Goal: Communication & Community: Answer question/provide support

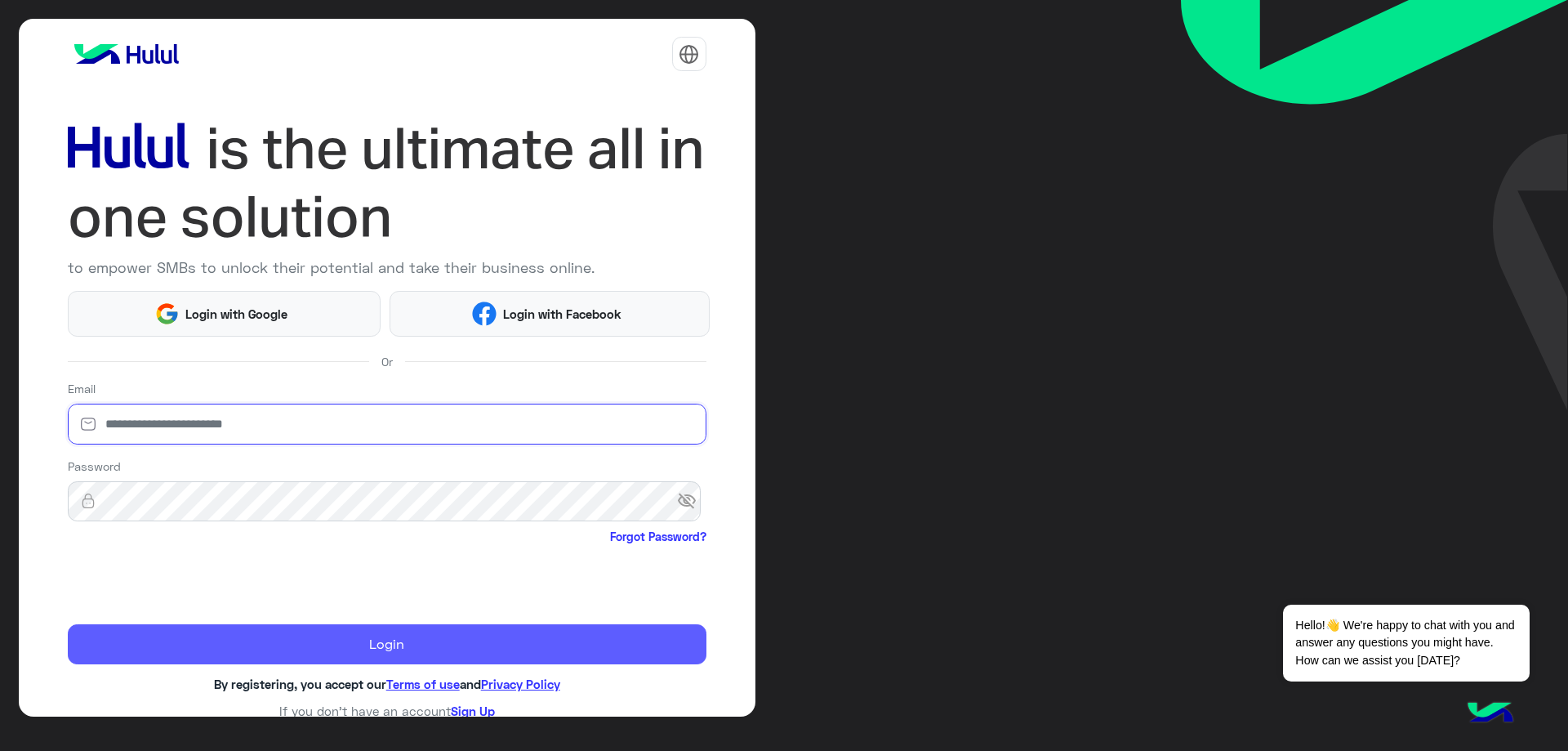
type input "**********"
click at [260, 648] on button "Login" at bounding box center [387, 644] width 639 height 41
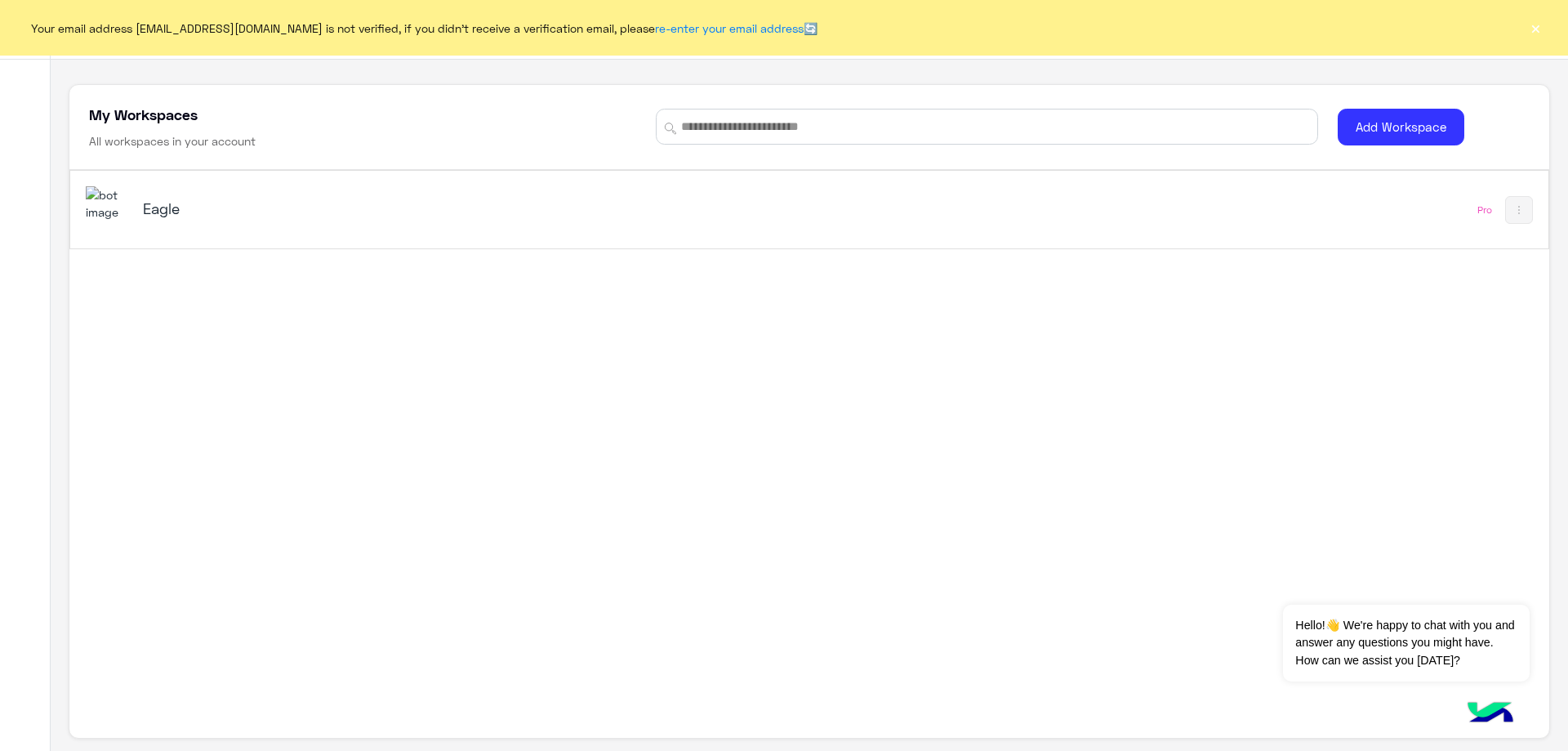
click at [112, 217] on img at bounding box center [107, 204] width 44 height 35
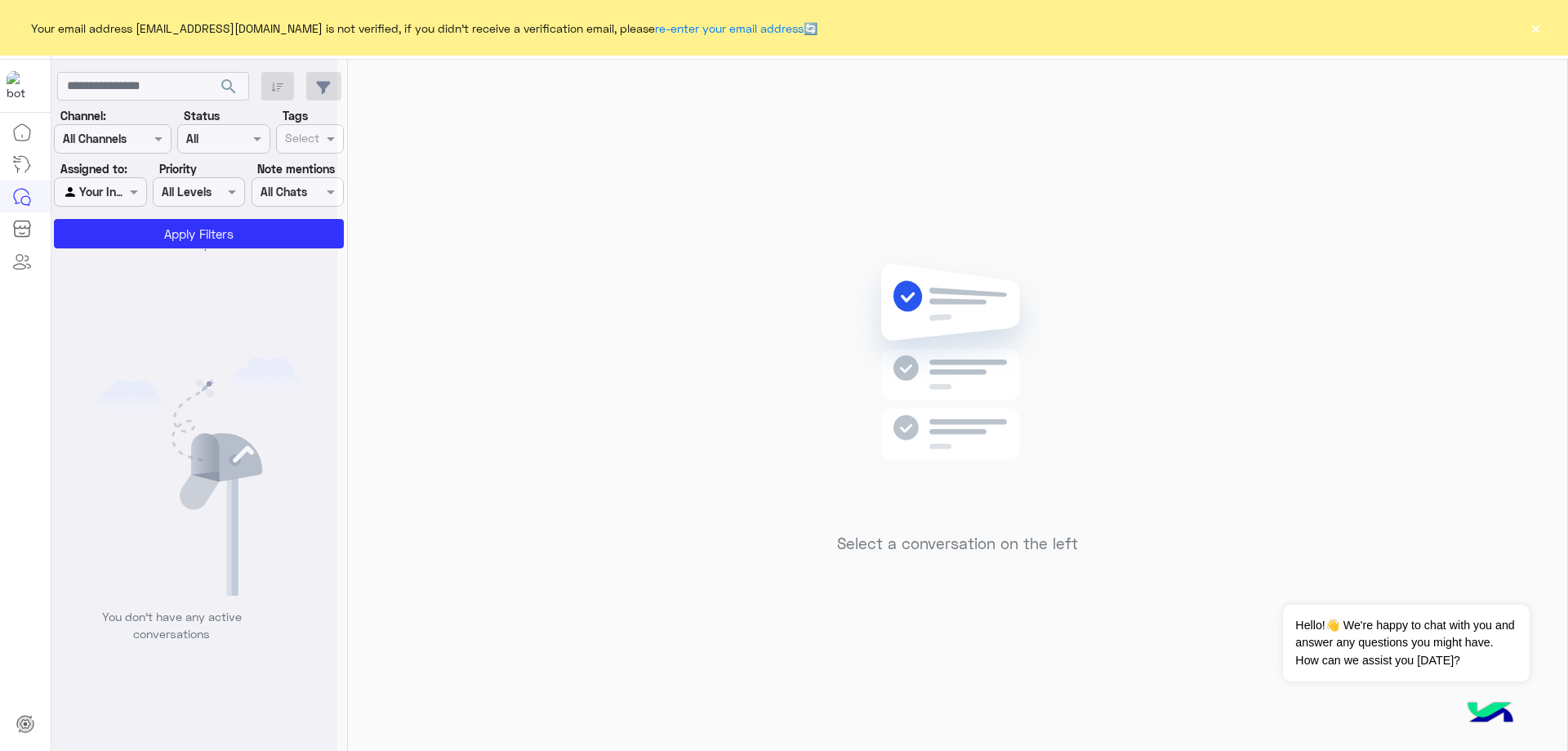
click at [1541, 28] on button "×" at bounding box center [1535, 28] width 17 height 17
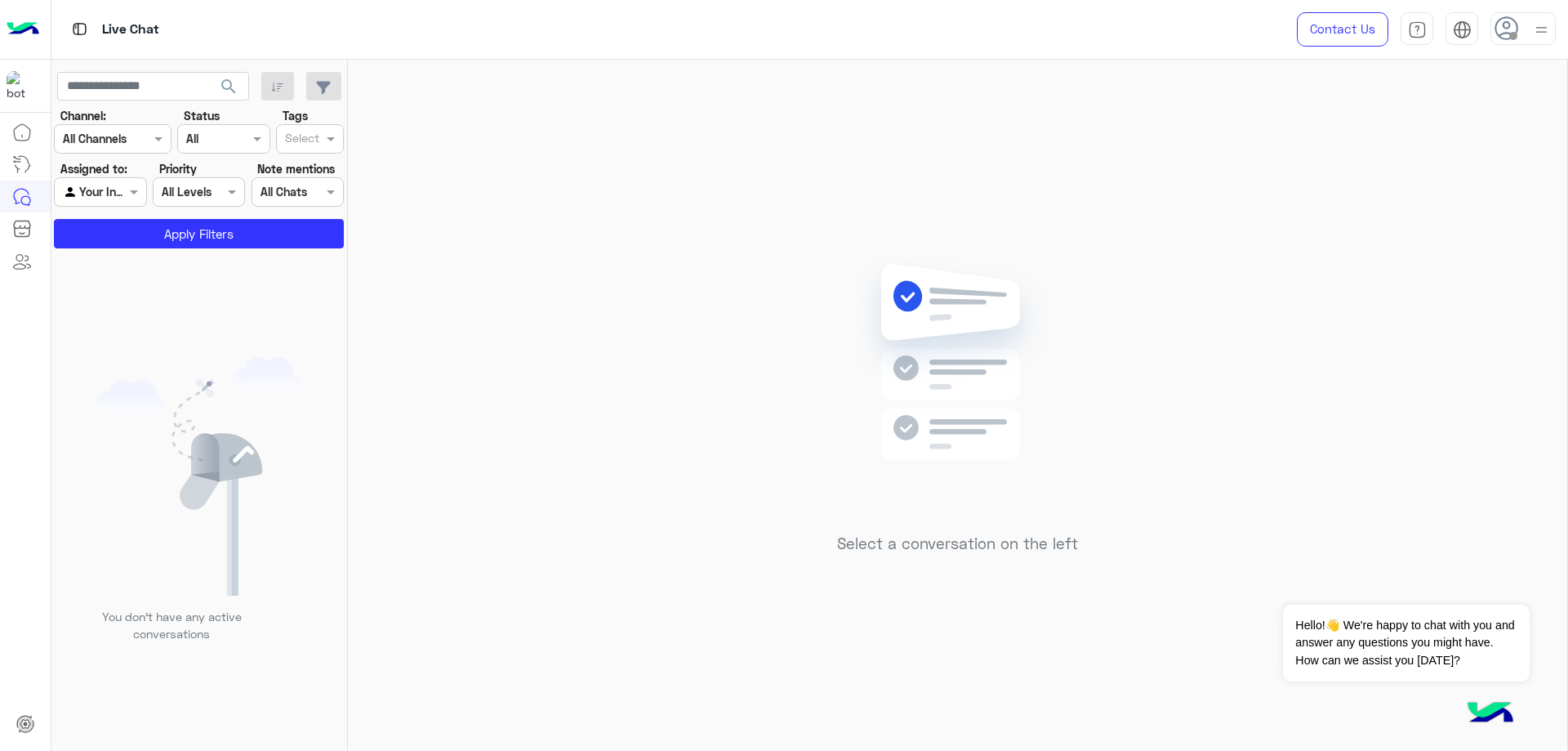
click at [1519, 28] on div at bounding box center [1523, 29] width 65 height 33
click at [1501, 121] on label "Online" at bounding box center [1454, 125] width 178 height 30
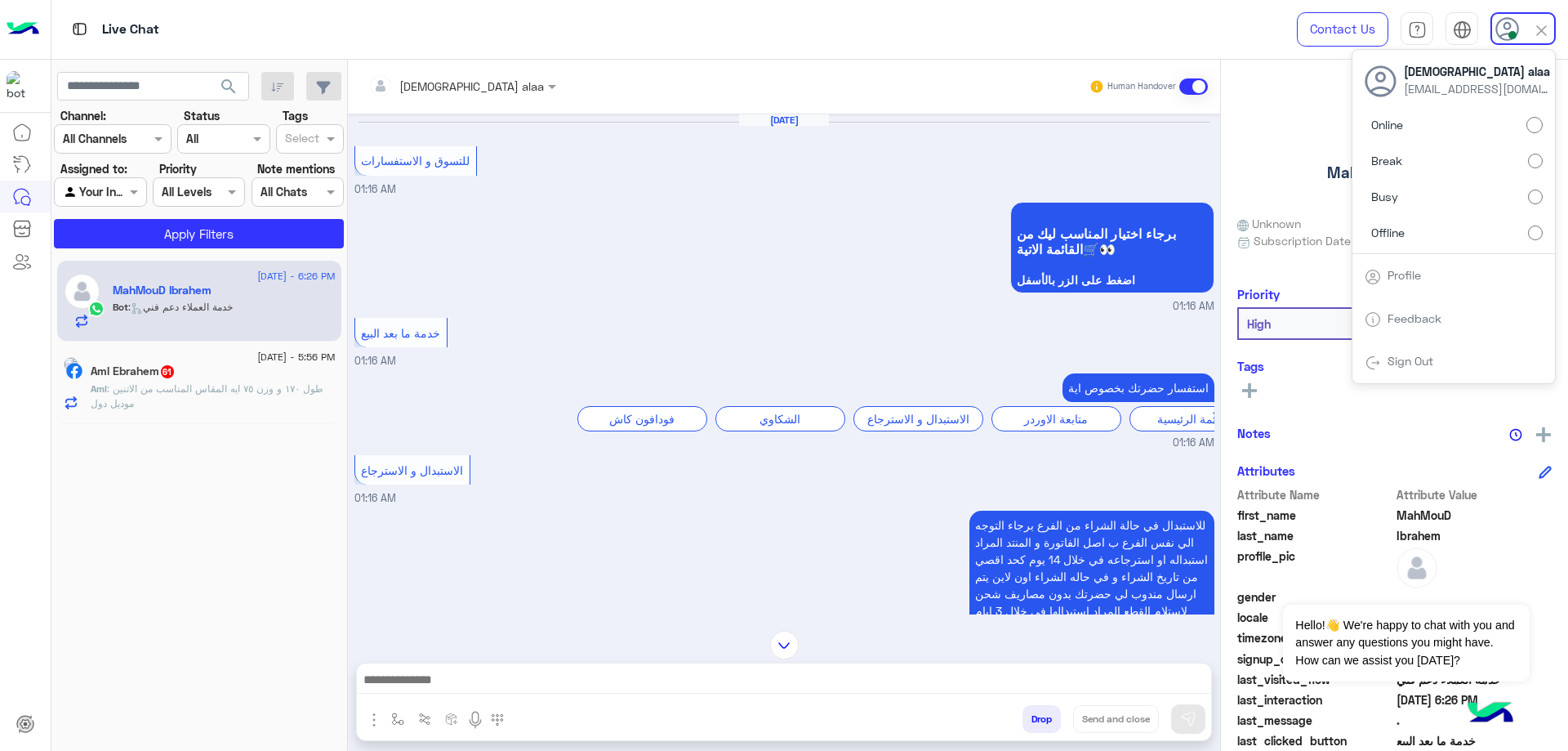
scroll to position [2028, 0]
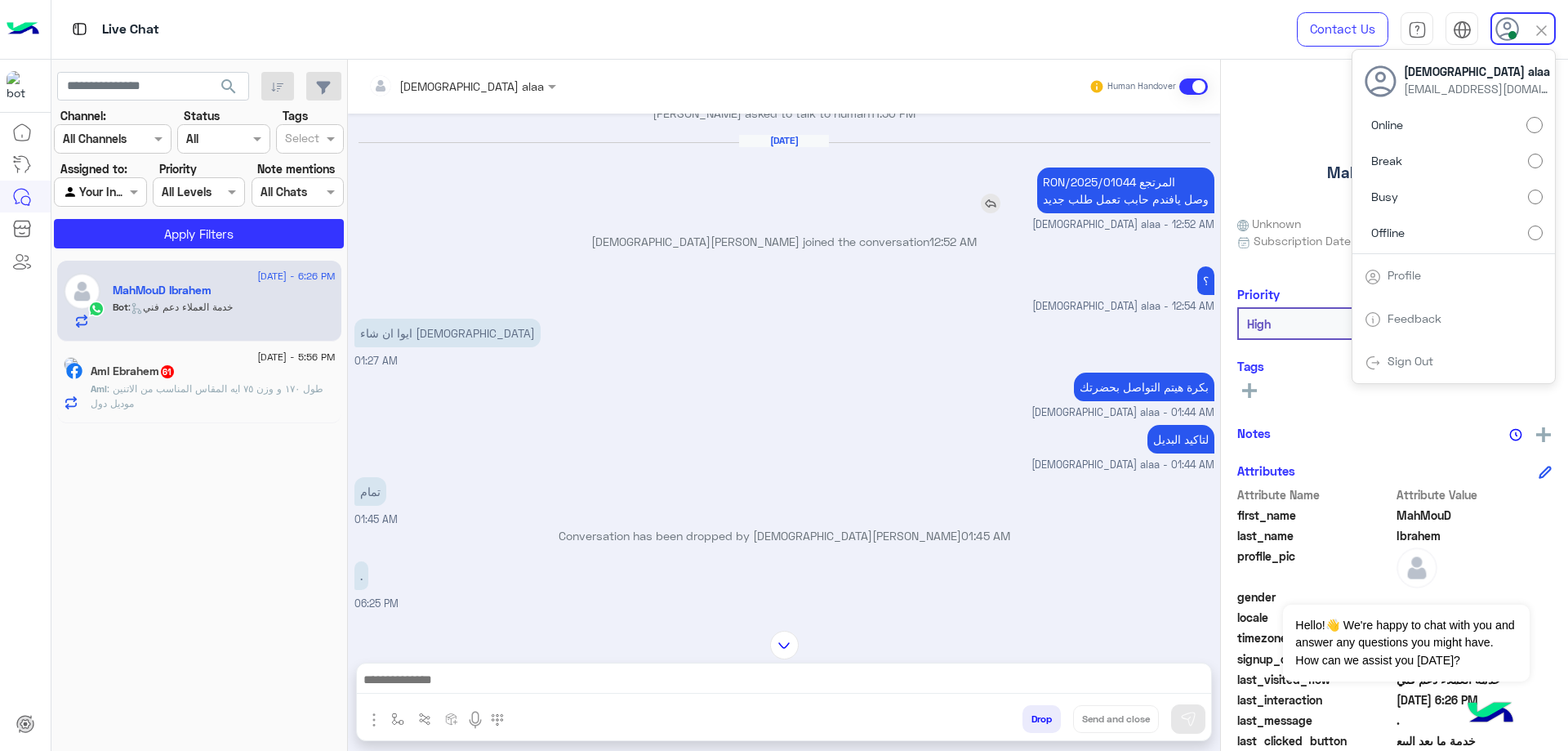
drag, startPoint x: 1131, startPoint y: 198, endPoint x: 1029, endPoint y: 194, distance: 102.1
click at [1029, 194] on div "RON/2025/01044 المرتجع وصل يافندم حابب تعمل طلب جديد" at bounding box center [1079, 190] width 270 height 46
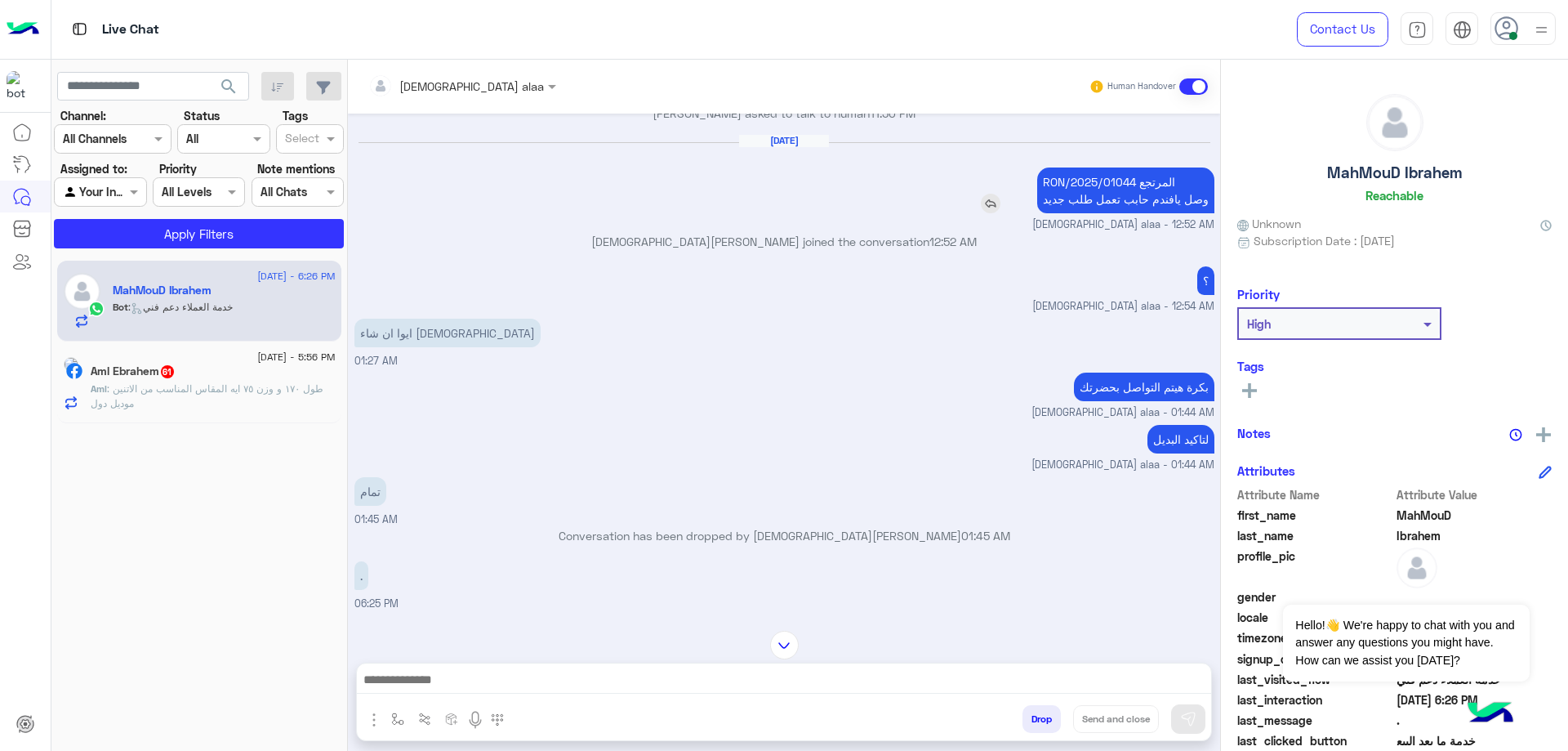
copy p "RON/2025/01044"
drag, startPoint x: 1315, startPoint y: 169, endPoint x: 1482, endPoint y: 186, distance: 167.9
click at [1482, 186] on div "MahMouD Ibrahem Reachable" at bounding box center [1394, 152] width 314 height 115
copy h5 "MahMouD Ibrahem"
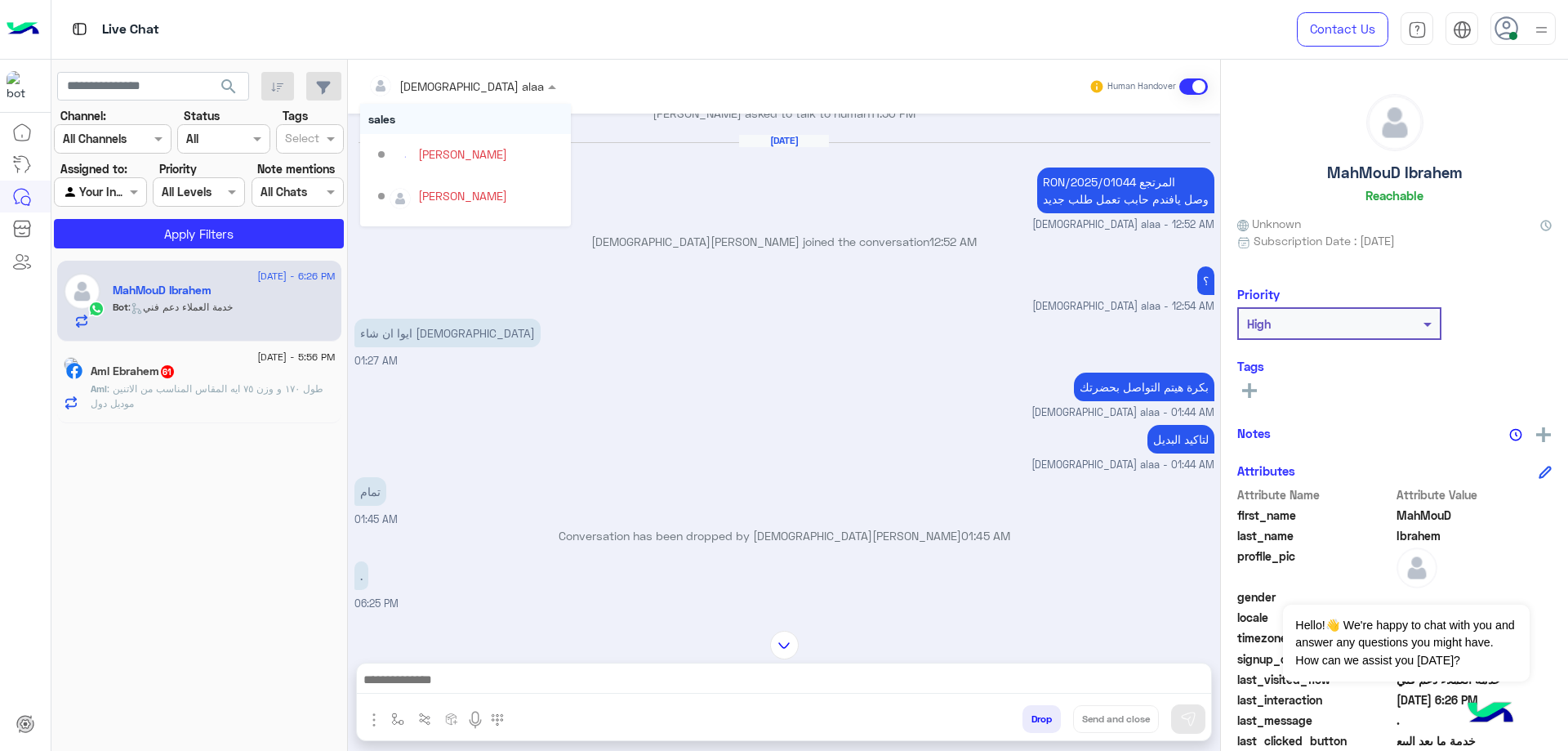
click at [436, 85] on div at bounding box center [462, 85] width 204 height 19
click at [463, 167] on div "[PERSON_NAME]" at bounding box center [453, 166] width 89 height 17
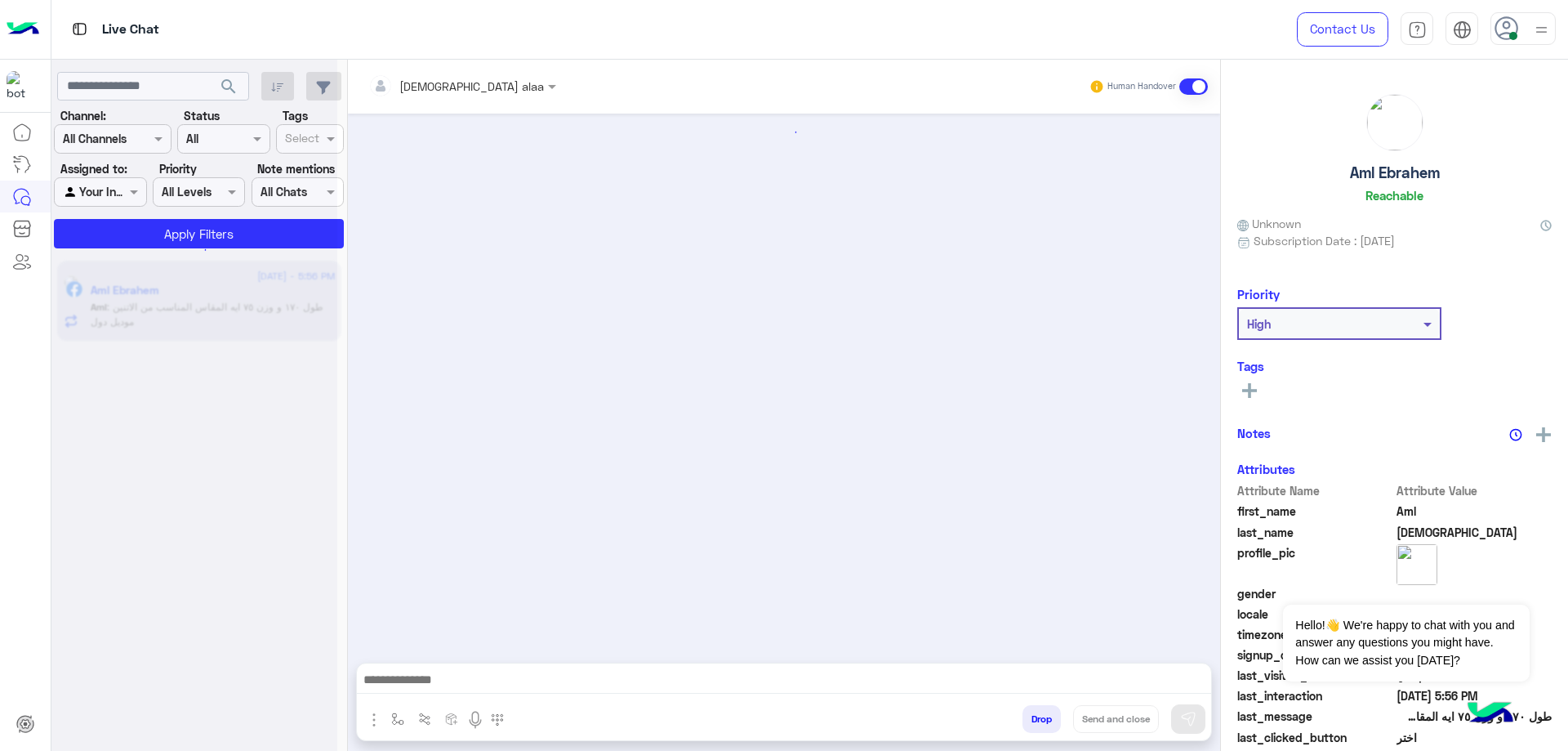
scroll to position [854, 0]
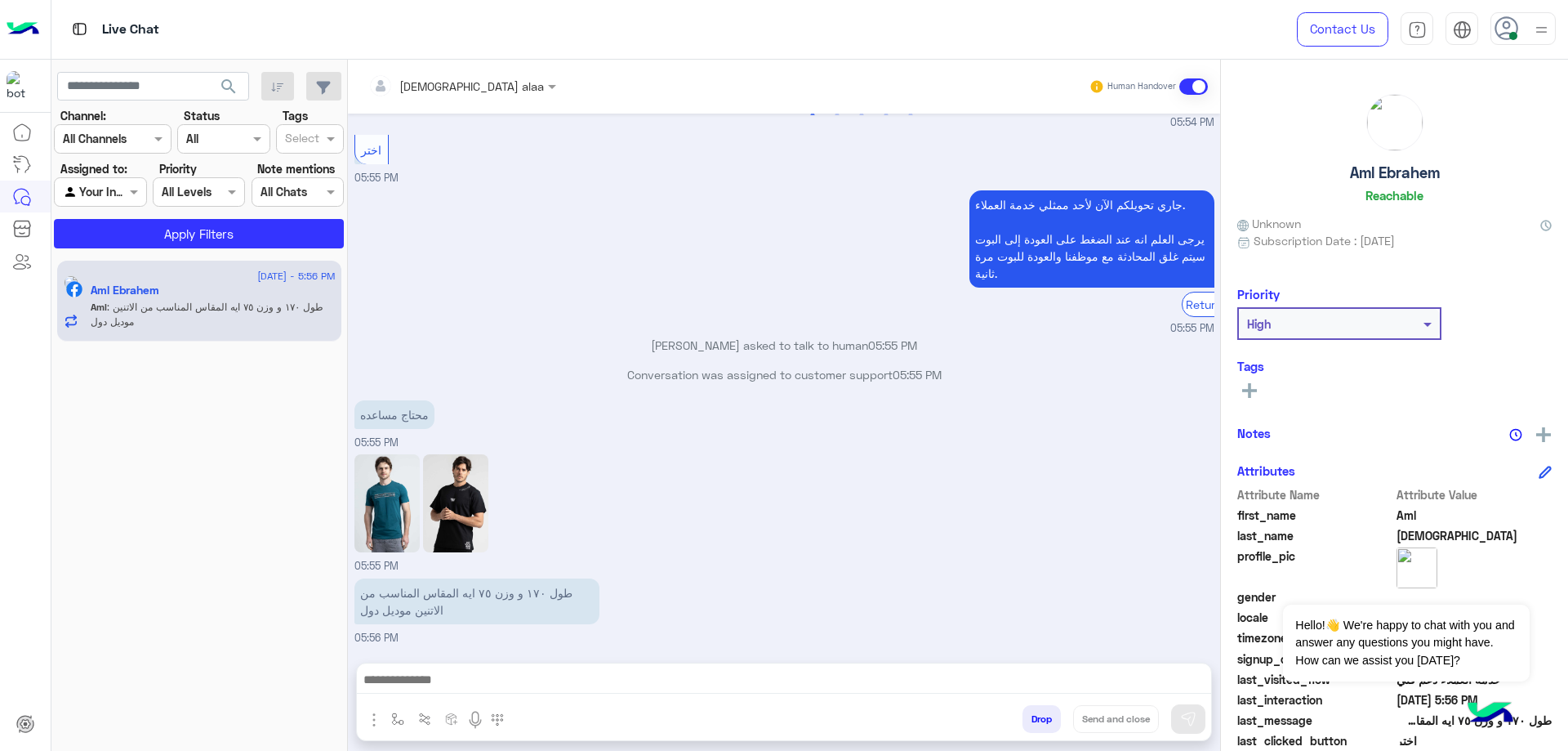
drag, startPoint x: 1333, startPoint y: 175, endPoint x: 1454, endPoint y: 179, distance: 121.1
click at [1454, 179] on div "Aml Ebrahem Reachable" at bounding box center [1394, 152] width 314 height 115
copy h5 "Aml Ebrahem"
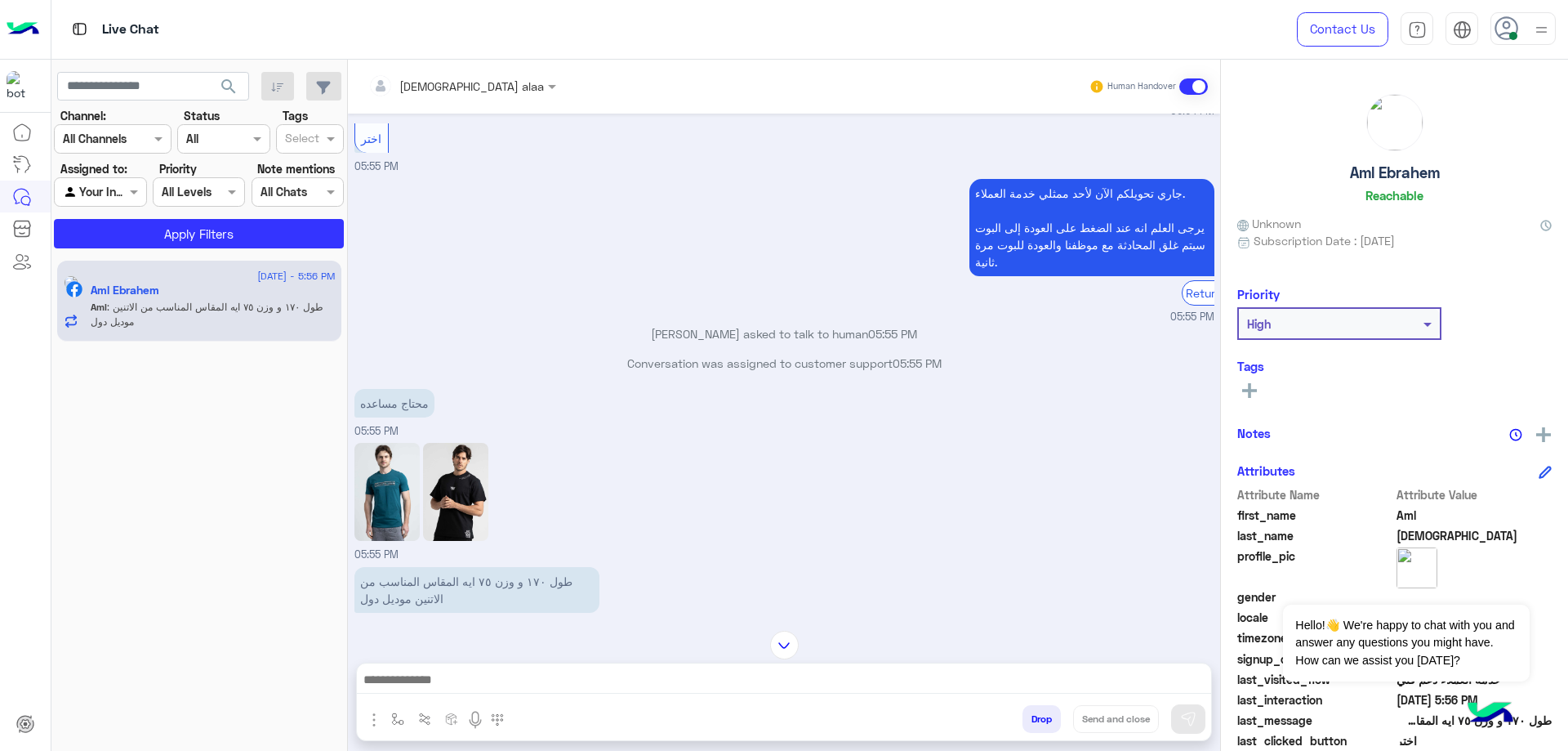
scroll to position [308, 0]
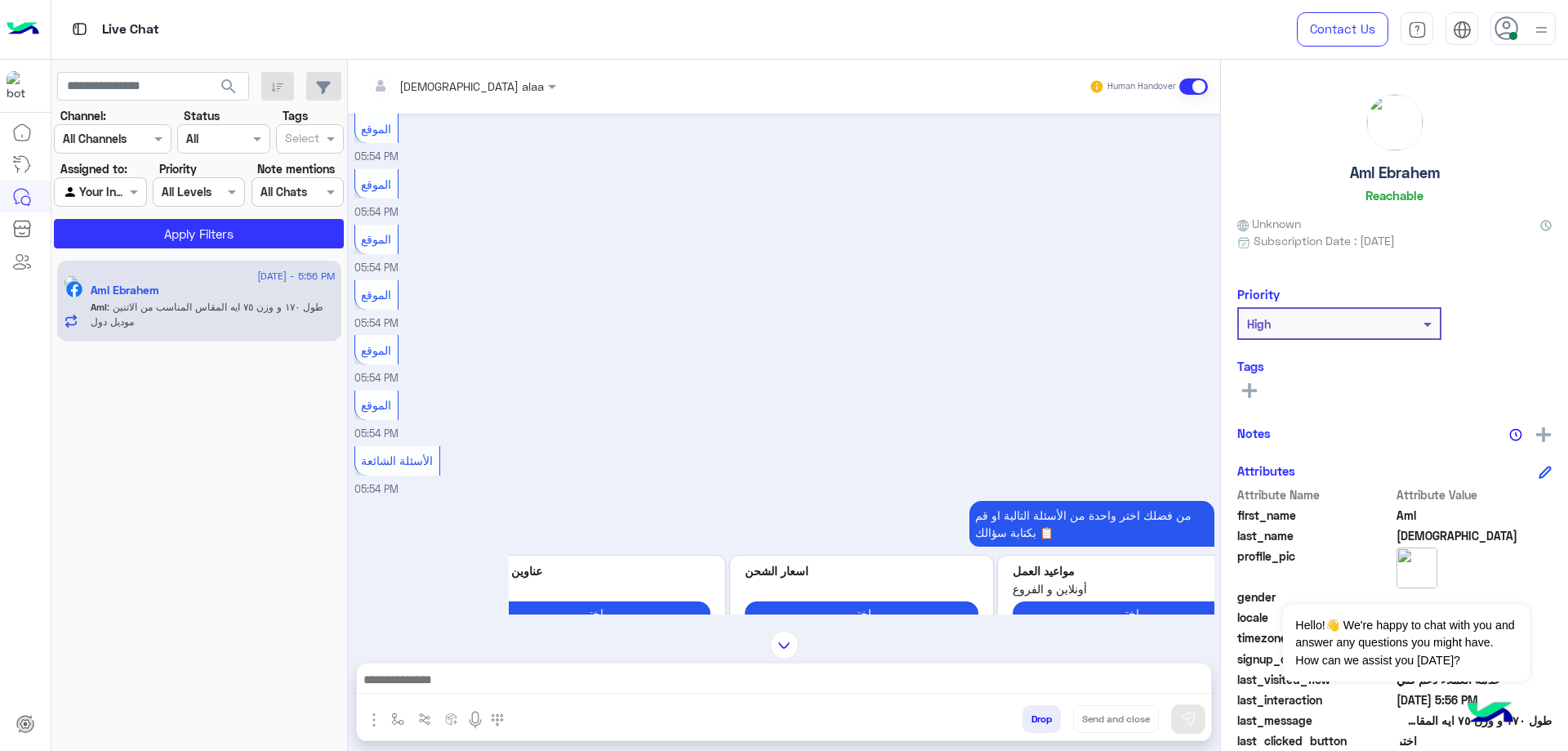
click at [408, 92] on input "text" at bounding box center [438, 86] width 139 height 17
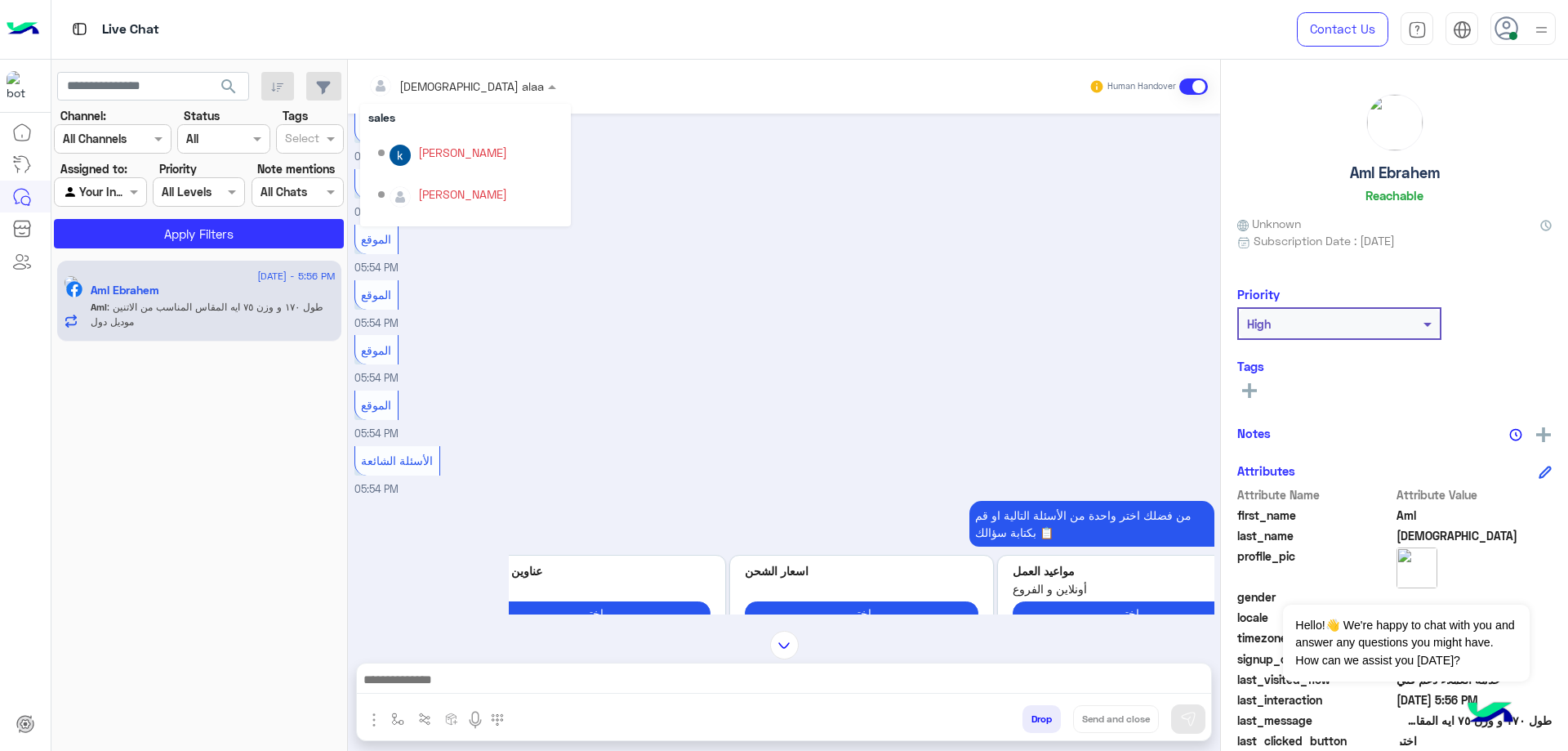
scroll to position [137, 0]
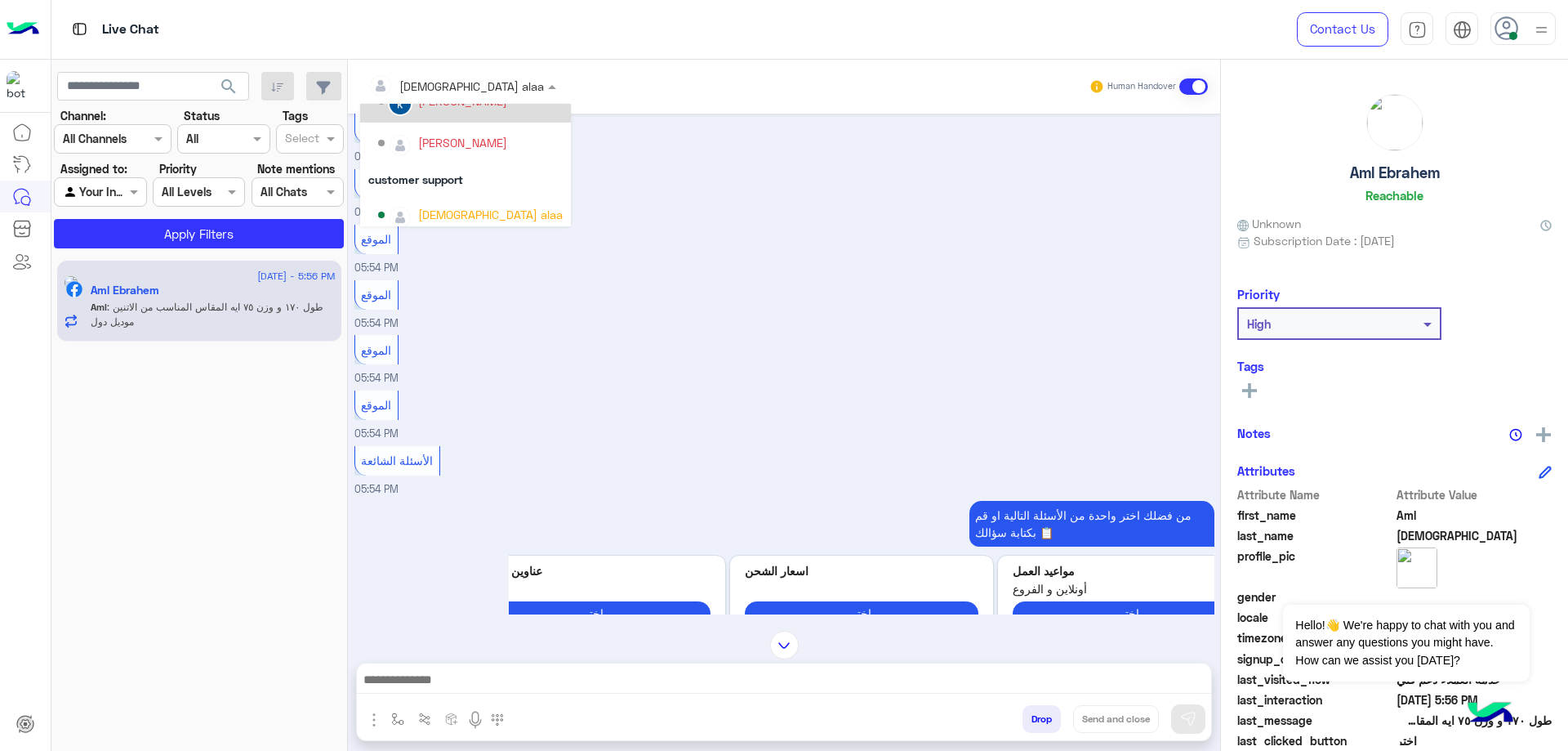
click at [455, 120] on div "[PERSON_NAME]" at bounding box center [465, 102] width 211 height 42
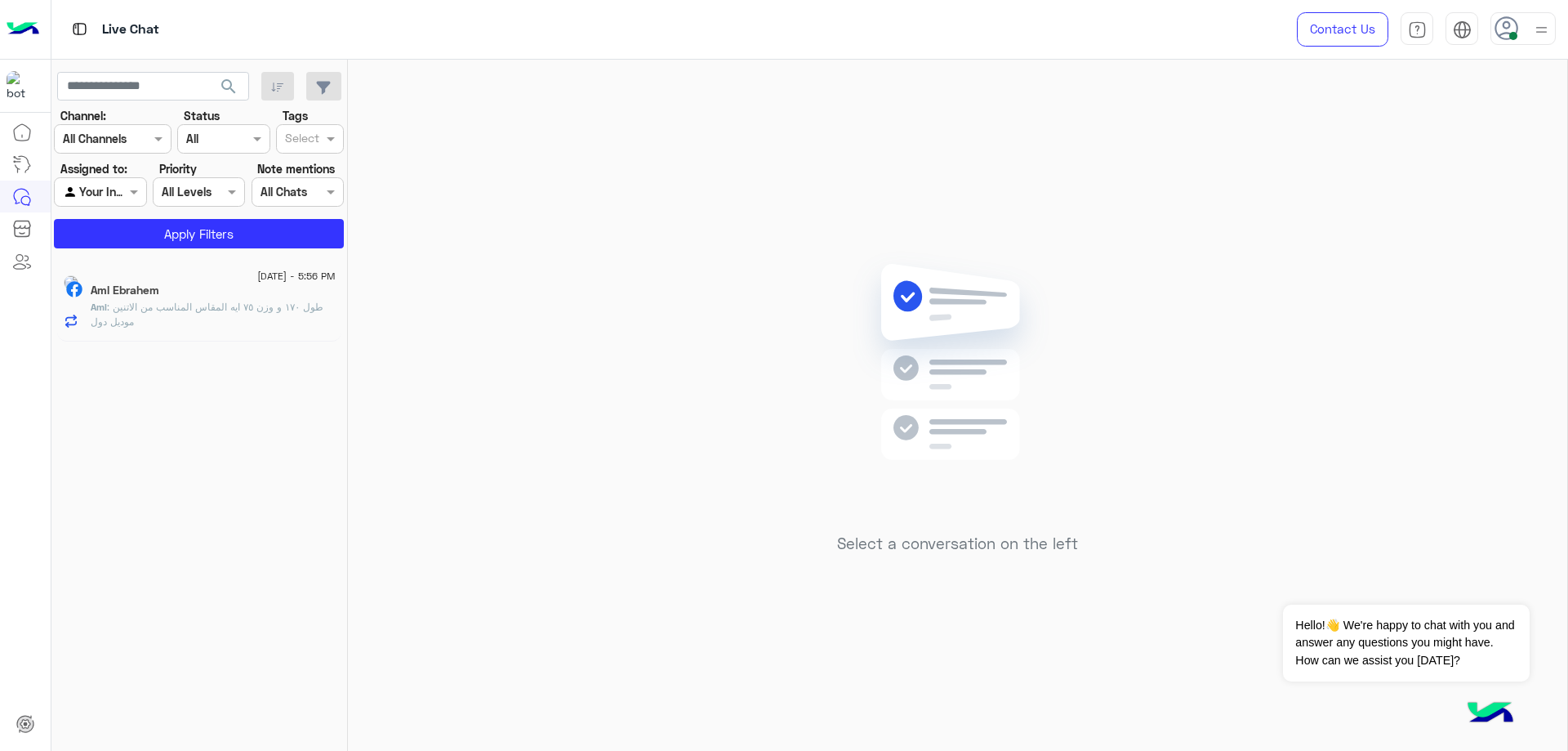
click at [216, 288] on div "Aml Ebrahem" at bounding box center [213, 292] width 245 height 17
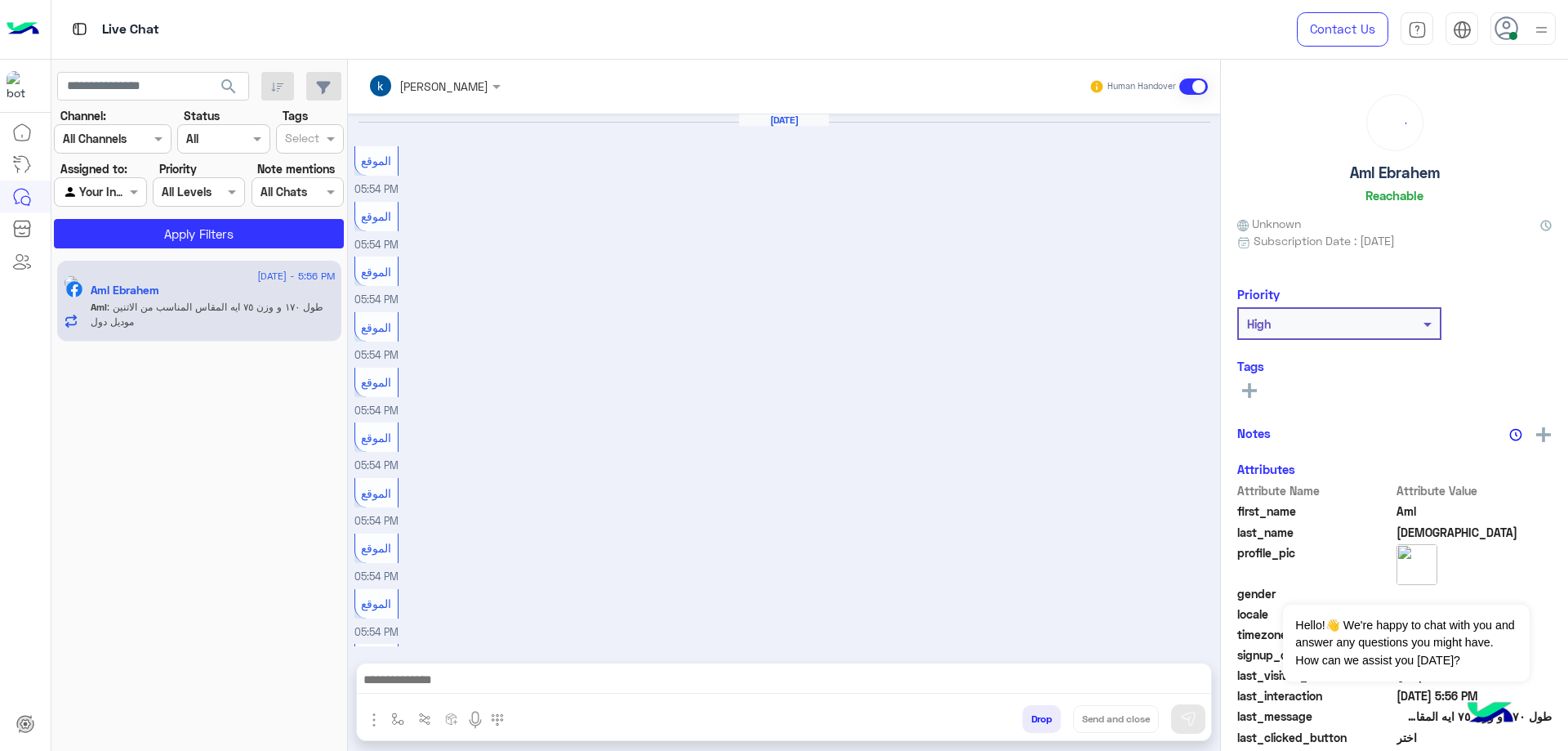
scroll to position [829, 0]
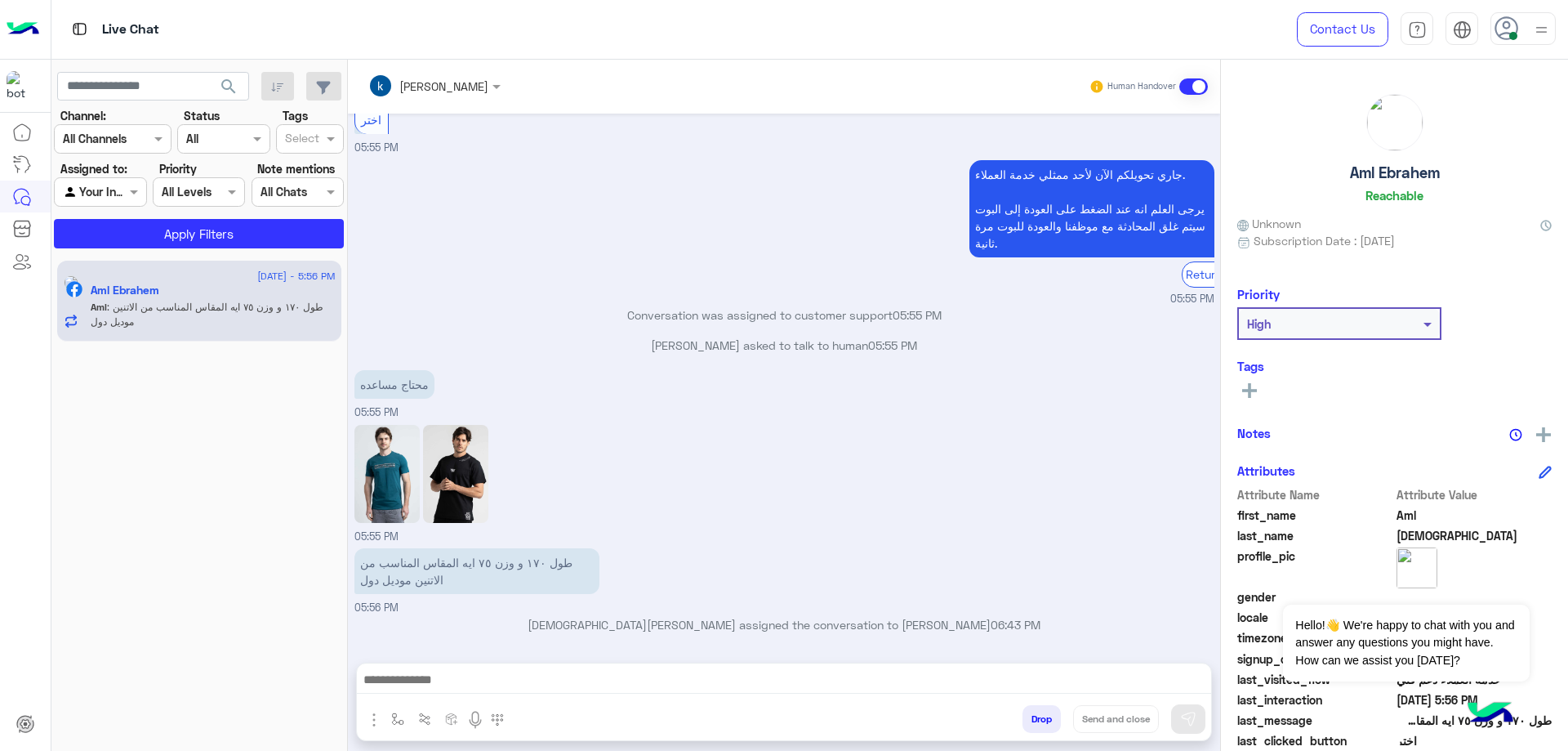
click at [442, 87] on input "text" at bounding box center [413, 86] width 89 height 17
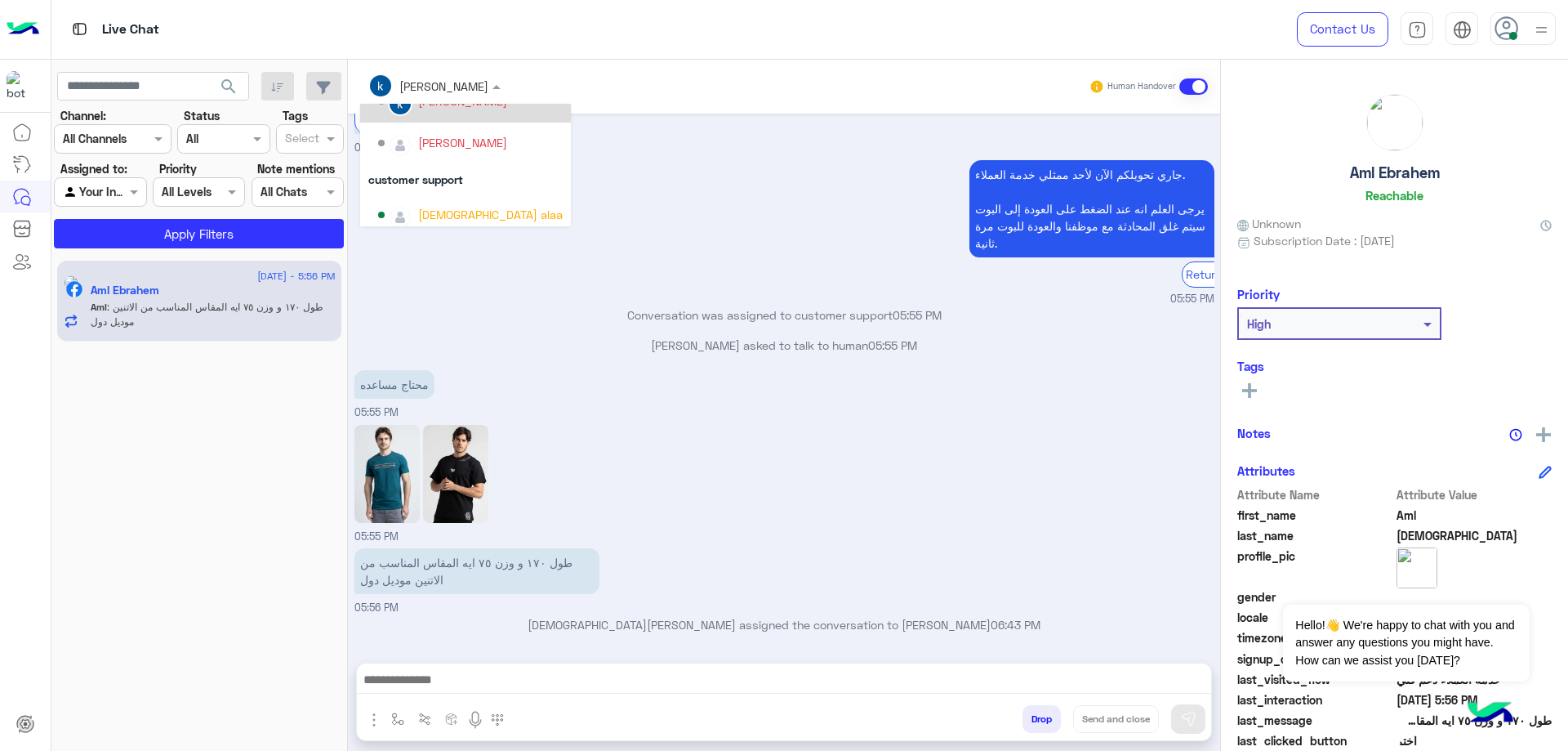
click at [460, 112] on div "[PERSON_NAME]" at bounding box center [470, 101] width 185 height 29
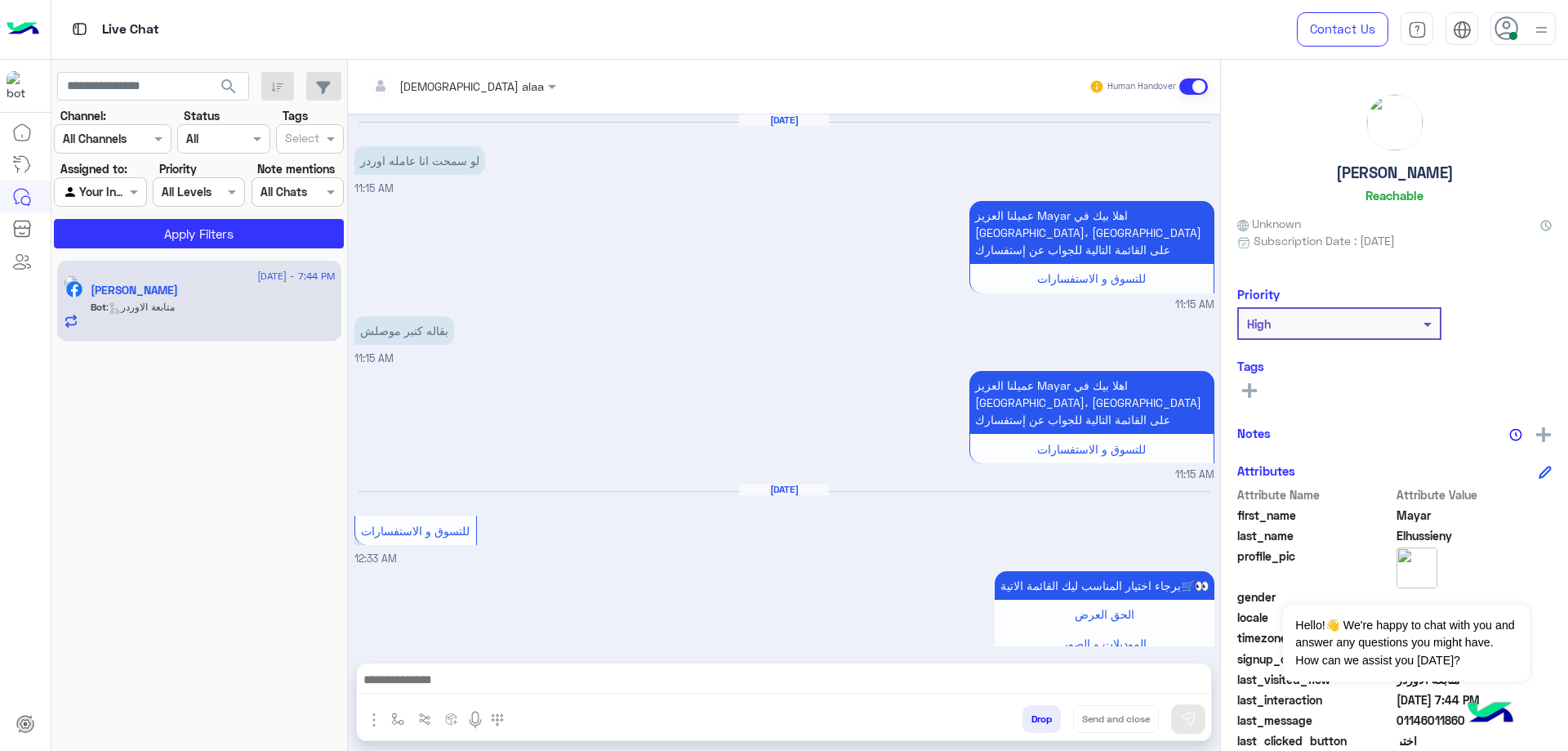
scroll to position [1404, 0]
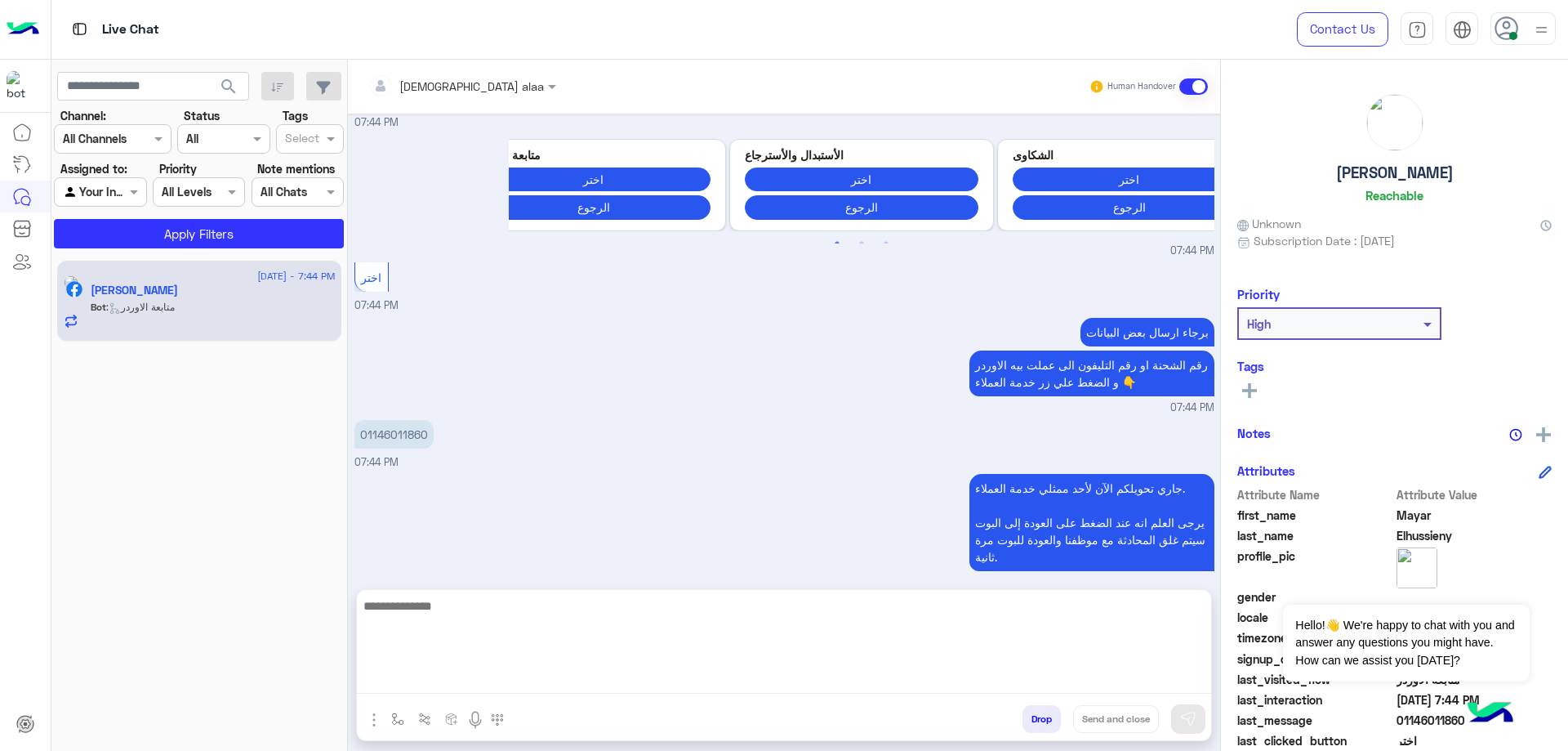
click at [564, 678] on textarea at bounding box center [784, 644] width 855 height 98
type textarea "**********"
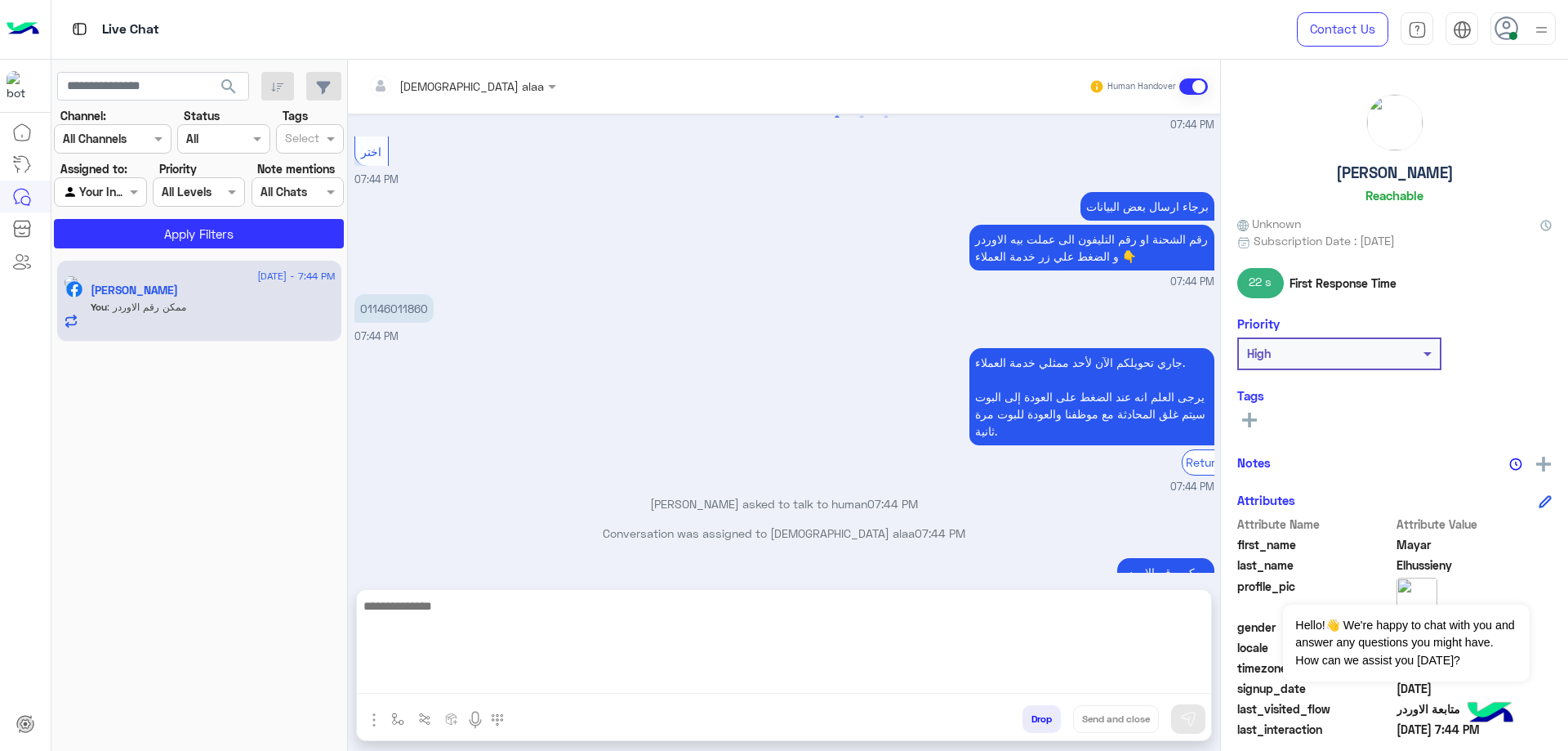
scroll to position [1559, 0]
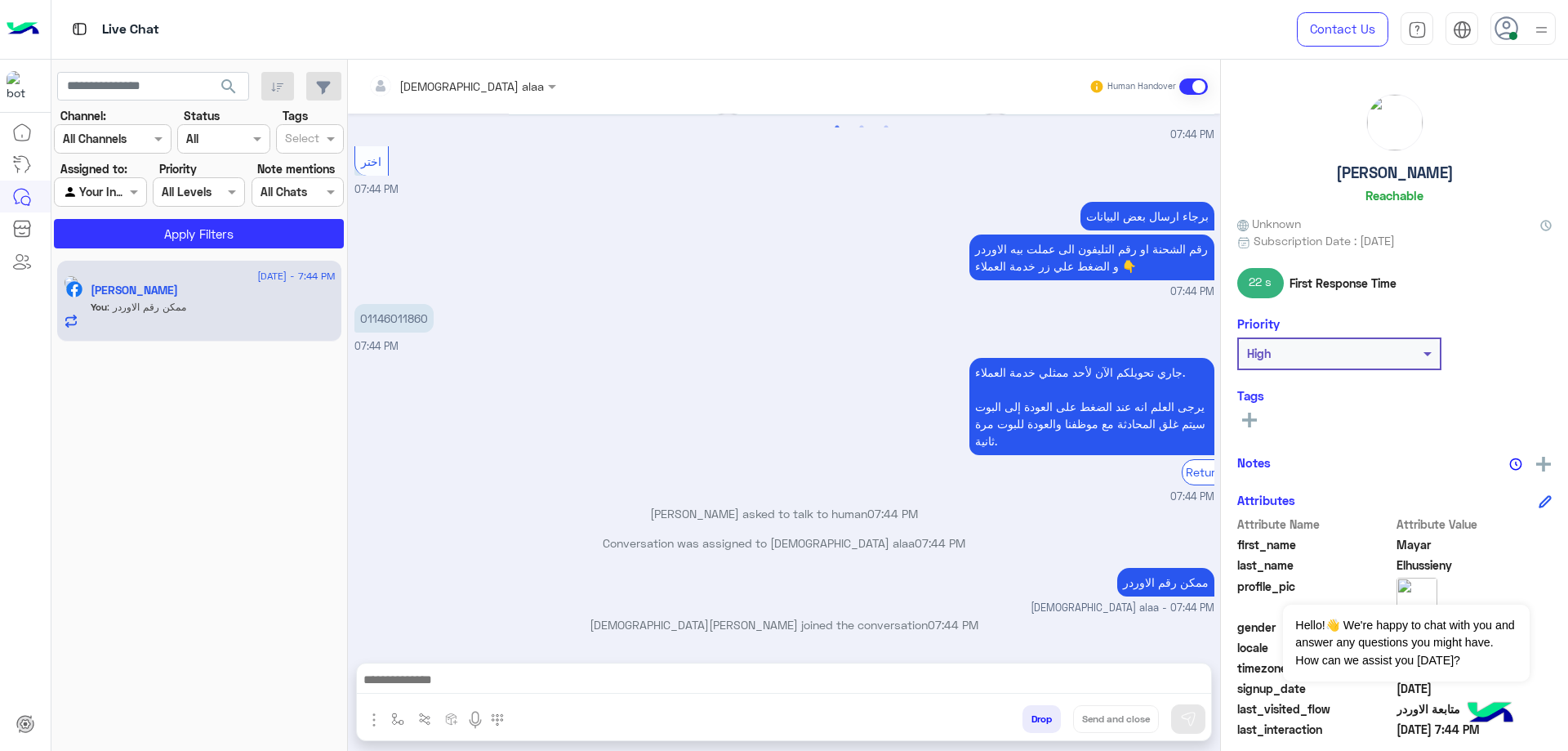
click at [399, 304] on p "01146011860" at bounding box center [394, 318] width 79 height 29
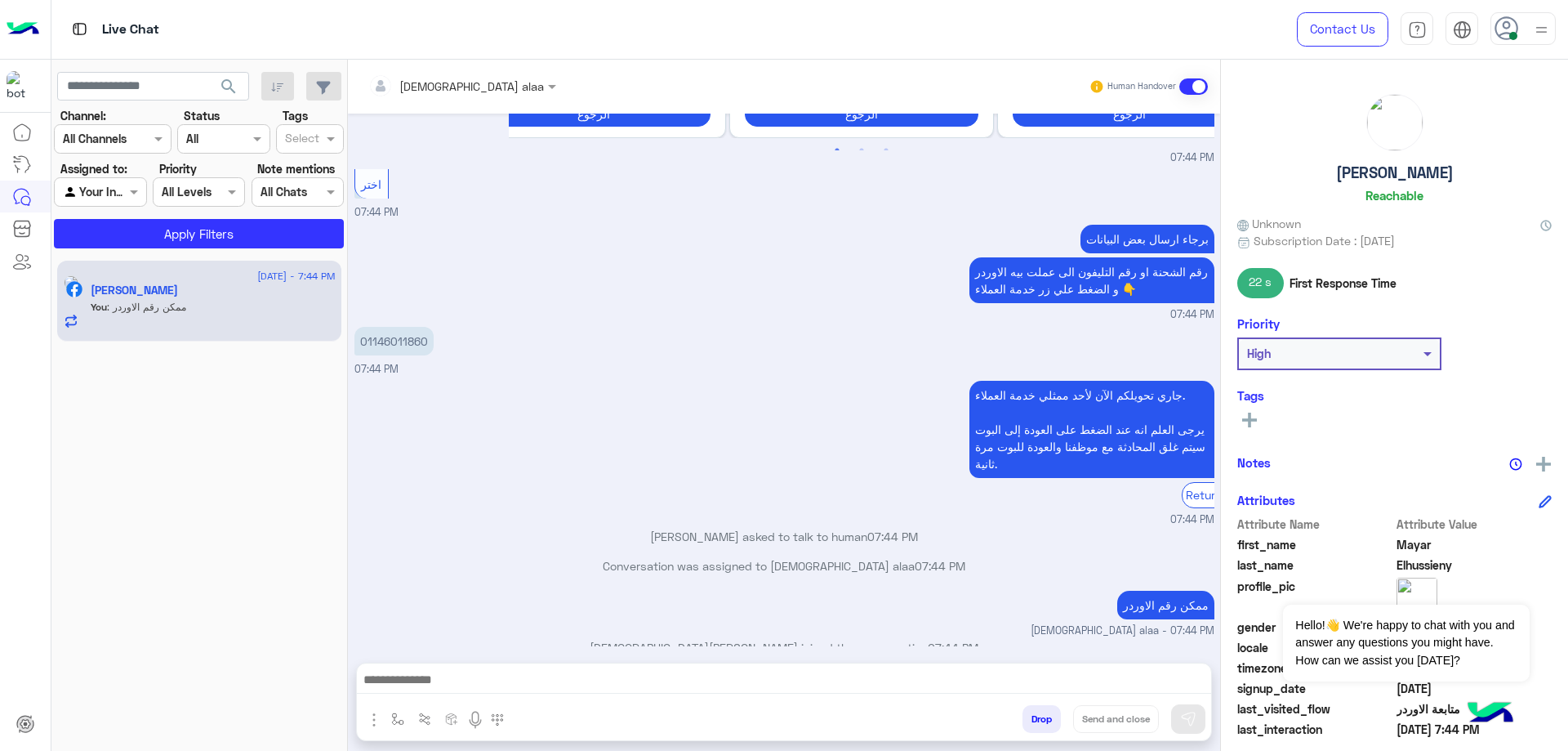
click at [398, 241] on div "برجاء ارسال بعض البيانات رقم الشحنة او رقم التليفون الى عملت بيه الاوردر و الضغ…" at bounding box center [784, 271] width 860 height 102
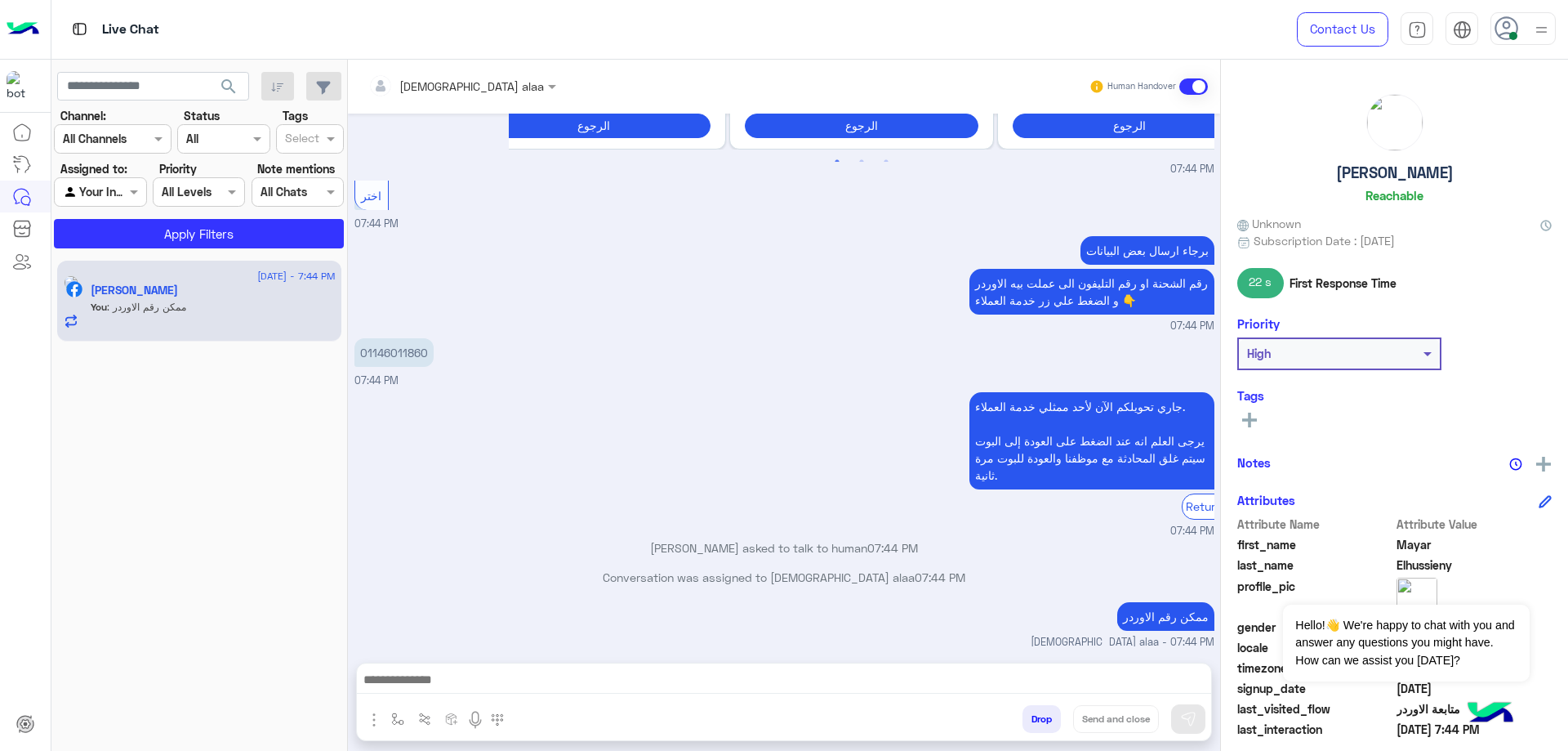
drag, startPoint x: 398, startPoint y: 241, endPoint x: 382, endPoint y: 308, distance: 68.9
click at [382, 338] on p "01146011860" at bounding box center [394, 352] width 79 height 29
copy p "01146011860"
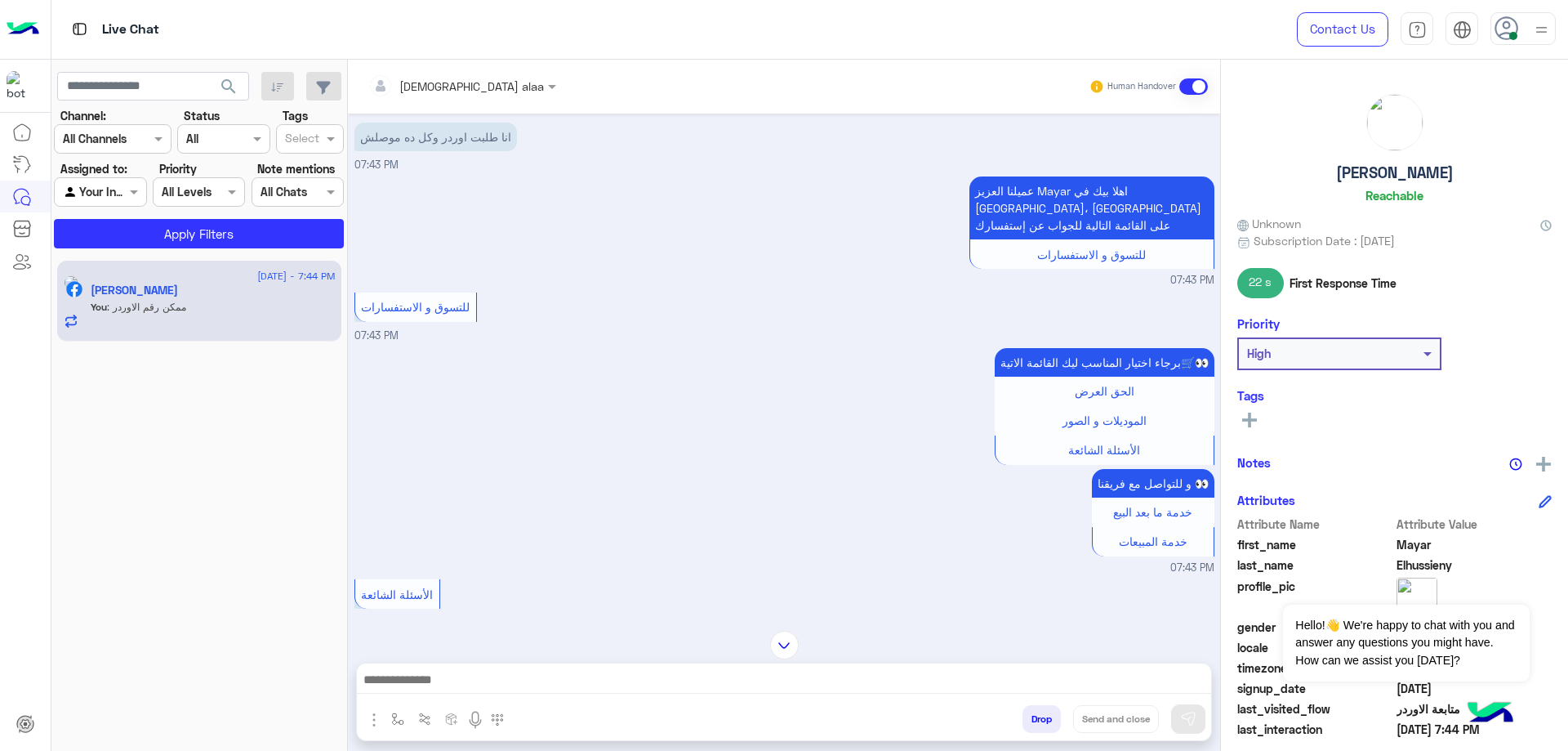
scroll to position [1485, 0]
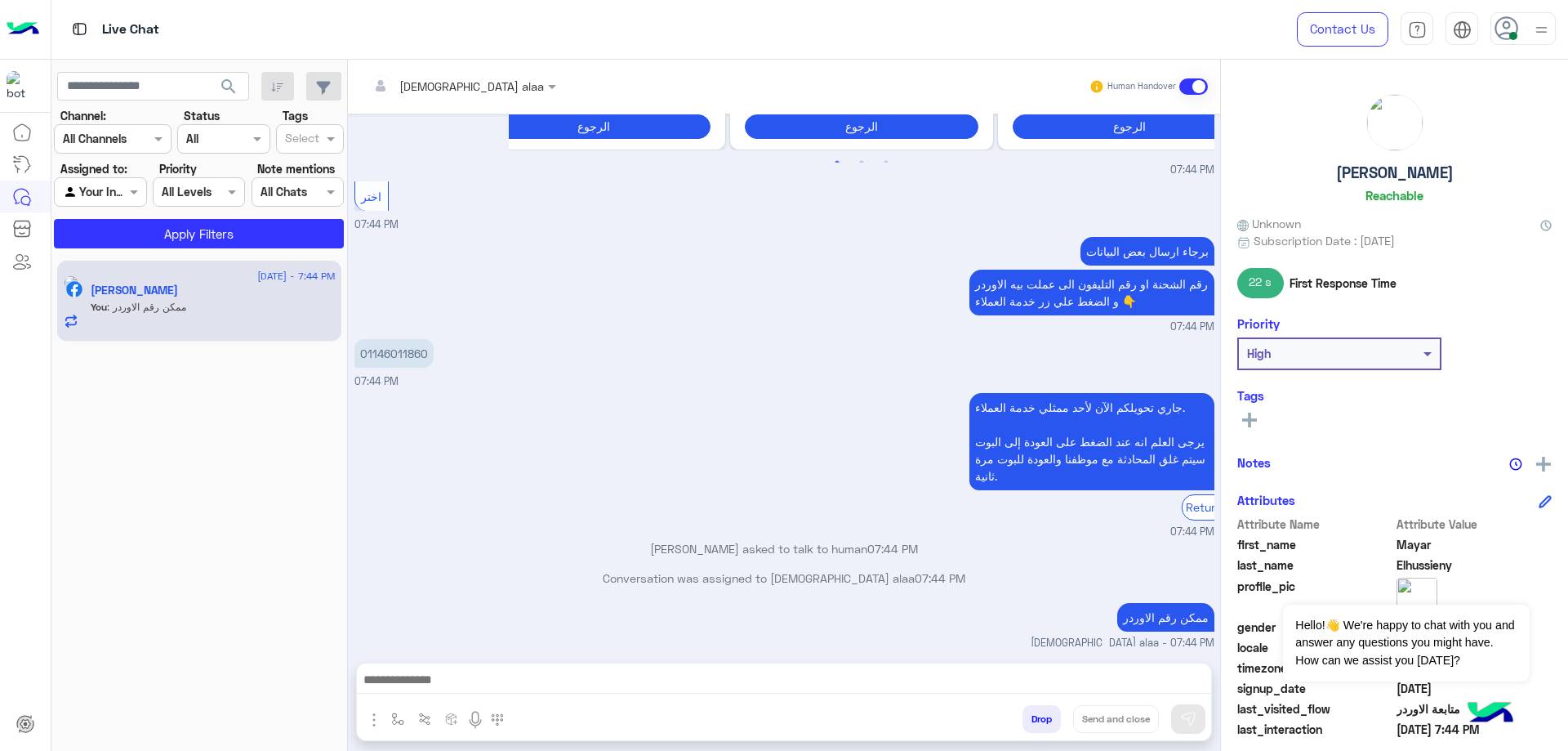
drag, startPoint x: 1322, startPoint y: 175, endPoint x: 1456, endPoint y: 170, distance: 134.1
click at [1456, 170] on div "Mayar Elhussieny Reachable" at bounding box center [1394, 152] width 314 height 115
copy h5 "[PERSON_NAME]"
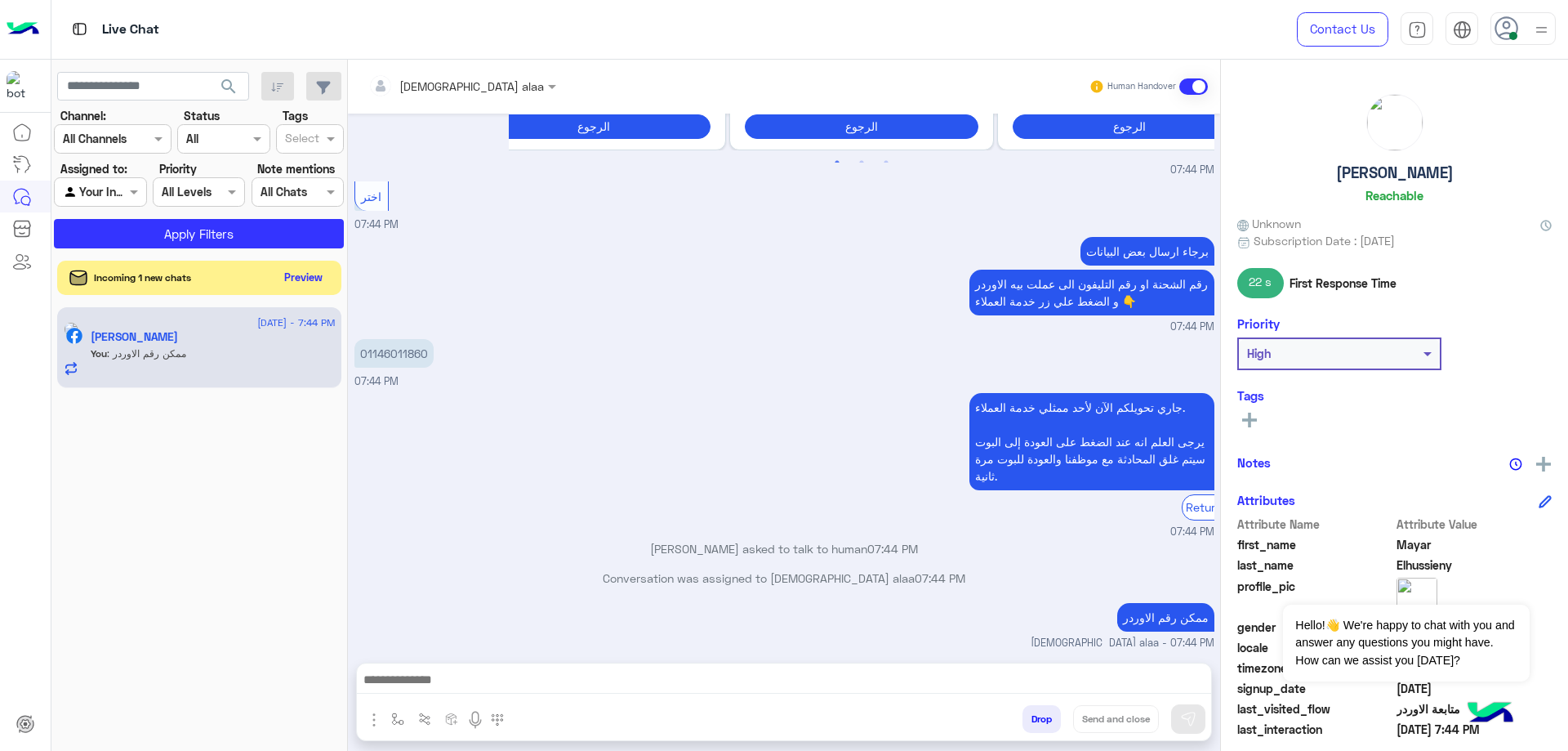
click at [294, 270] on button "Preview" at bounding box center [304, 277] width 51 height 22
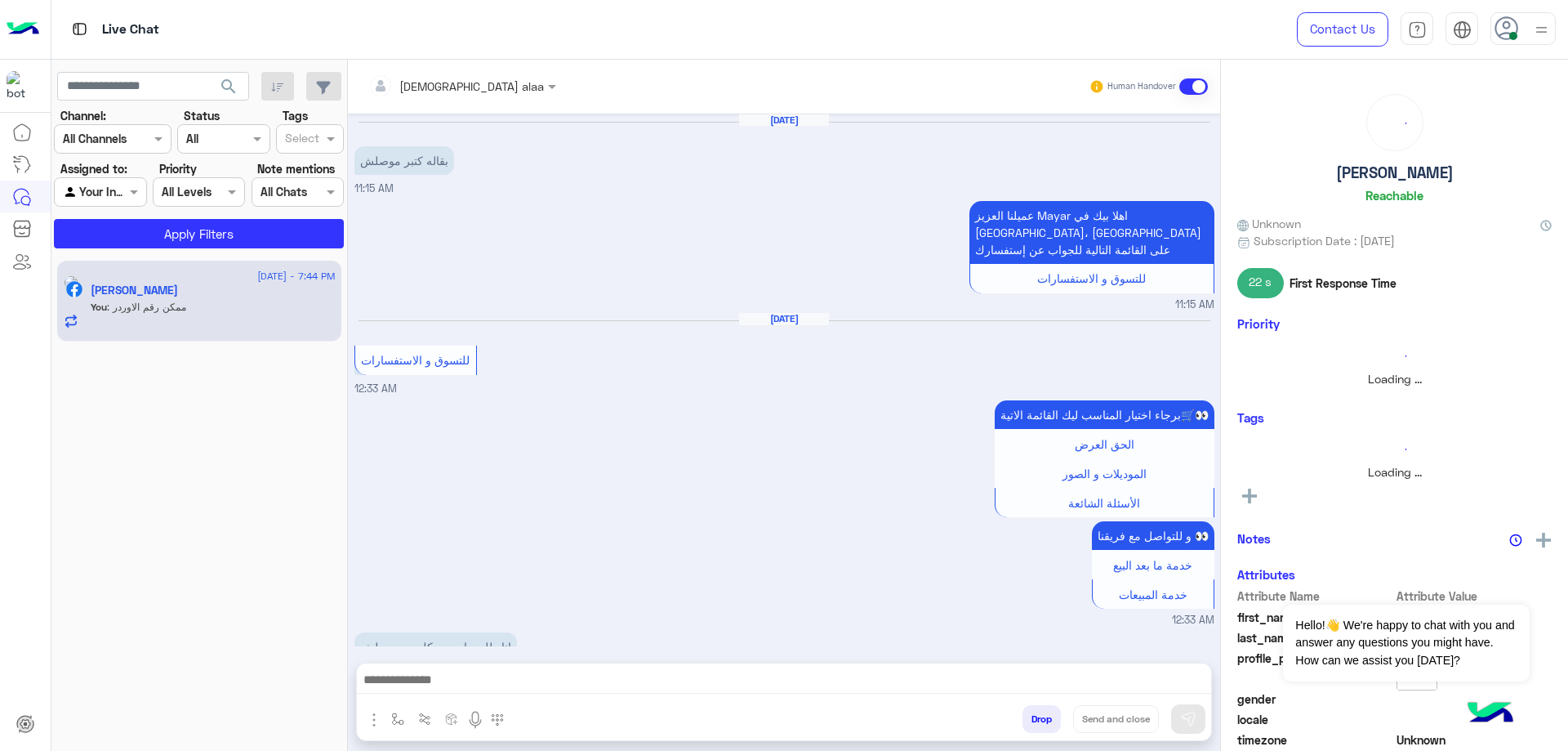
scroll to position [1331, 0]
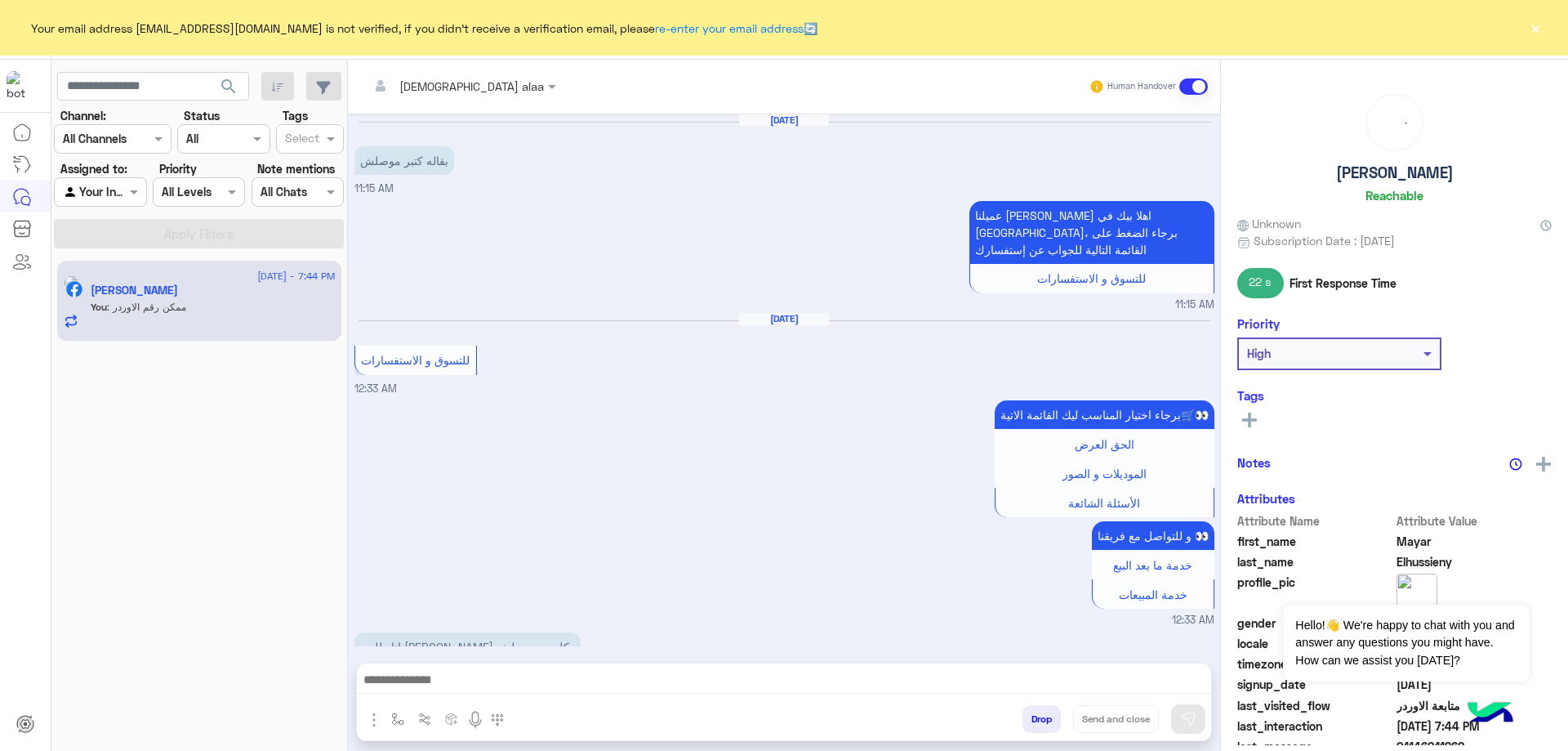
scroll to position [1315, 0]
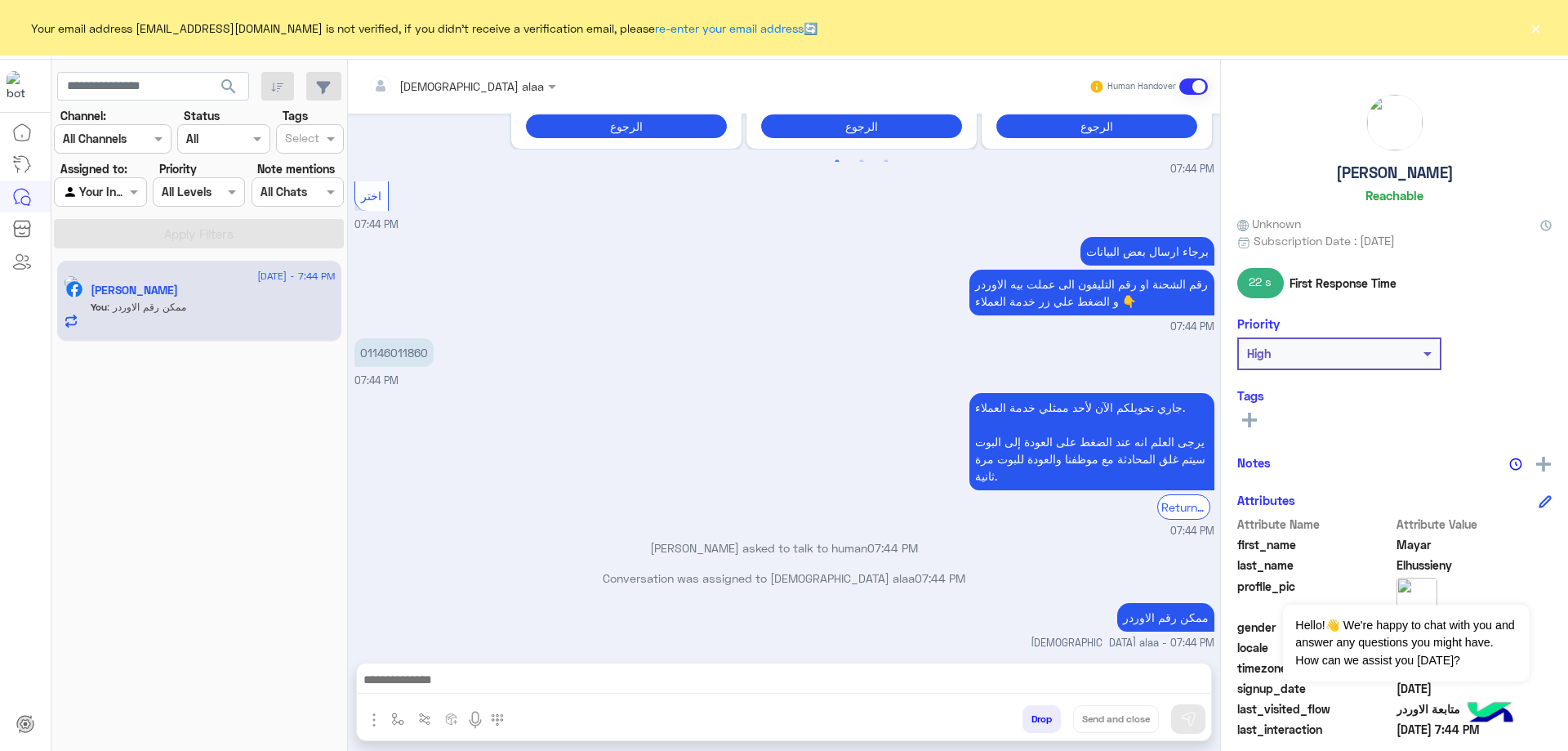
click at [1542, 36] on div "Your email address [EMAIL_ADDRESS][DOMAIN_NAME] is not verified, if you didn't …" at bounding box center [784, 28] width 1568 height 56
click at [1538, 27] on button "×" at bounding box center [1535, 28] width 17 height 17
click at [1538, 26] on button "×" at bounding box center [1535, 28] width 17 height 17
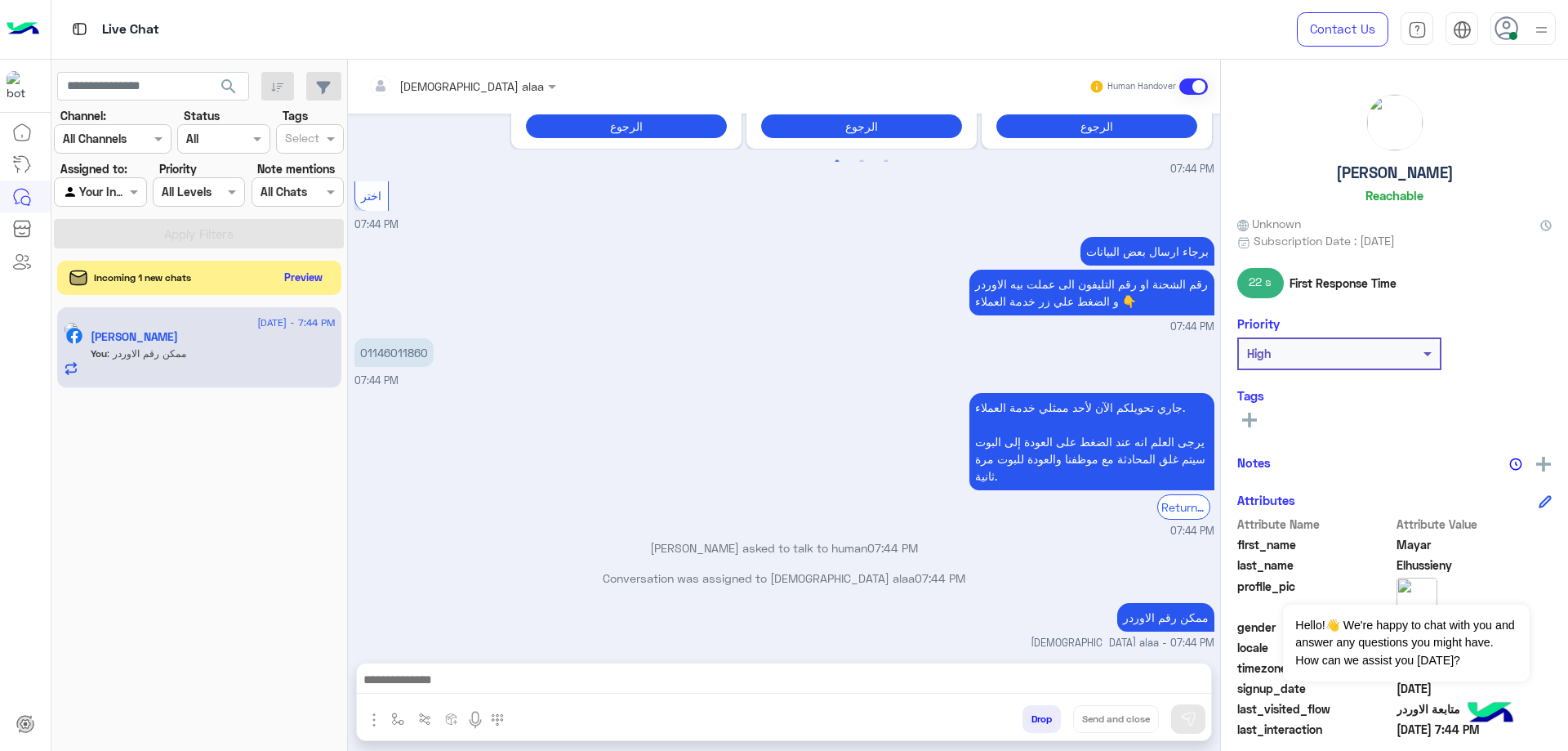
click at [309, 278] on button "Preview" at bounding box center [304, 277] width 51 height 22
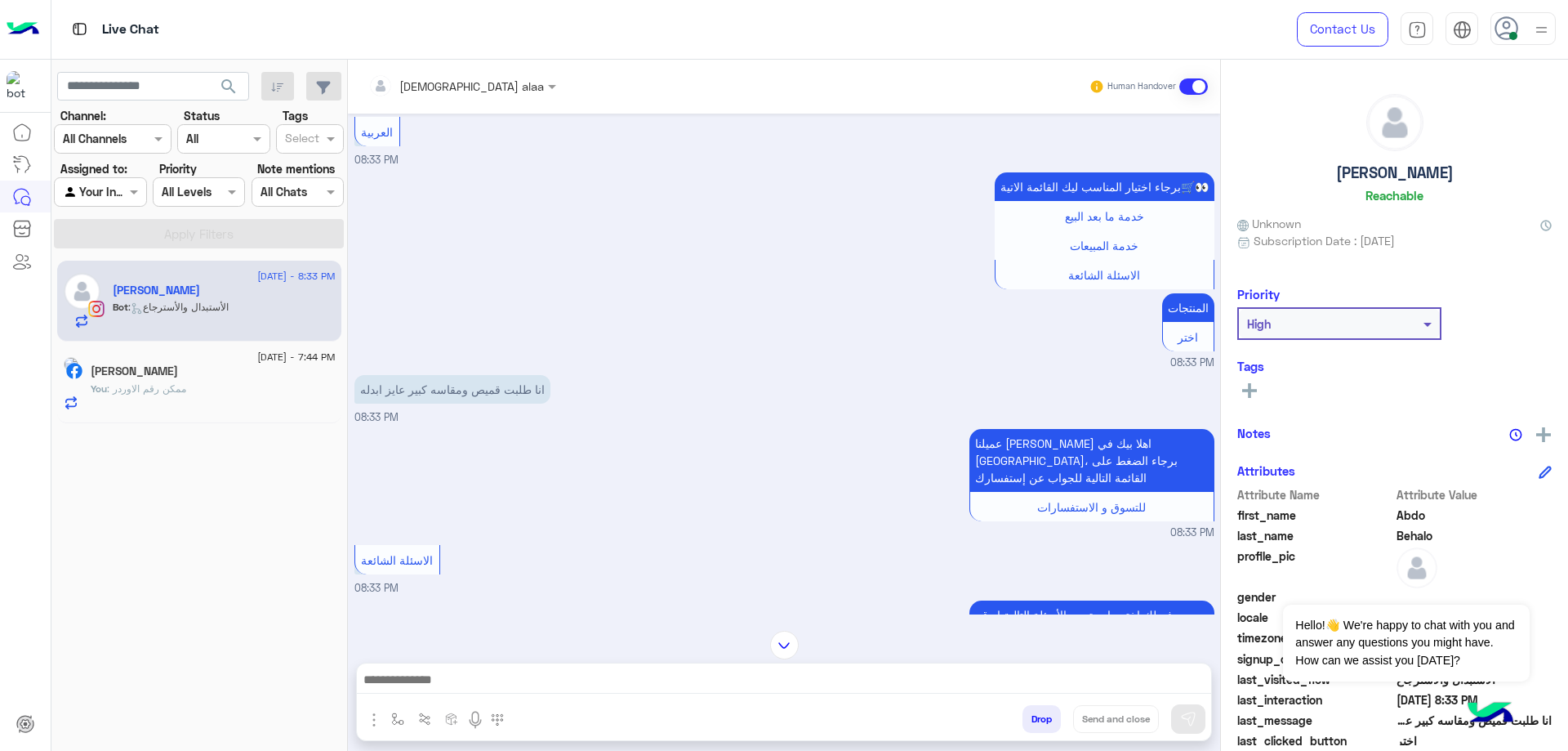
scroll to position [619, 0]
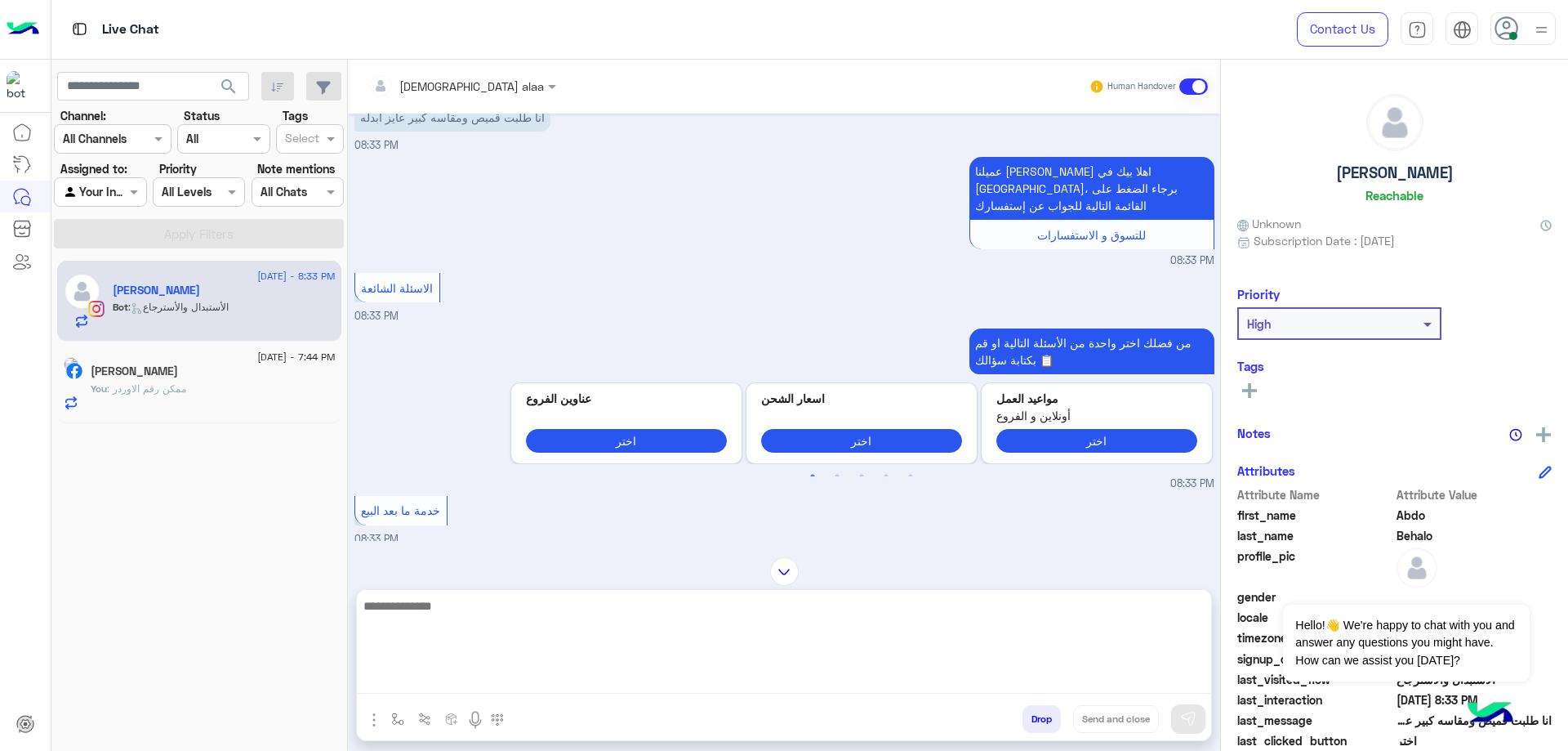
click at [659, 676] on textarea at bounding box center [784, 644] width 855 height 98
type textarea "**********"
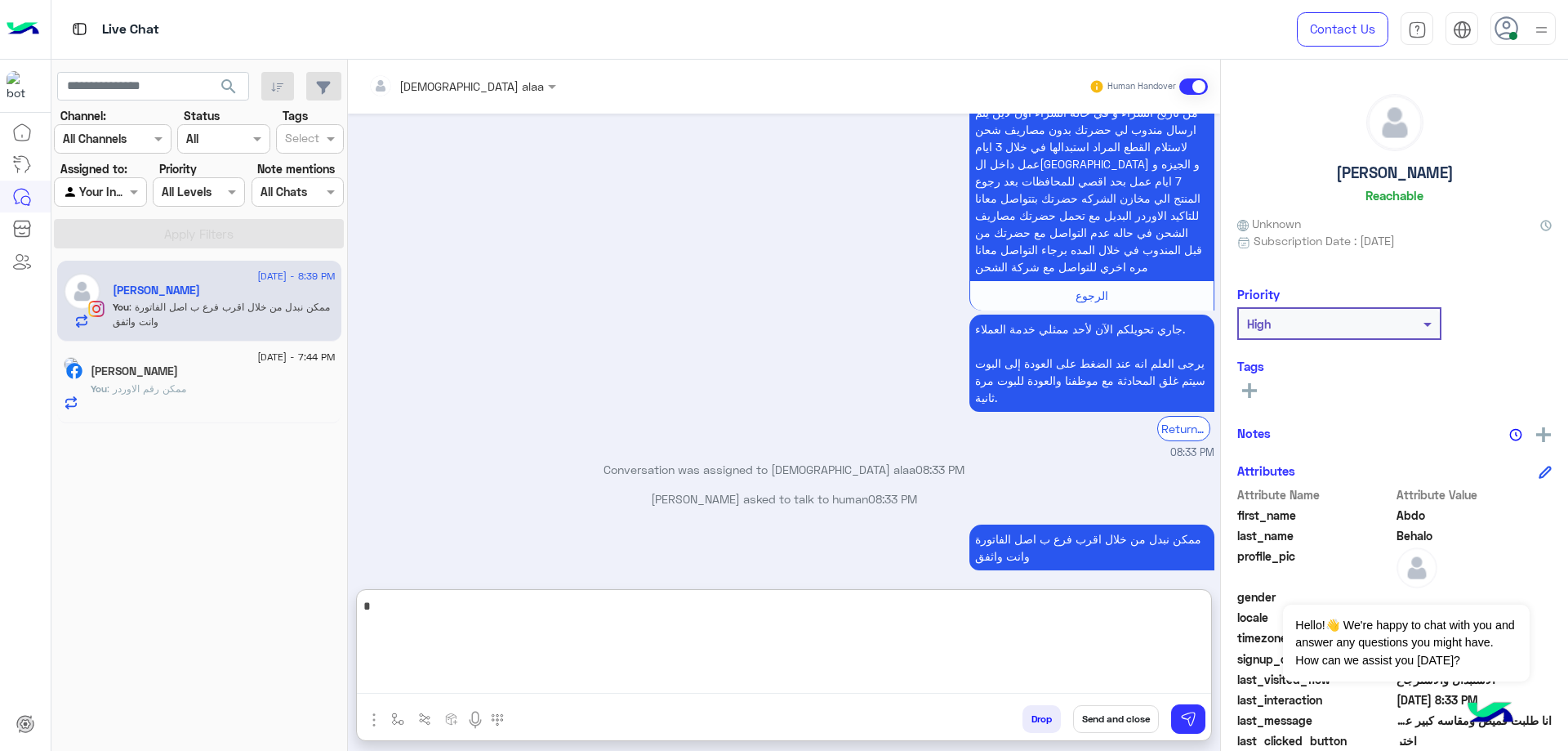
scroll to position [1336, 0]
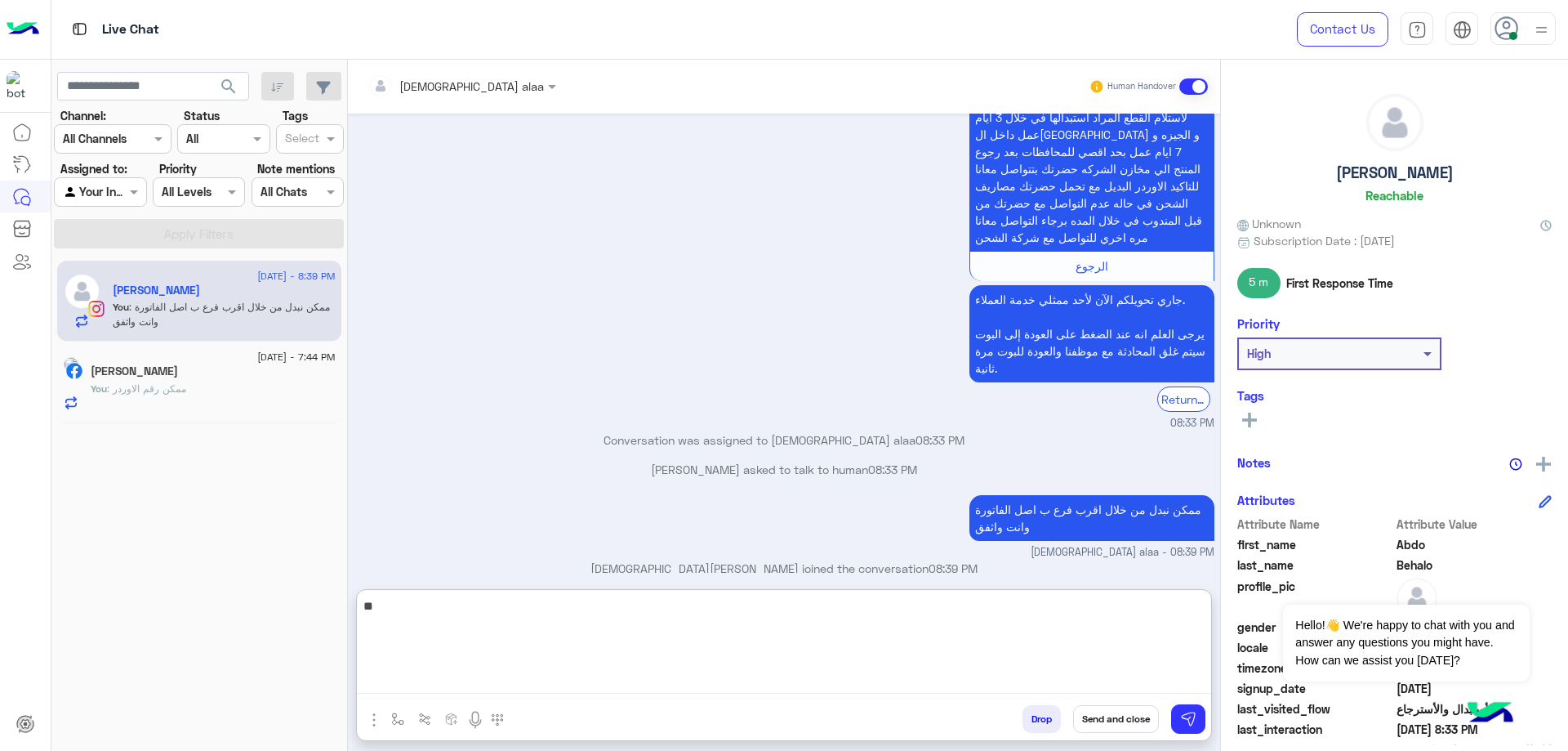
type textarea "***"
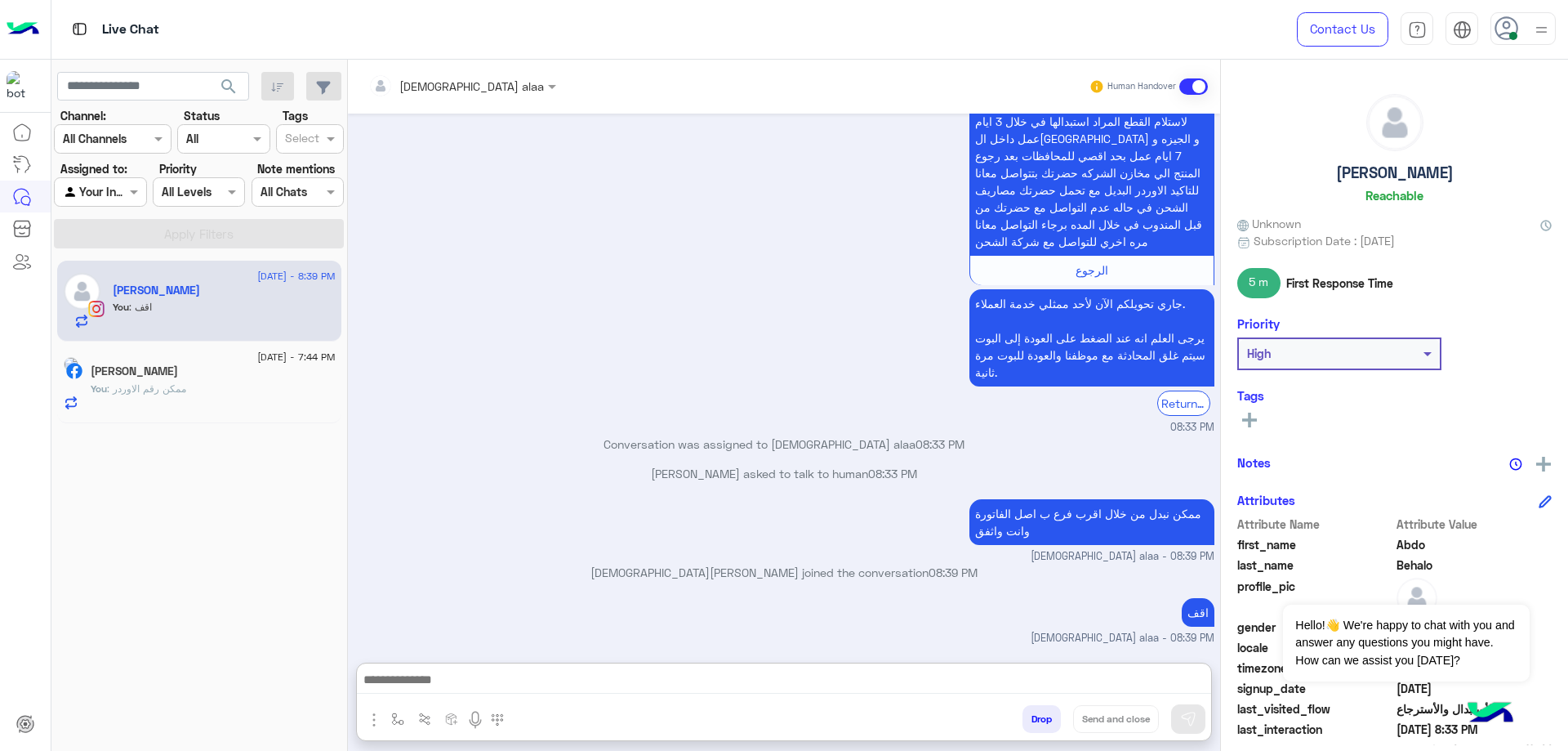
click at [183, 404] on div "You : ممكن رقم الاوردر" at bounding box center [213, 396] width 245 height 29
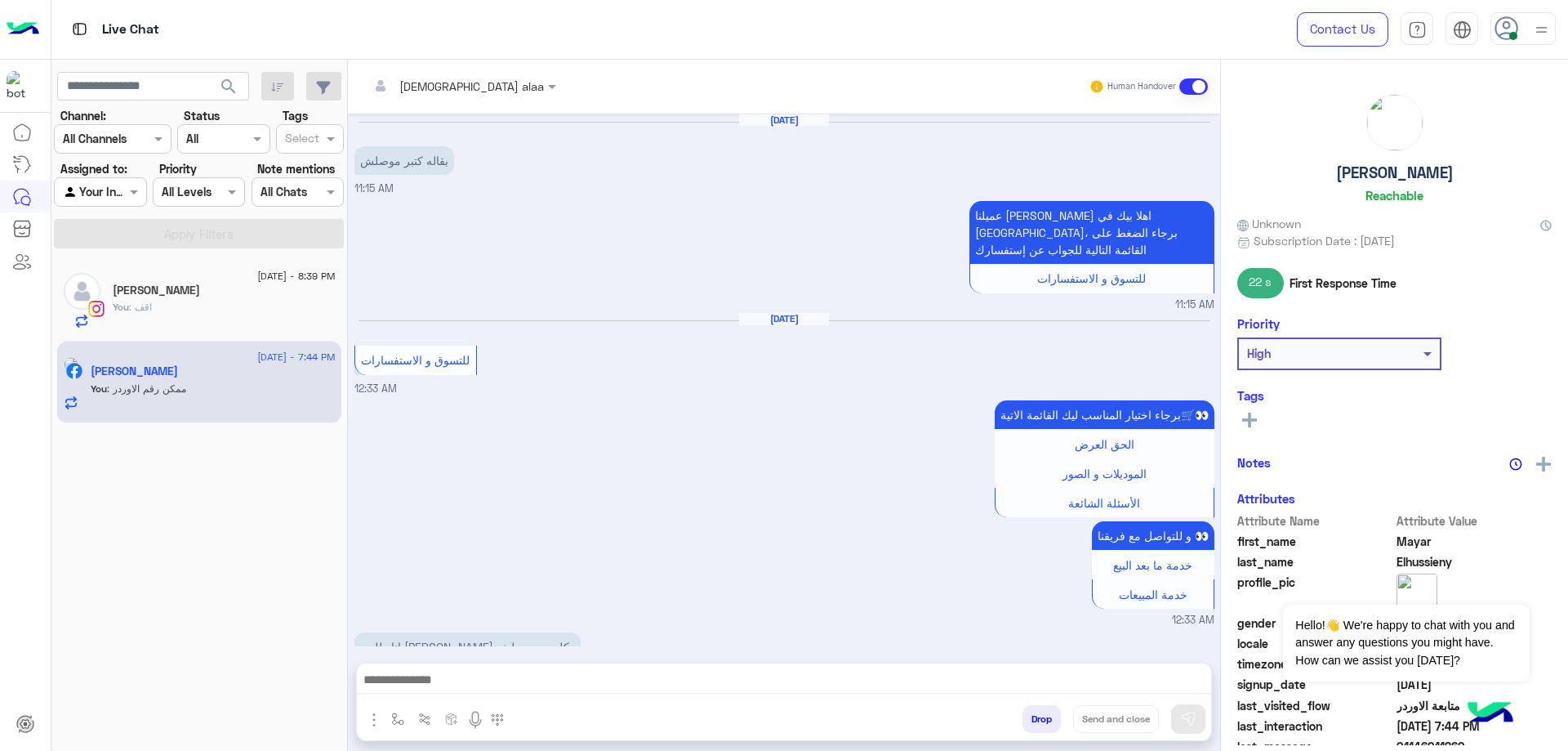
scroll to position [1315, 0]
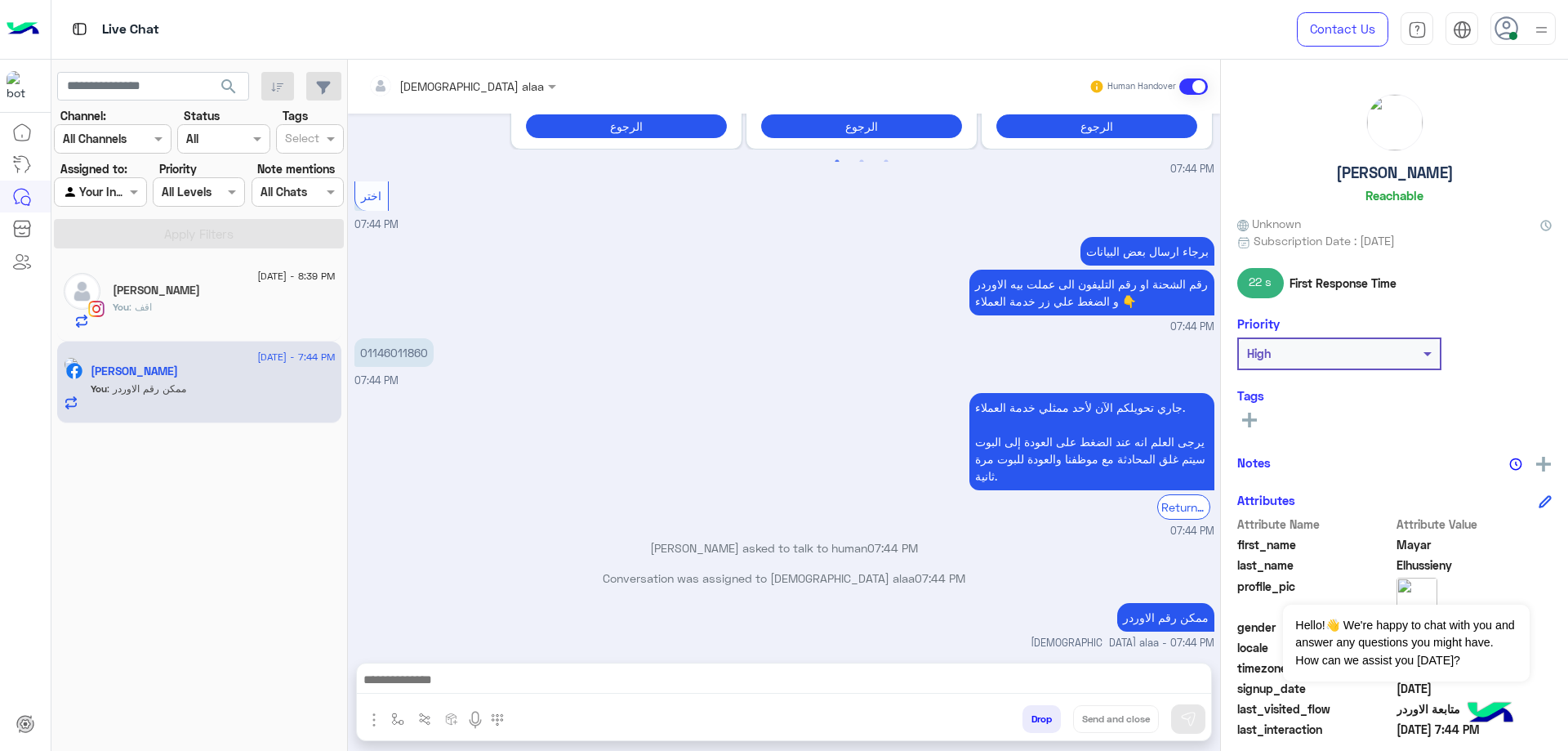
click at [1046, 725] on button "Drop" at bounding box center [1042, 719] width 38 height 28
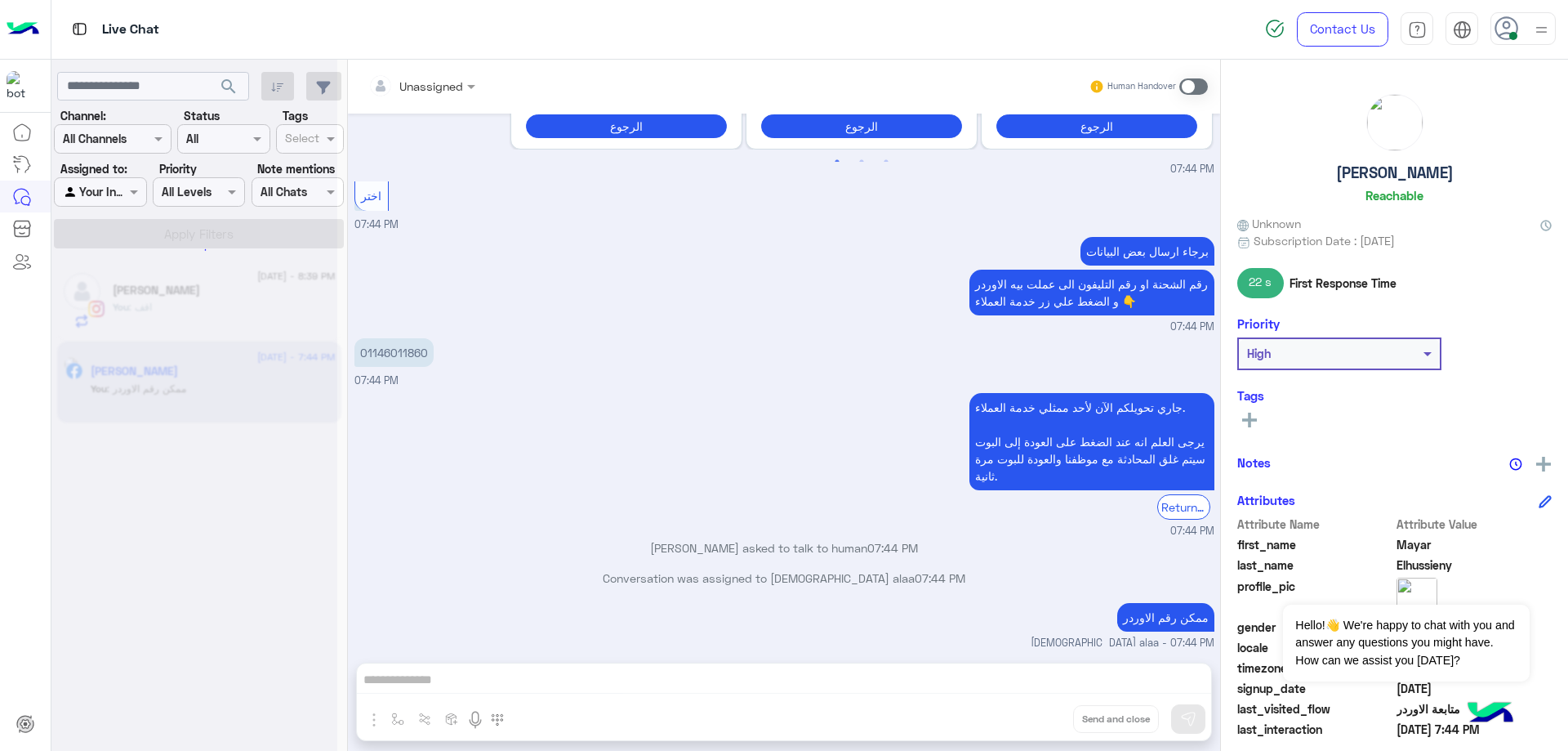
scroll to position [1344, 0]
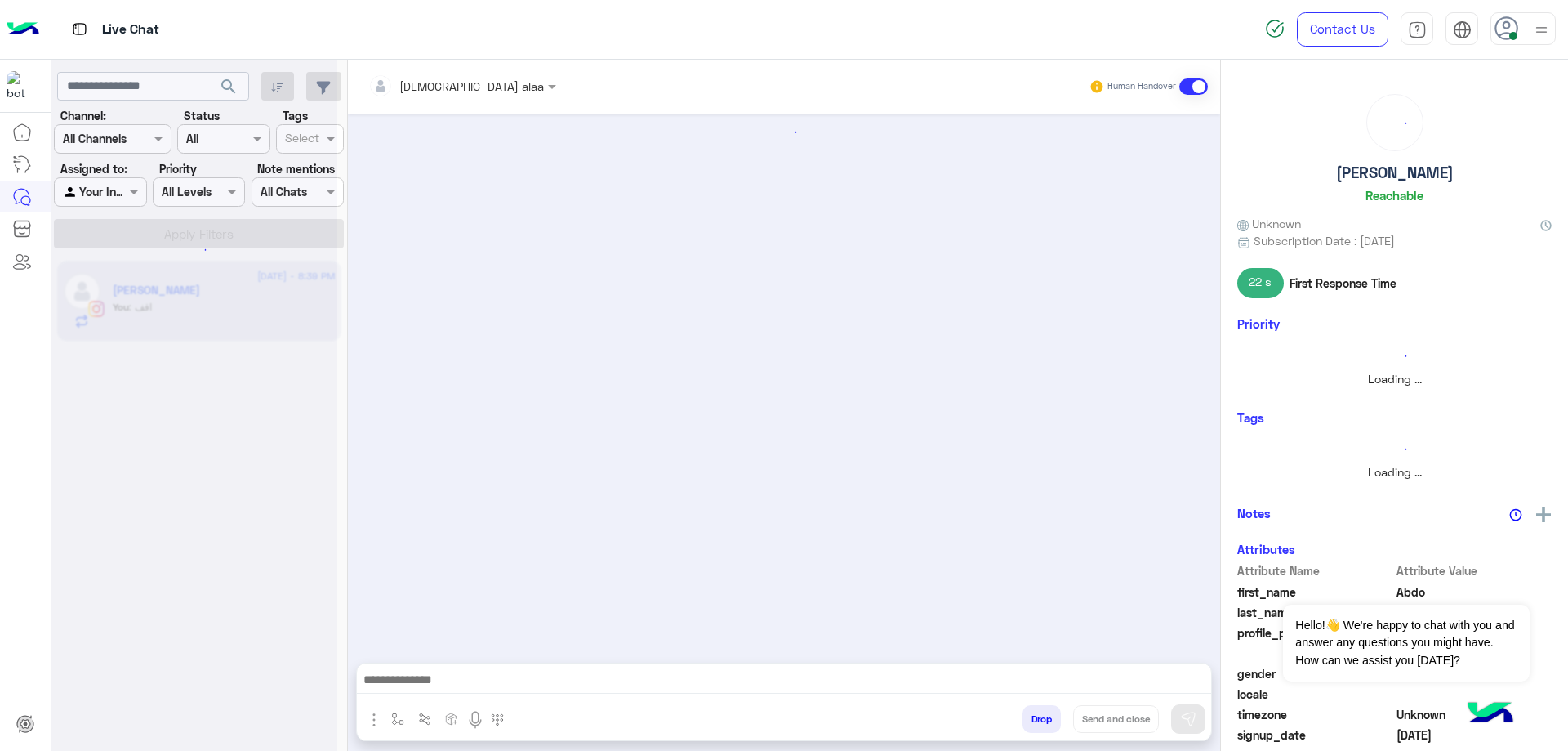
scroll to position [1315, 0]
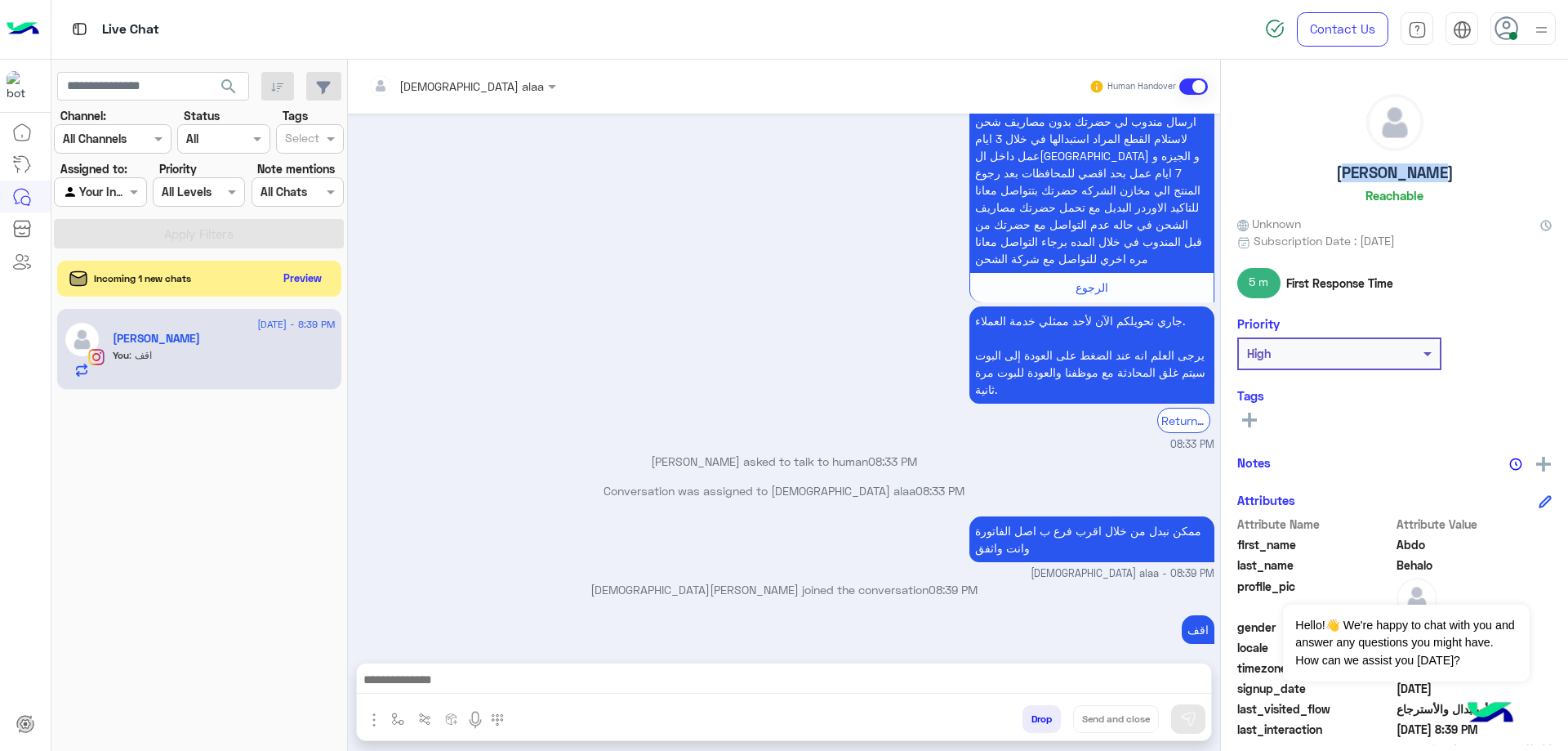
drag, startPoint x: 1341, startPoint y: 167, endPoint x: 1474, endPoint y: 167, distance: 133.0
click at [1474, 167] on div "[PERSON_NAME] Reachable" at bounding box center [1394, 152] width 314 height 115
copy h5 "[PERSON_NAME]"
click at [308, 277] on button "Preview" at bounding box center [304, 277] width 51 height 22
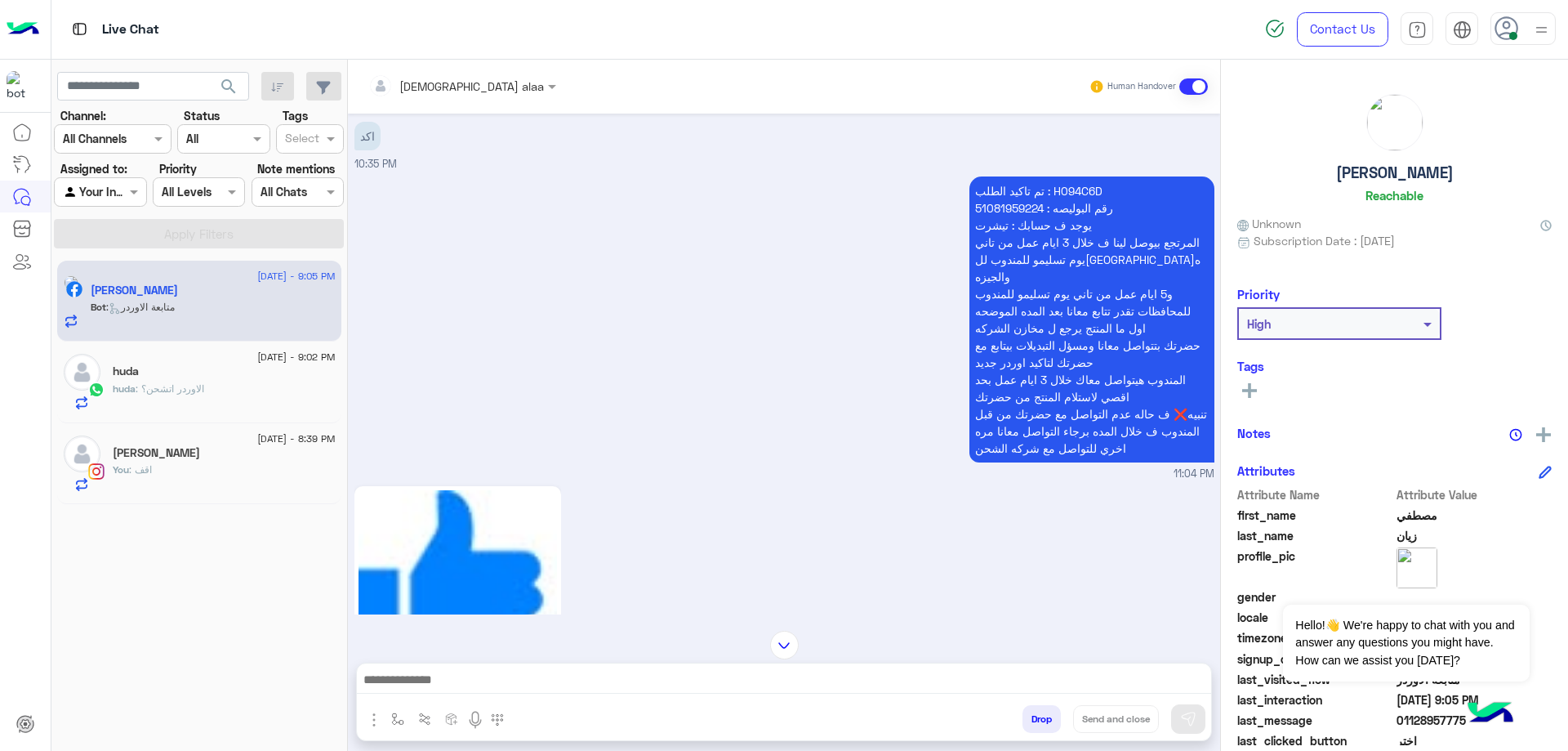
scroll to position [714, 0]
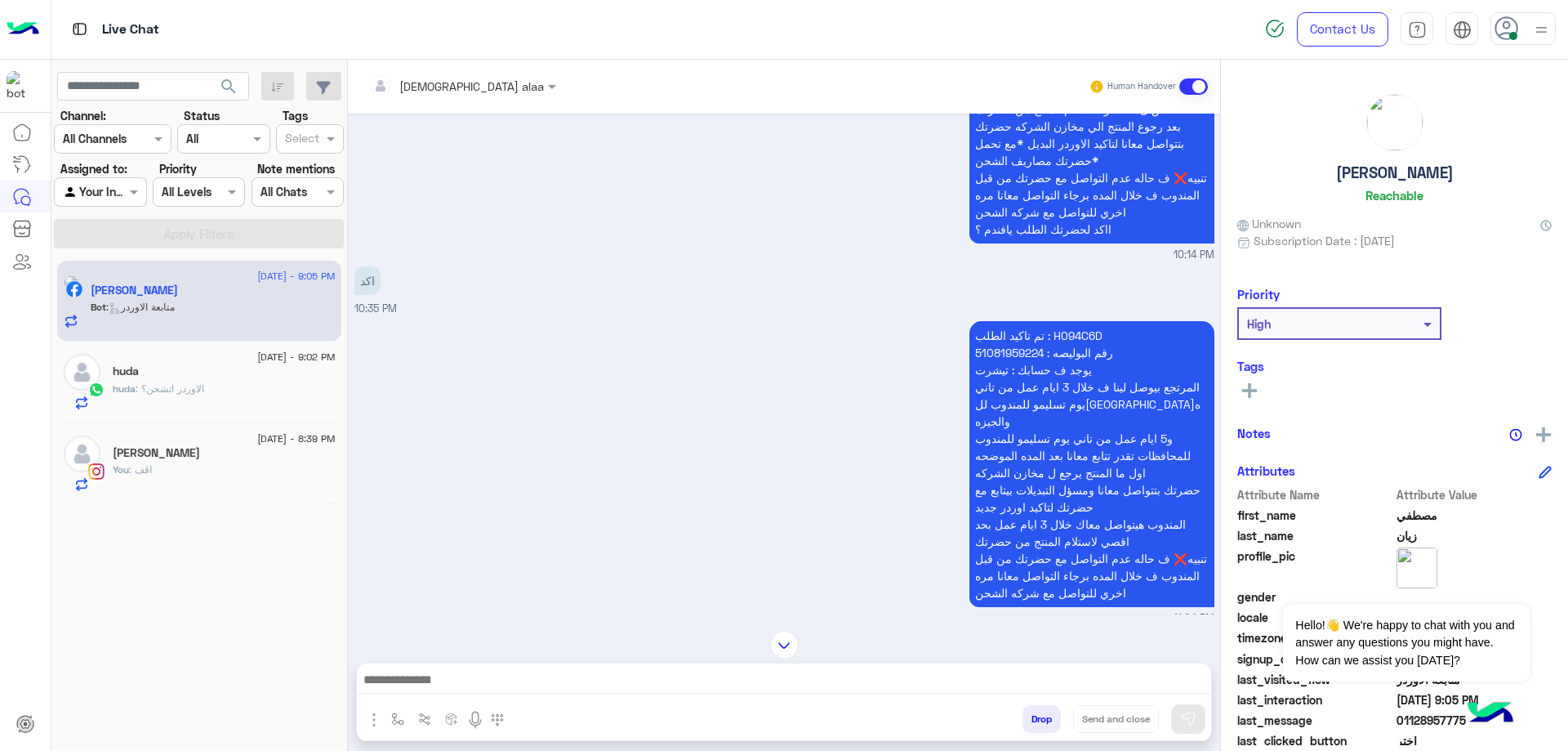
click at [1063, 321] on p "تم تاكيد الطلب : H094C6D رقم البوليصه : 51081959224 يوجد ف حسابك : تيشرت المرتج…" at bounding box center [1092, 463] width 245 height 286
copy p "H094C6D"
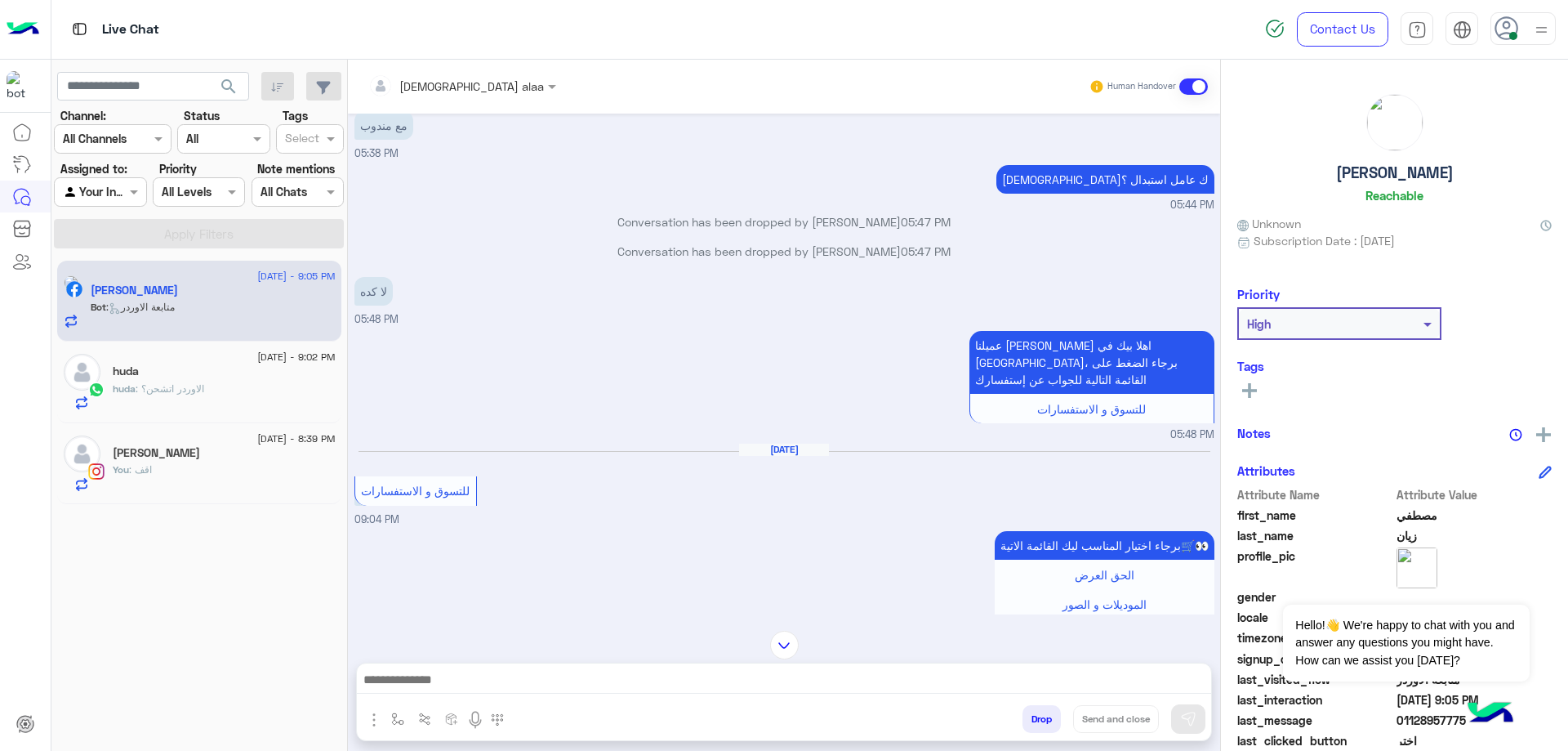
scroll to position [3014, 0]
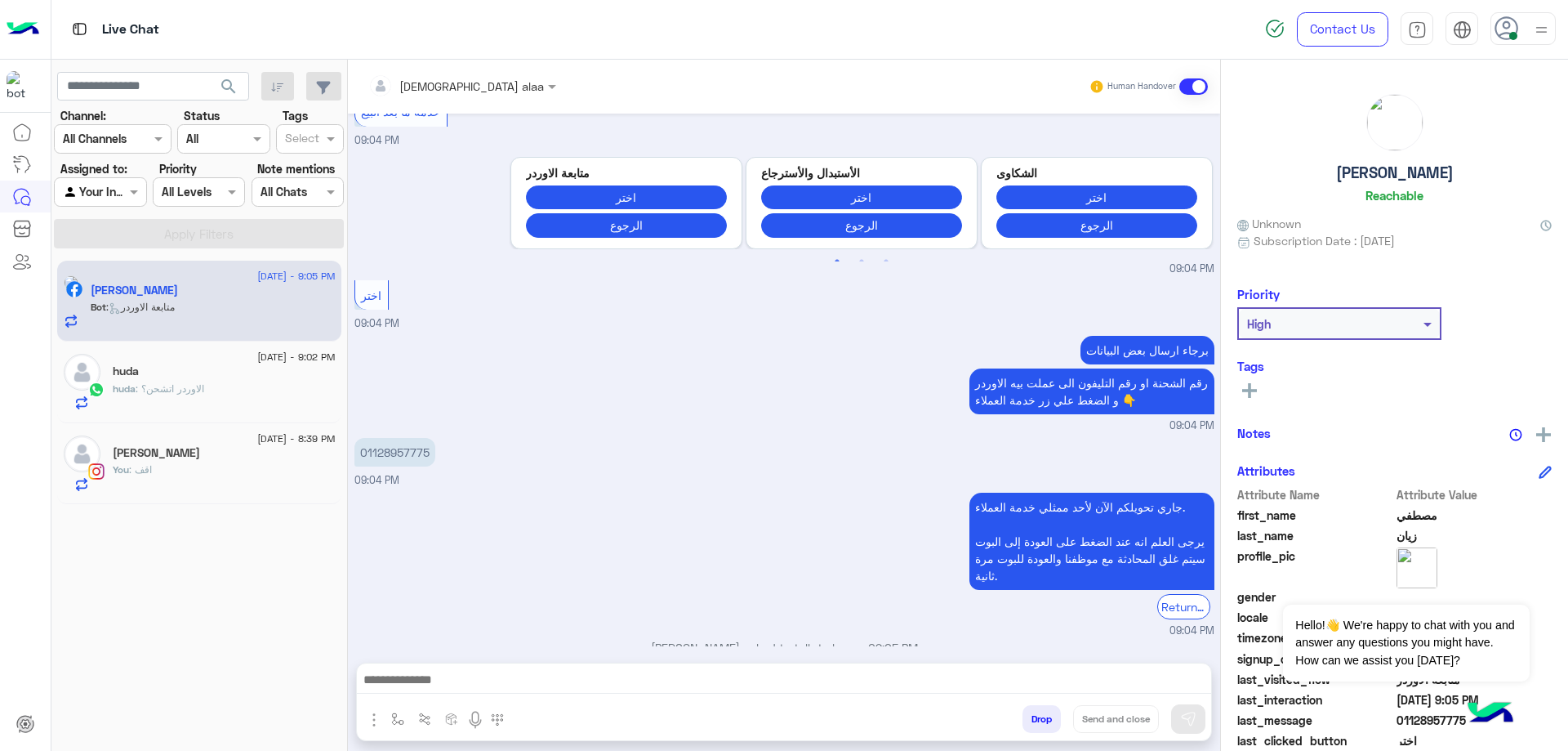
click at [558, 695] on div at bounding box center [784, 683] width 855 height 41
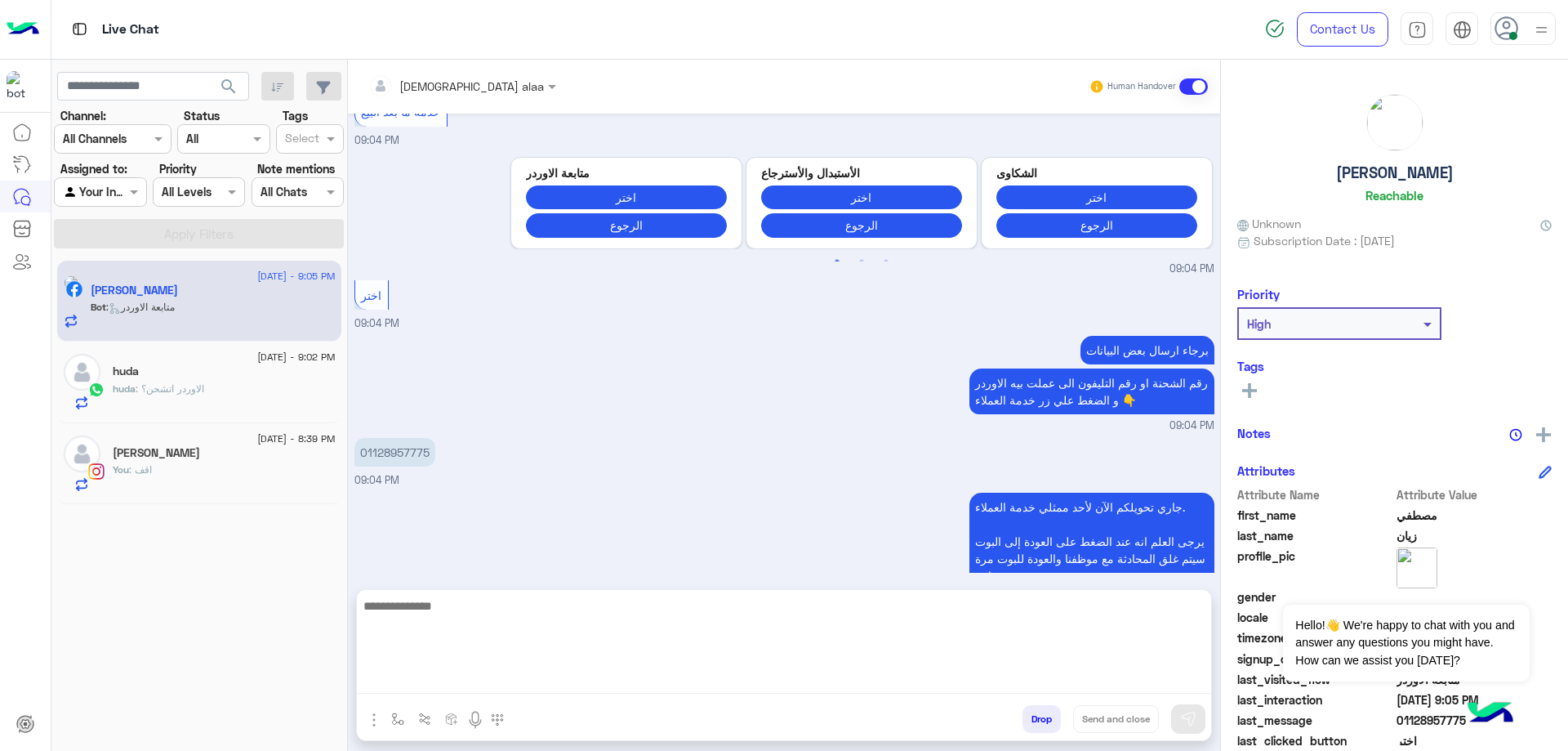
click at [567, 677] on textarea at bounding box center [784, 644] width 855 height 98
paste textarea "**********"
type textarea "**********"
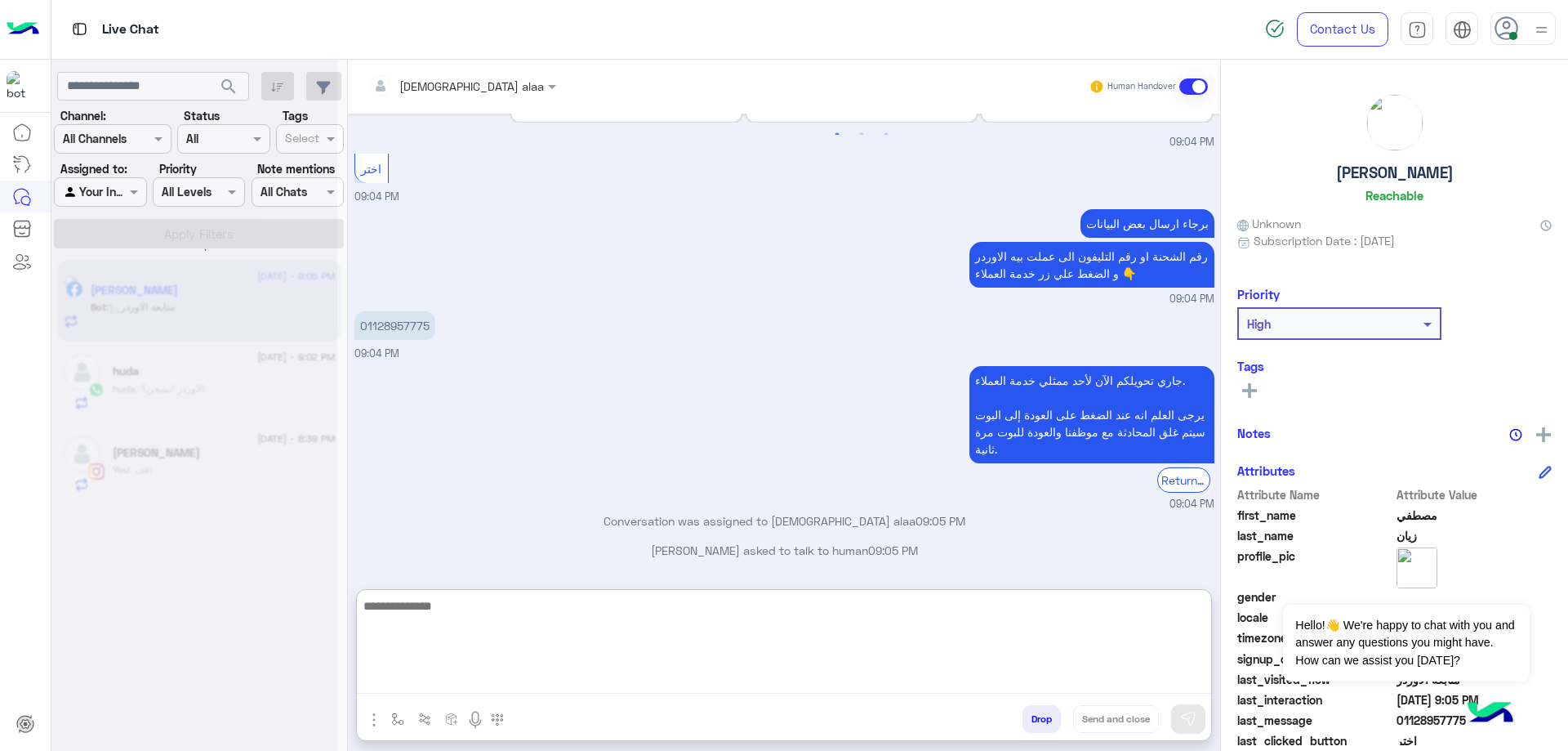
scroll to position [3170, 0]
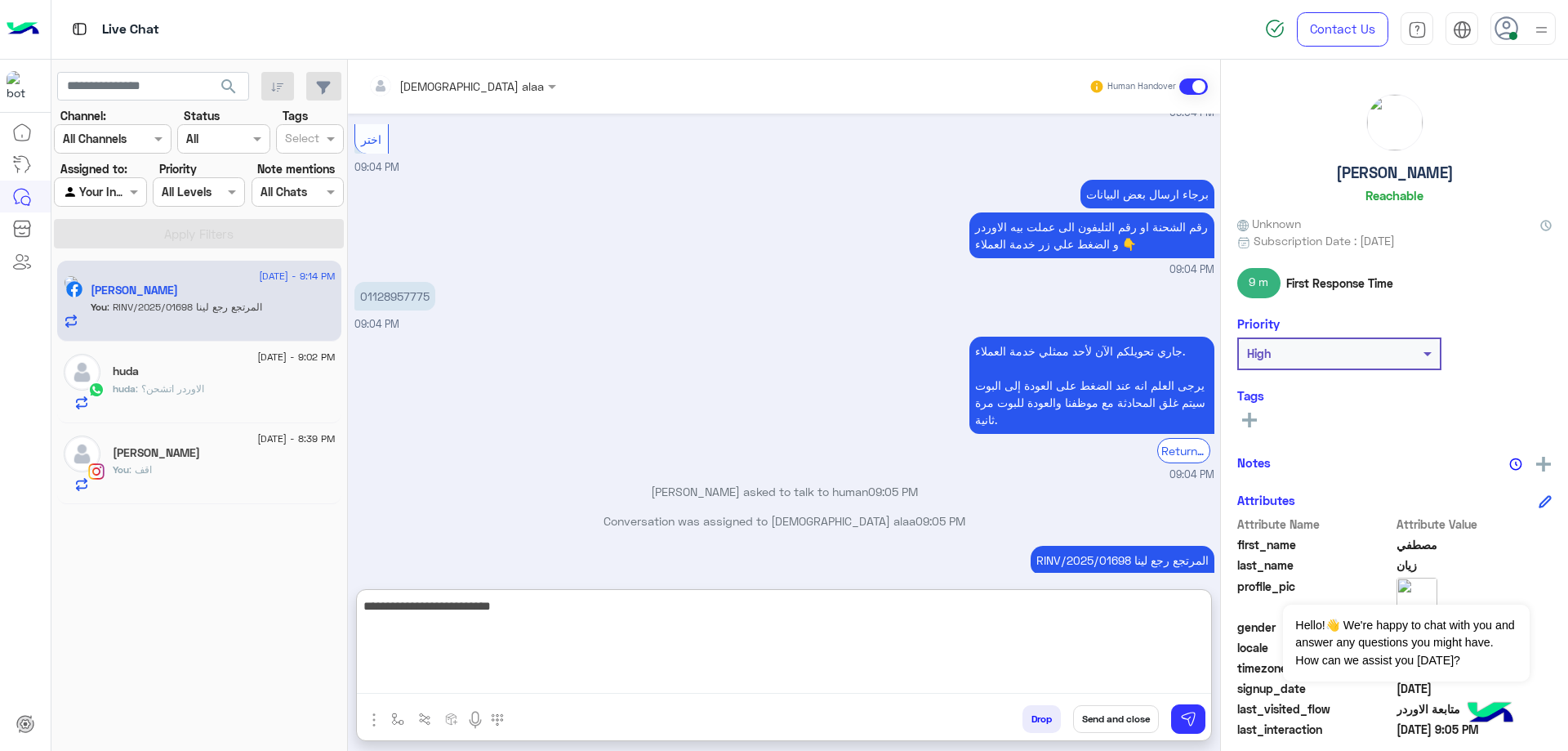
type textarea "**********"
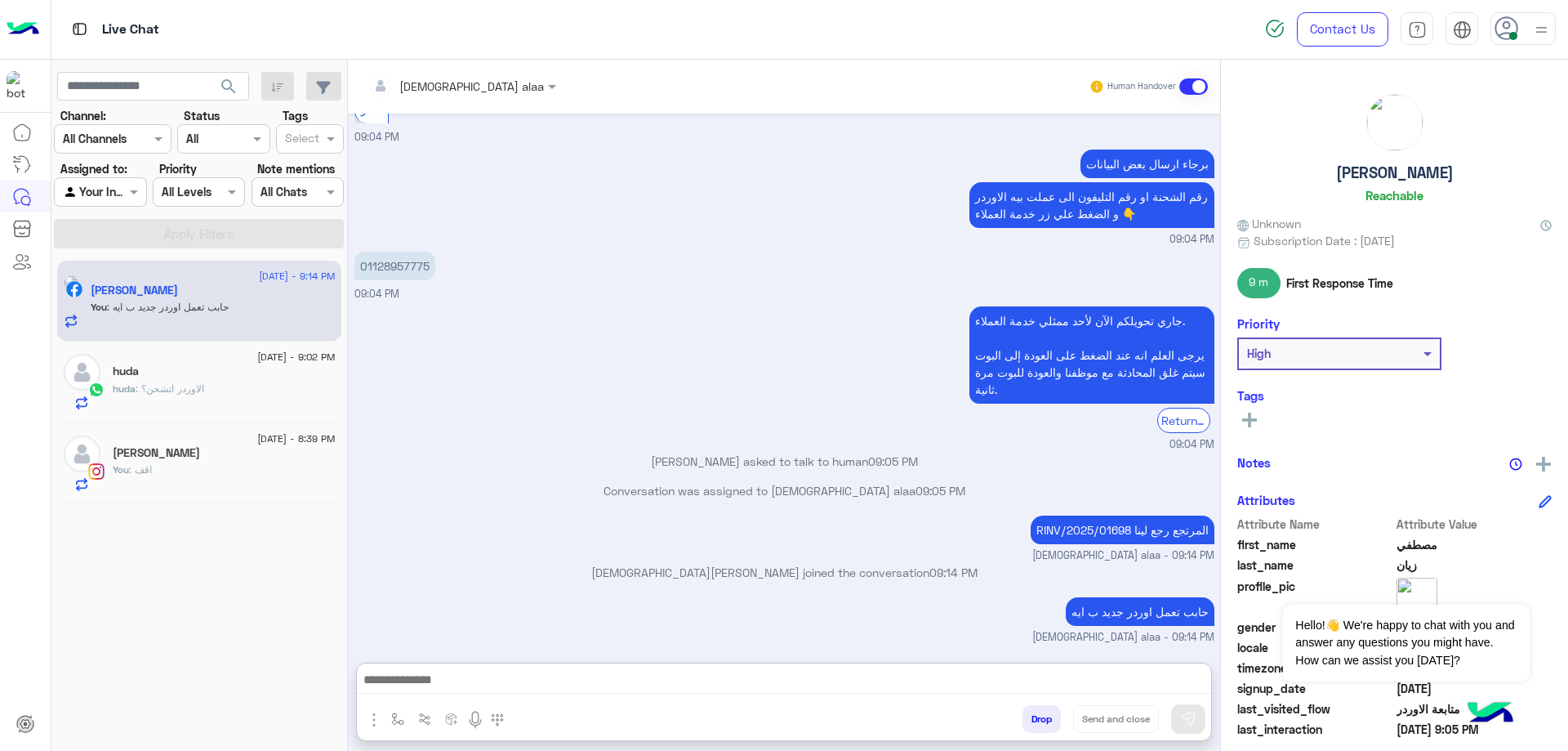
click at [166, 386] on span ": الاوردر اتشحن؟" at bounding box center [170, 389] width 69 height 12
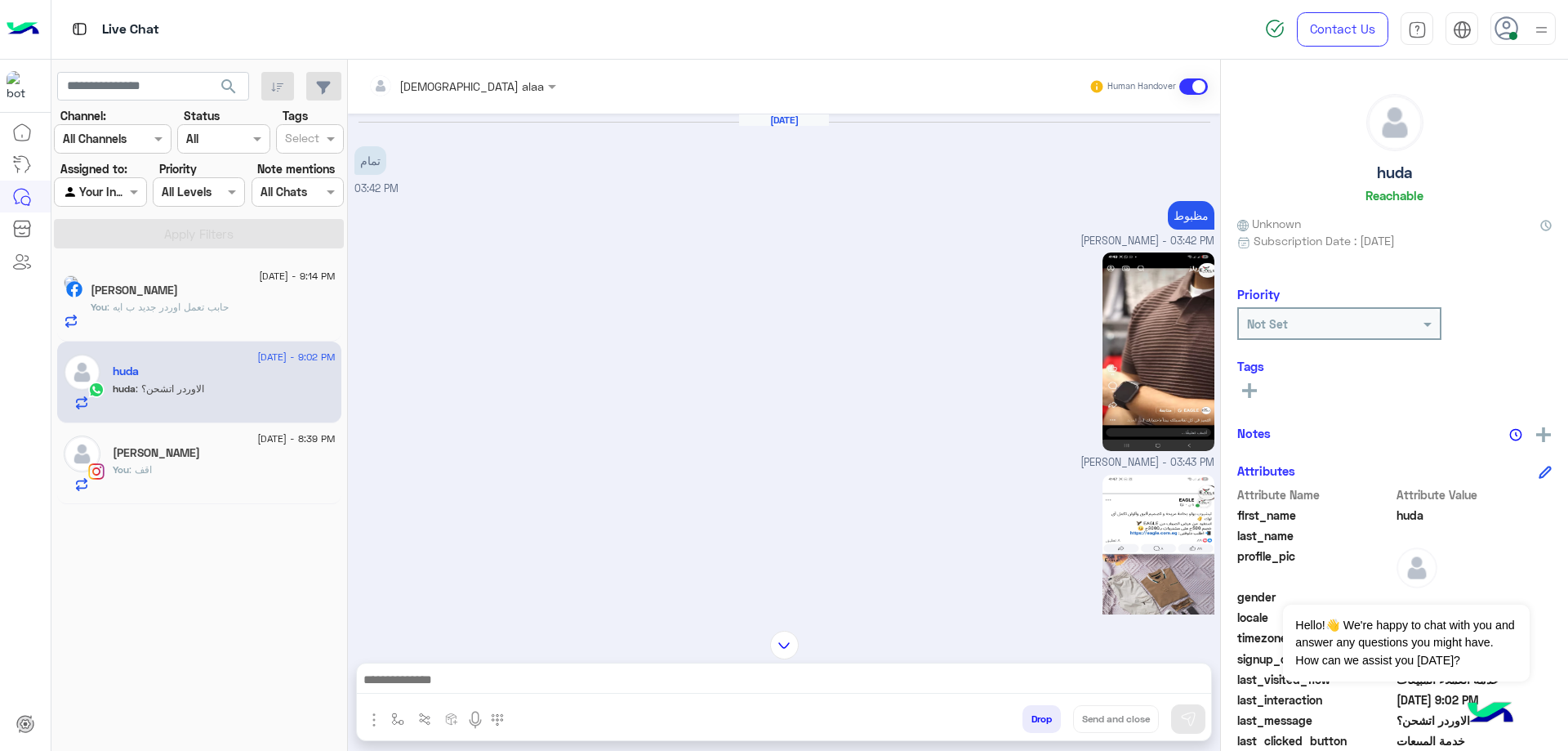
scroll to position [2252, 0]
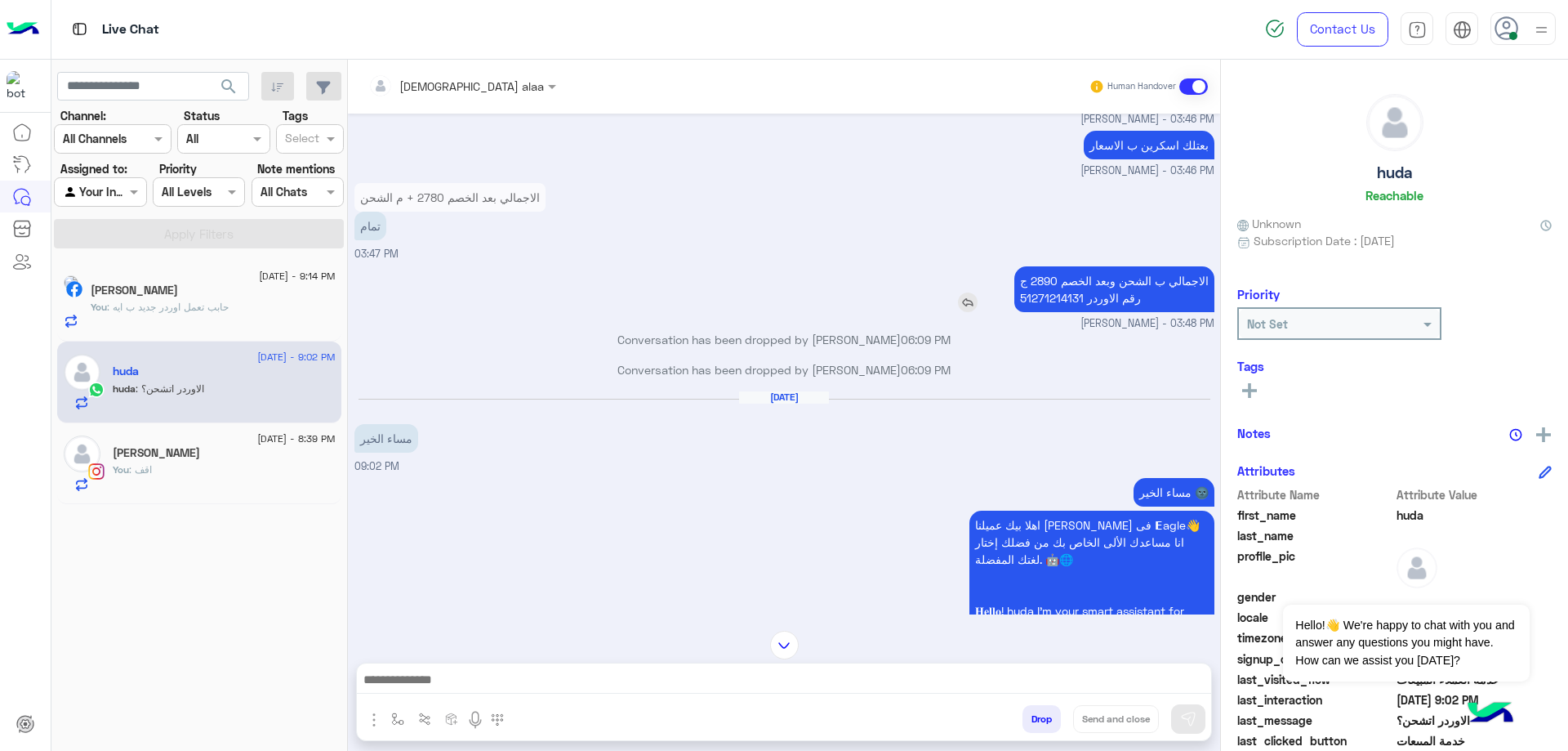
click at [1036, 302] on p "الاجمالي ب الشحن وبعد الخصم 2890 ج رقم الاوردر 51271214131" at bounding box center [1114, 289] width 200 height 46
copy p "51271214131"
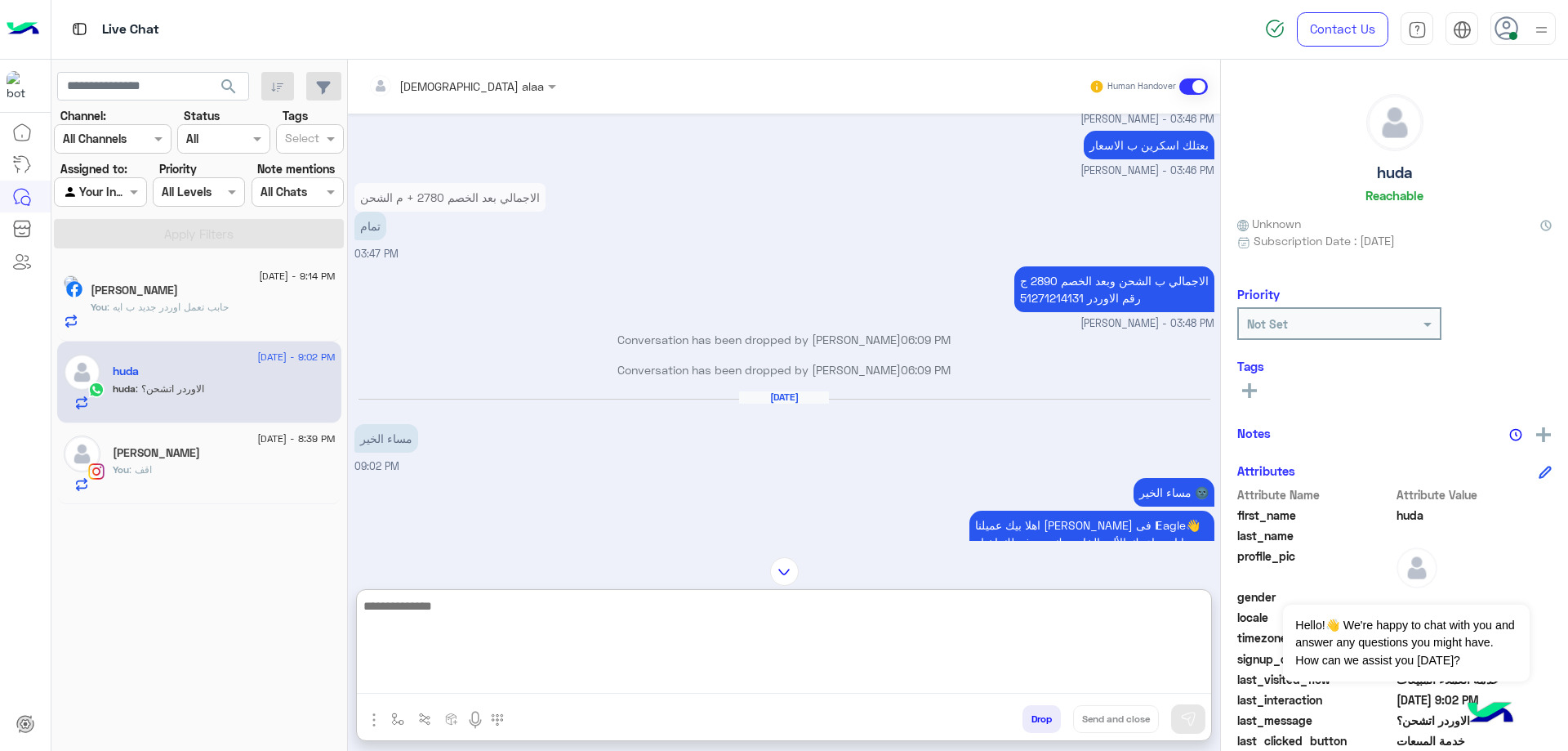
click at [488, 669] on textarea at bounding box center [784, 644] width 855 height 98
type textarea "**********"
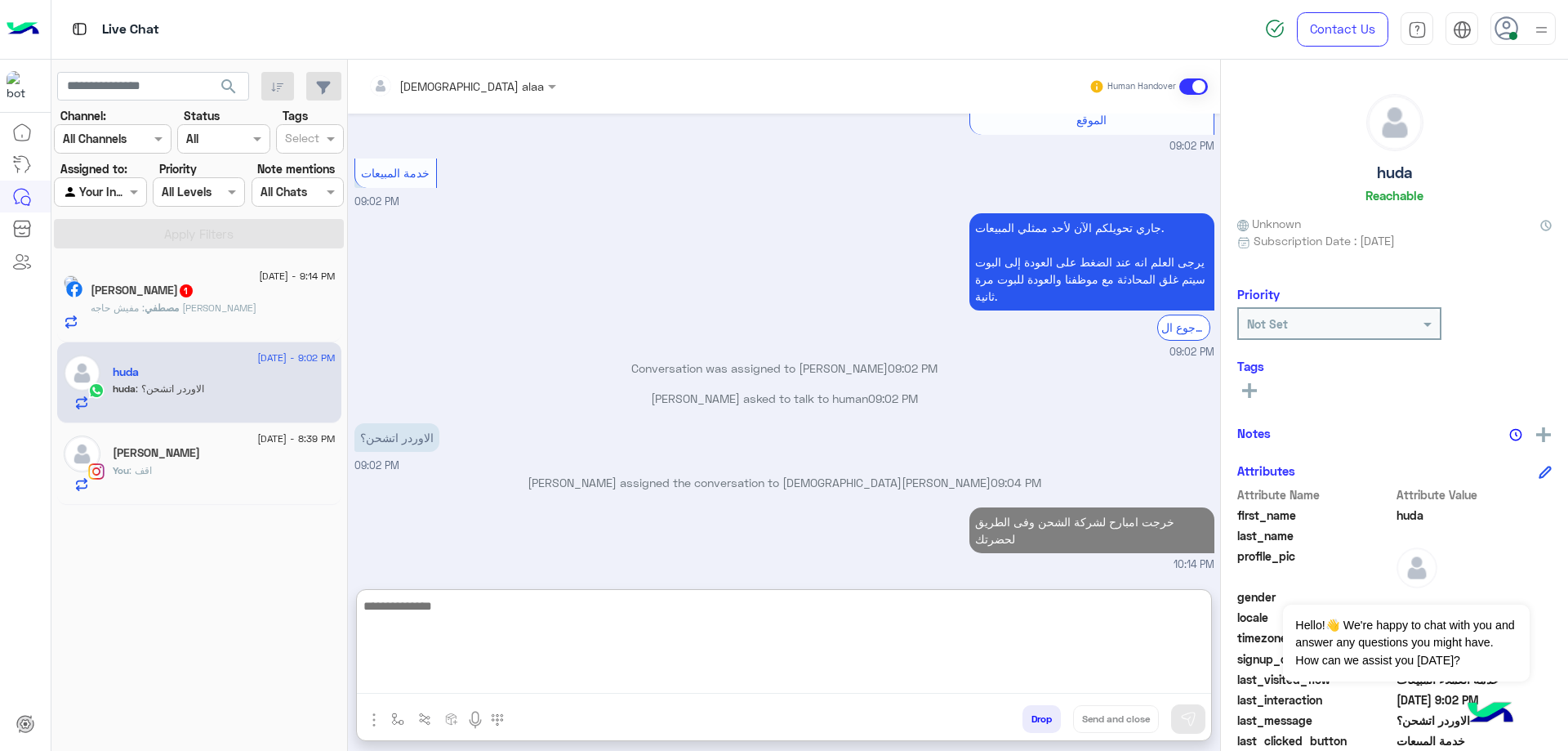
scroll to position [3533, 0]
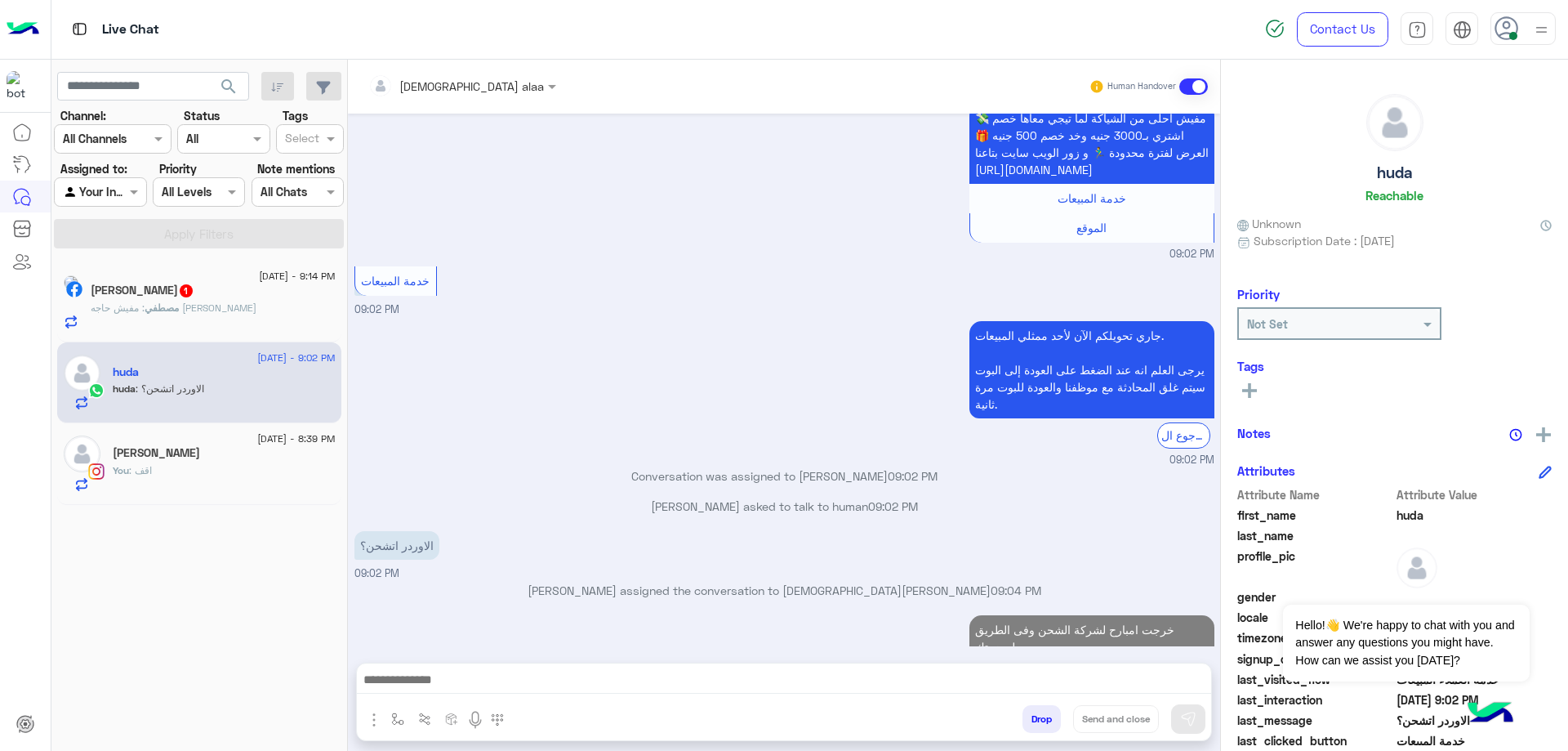
drag, startPoint x: 1367, startPoint y: 176, endPoint x: 1417, endPoint y: 175, distance: 50.0
click at [1417, 175] on div "huda Reachable" at bounding box center [1394, 152] width 314 height 115
copy h5 "huda"
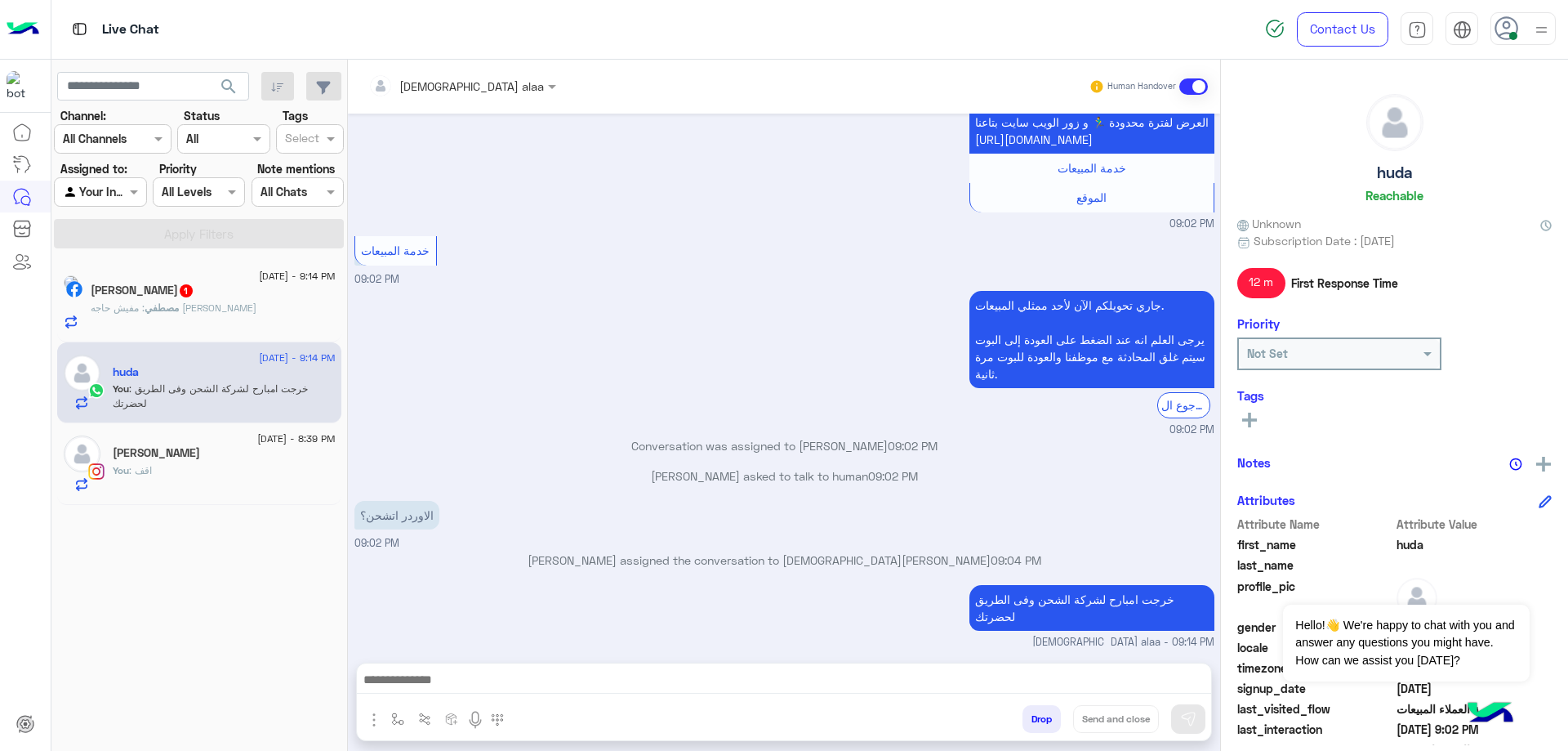
click at [190, 305] on span ": مفيش حاجه [PERSON_NAME]" at bounding box center [173, 308] width 166 height 12
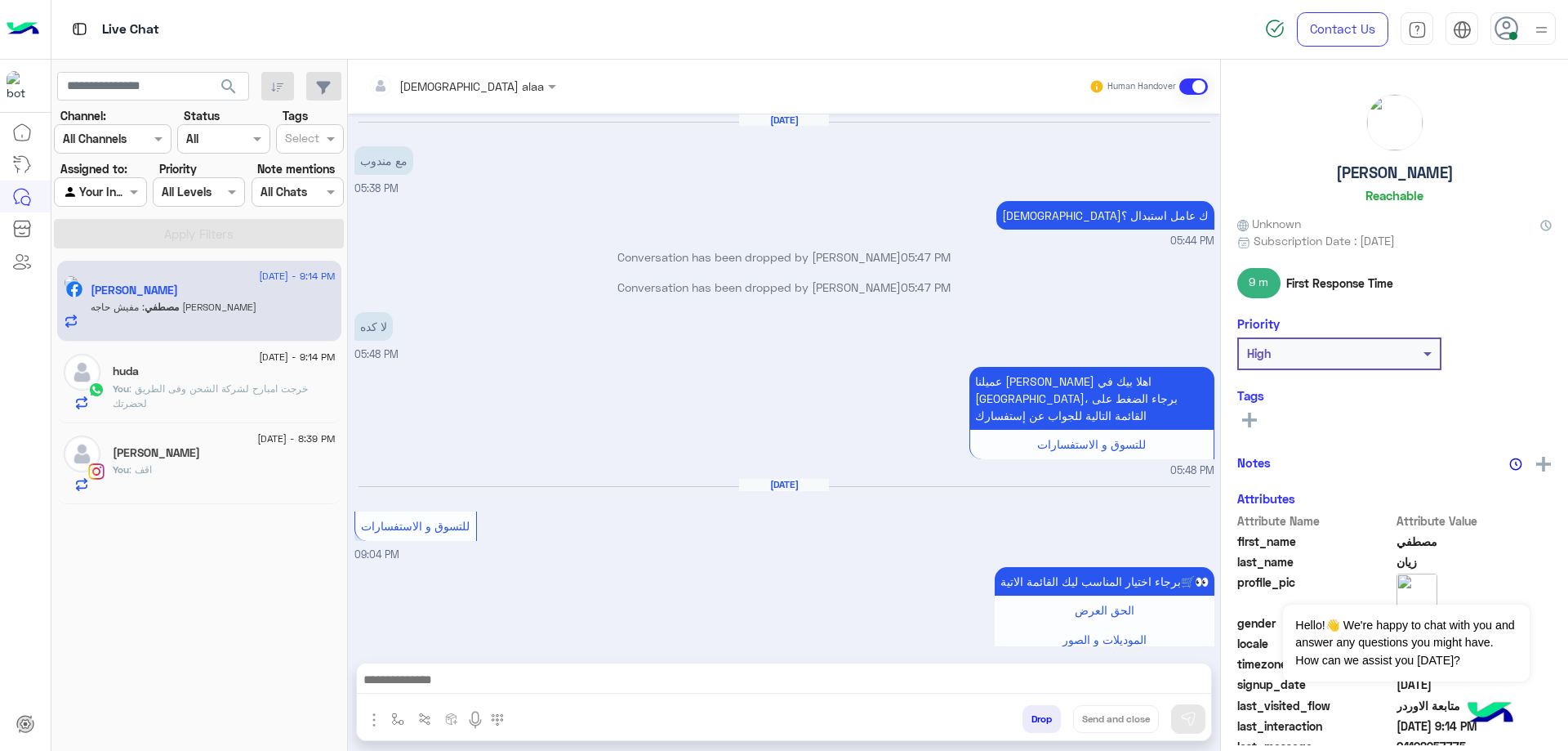
scroll to position [924, 0]
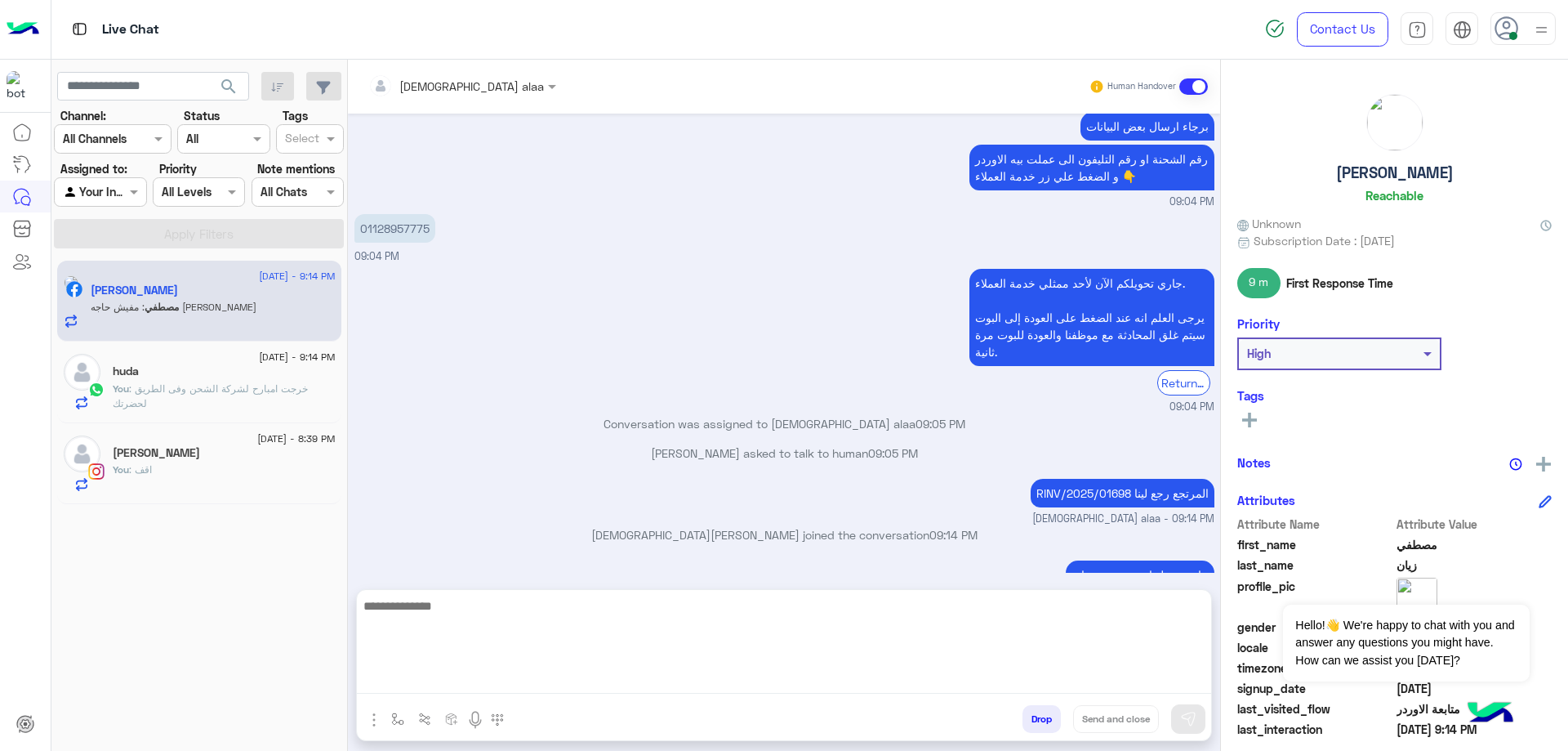
click at [539, 687] on textarea at bounding box center [784, 644] width 855 height 98
type textarea "**********"
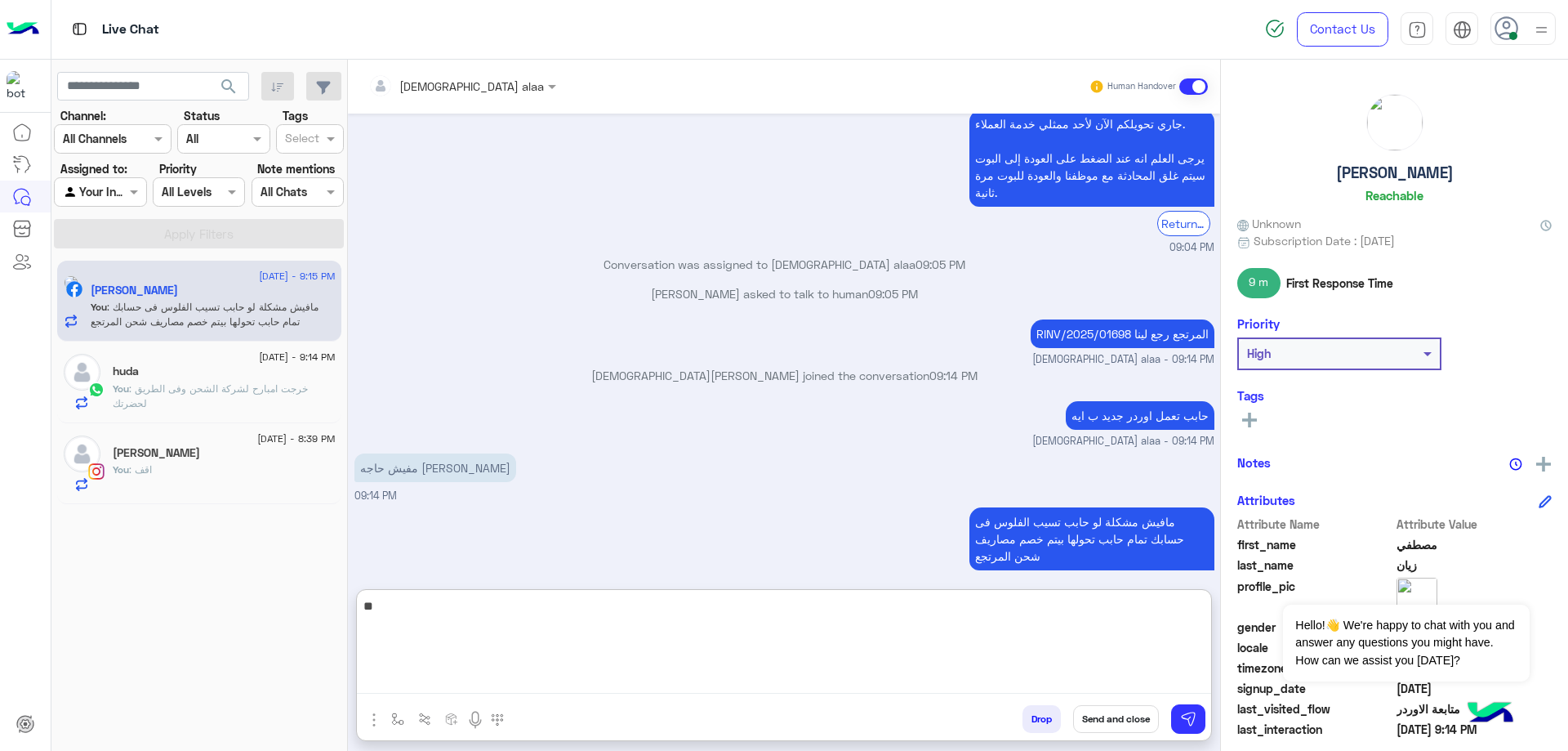
type textarea "*"
type textarea "**********"
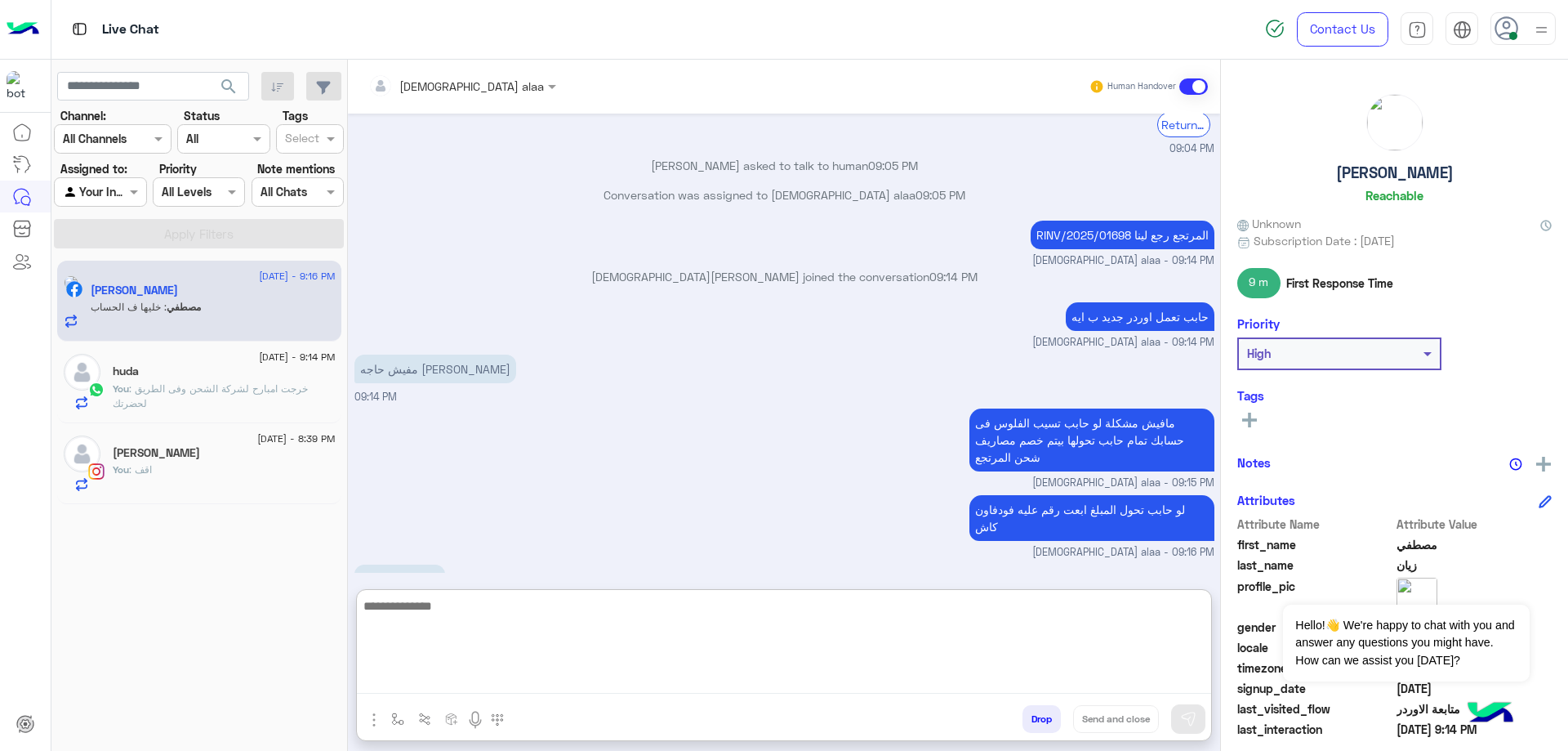
scroll to position [1208, 0]
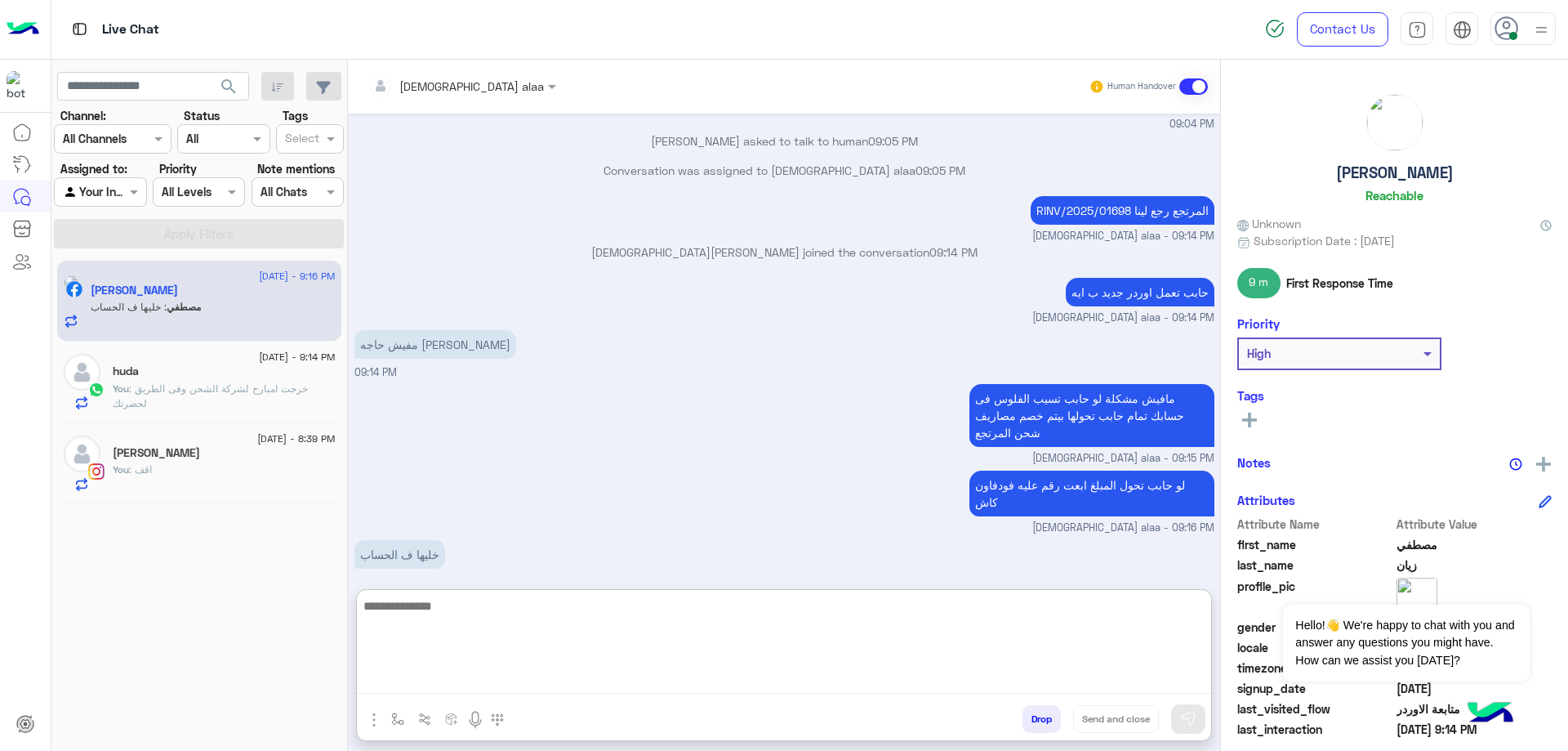
click at [602, 619] on textarea at bounding box center [784, 644] width 855 height 98
click at [910, 612] on textarea "**********" at bounding box center [784, 644] width 855 height 98
type textarea "**********"
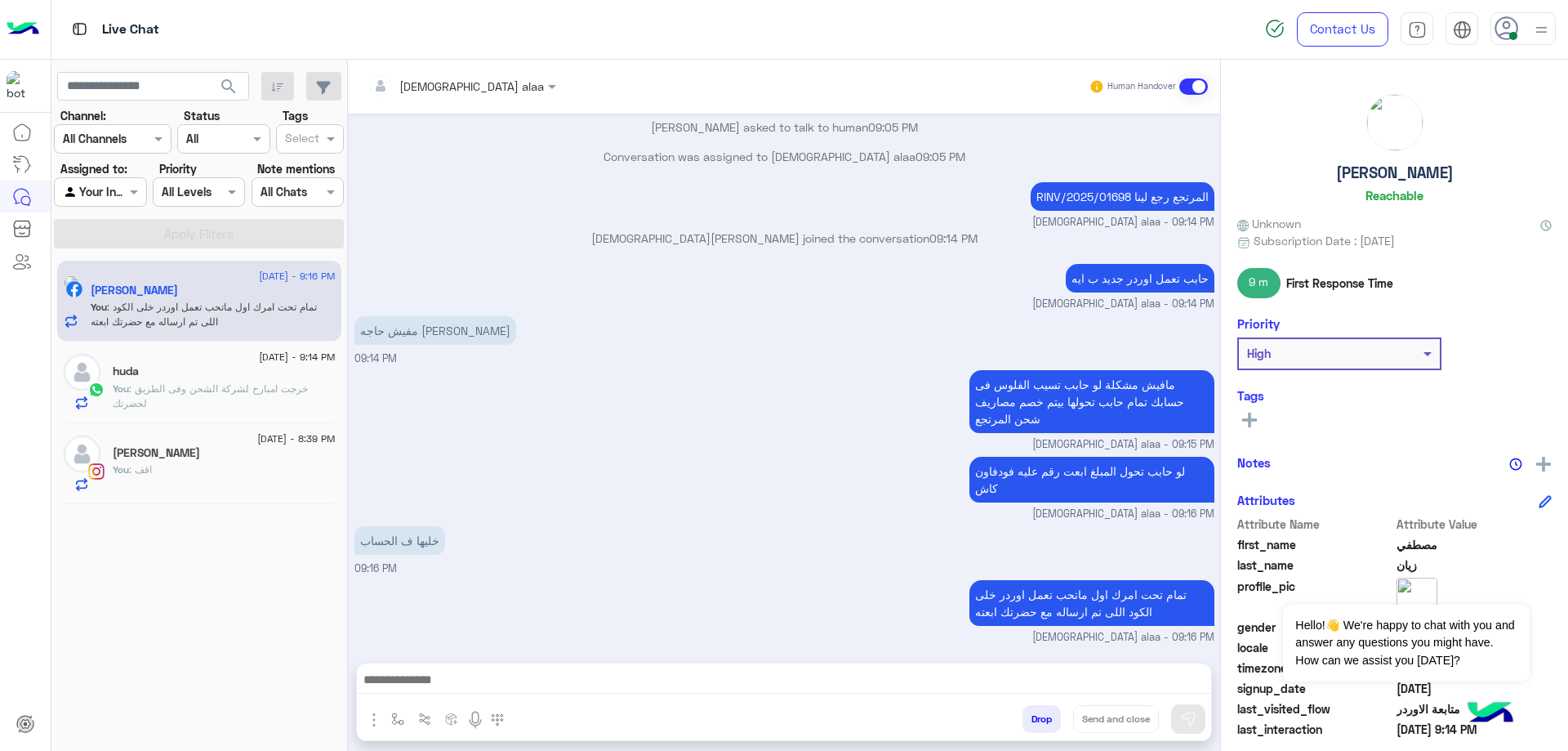
scroll to position [1204, 0]
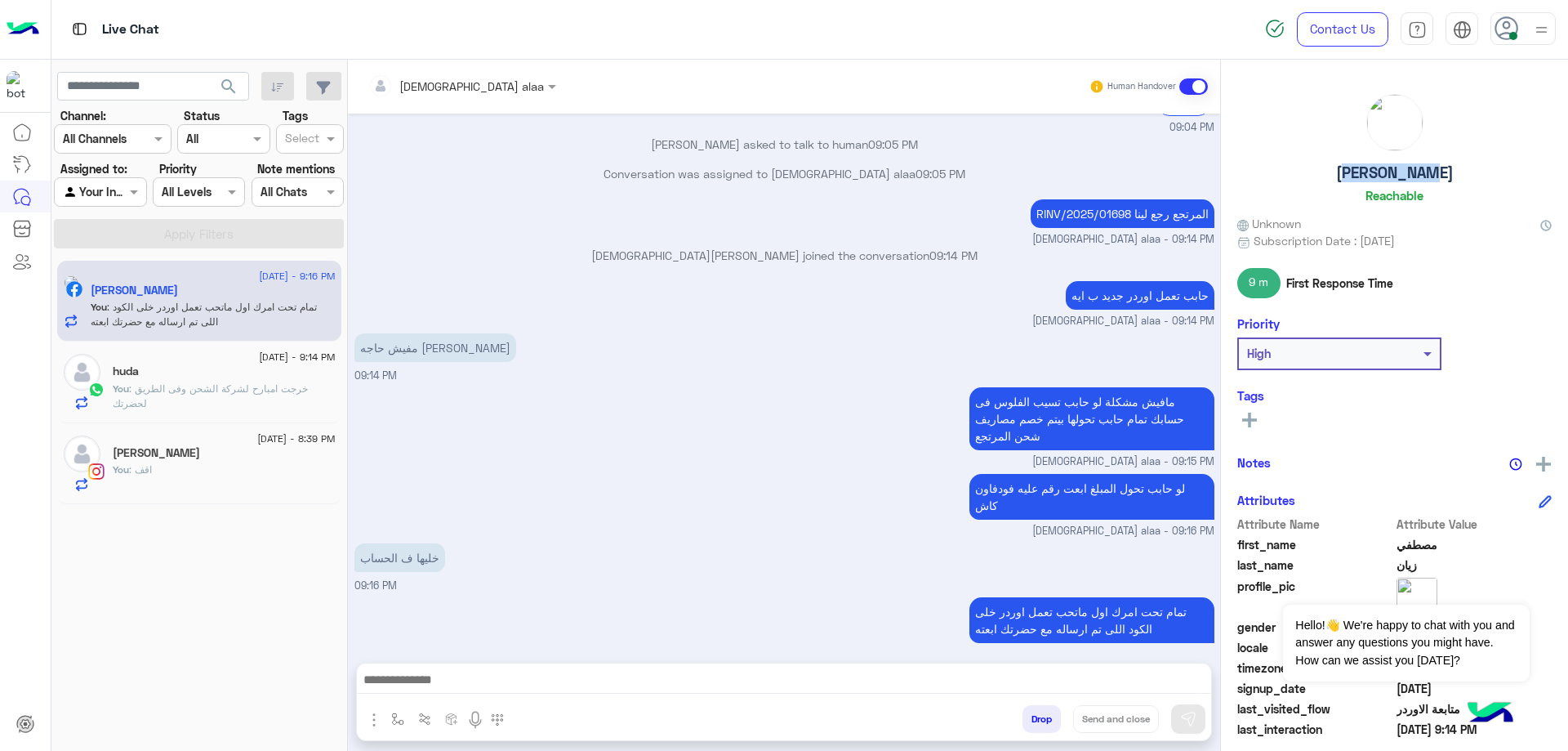
drag, startPoint x: 1331, startPoint y: 173, endPoint x: 1456, endPoint y: 182, distance: 125.3
click at [1456, 182] on div "[PERSON_NAME]" at bounding box center [1394, 152] width 314 height 115
copy h5 "[PERSON_NAME]"
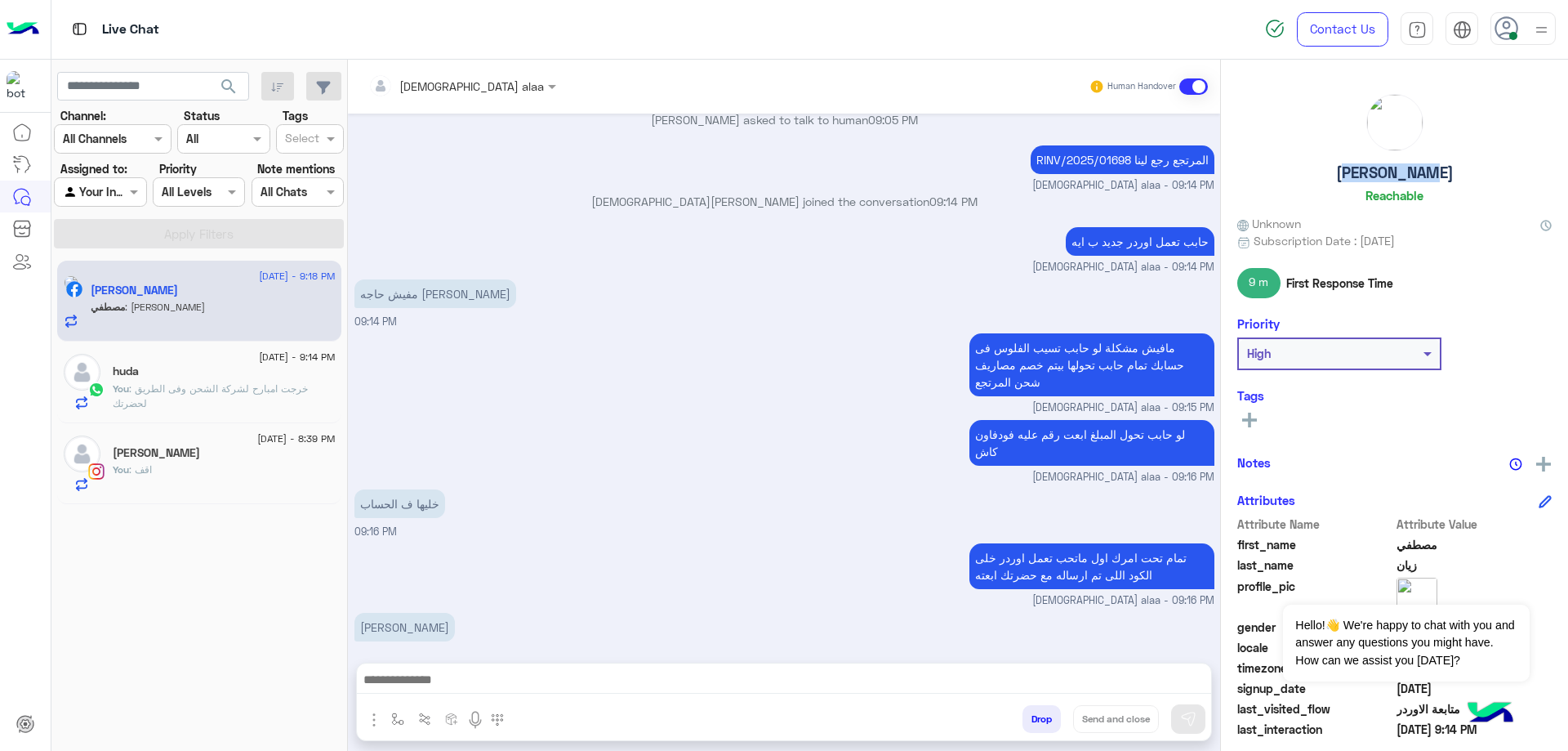
click at [1029, 720] on button "Drop" at bounding box center [1042, 719] width 38 height 28
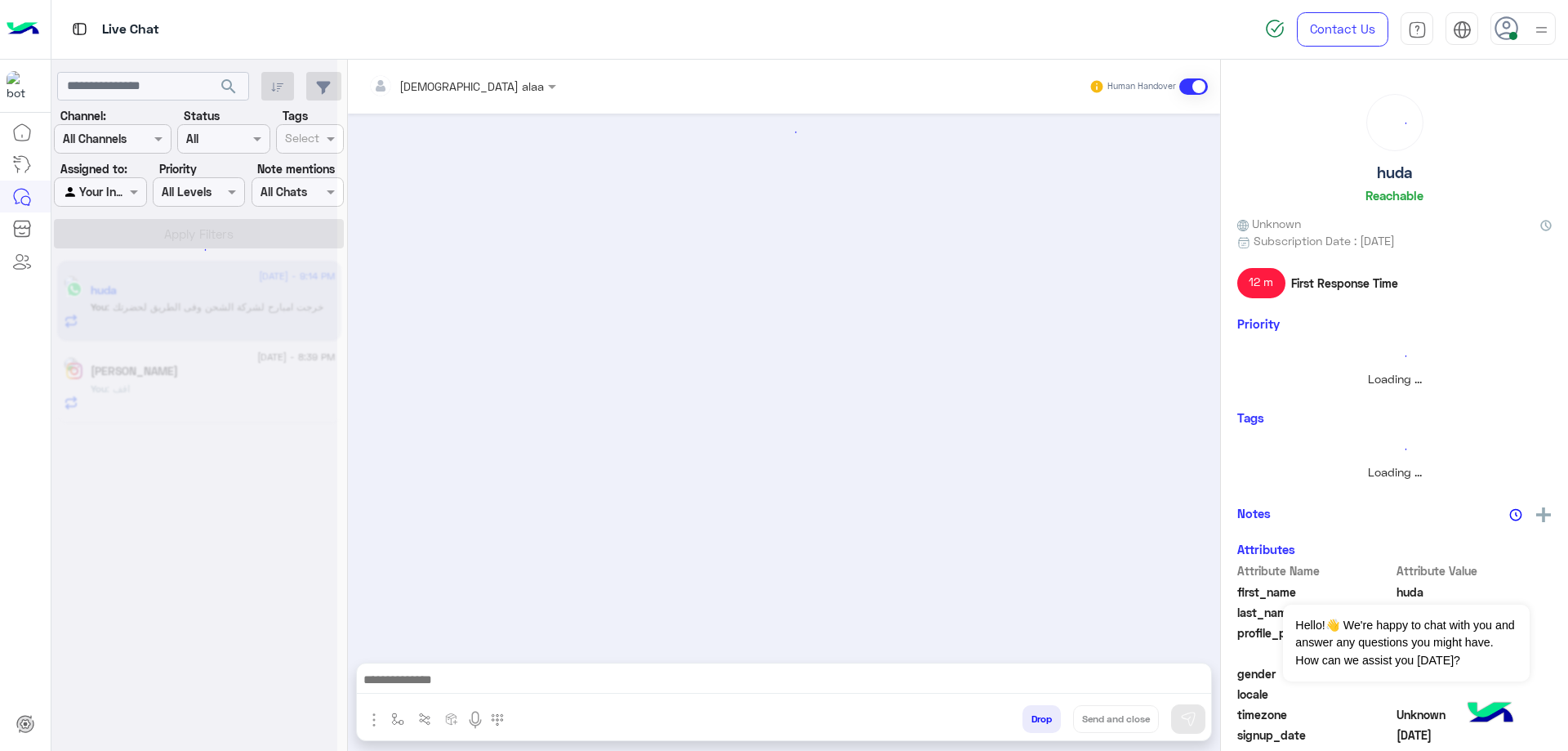
scroll to position [1048, 0]
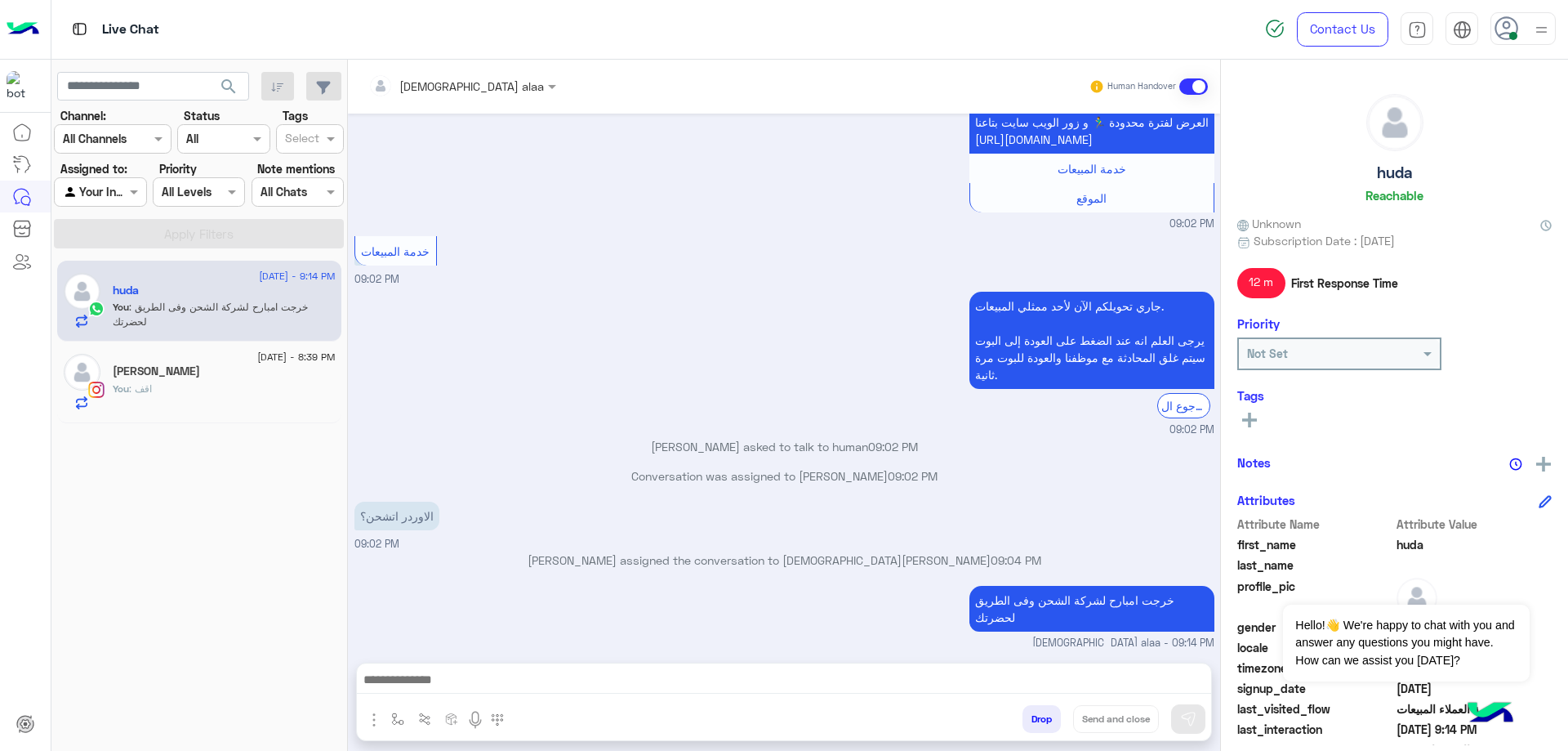
click at [177, 397] on div "You : اقف" at bounding box center [224, 396] width 223 height 29
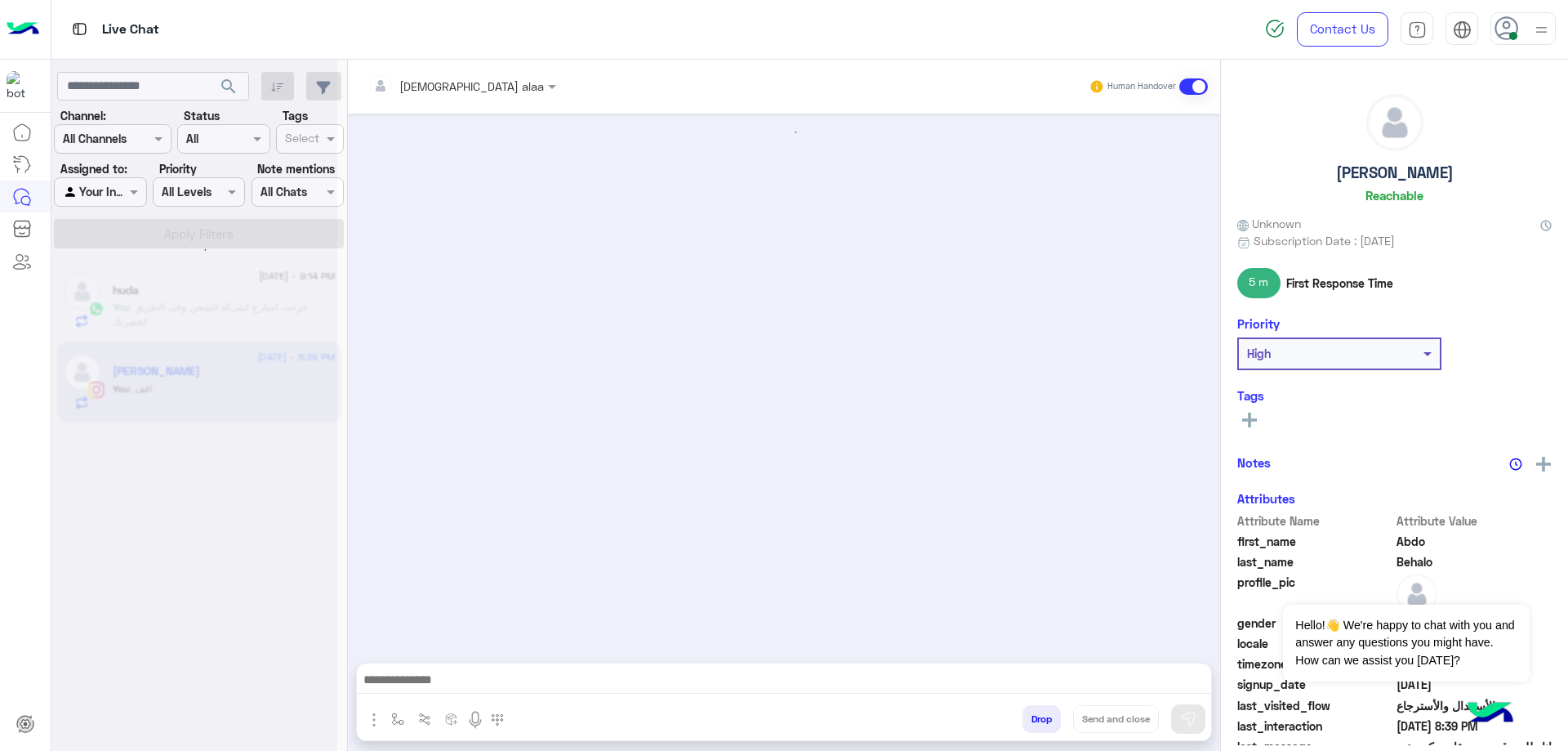
scroll to position [1315, 0]
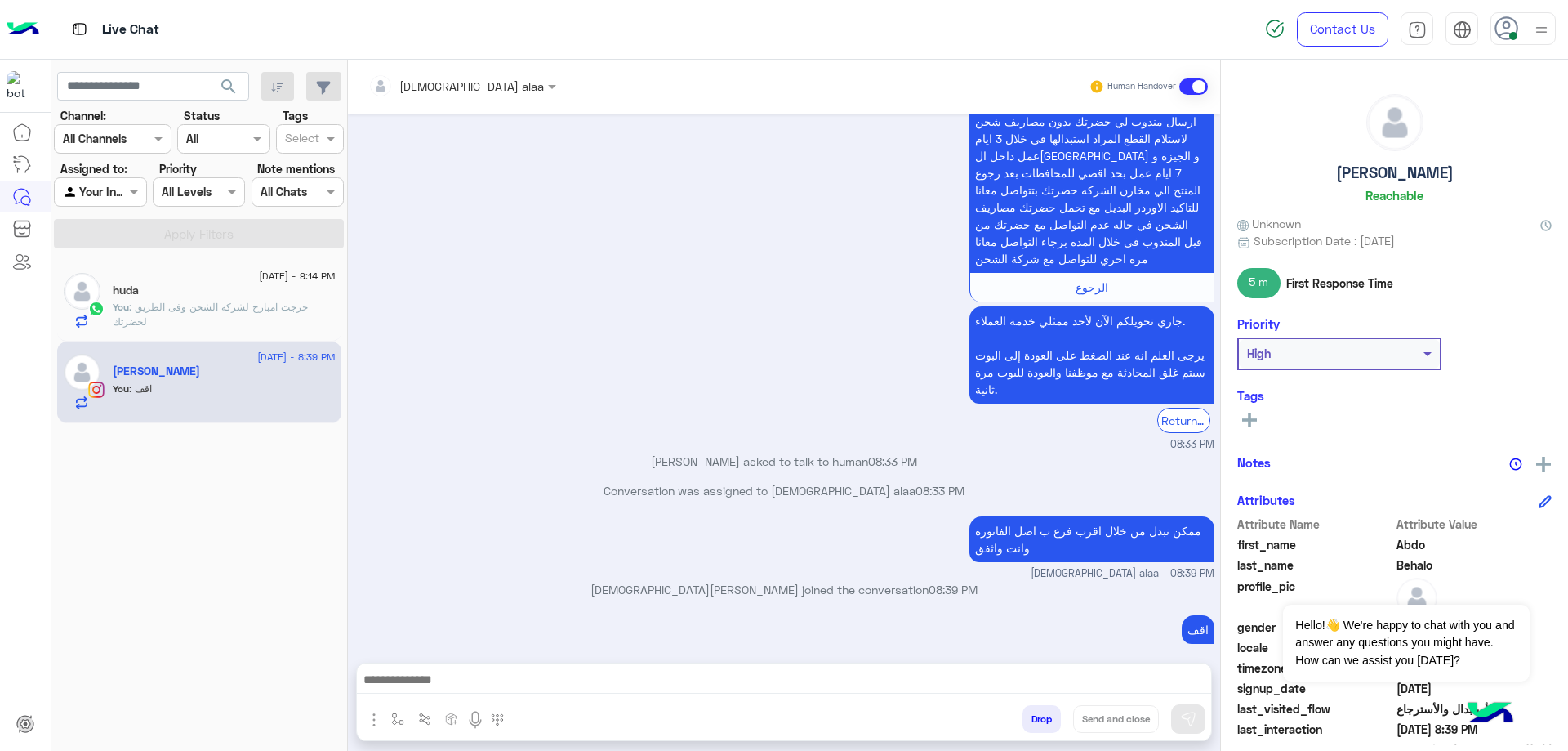
click at [1042, 715] on button "Drop" at bounding box center [1042, 719] width 38 height 28
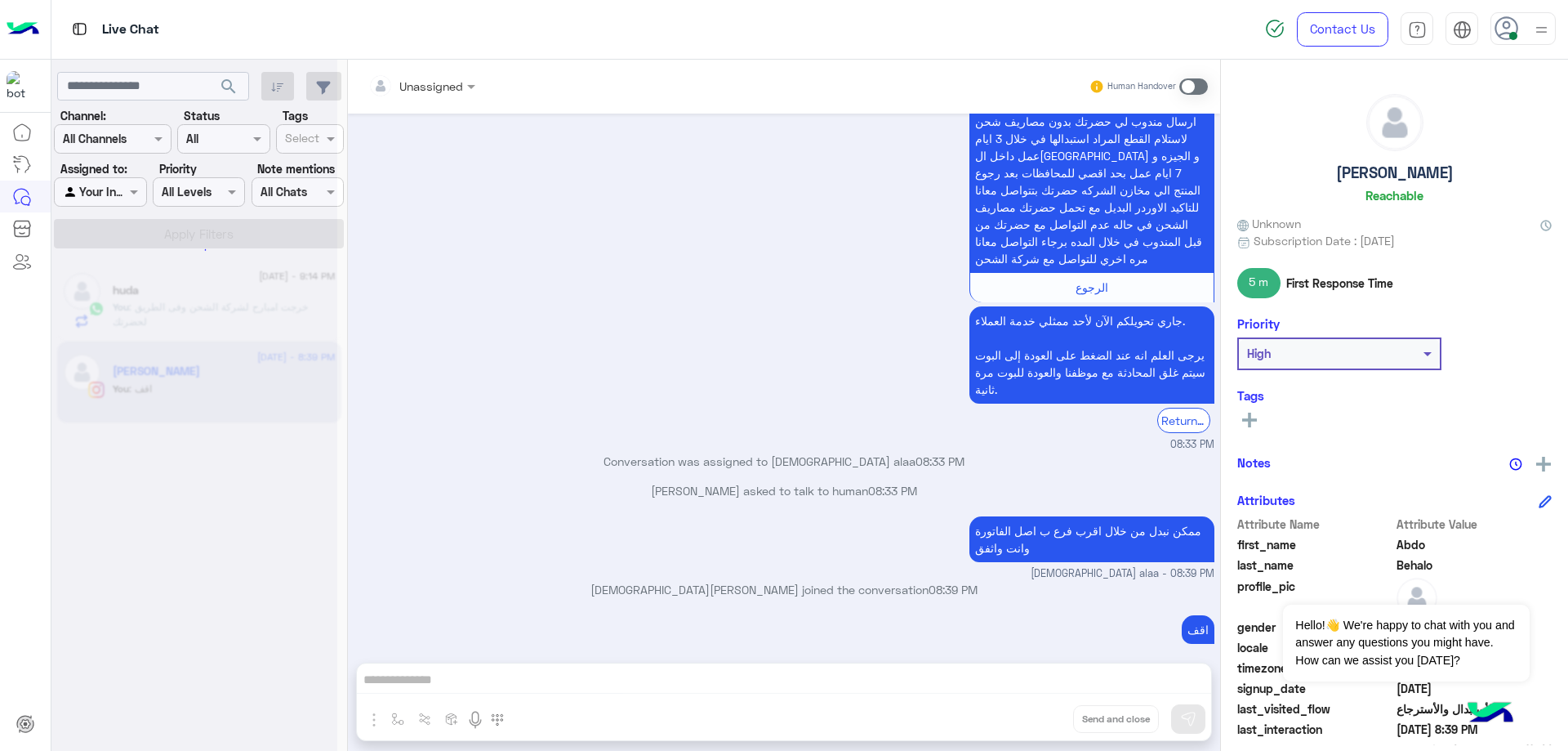
scroll to position [1344, 0]
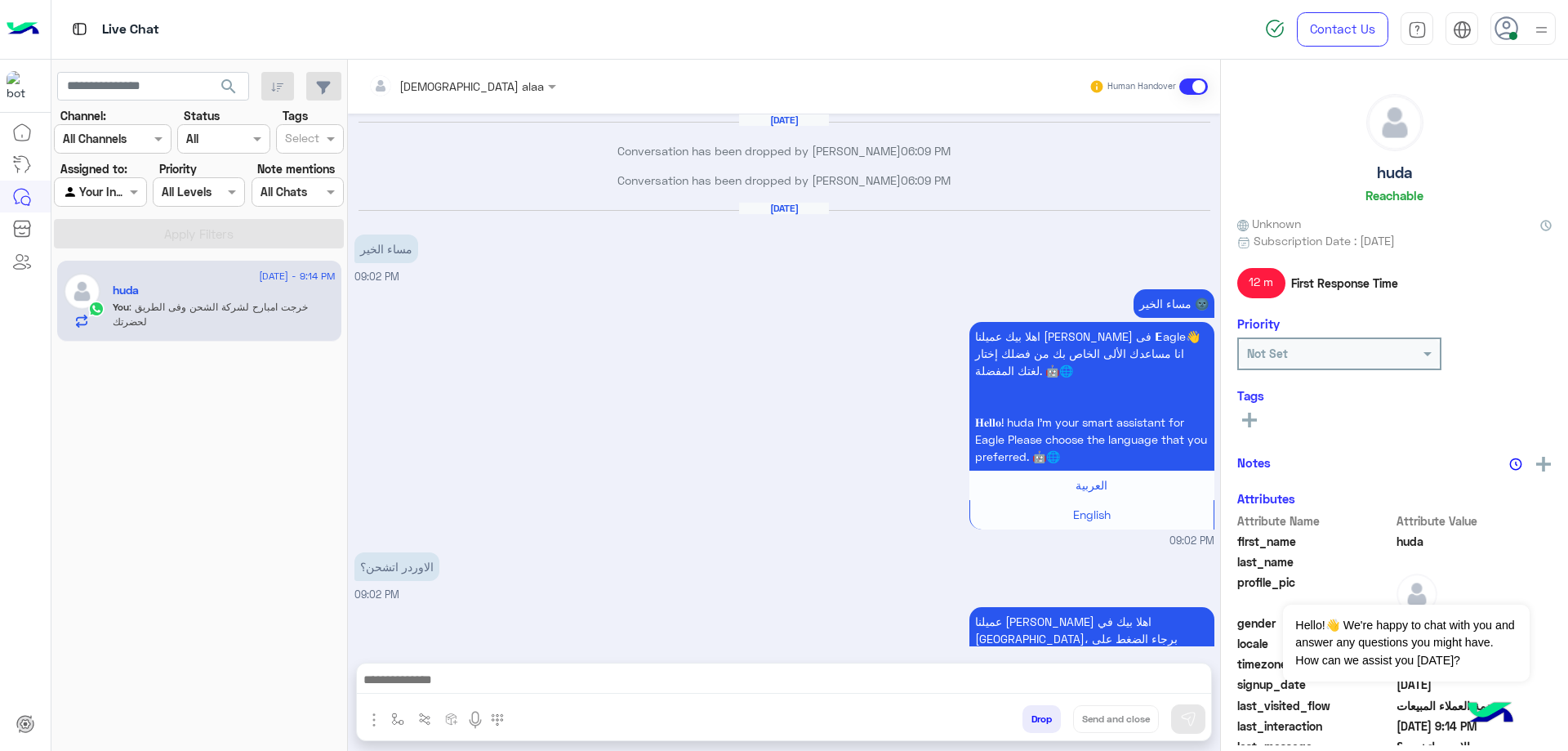
scroll to position [1048, 0]
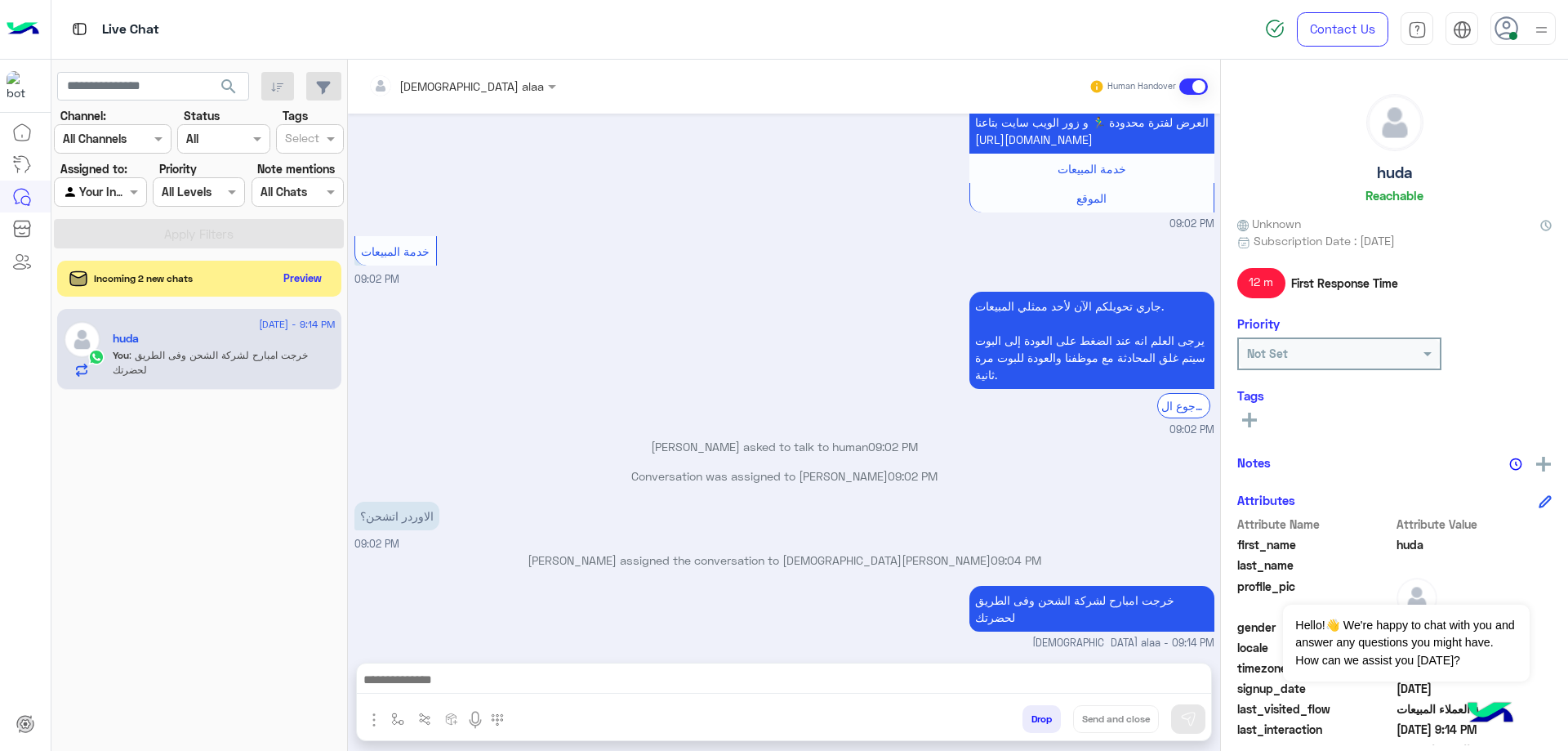
click at [1035, 723] on button "Drop" at bounding box center [1042, 719] width 38 height 28
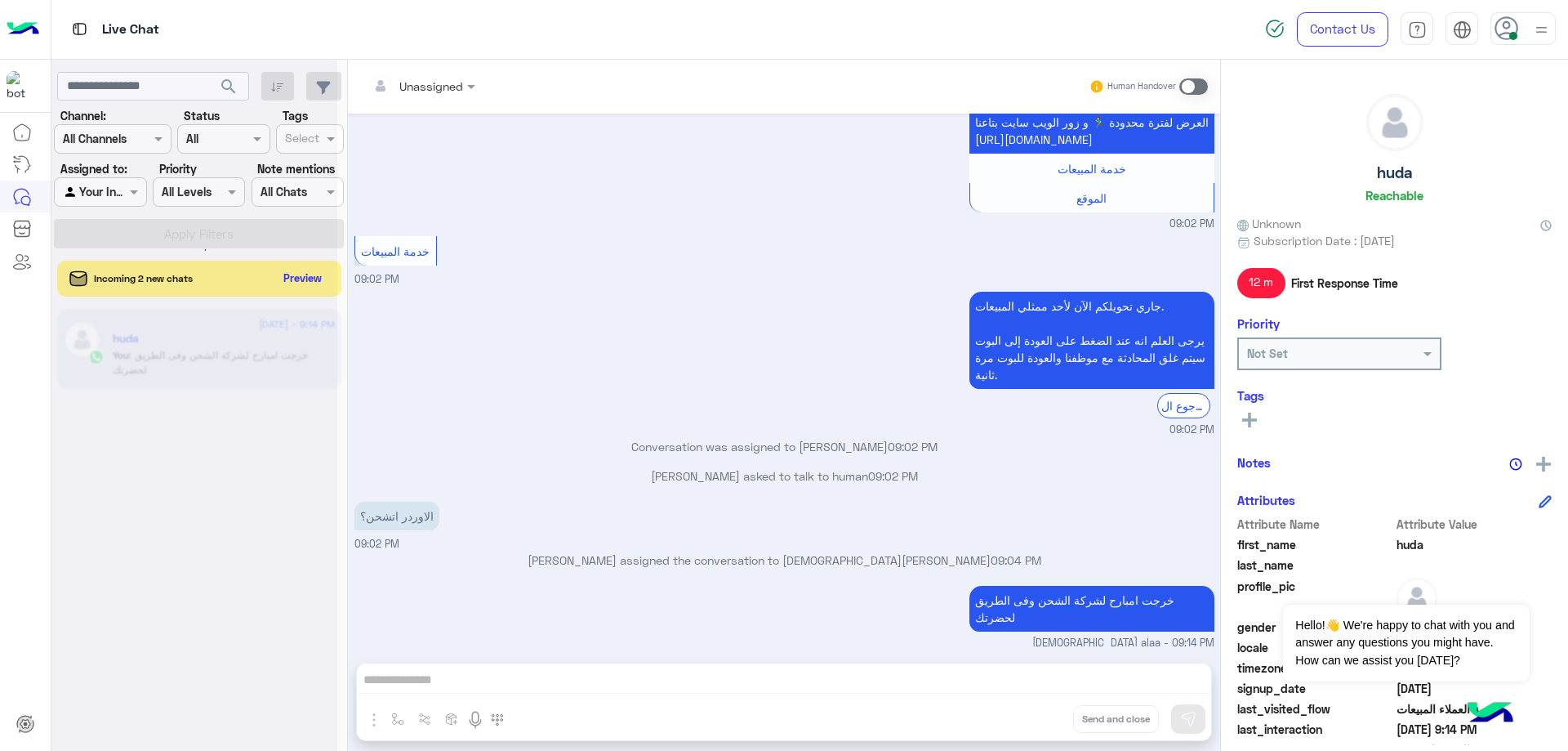
scroll to position [1079, 0]
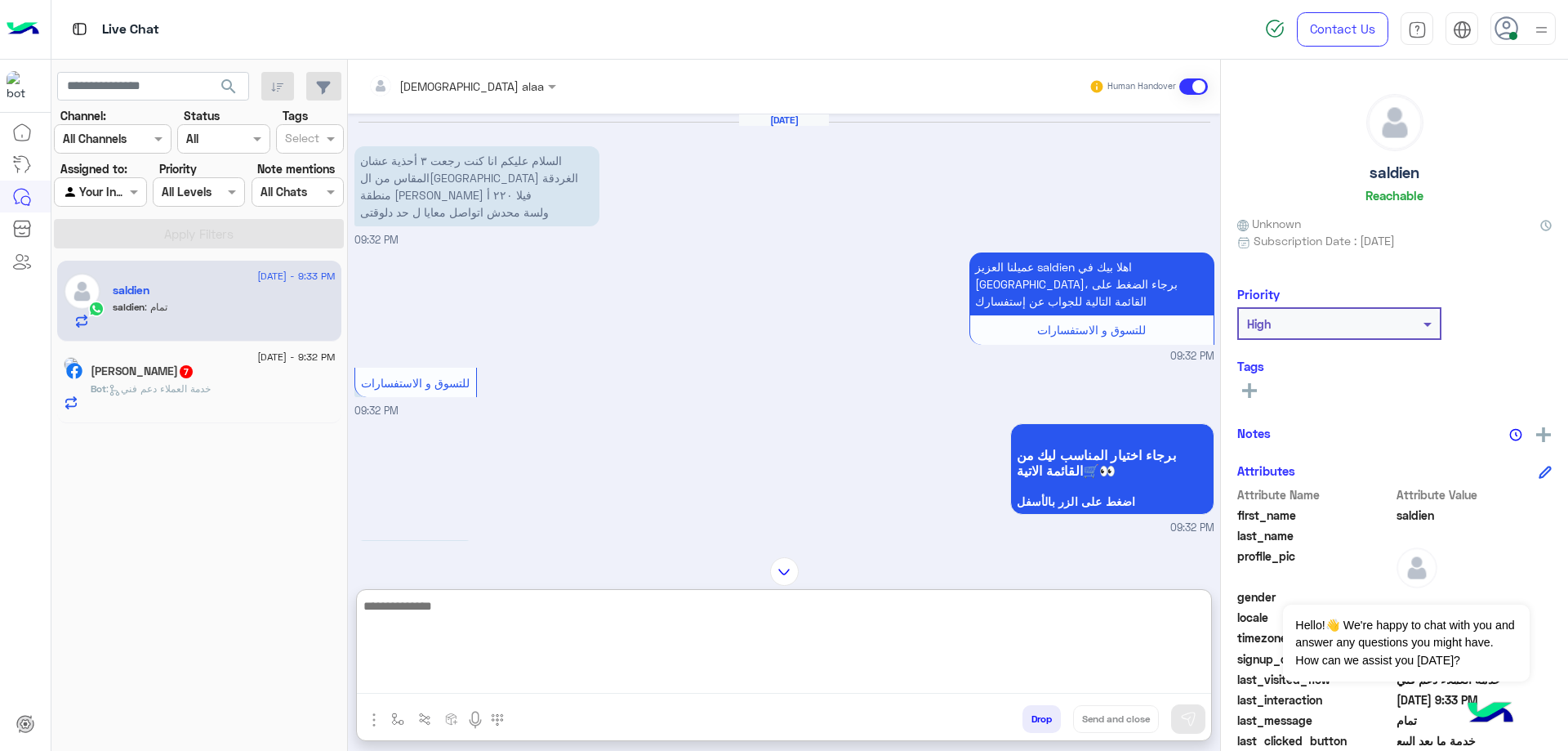
click at [641, 680] on textarea at bounding box center [784, 644] width 855 height 98
type textarea "**********"
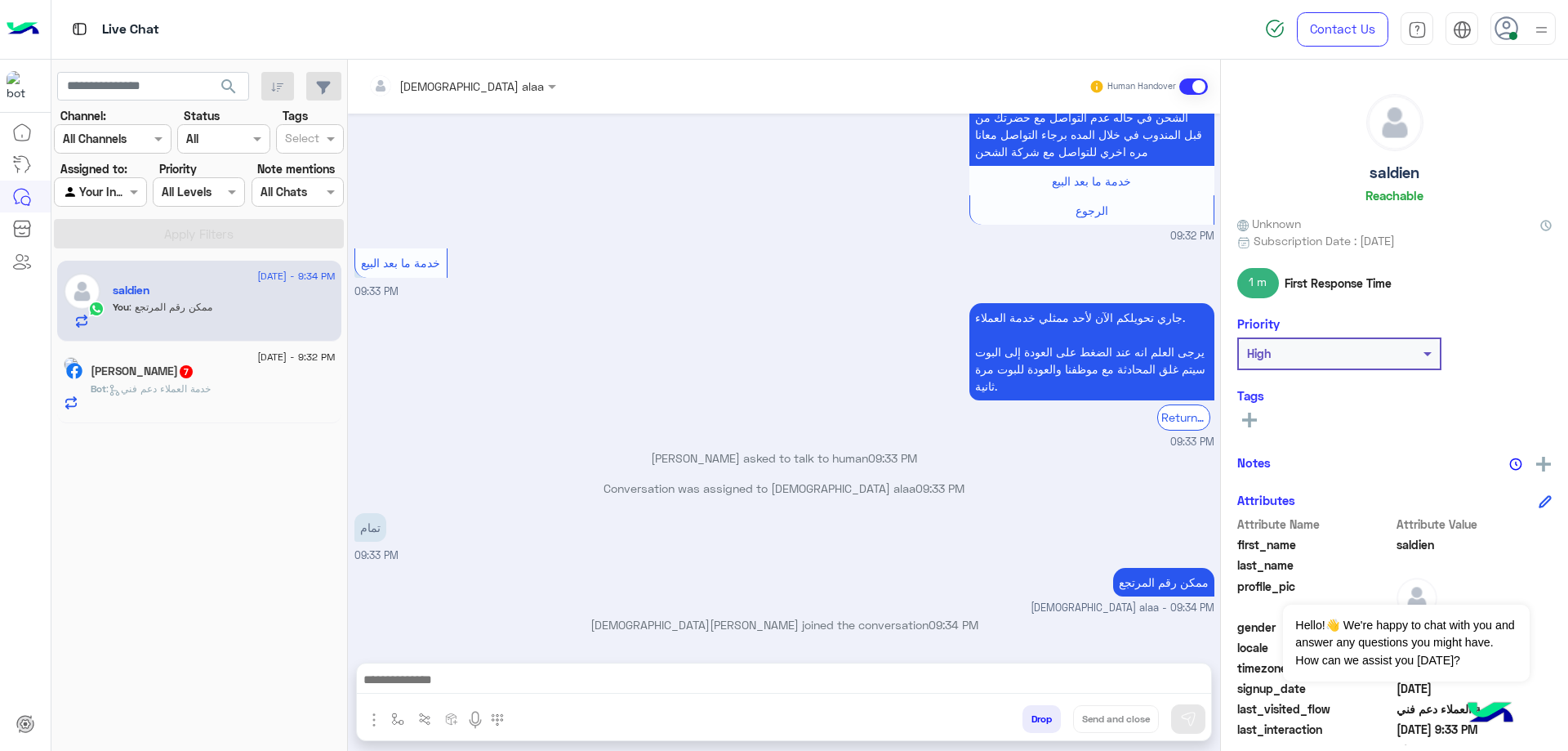
scroll to position [1114, 0]
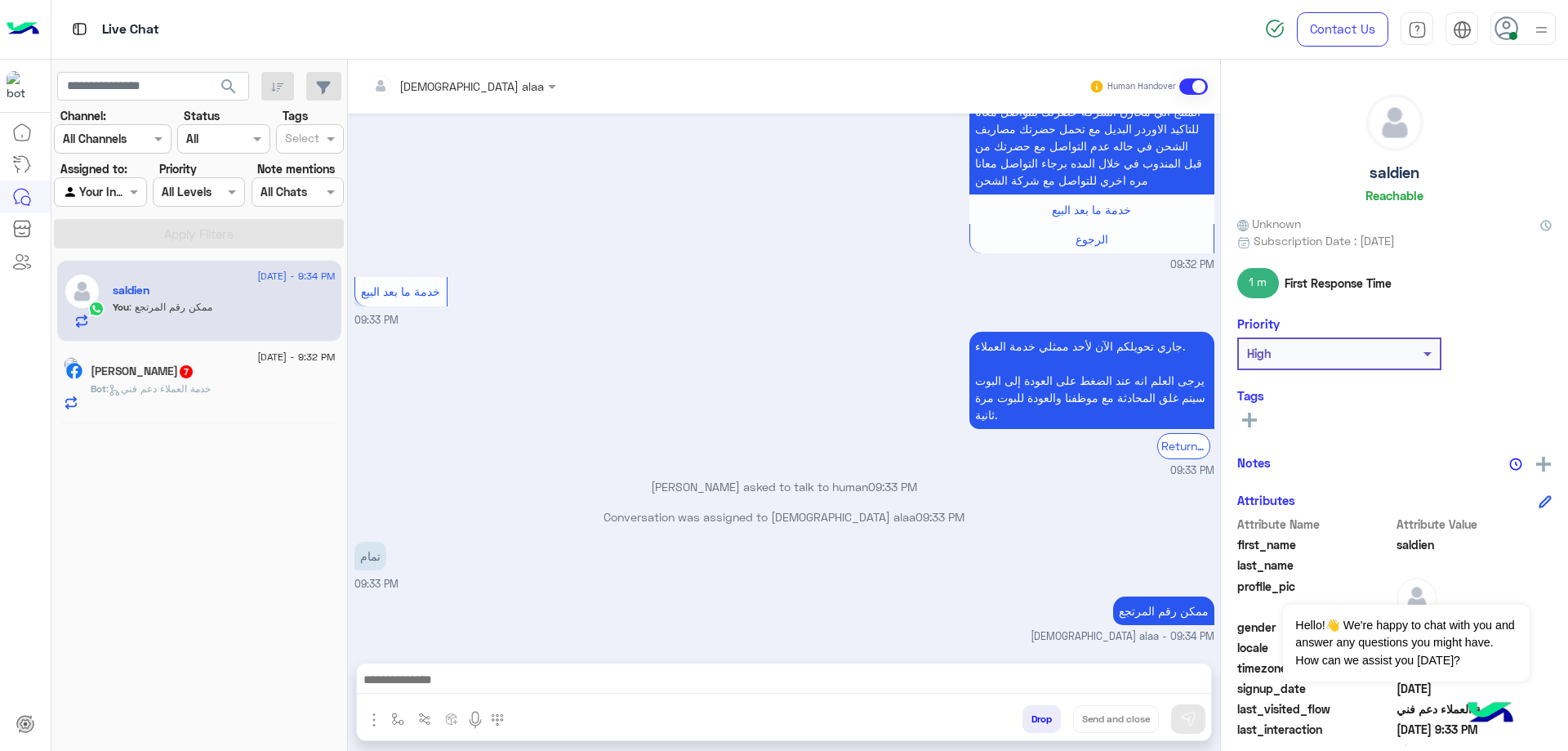
drag, startPoint x: 1356, startPoint y: 172, endPoint x: 1438, endPoint y: 169, distance: 82.1
click at [1438, 169] on div "saldien Reachable" at bounding box center [1394, 152] width 314 height 115
copy h5 "saldien"
click at [175, 377] on h5 "[PERSON_NAME] 7" at bounding box center [142, 371] width 104 height 14
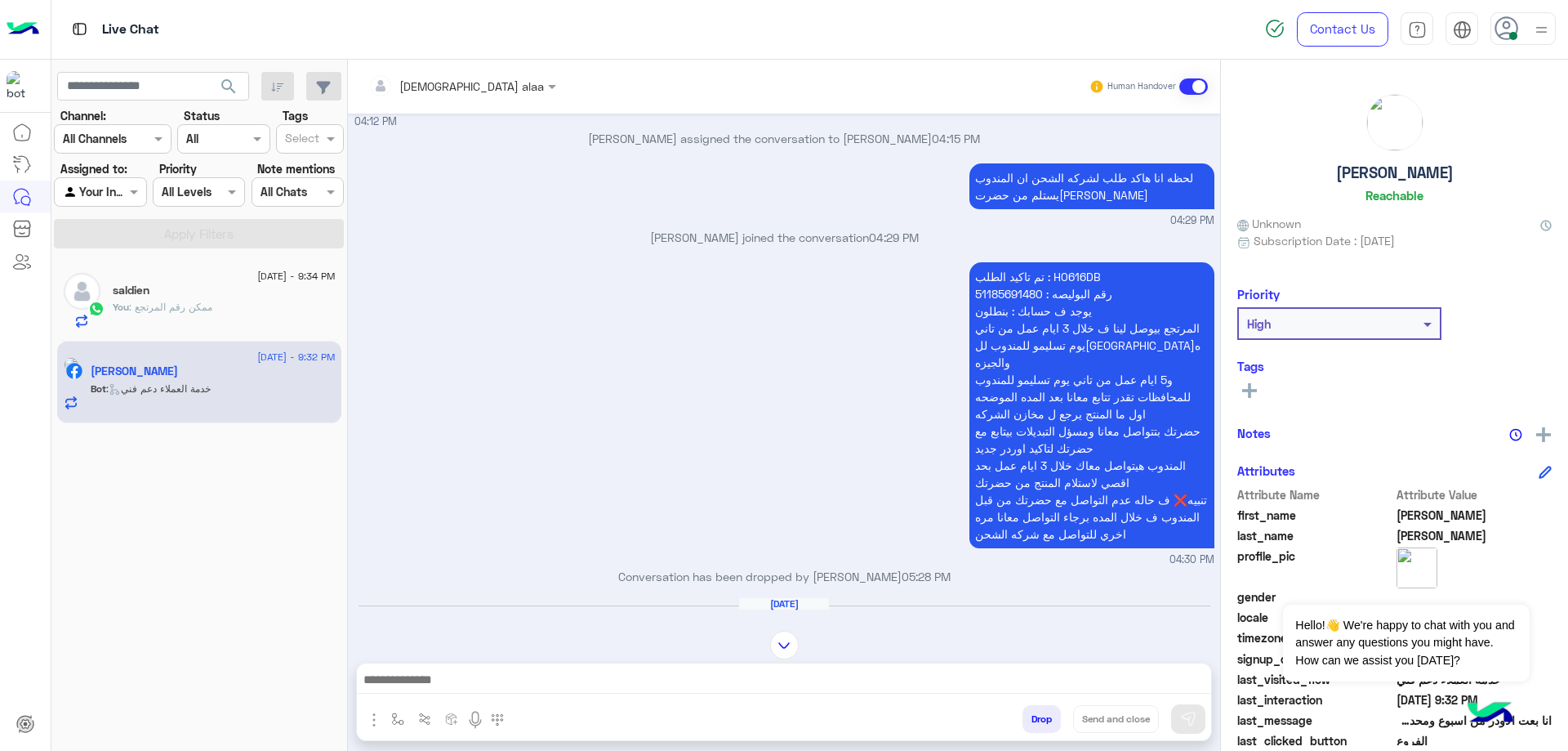
scroll to position [1315, 0]
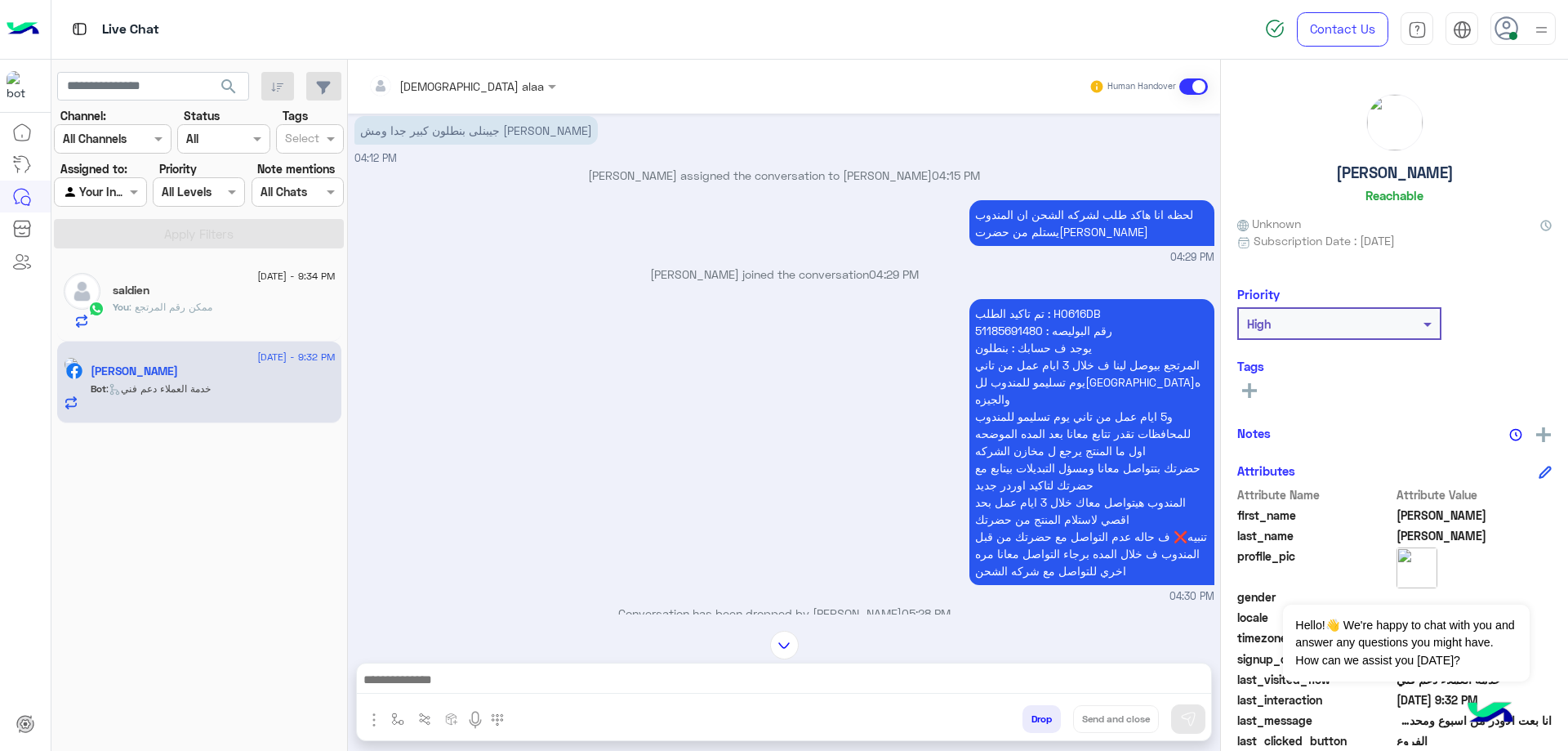
click at [1066, 308] on p "تم تاكيد الطلب : H0616DB رقم البوليصه : 51185691480 يوجد ف حسابك : بنطلون المرت…" at bounding box center [1092, 442] width 245 height 286
copy p "H0616DB"
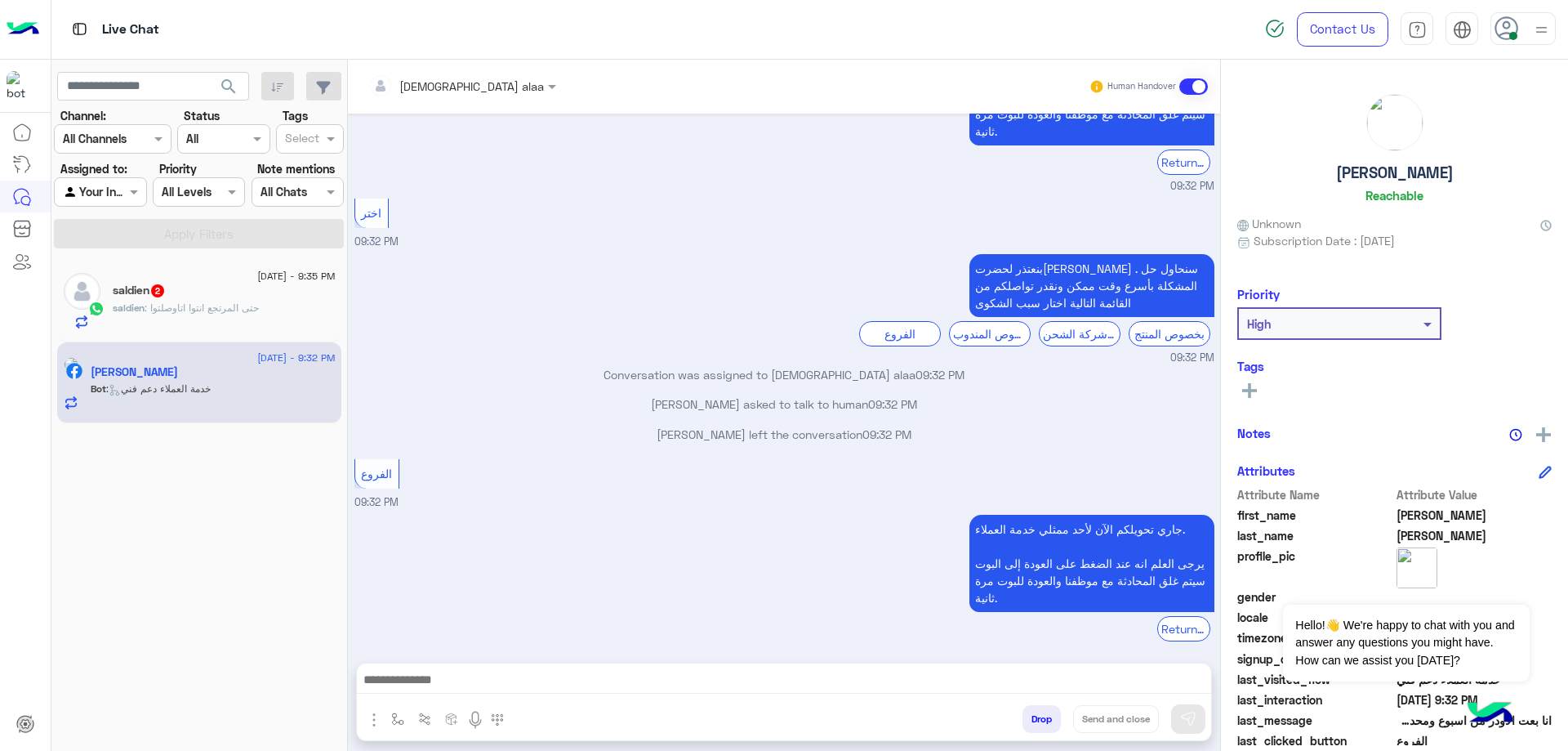
scroll to position [3106, 0]
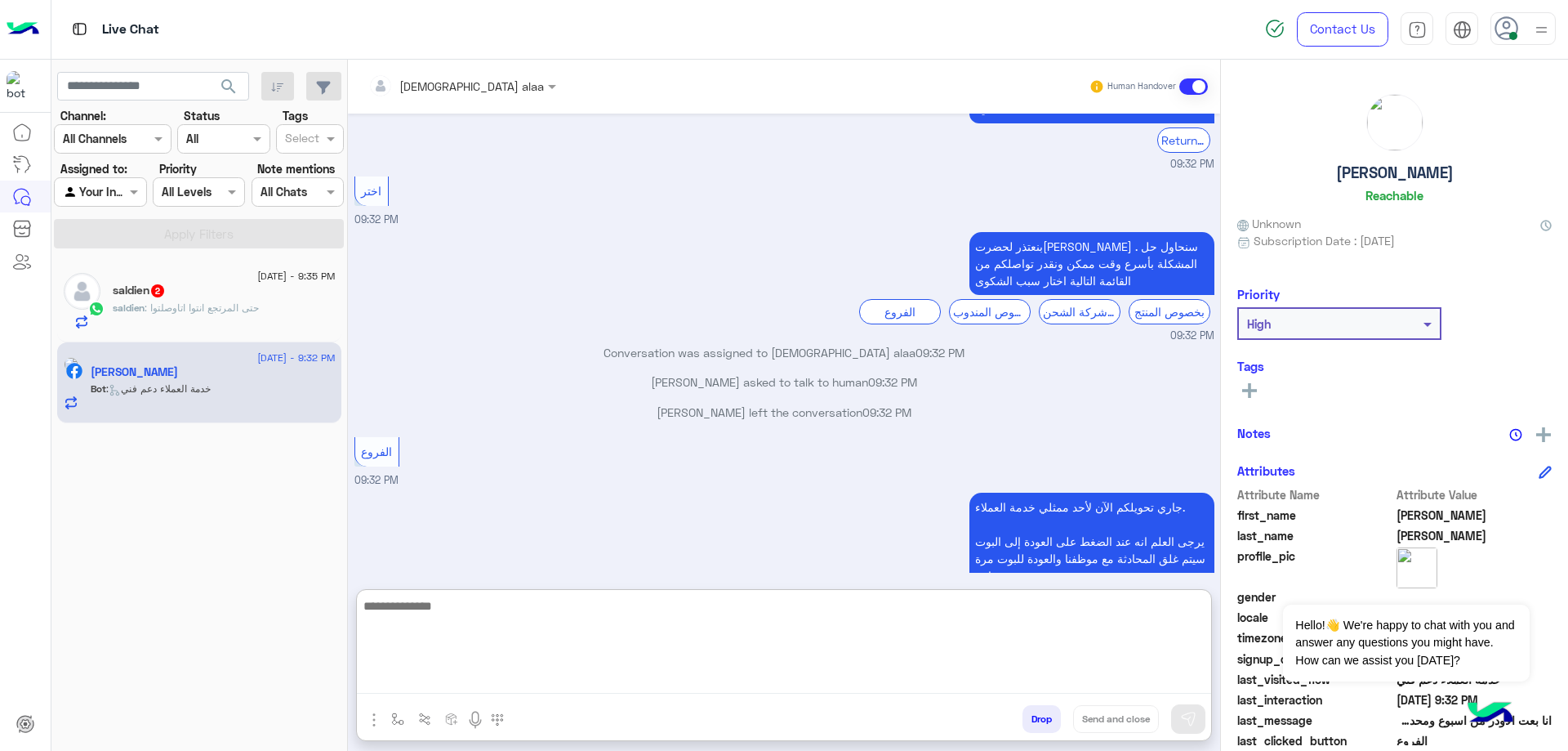
click at [598, 673] on textarea at bounding box center [784, 644] width 855 height 98
paste textarea "**********"
type textarea "**********"
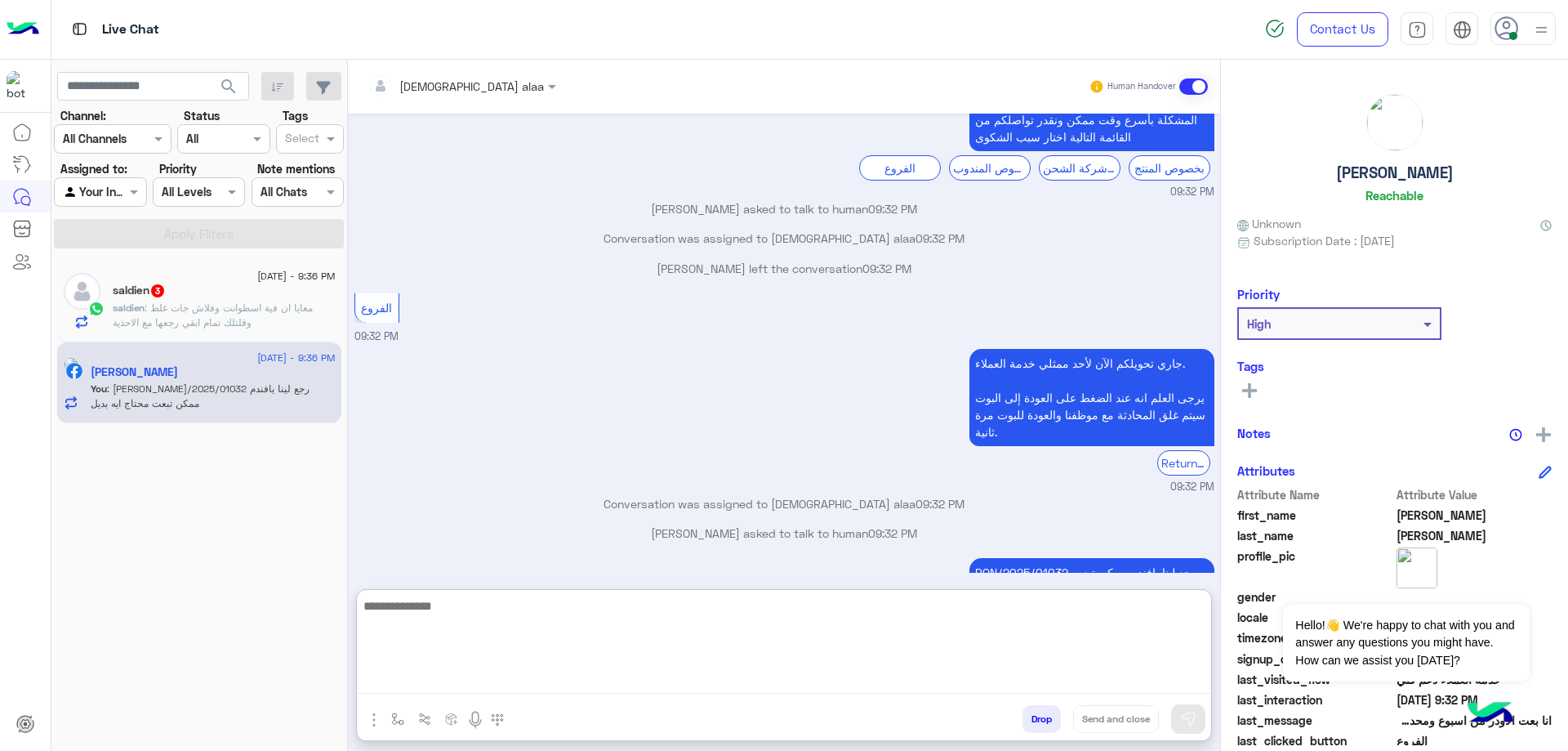
scroll to position [3279, 0]
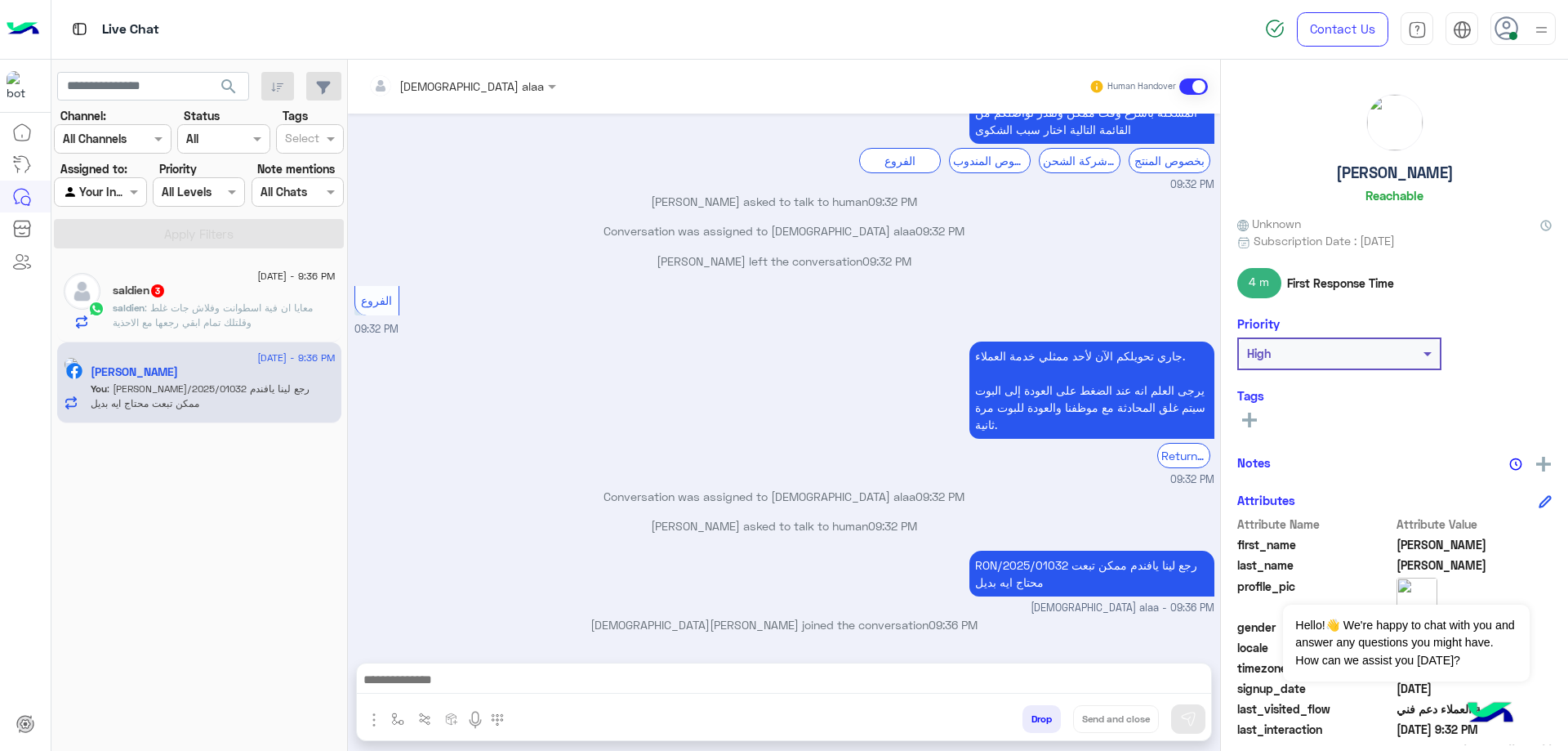
click at [206, 303] on span ": معايا ان فية اسطوانت وفلاش جات غلط وقلتلك تمام ابقي رجعها مع الاحذية" at bounding box center [213, 315] width 200 height 27
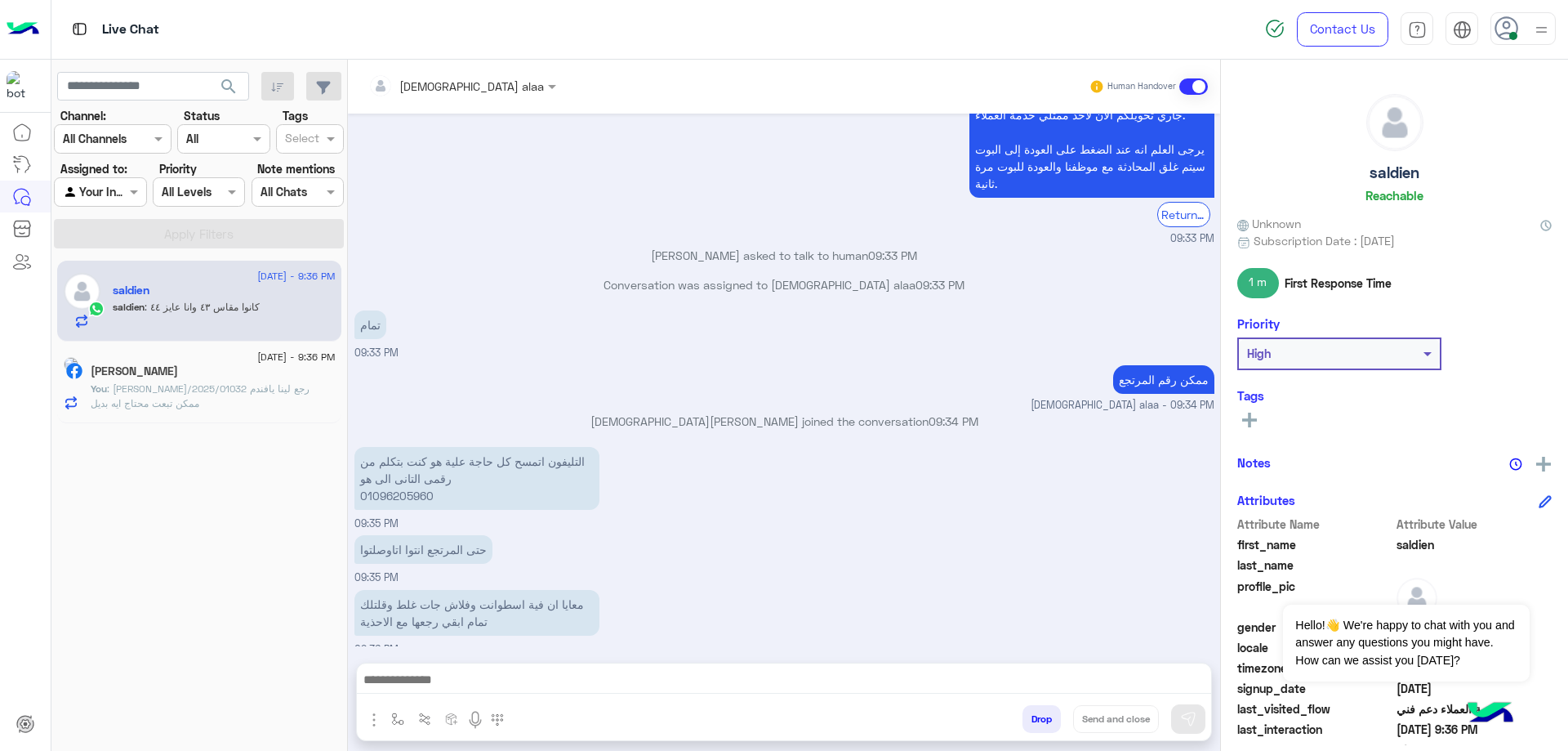
scroll to position [1196, 0]
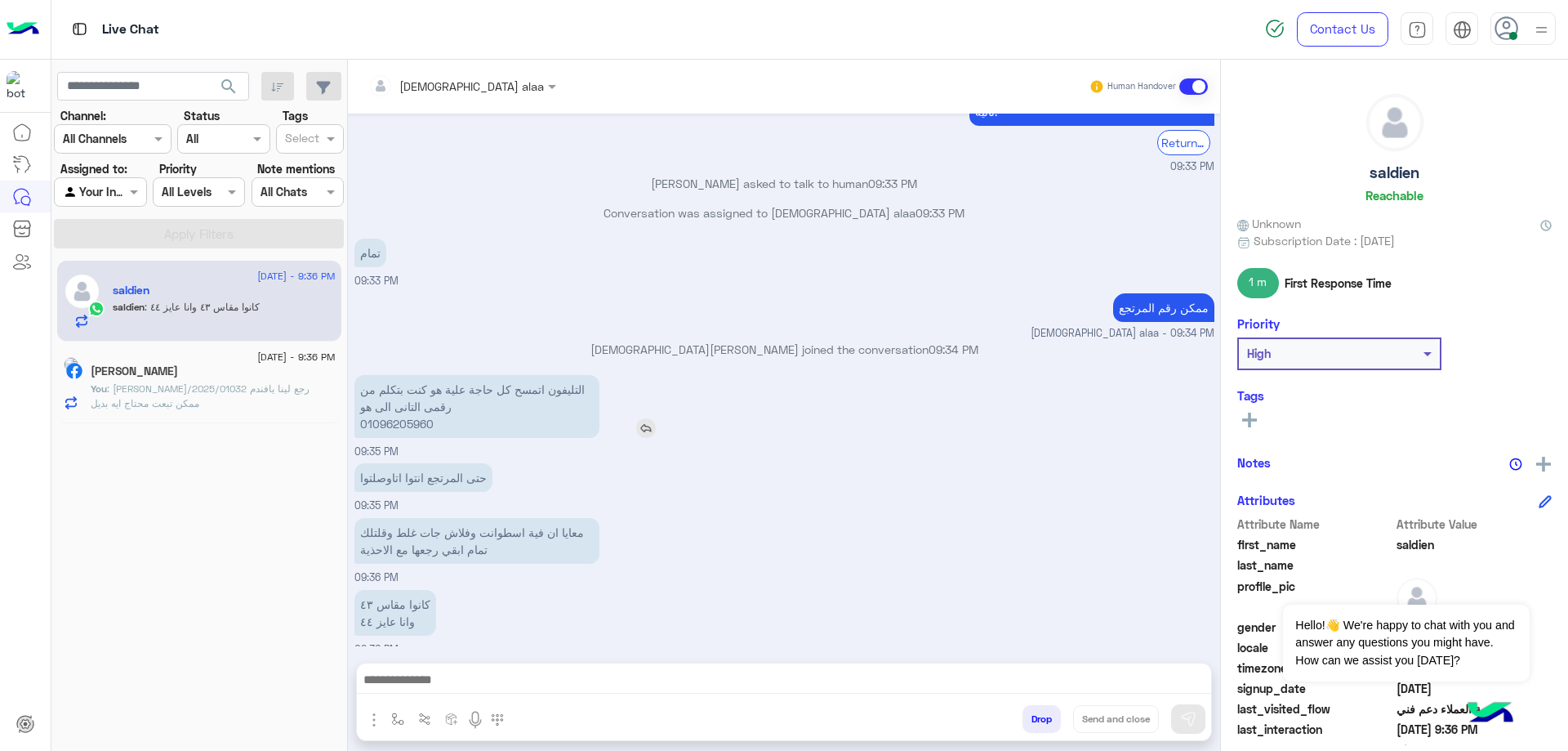
click at [397, 412] on p "التليفون اتمسح كل حاجة علية هو كنت بتكلم من رقمى التانى الى هو 01096205960" at bounding box center [476, 406] width 245 height 63
copy p "01096205960"
click at [710, 666] on div at bounding box center [784, 683] width 855 height 41
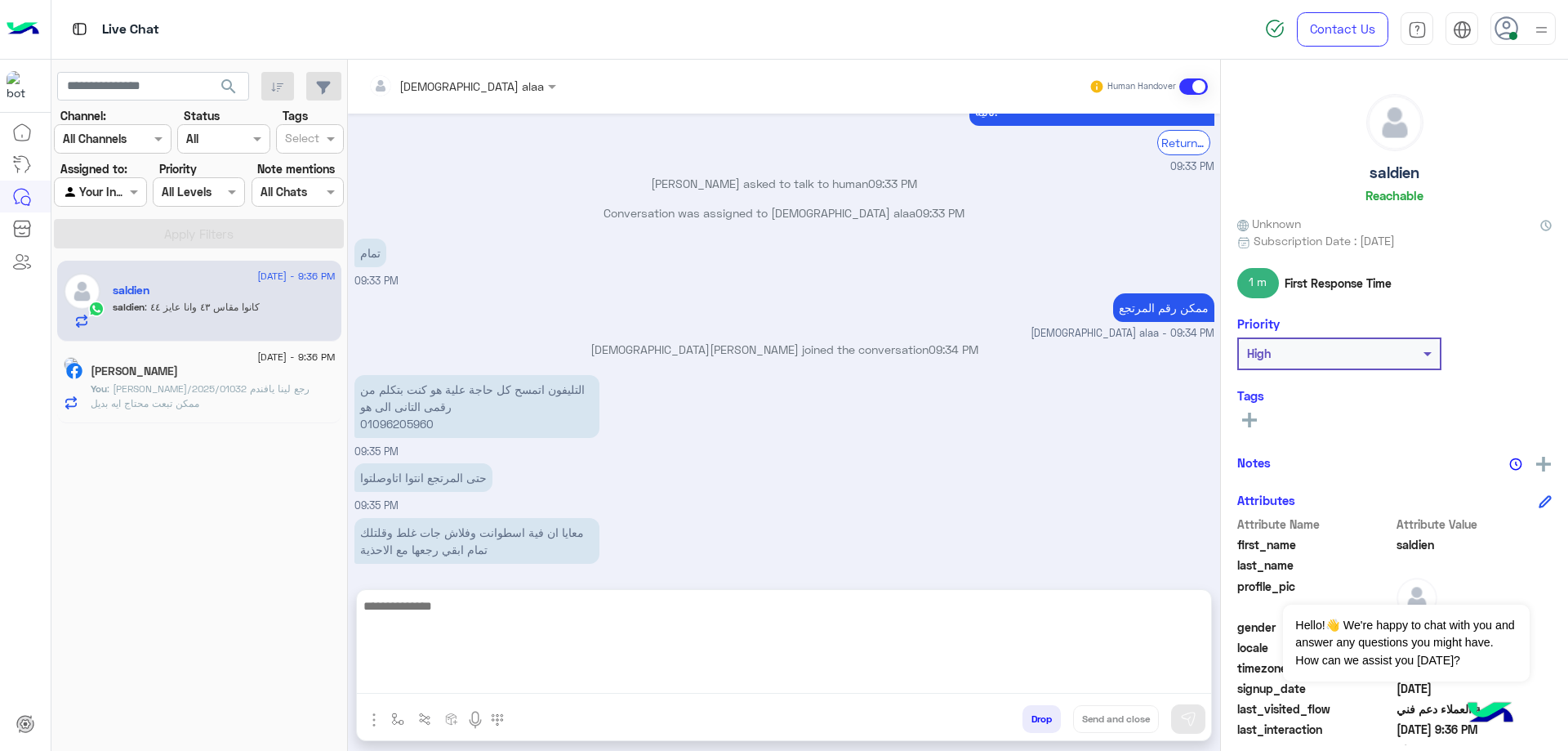
click at [711, 680] on textarea at bounding box center [784, 644] width 855 height 98
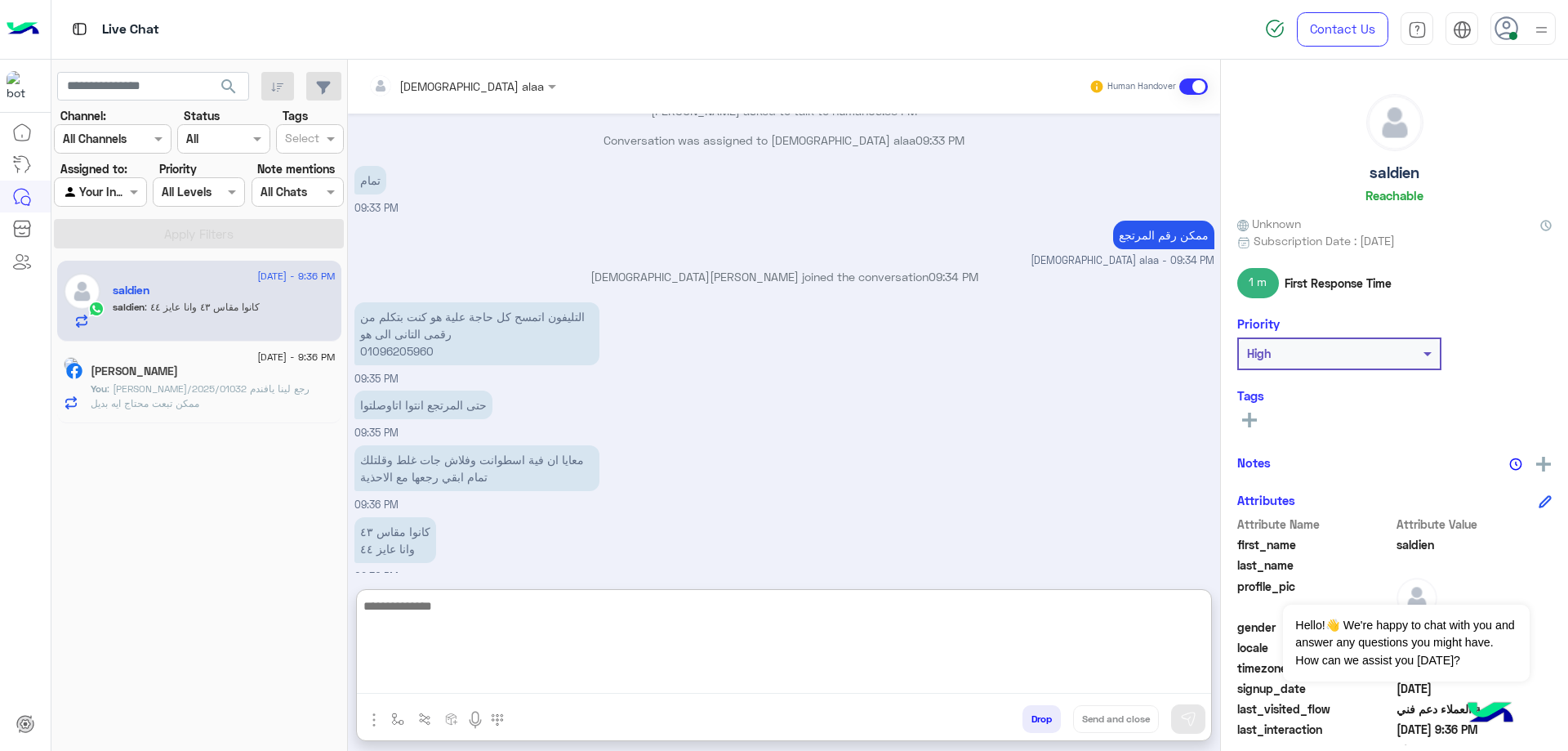
click at [595, 611] on textarea at bounding box center [784, 644] width 855 height 98
paste textarea "**********"
type textarea "**********"
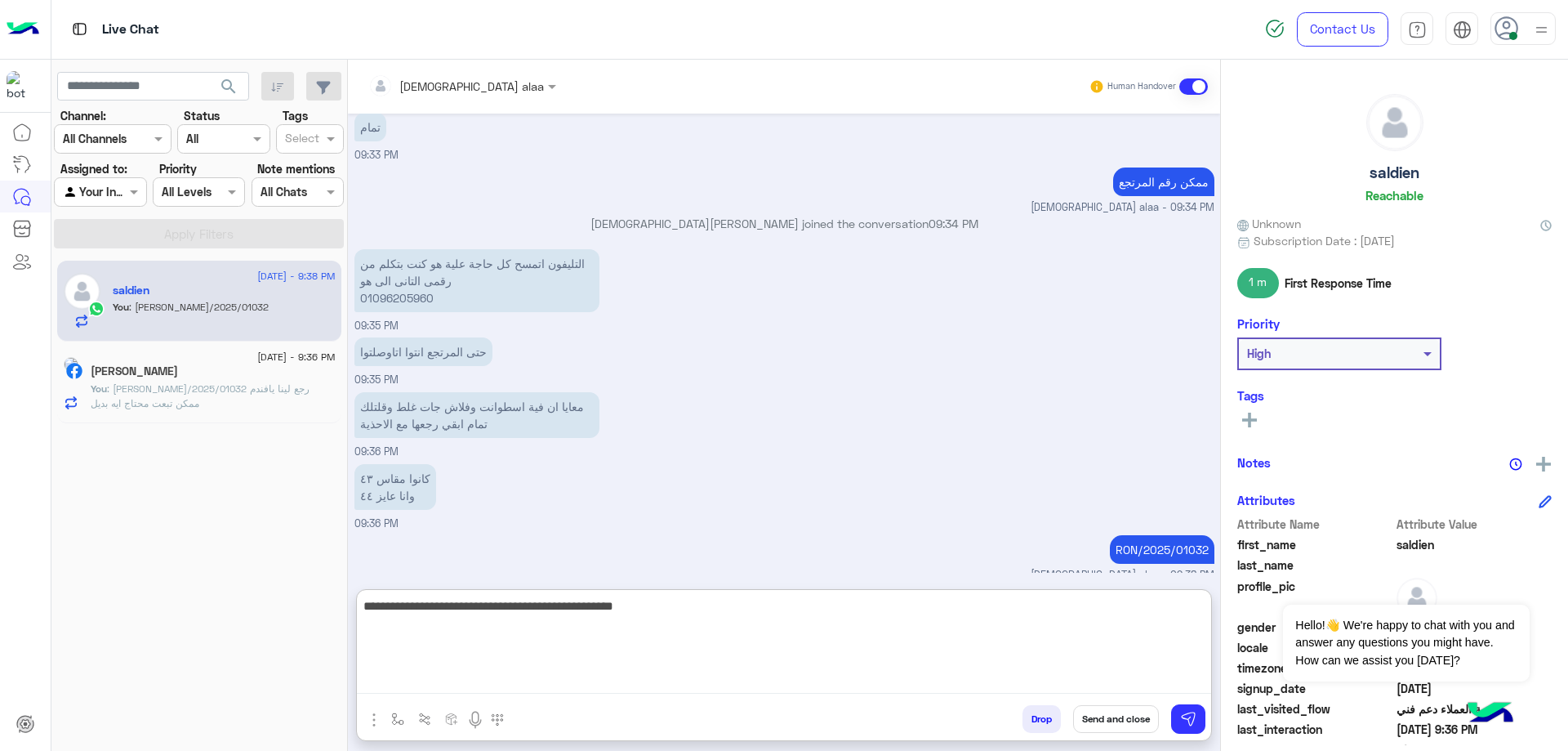
type textarea "**********"
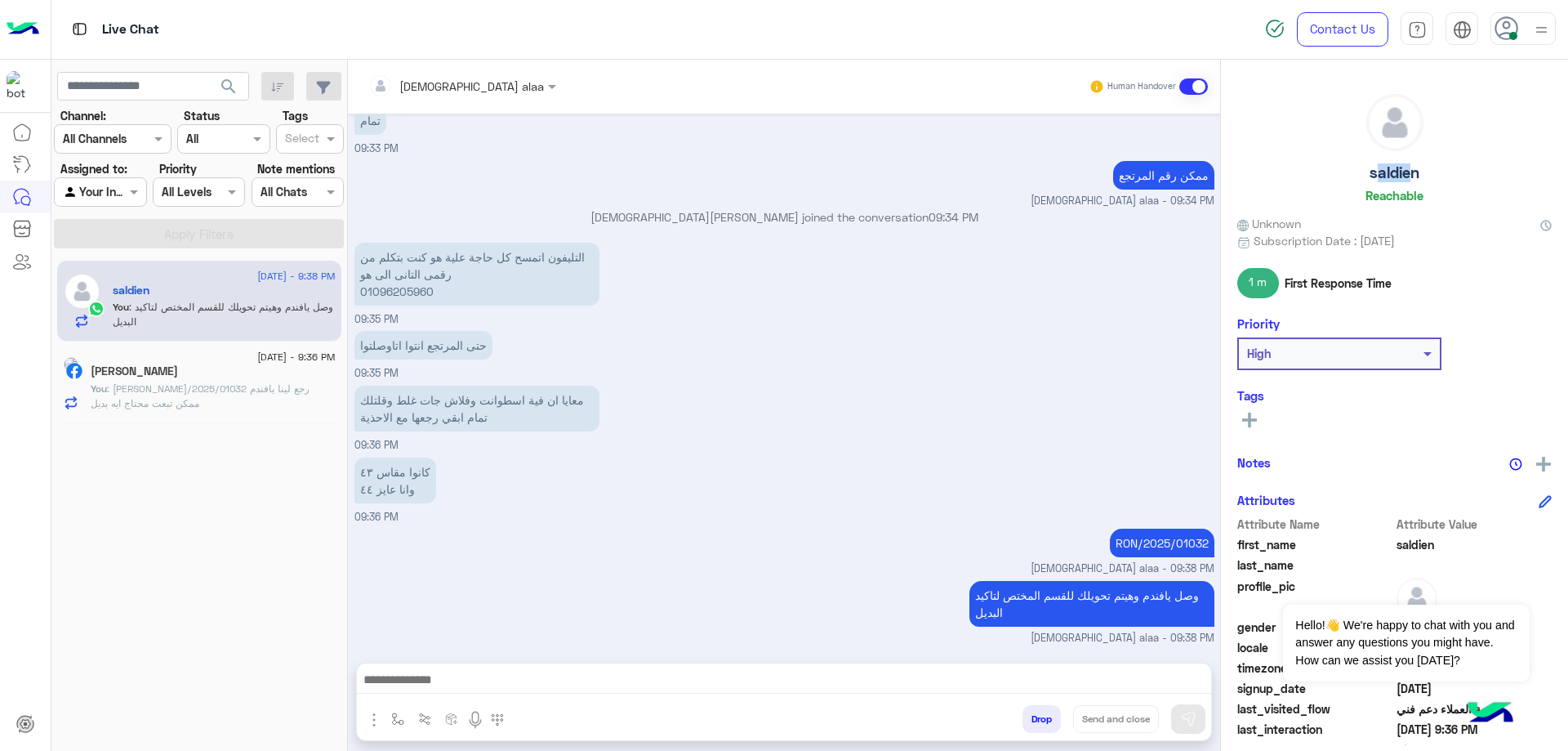
scroll to position [1316, 0]
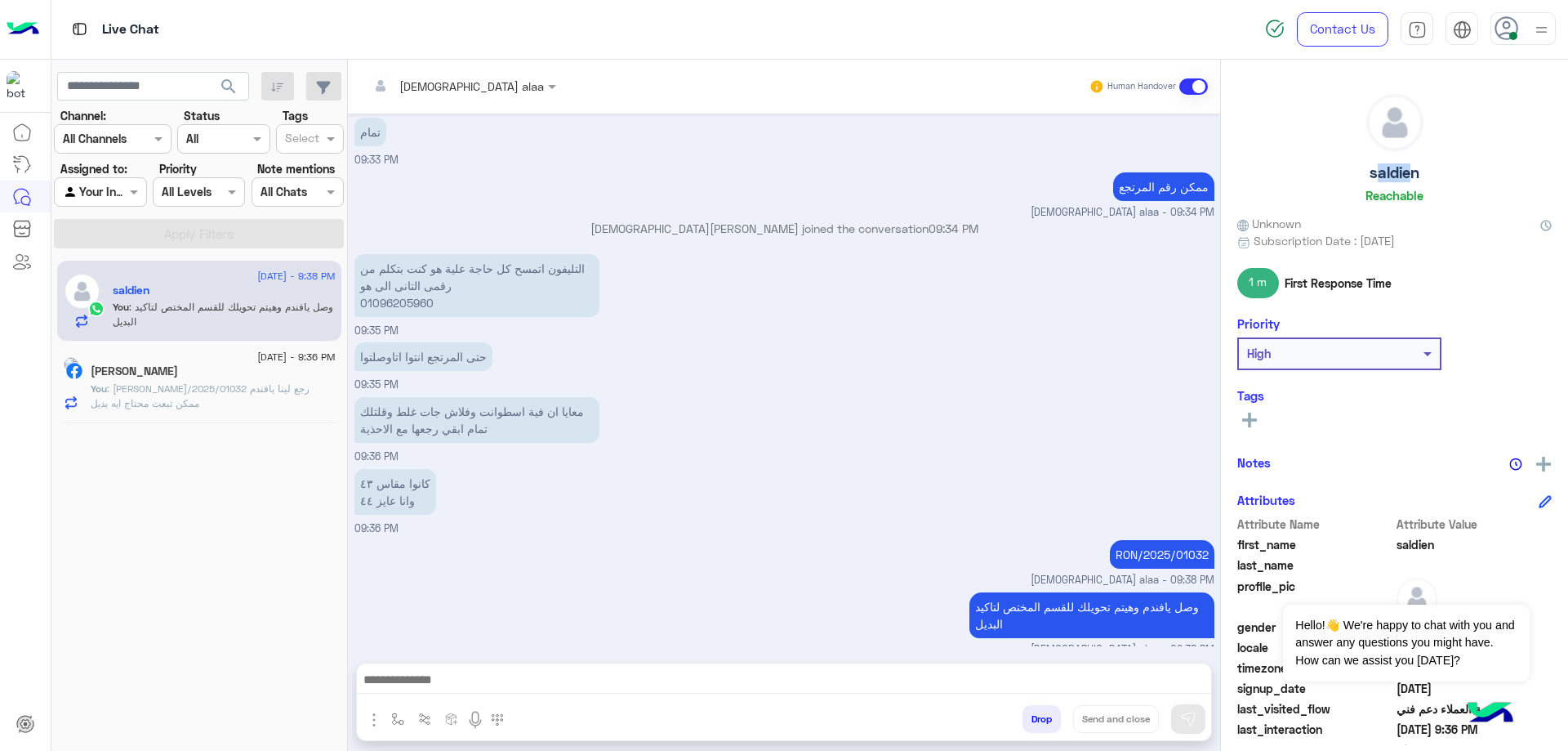
drag, startPoint x: 1360, startPoint y: 171, endPoint x: 1429, endPoint y: 171, distance: 69.0
click at [1429, 171] on div "saldien Reachable" at bounding box center [1394, 152] width 314 height 115
copy h5 "saldien"
click at [412, 84] on input "text" at bounding box center [438, 86] width 139 height 17
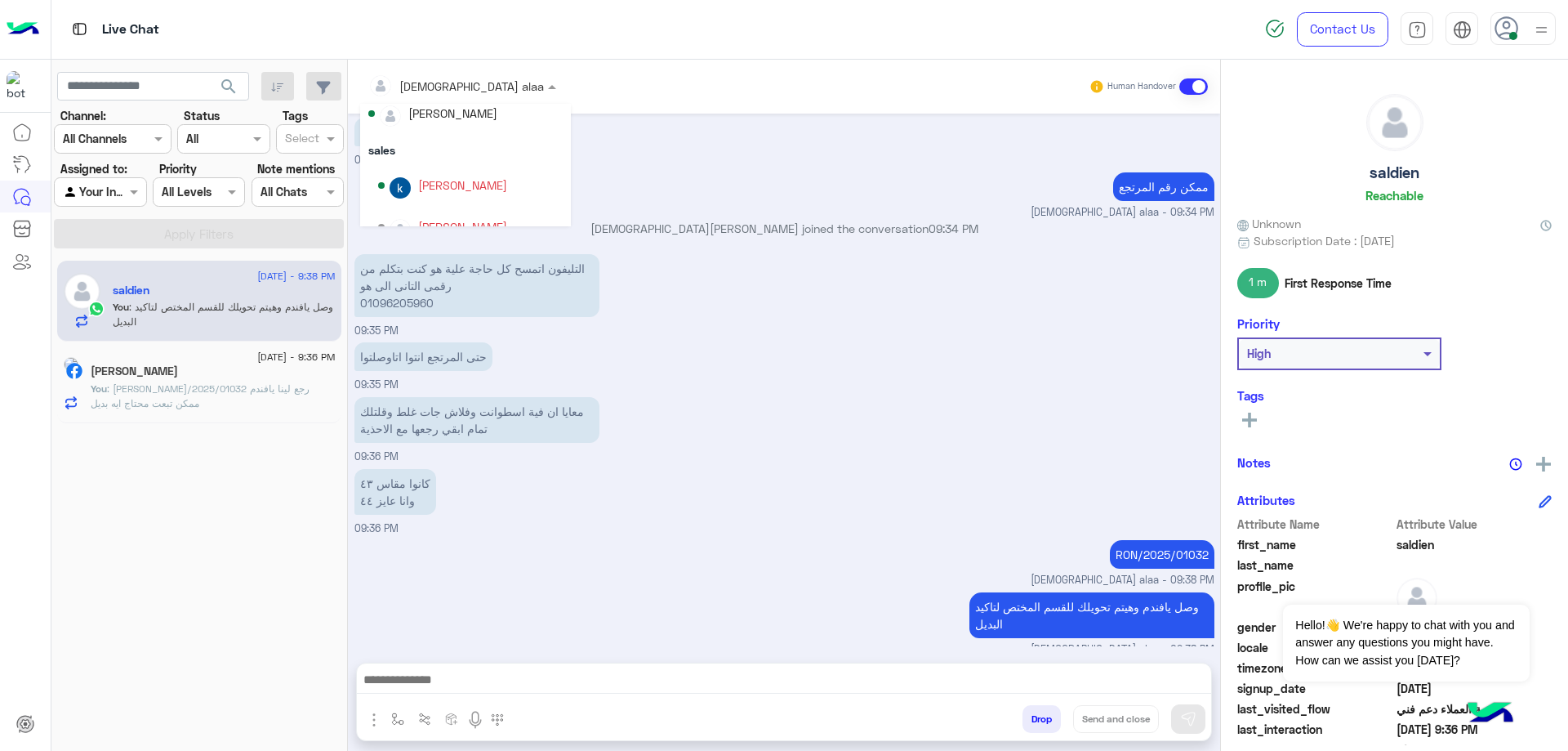
scroll to position [0, 0]
click at [452, 165] on div "[PERSON_NAME]" at bounding box center [453, 166] width 89 height 17
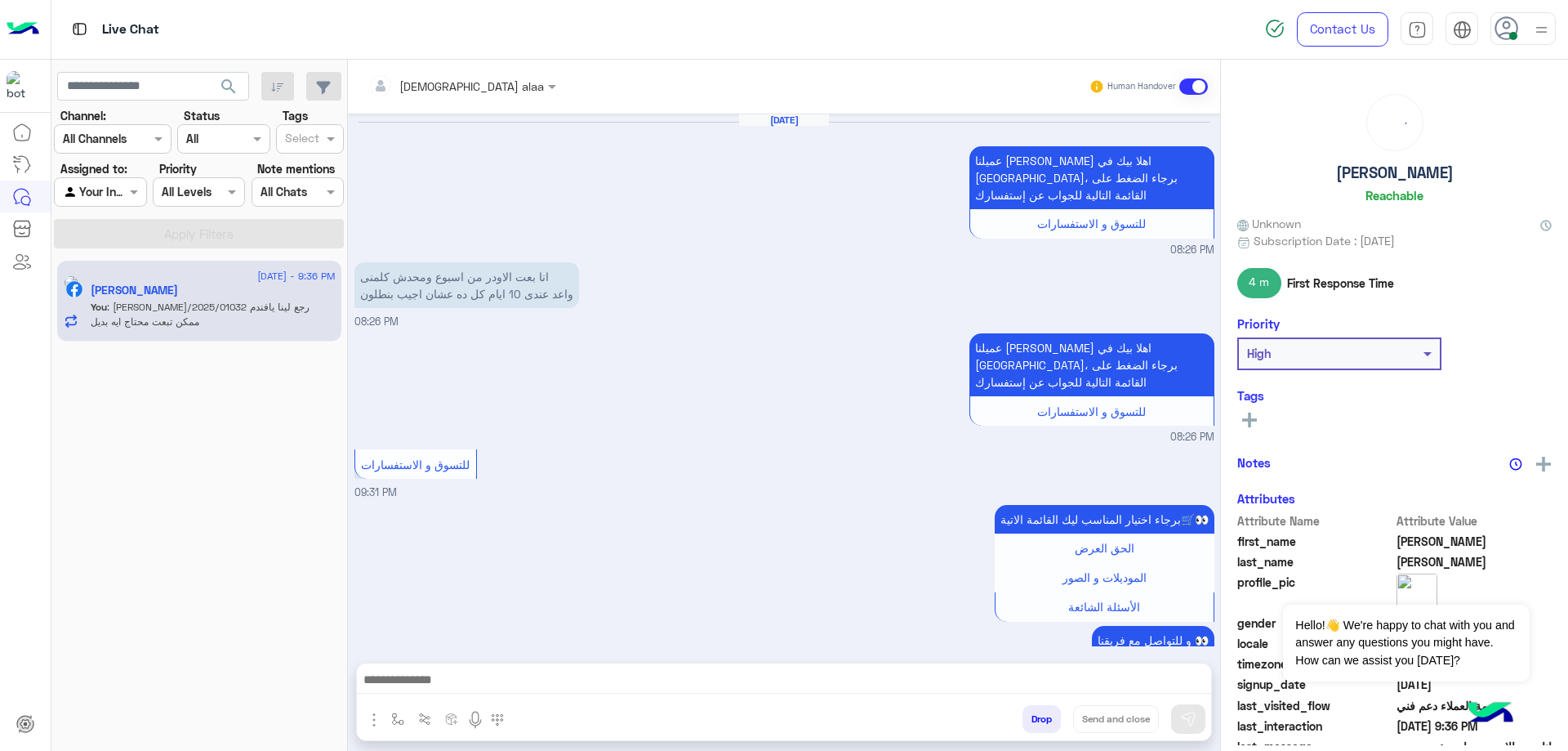
scroll to position [1334, 0]
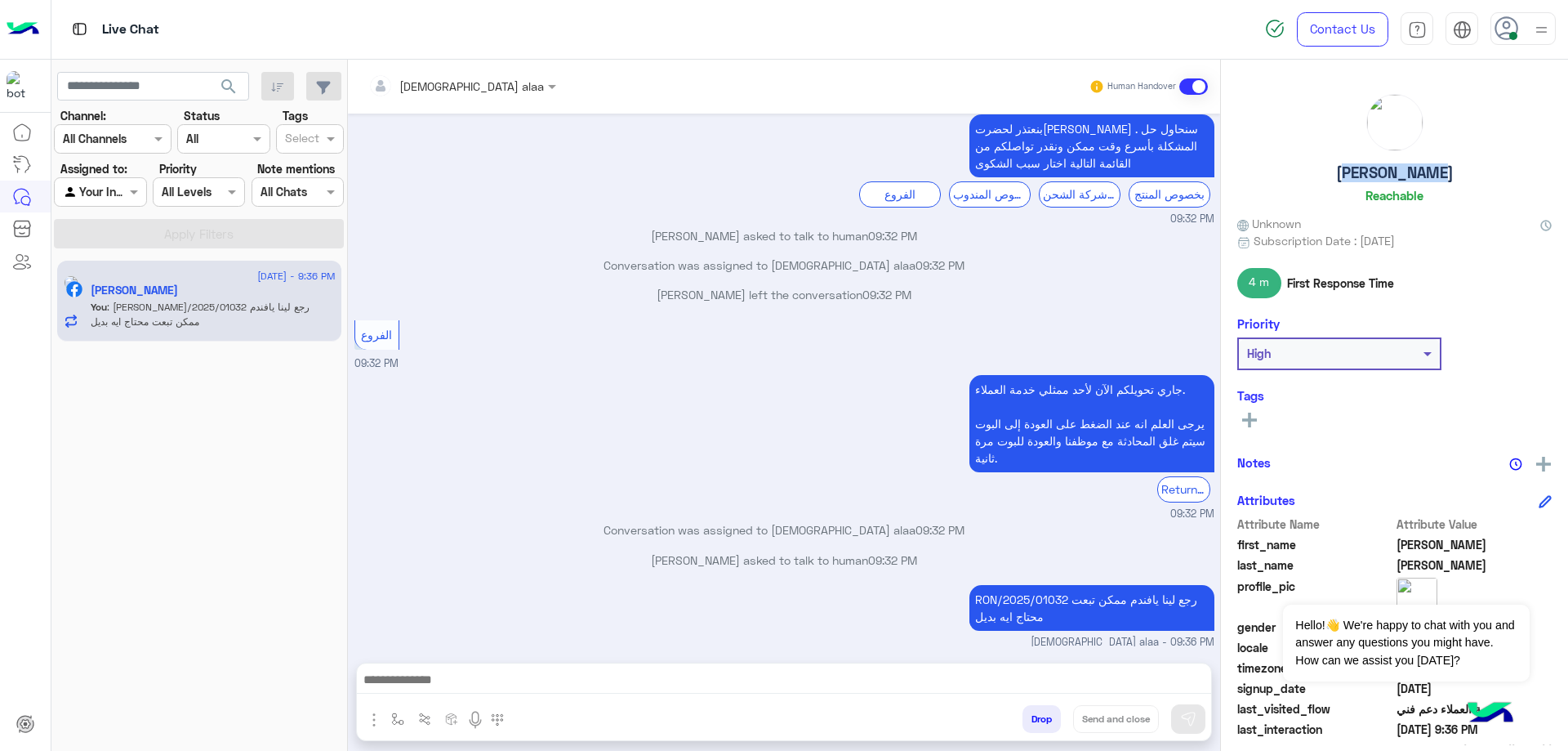
drag, startPoint x: 1337, startPoint y: 178, endPoint x: 1443, endPoint y: 177, distance: 106.0
click at [1443, 177] on div "[PERSON_NAME]" at bounding box center [1394, 152] width 314 height 115
copy h5 "[PERSON_NAME]"
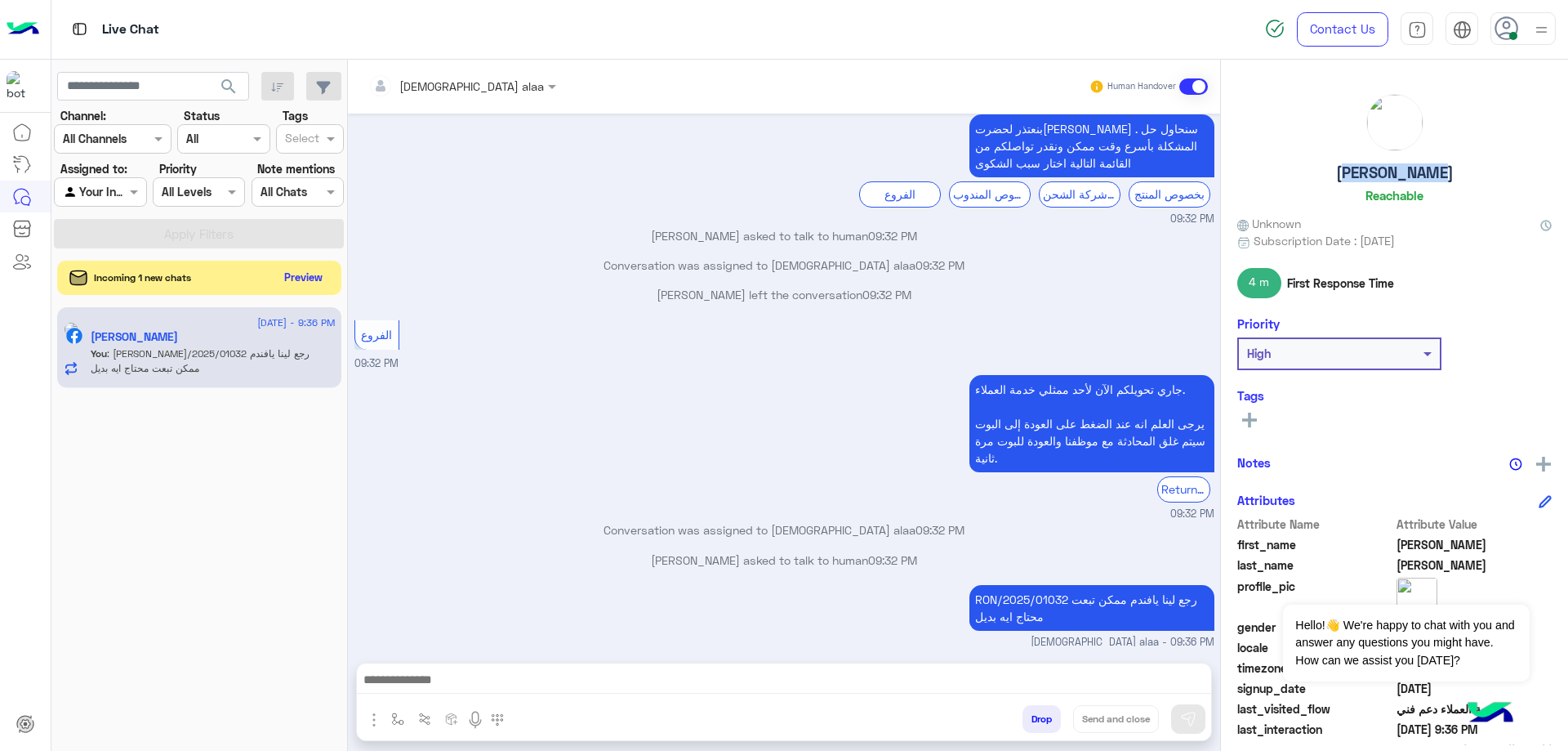
click at [308, 278] on button "Preview" at bounding box center [304, 277] width 51 height 22
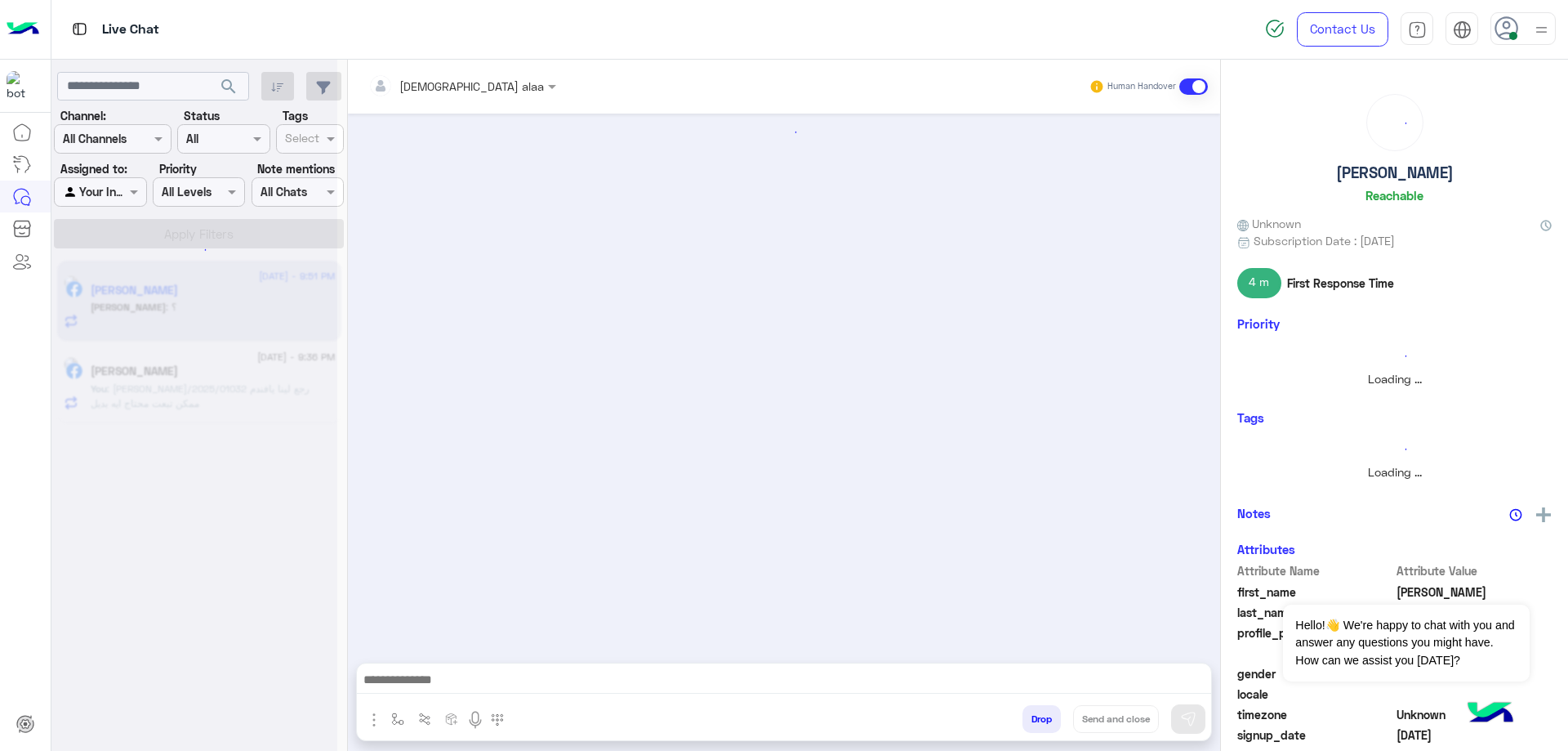
scroll to position [542, 0]
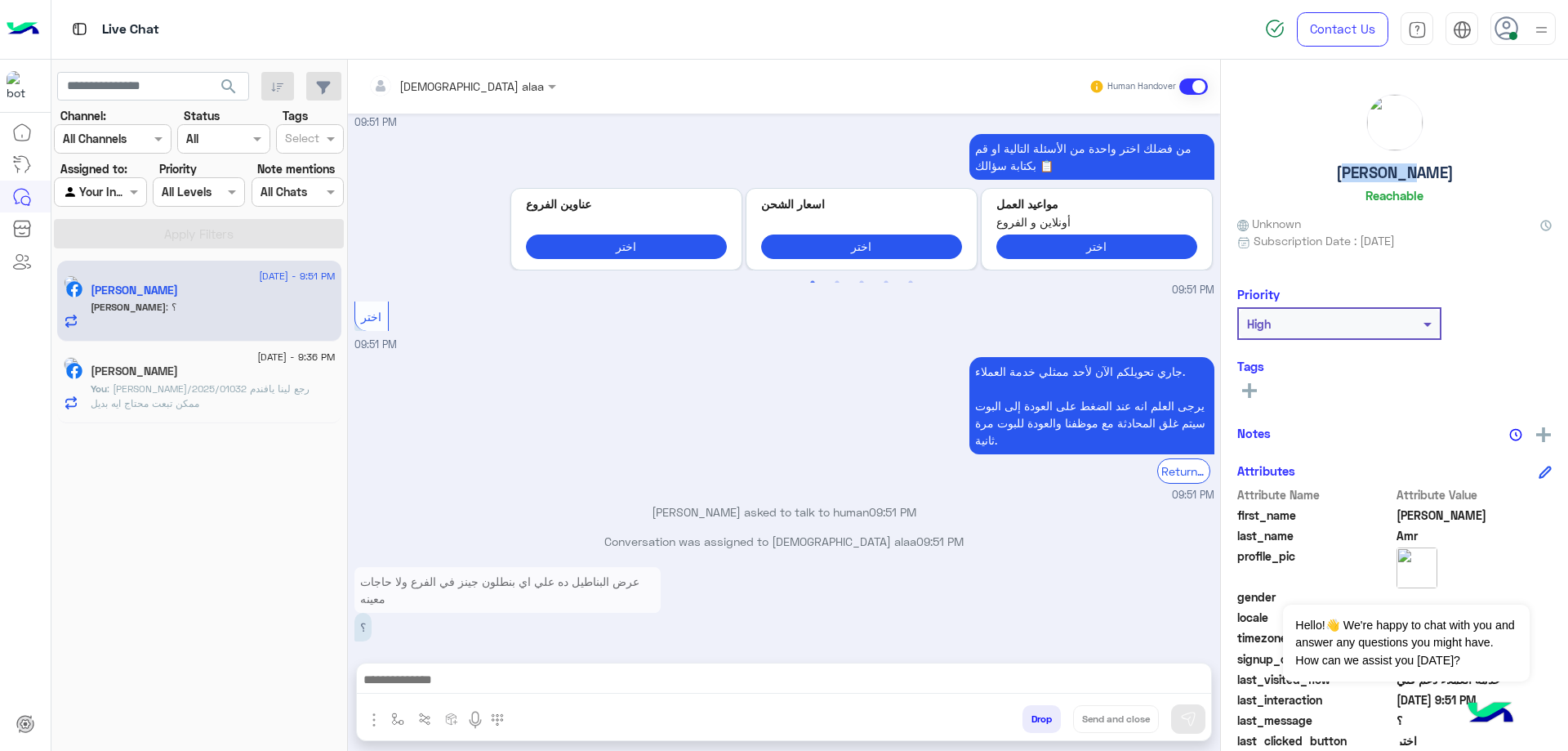
drag, startPoint x: 1354, startPoint y: 175, endPoint x: 1457, endPoint y: 183, distance: 103.3
click at [1457, 183] on div "[PERSON_NAME] Reachable" at bounding box center [1394, 152] width 314 height 115
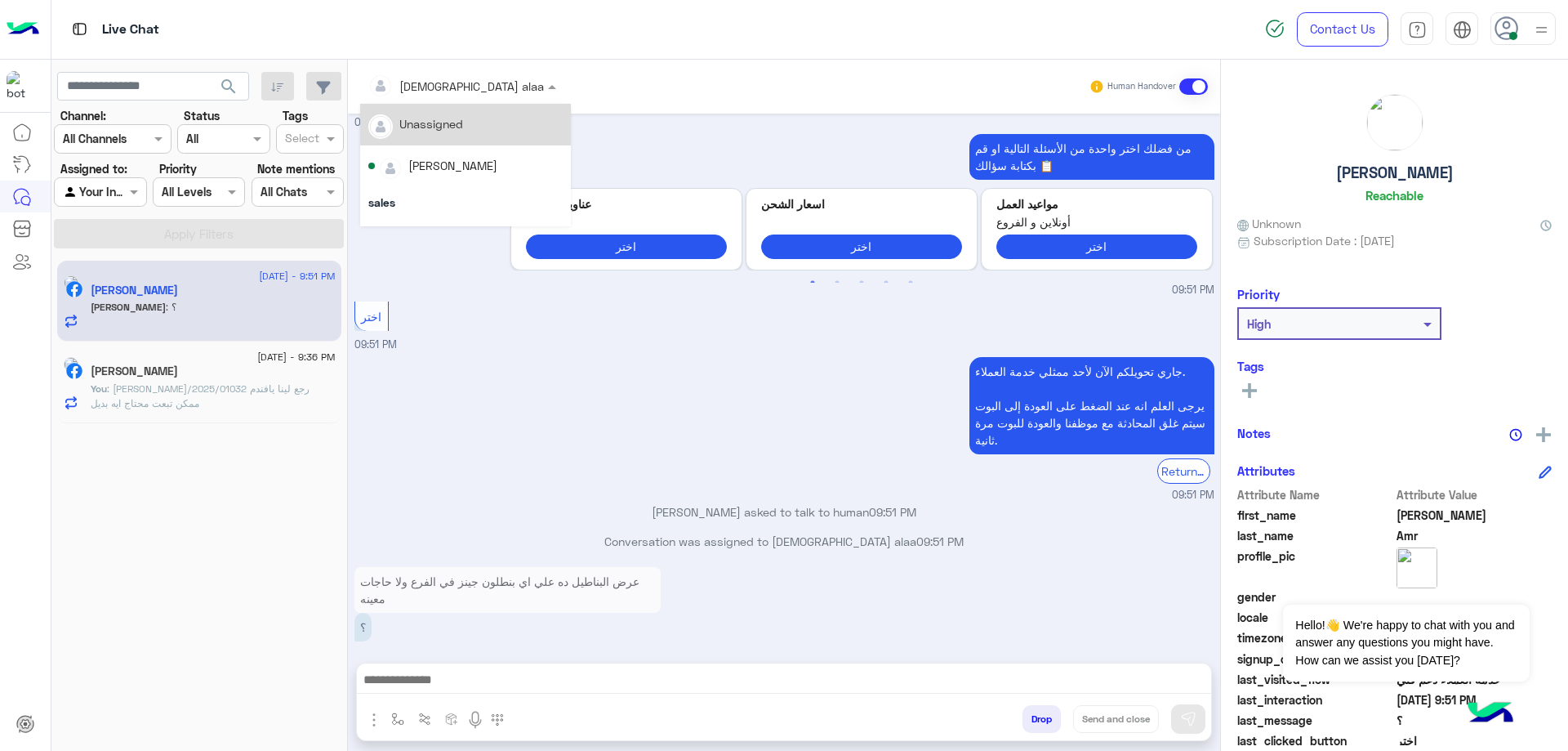
click at [438, 83] on div at bounding box center [462, 85] width 204 height 19
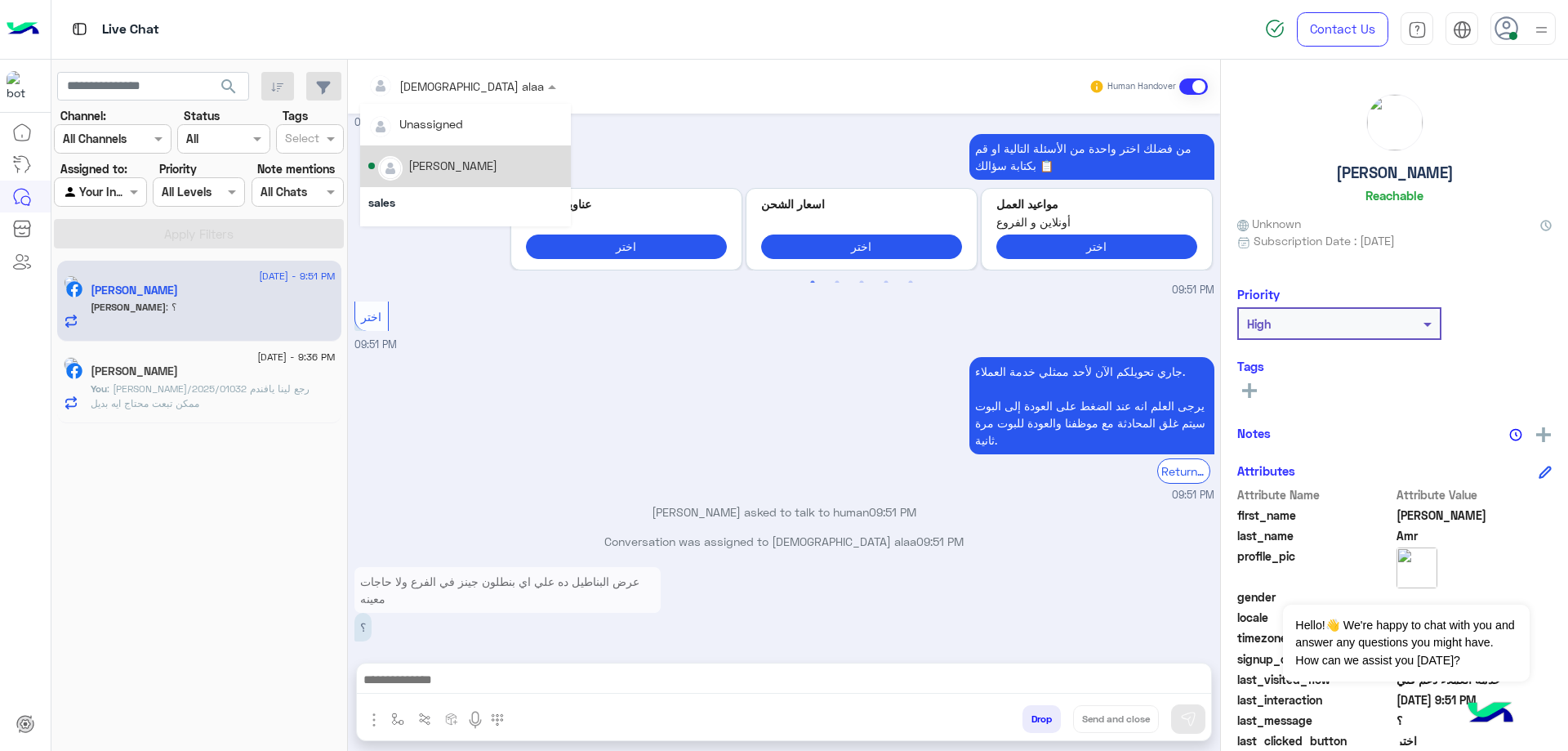
scroll to position [137, 0]
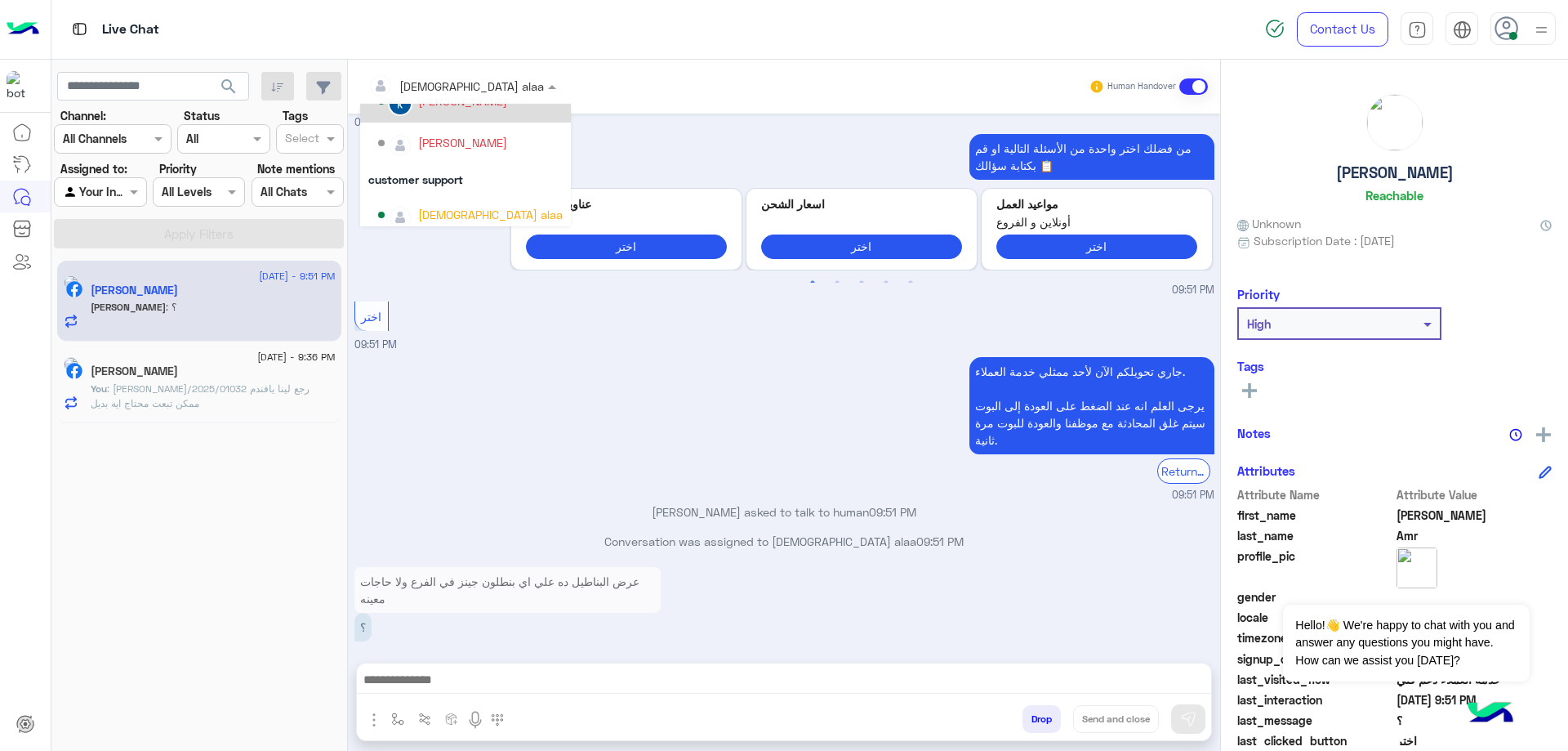
click at [482, 115] on div "[PERSON_NAME]" at bounding box center [470, 101] width 185 height 29
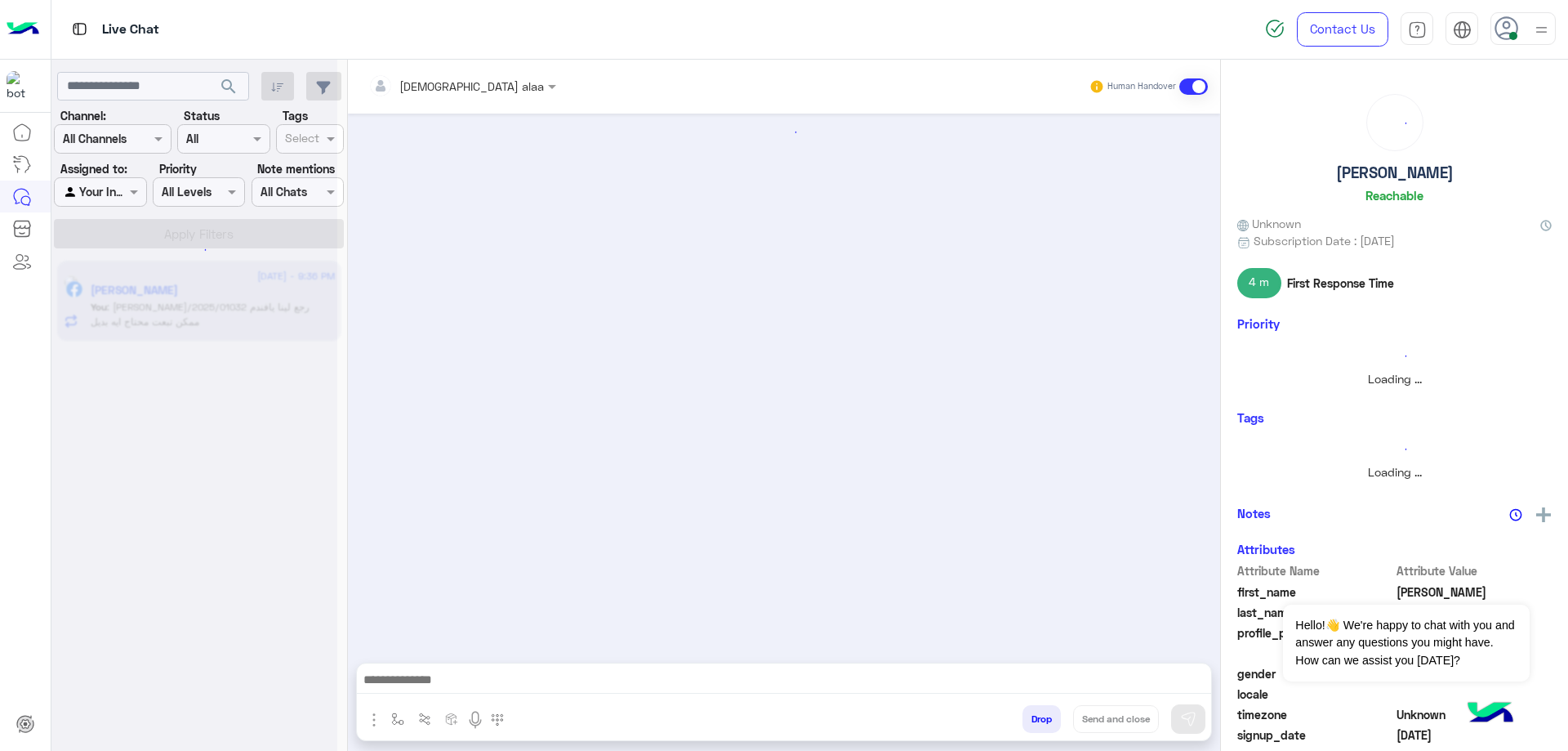
scroll to position [1334, 0]
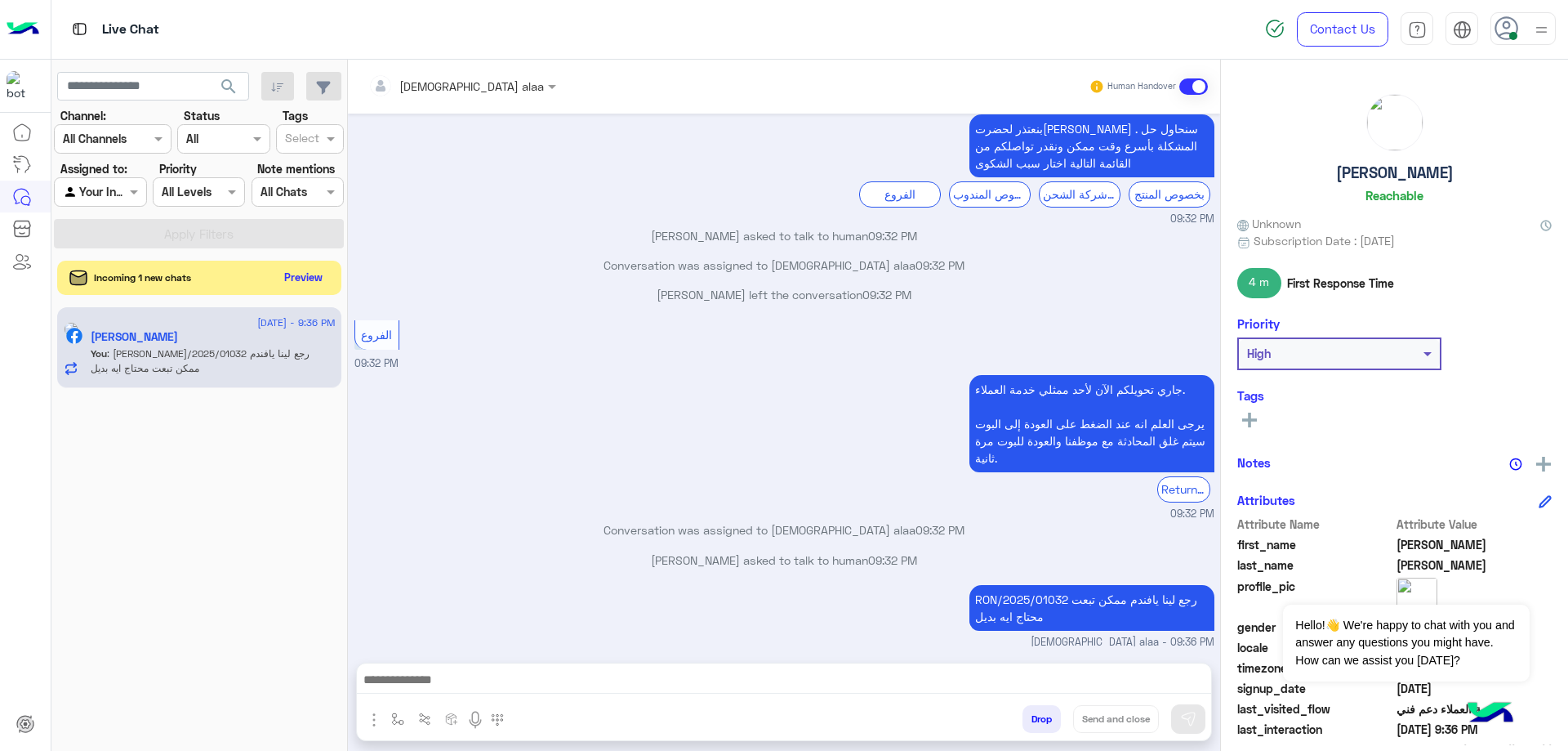
click at [309, 271] on button "Preview" at bounding box center [304, 277] width 51 height 22
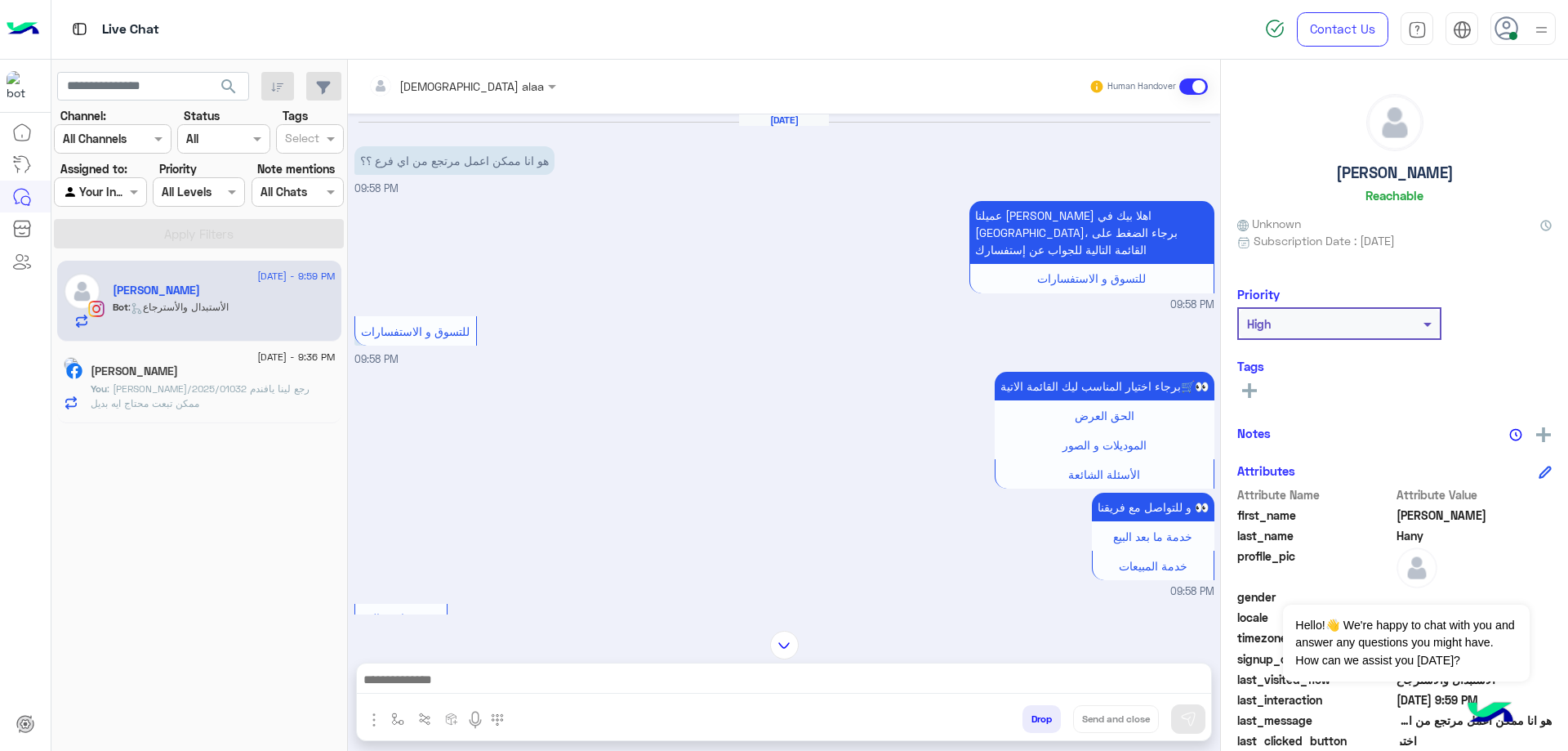
scroll to position [272, 0]
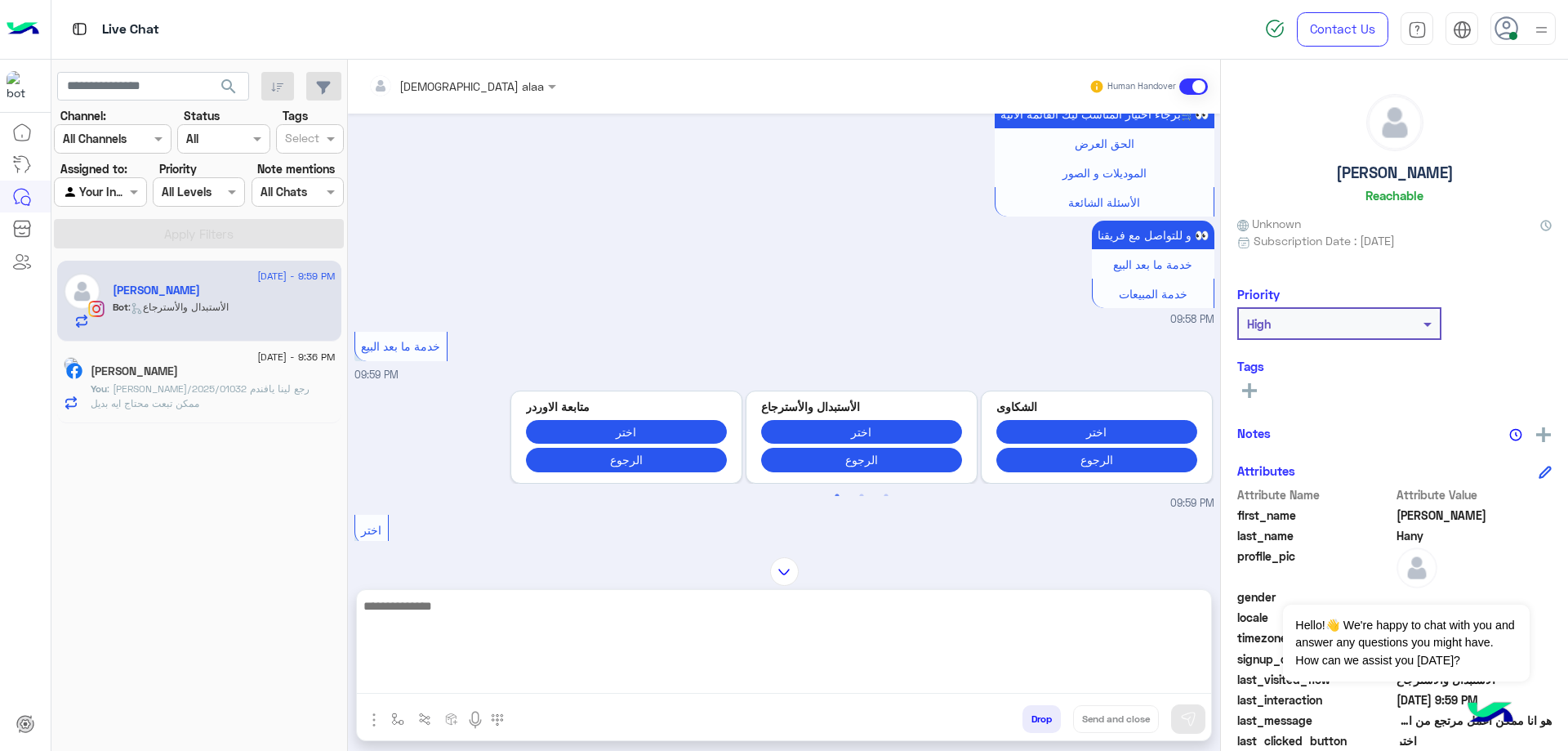
click at [633, 680] on textarea at bounding box center [784, 644] width 855 height 98
type textarea "**********"
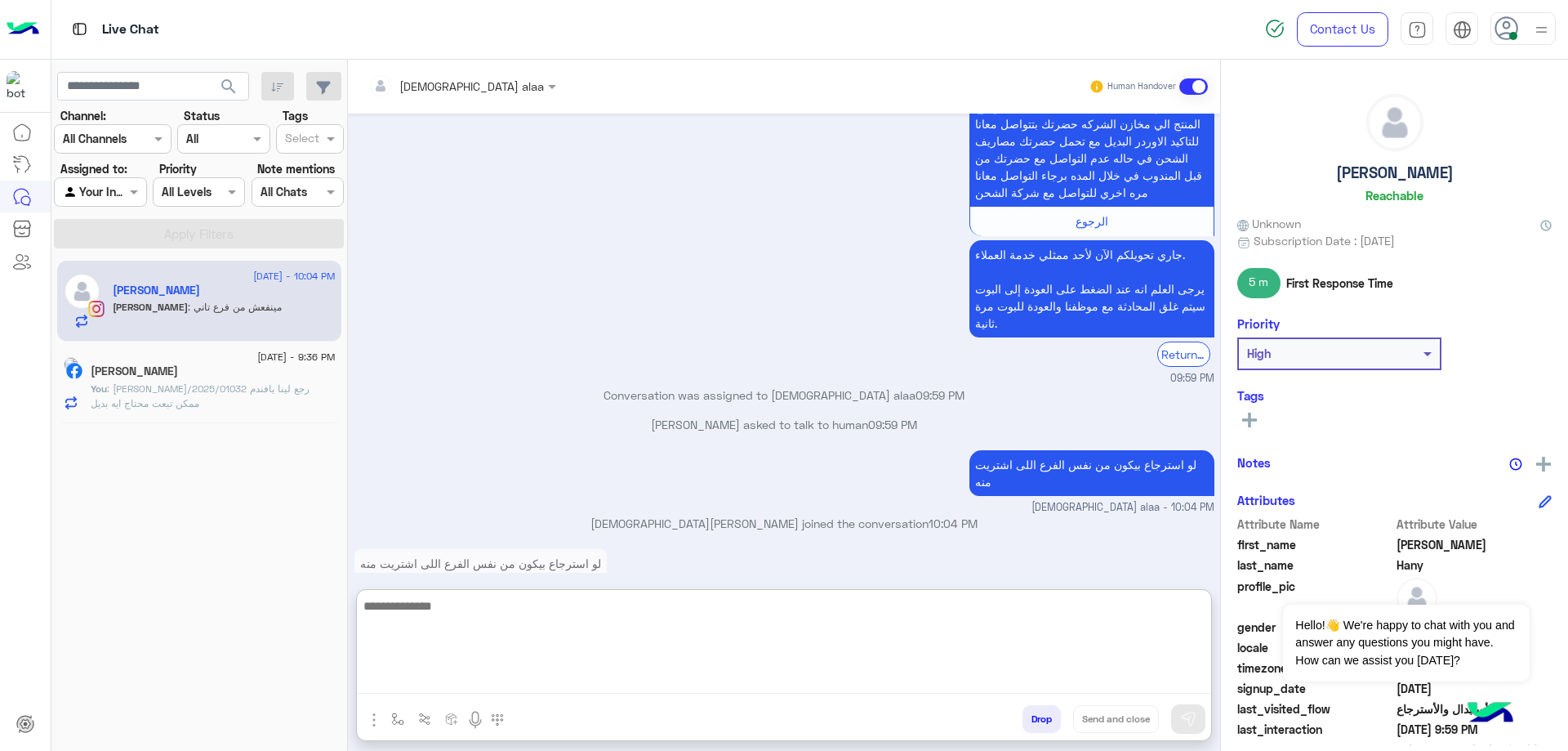
scroll to position [891, 0]
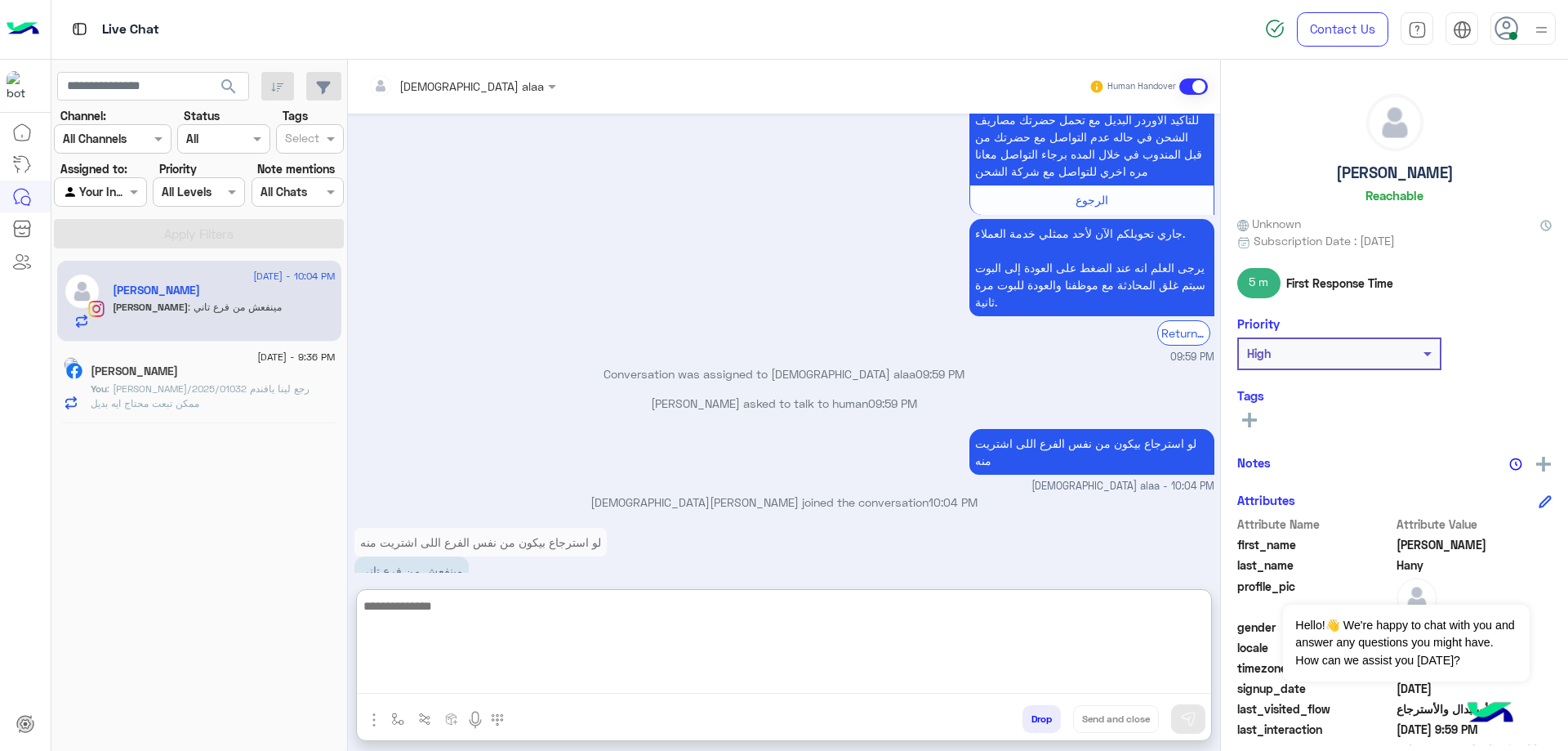
click at [533, 603] on textarea at bounding box center [784, 644] width 855 height 98
type textarea "**"
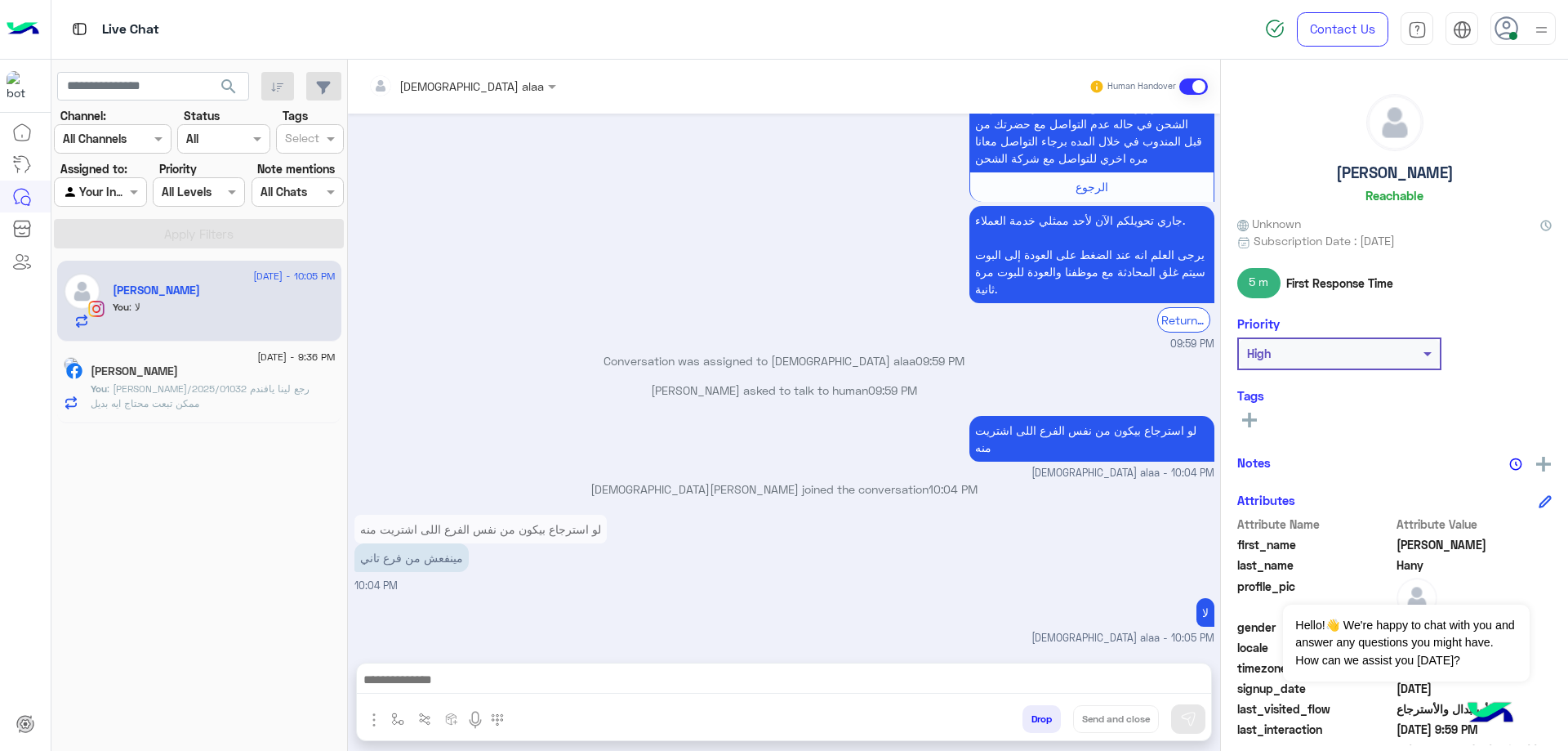
scroll to position [869, 0]
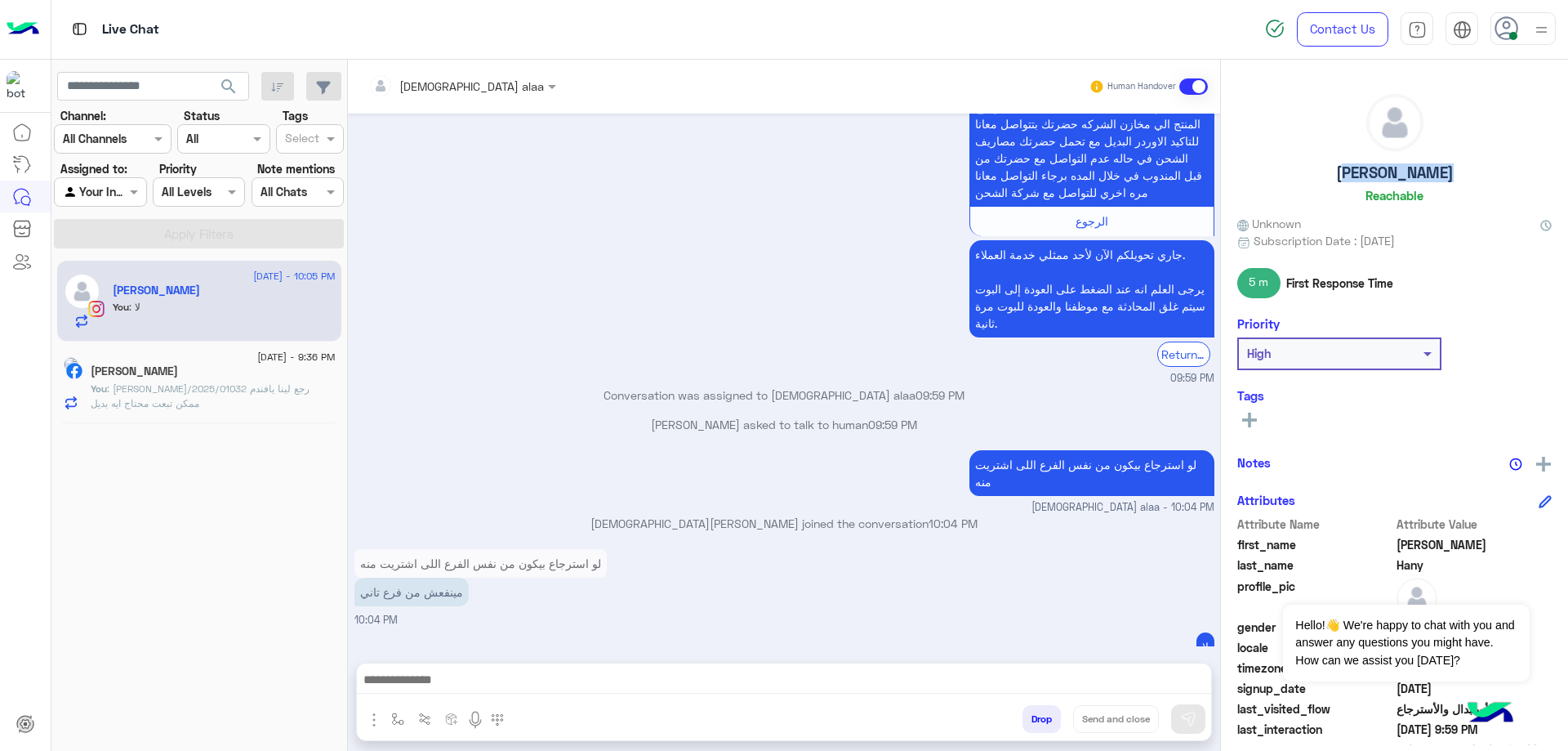
drag, startPoint x: 1315, startPoint y: 186, endPoint x: 1452, endPoint y: 179, distance: 137.2
click at [1452, 179] on div "[PERSON_NAME]" at bounding box center [1394, 152] width 314 height 115
click at [1050, 725] on button "Drop" at bounding box center [1042, 719] width 38 height 28
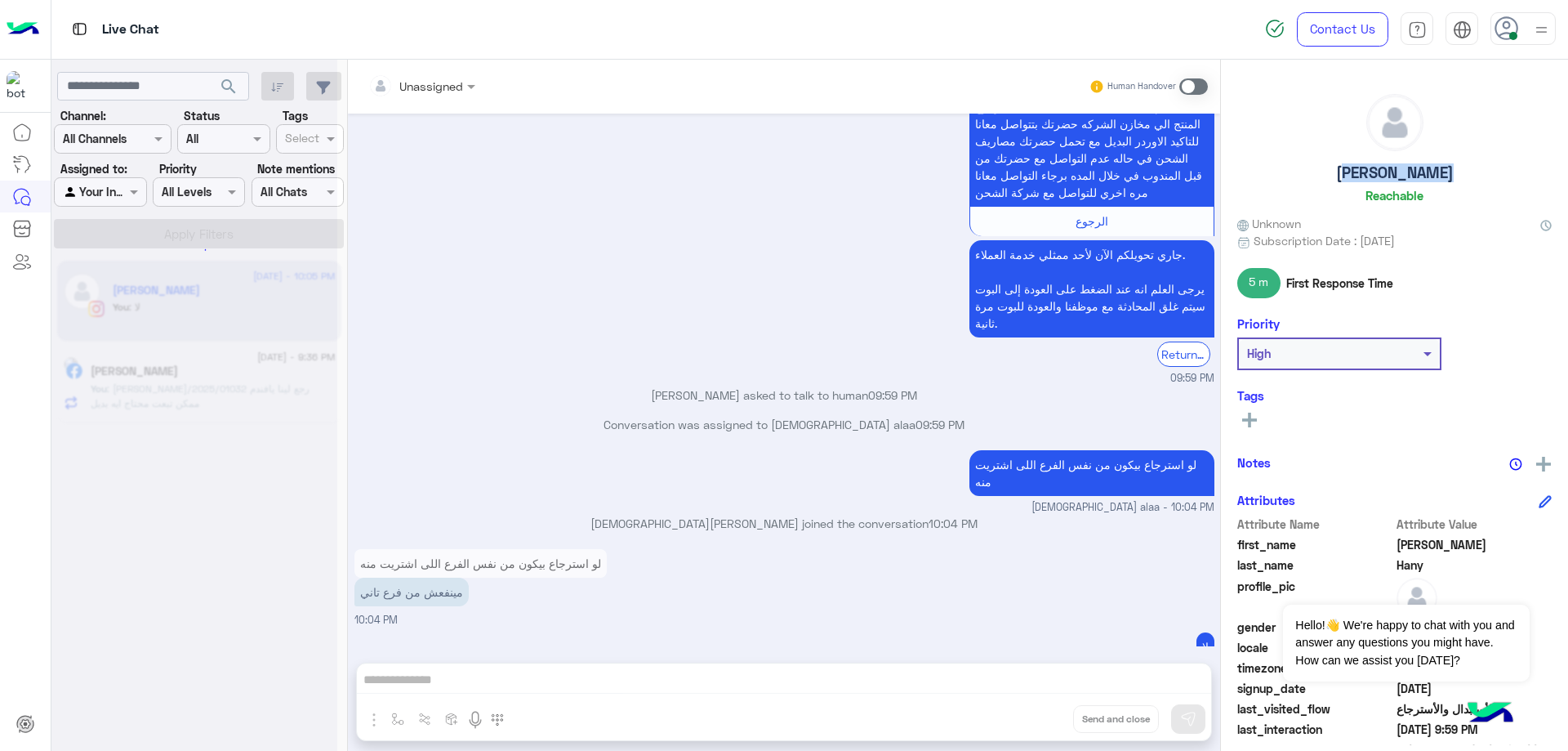
scroll to position [899, 0]
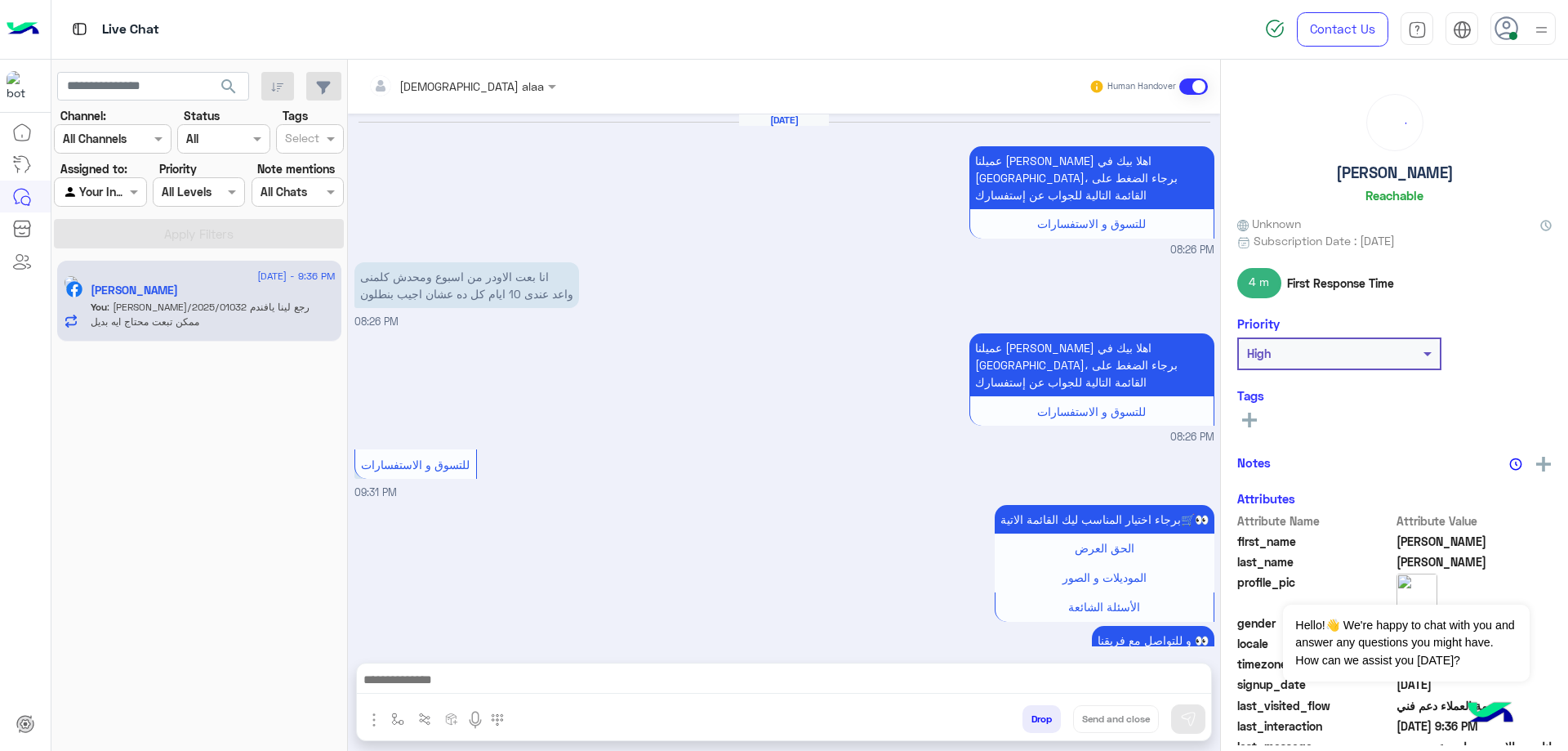
scroll to position [1334, 0]
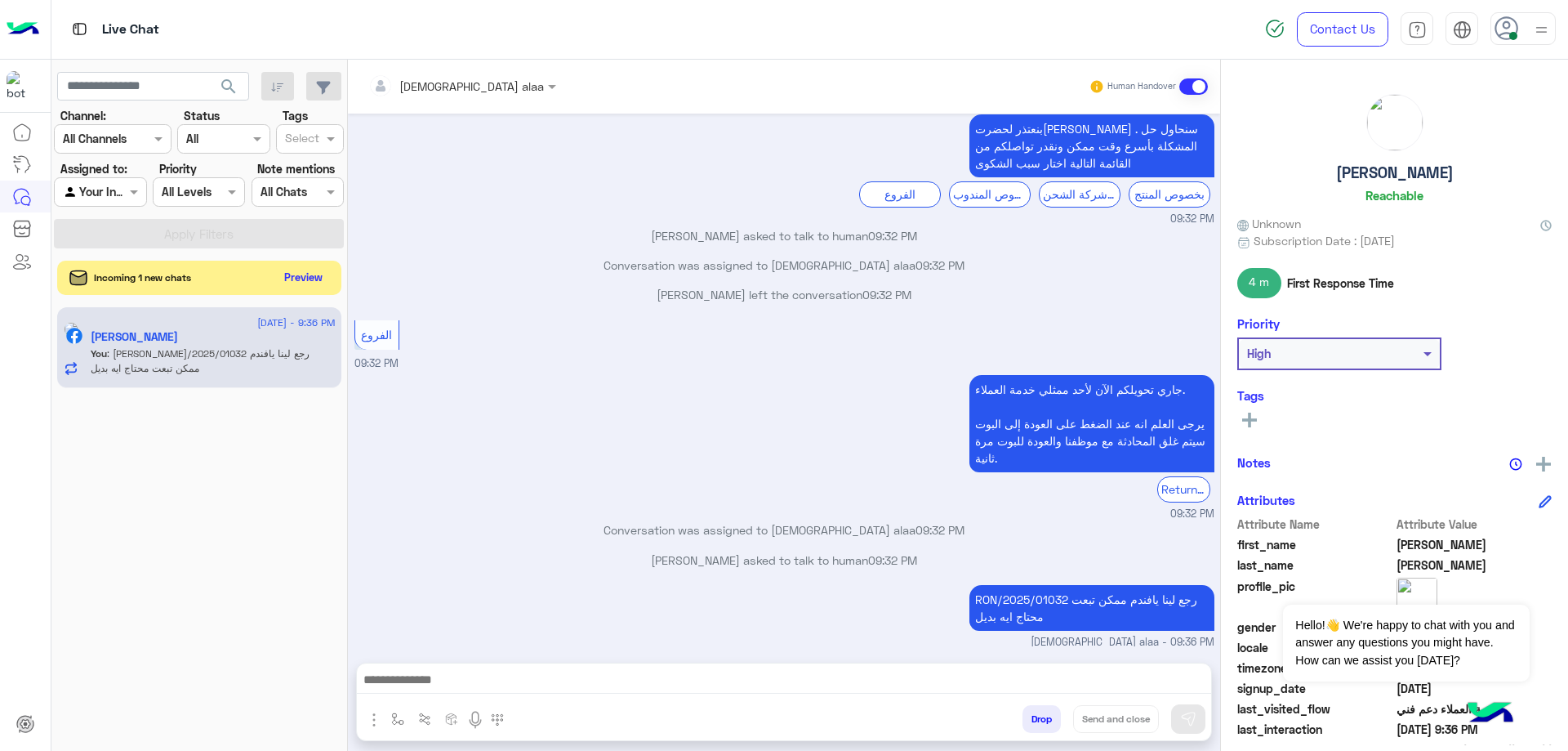
click at [319, 281] on button "Preview" at bounding box center [304, 277] width 51 height 22
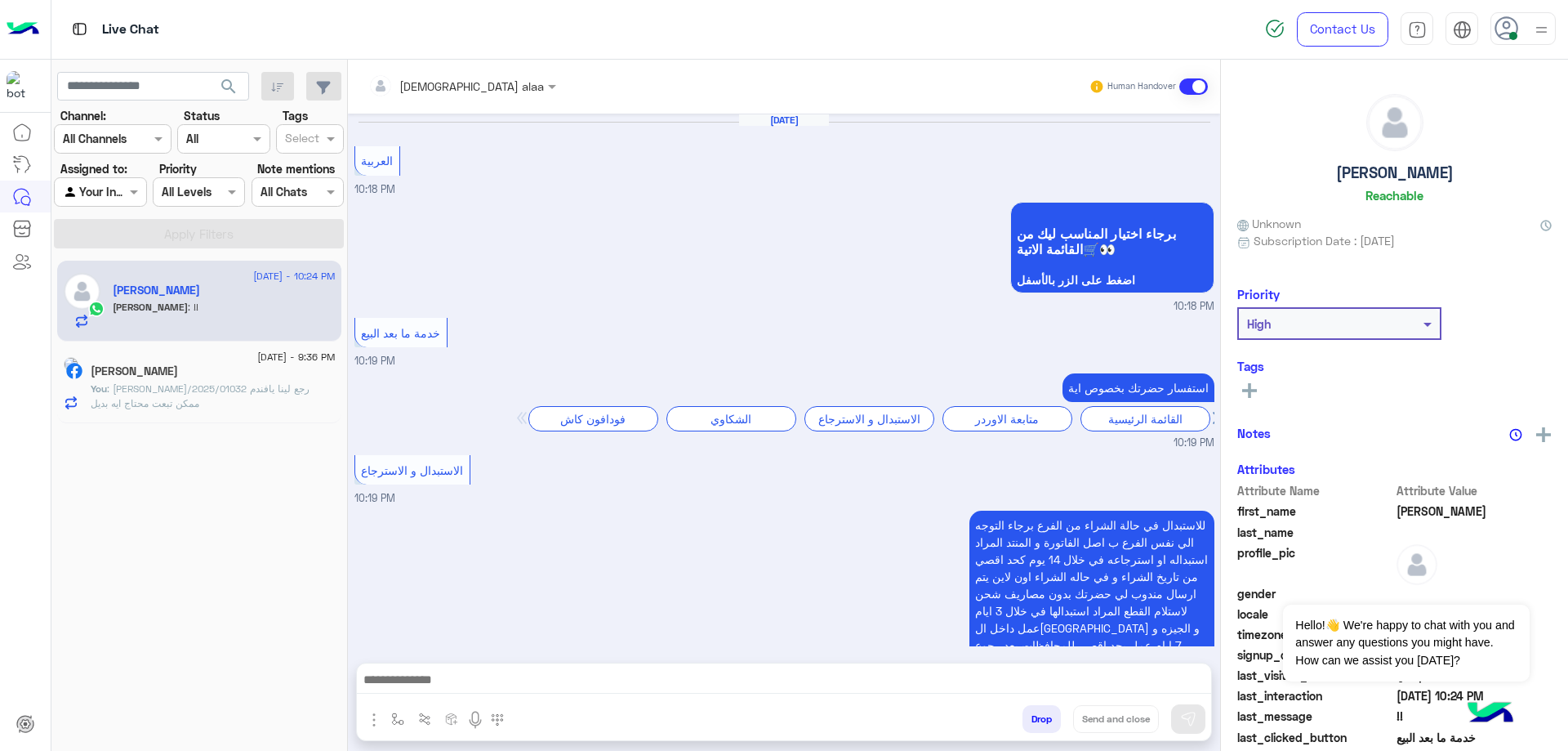
scroll to position [1431, 0]
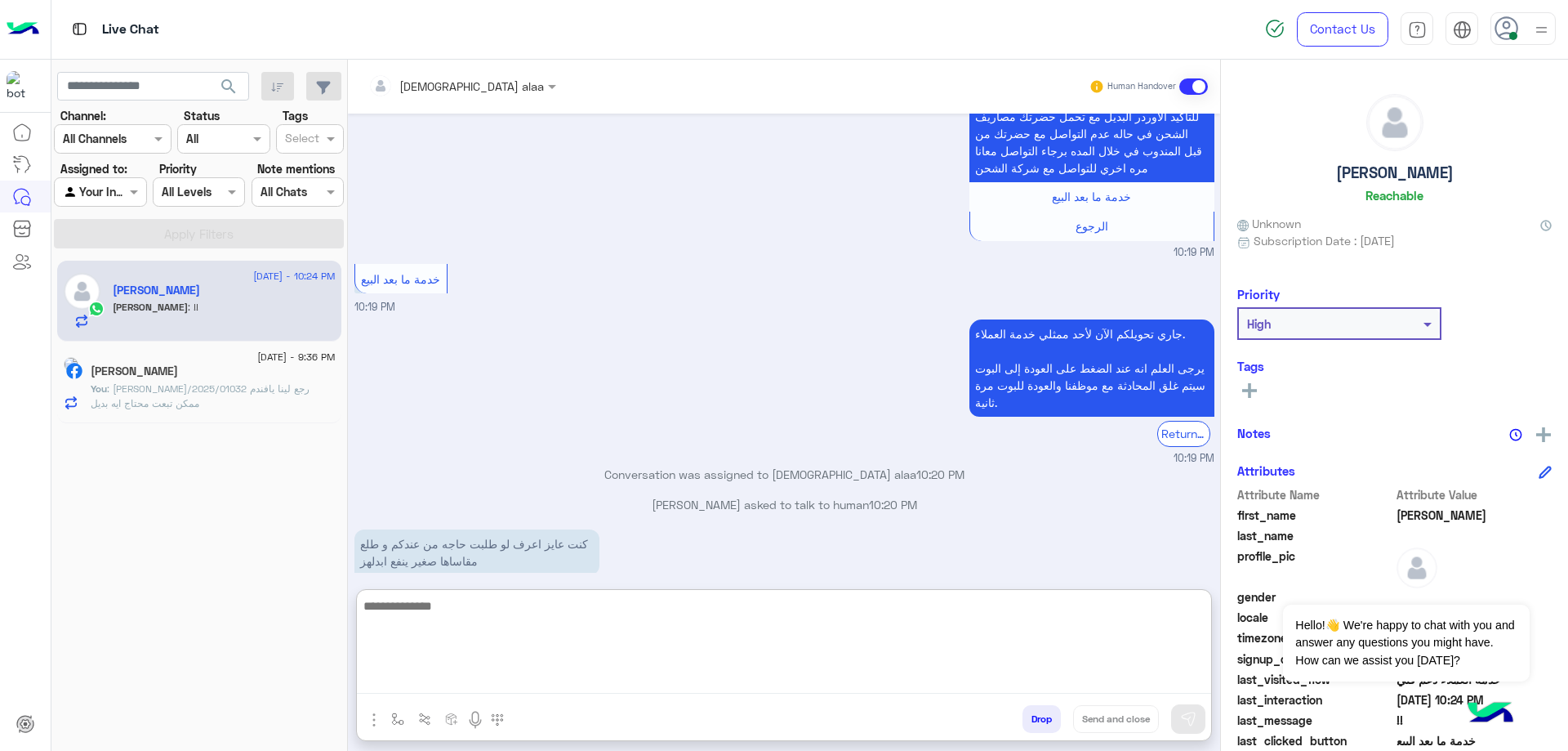
click at [531, 677] on textarea at bounding box center [784, 644] width 855 height 98
type textarea "**********"
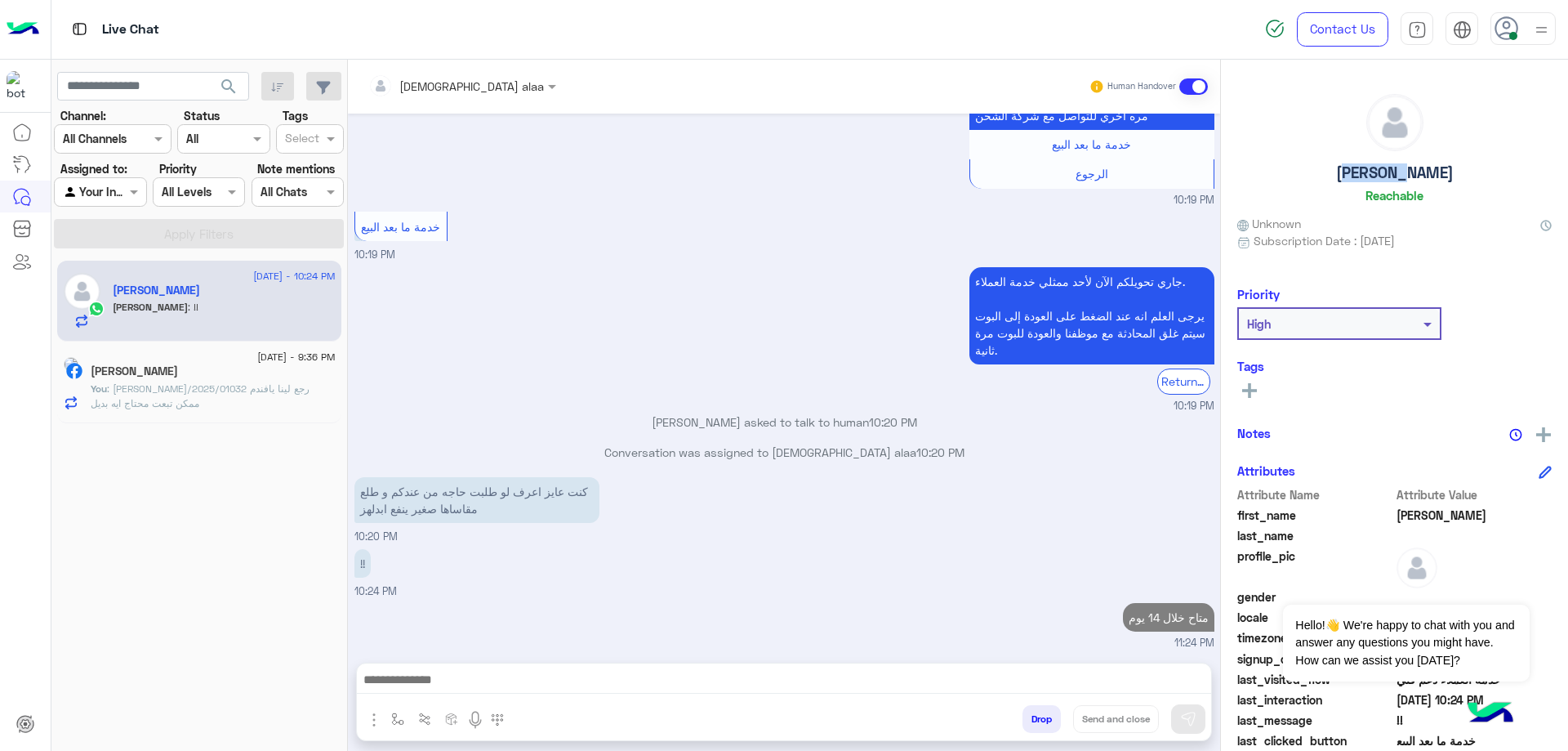
drag, startPoint x: 1355, startPoint y: 175, endPoint x: 1436, endPoint y: 176, distance: 81.0
click at [1436, 176] on div "[PERSON_NAME]" at bounding box center [1394, 152] width 314 height 115
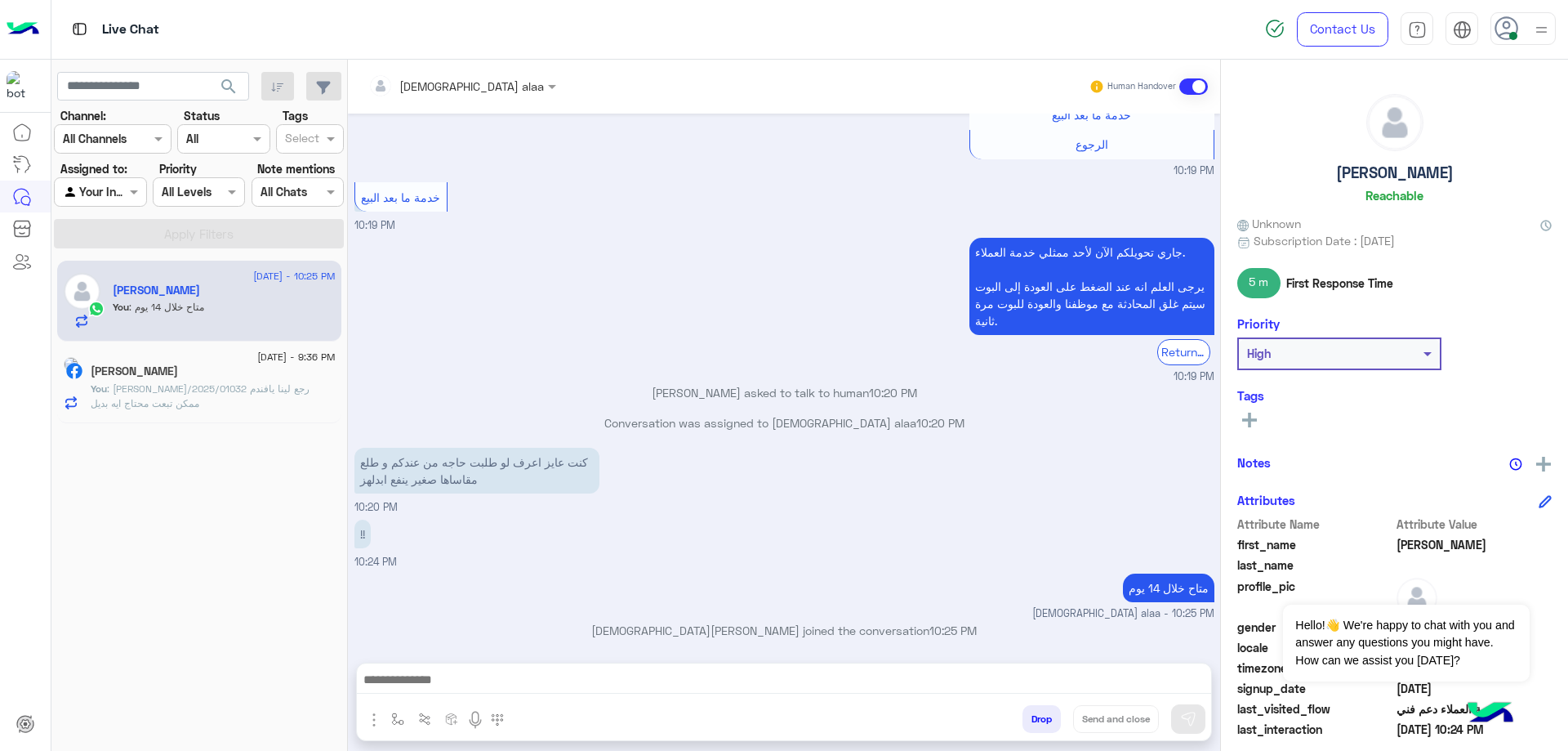
click at [245, 382] on p "You : [PERSON_NAME]/2025/01032 رجع [PERSON_NAME] ممكن تبعت محتاج ايه بديل" at bounding box center [213, 396] width 245 height 30
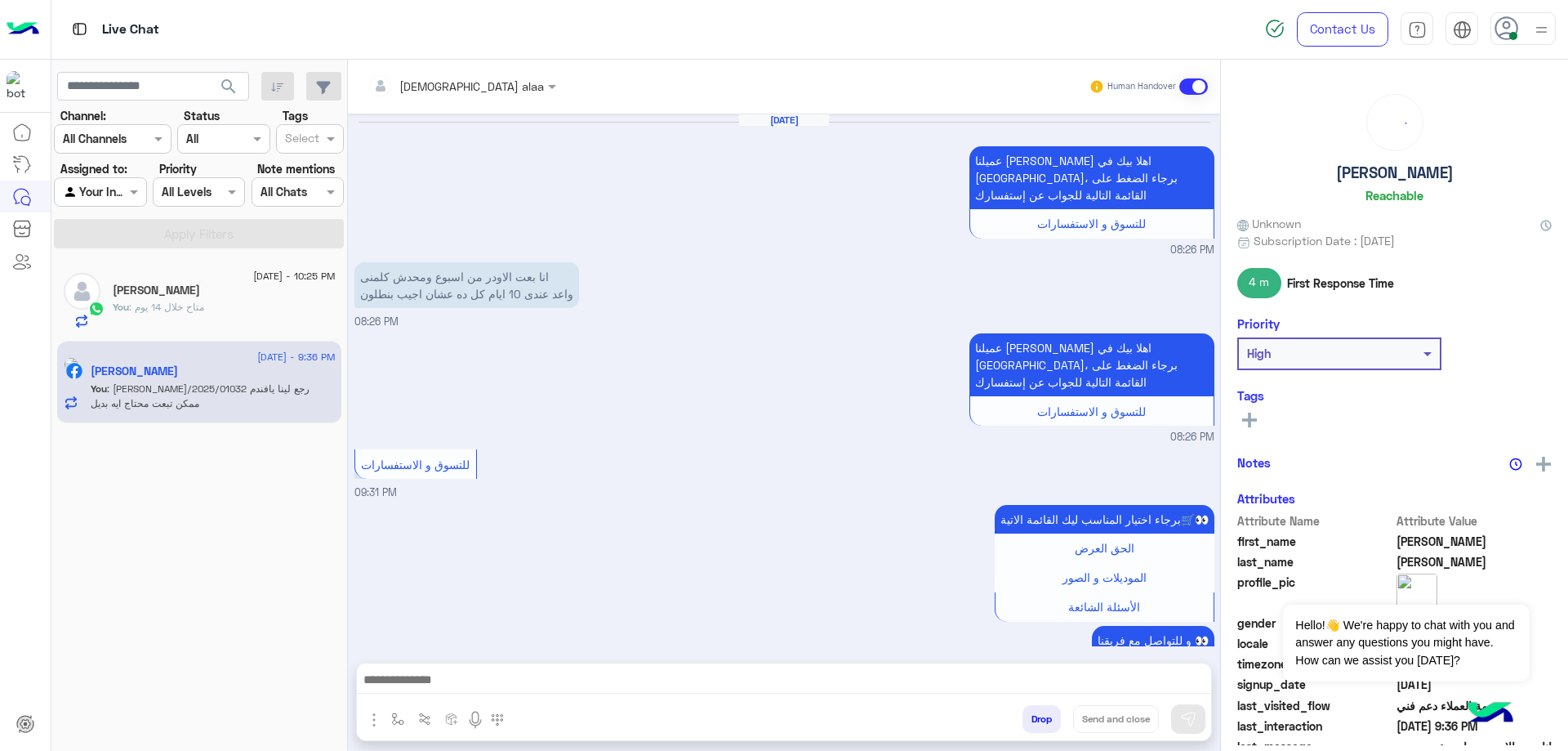
scroll to position [1334, 0]
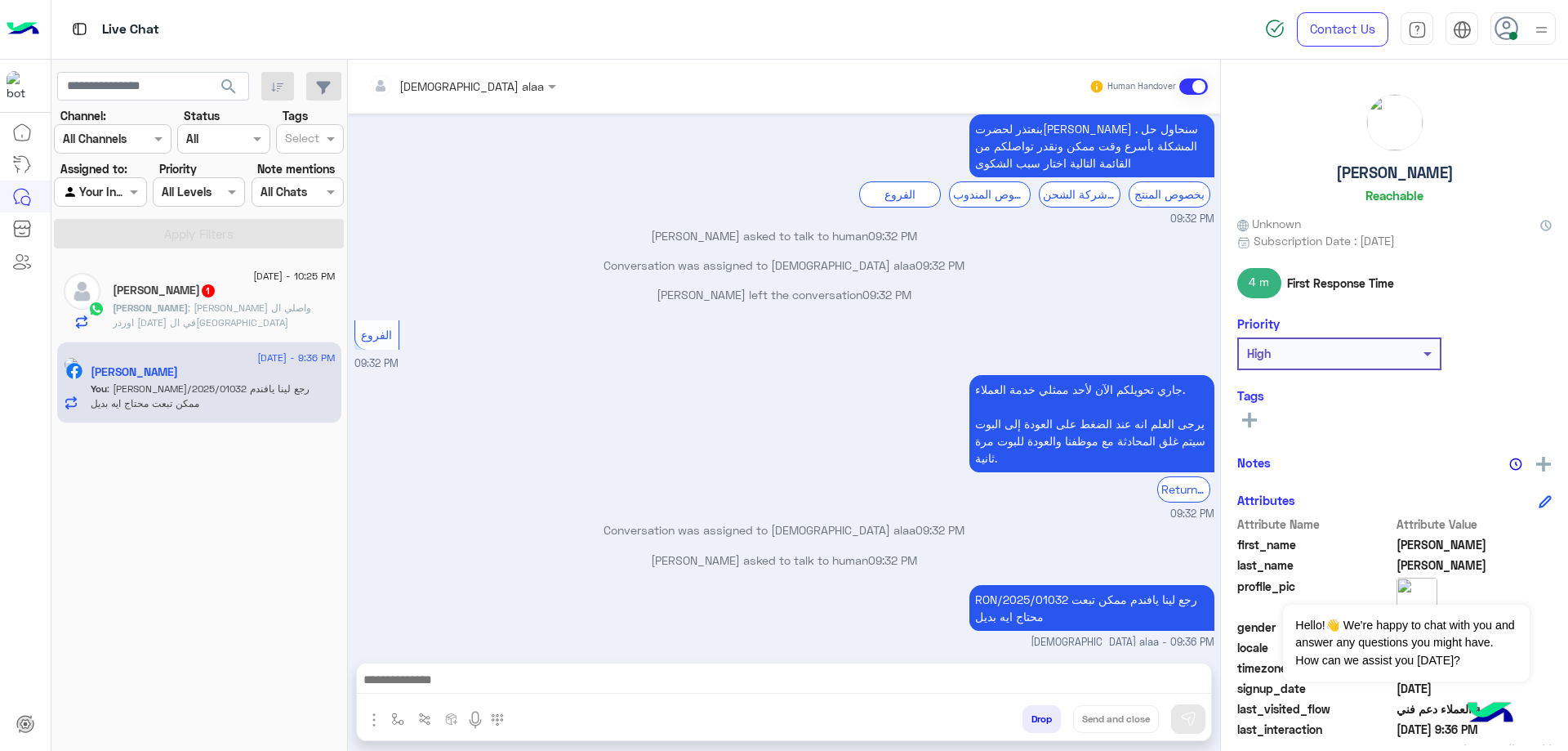
click at [226, 301] on span ": [PERSON_NAME] واصلي ال اوردر [DATE] في ال[GEOGRAPHIC_DATA]" at bounding box center [212, 315] width 199 height 27
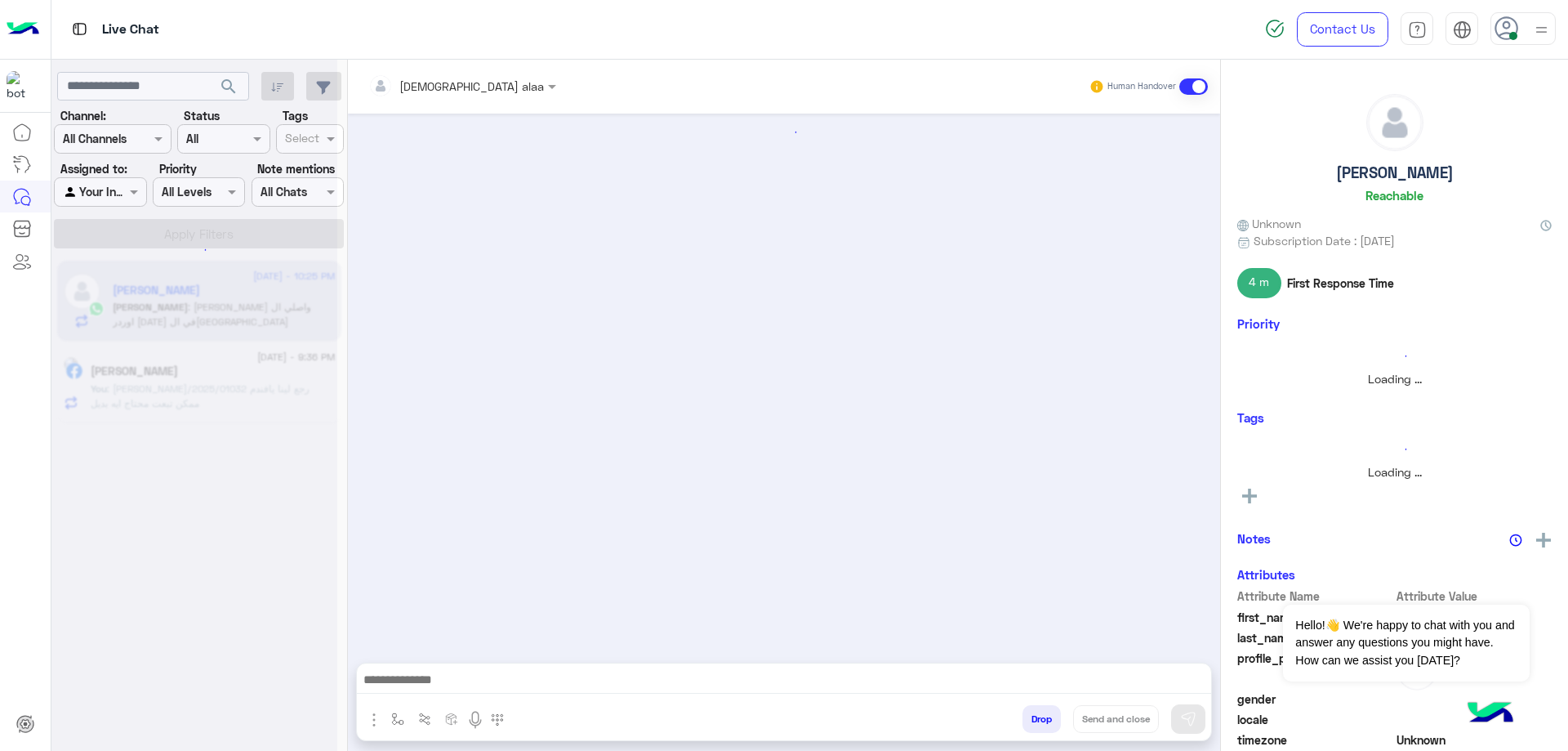
scroll to position [1341, 0]
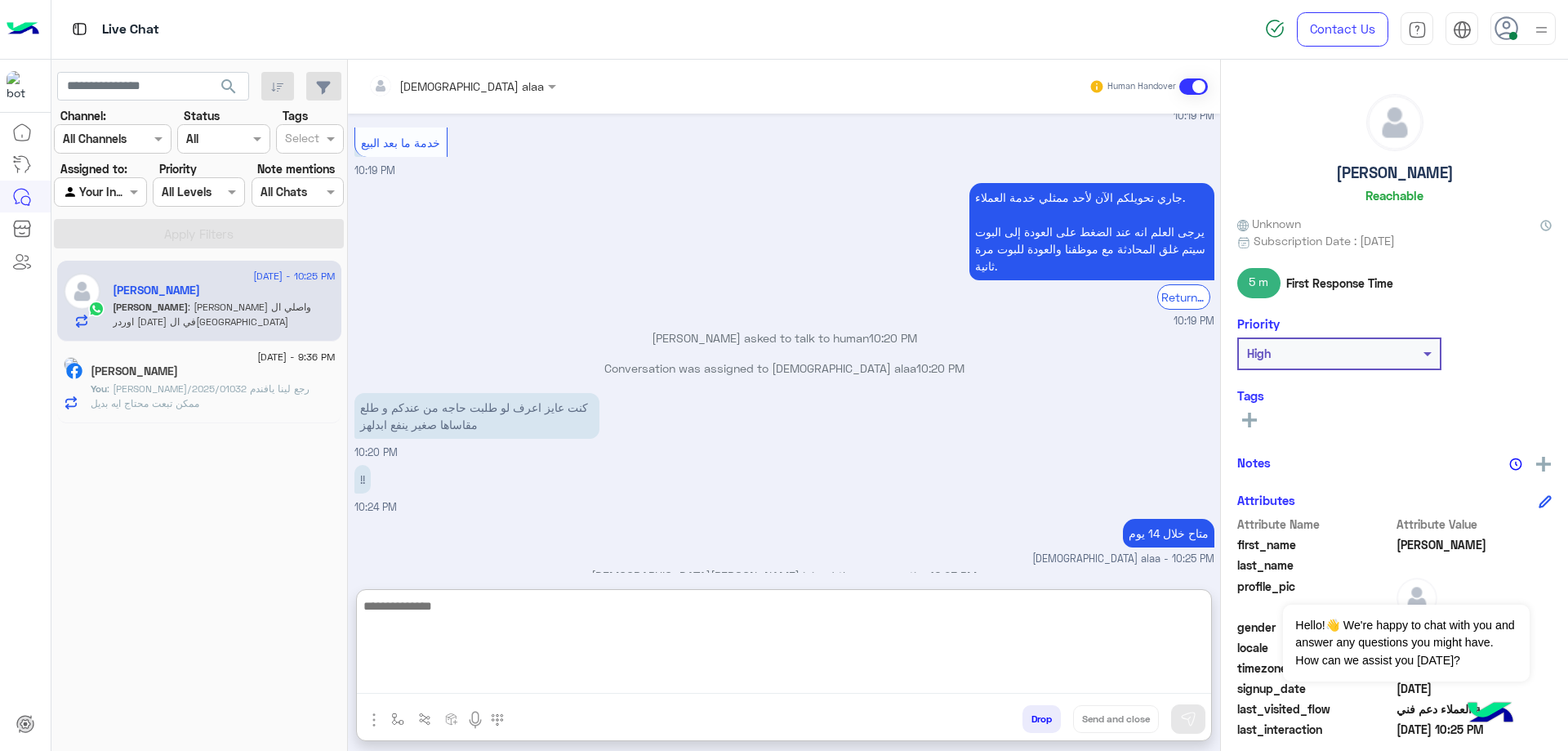
click at [422, 683] on textarea at bounding box center [784, 644] width 855 height 98
type textarea "**********"
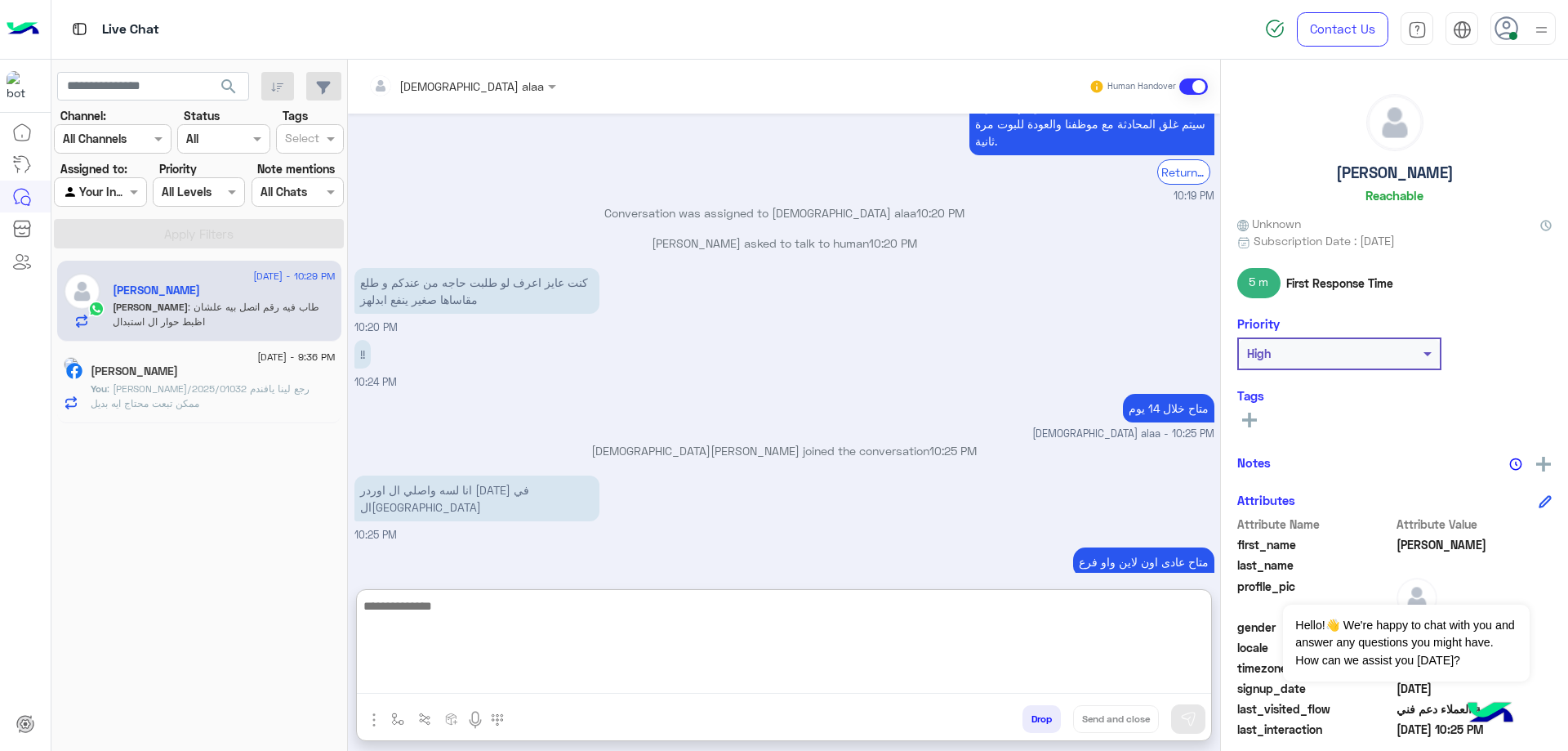
scroll to position [1537, 0]
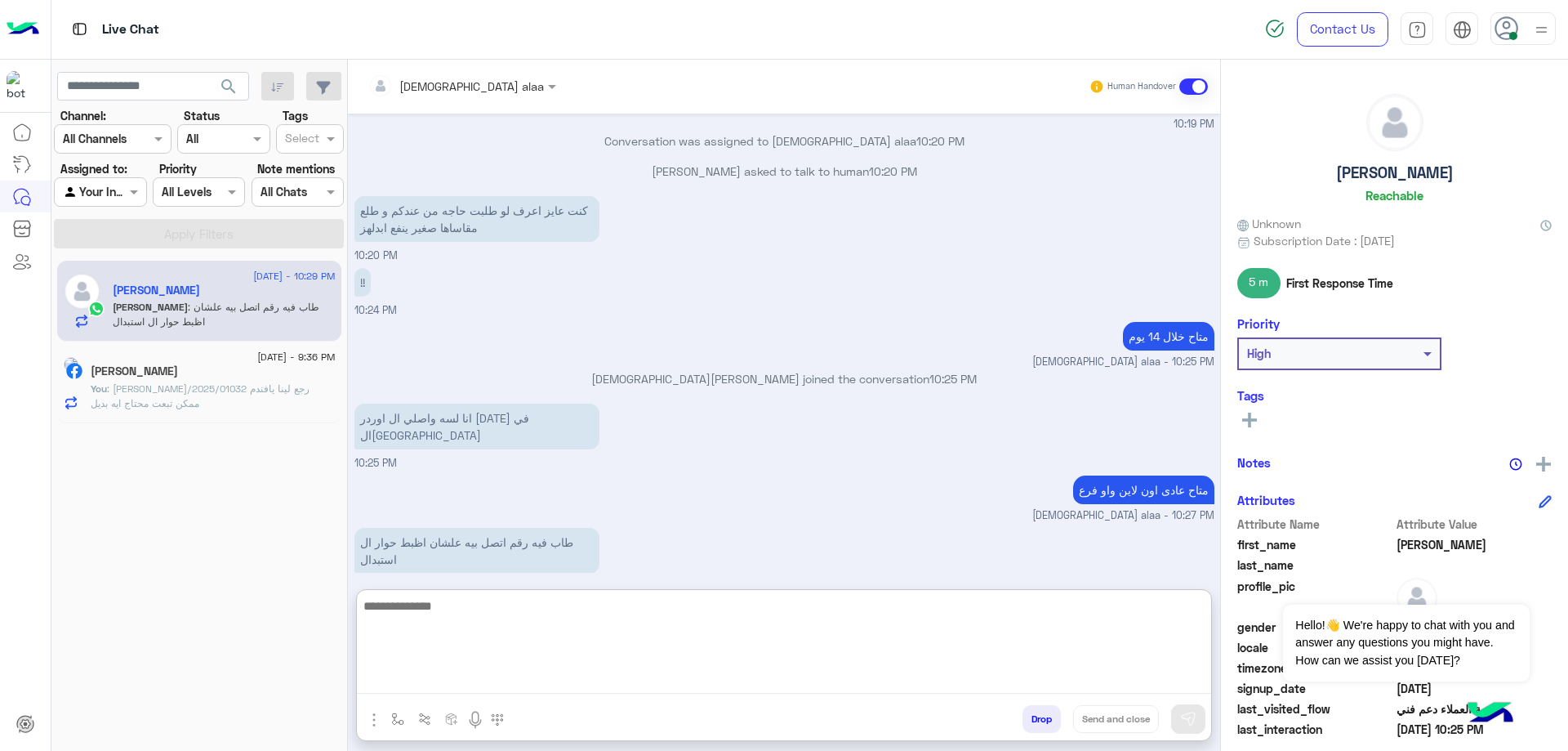
click at [610, 612] on textarea at bounding box center [784, 644] width 855 height 98
type textarea "******"
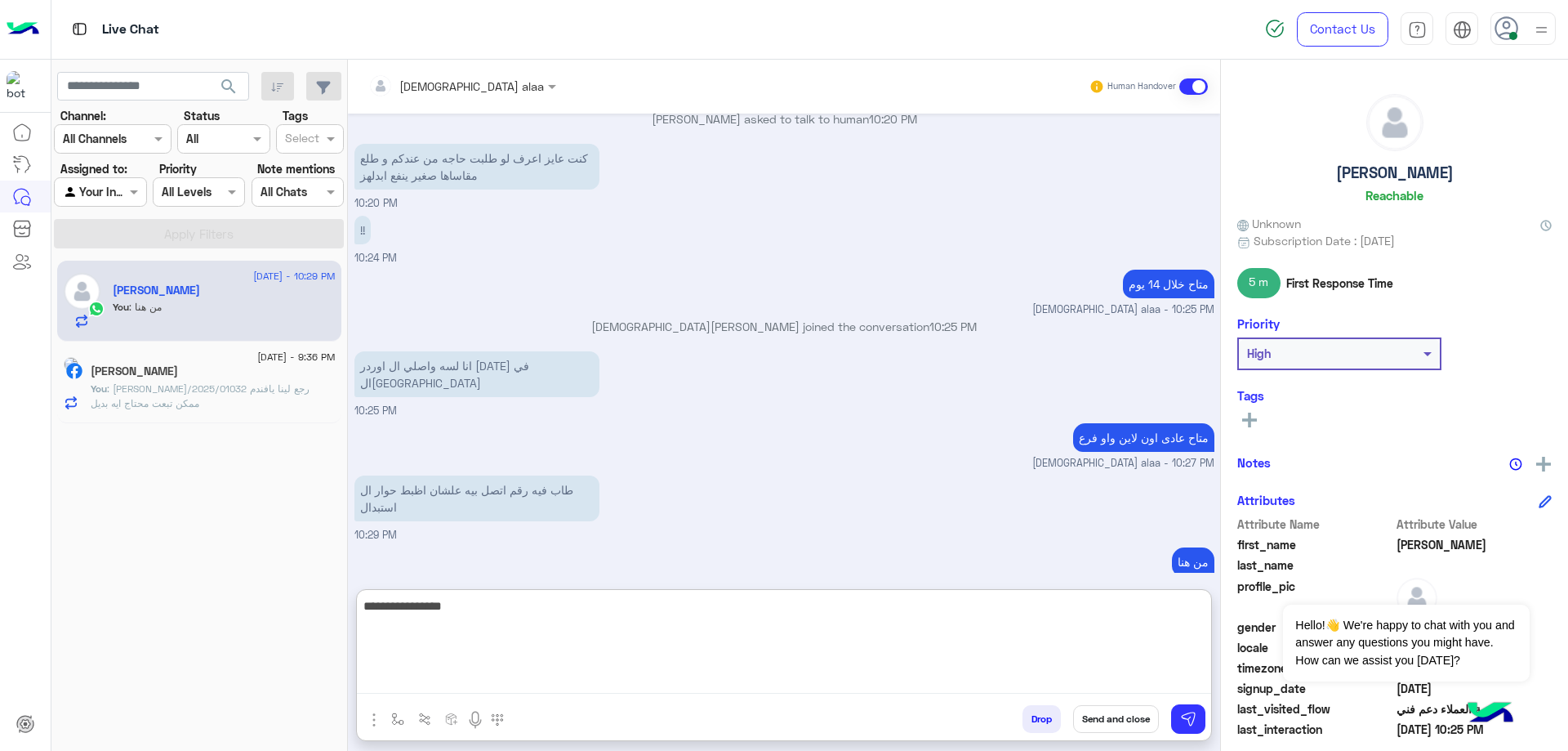
type textarea "**********"
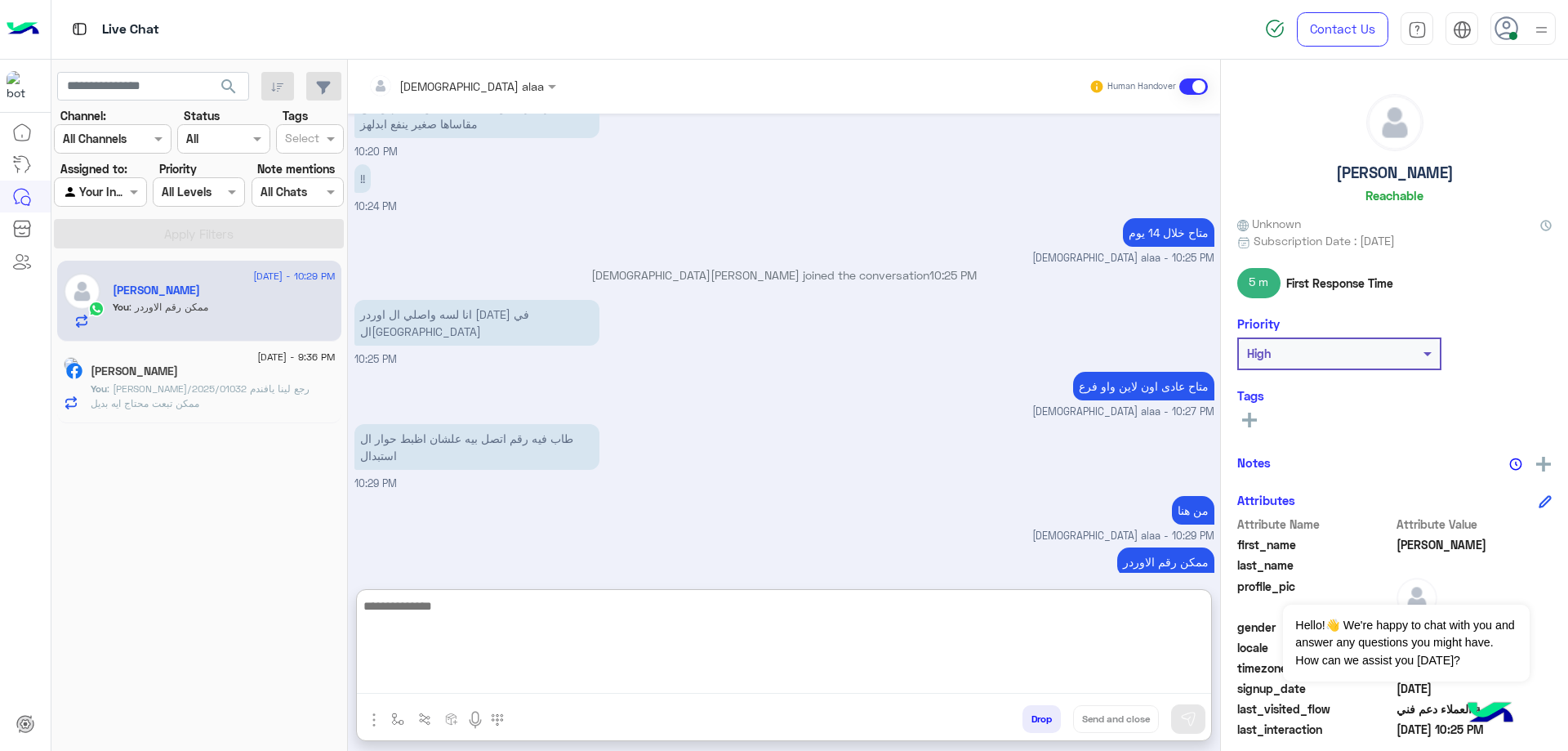
scroll to position [1695, 0]
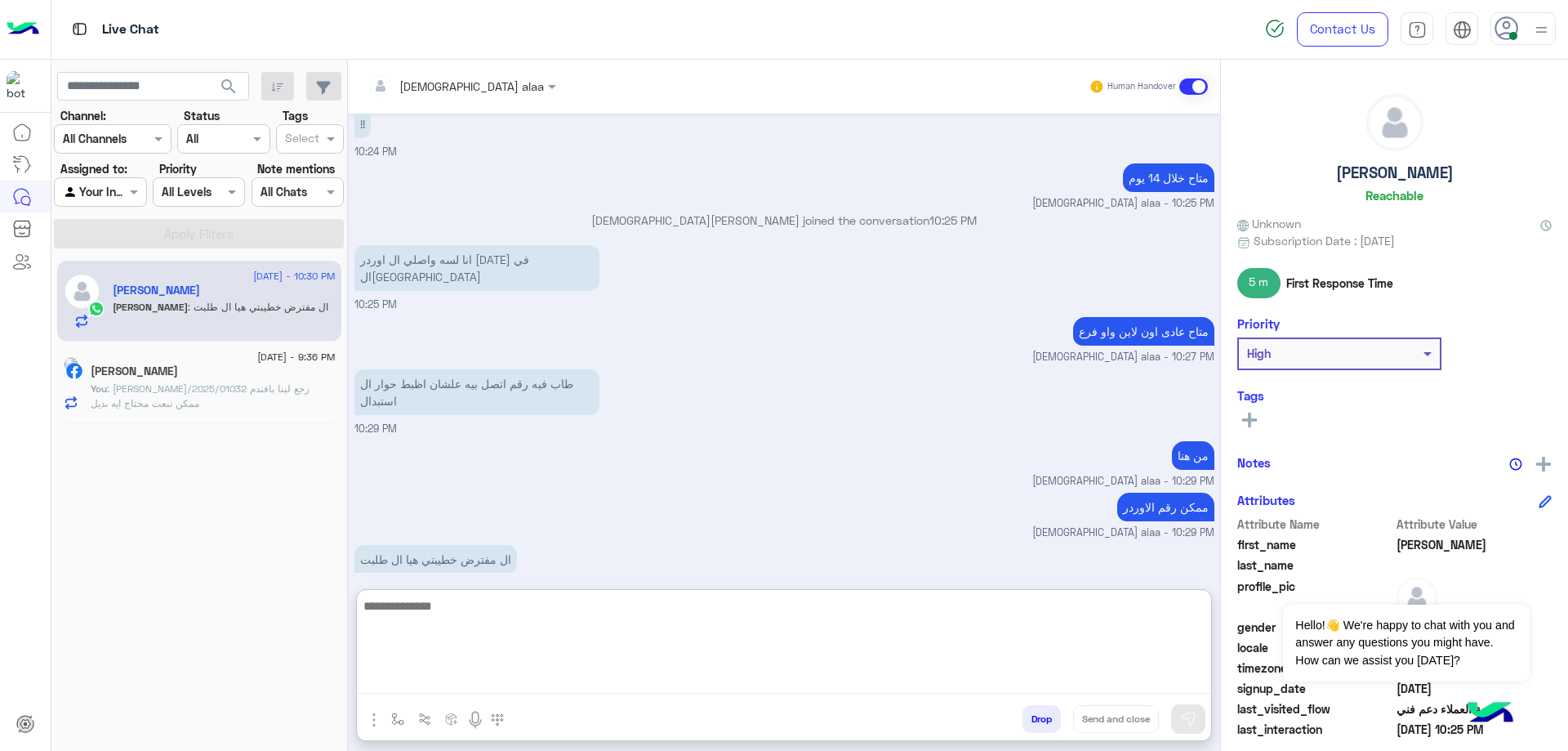
click at [501, 605] on textarea at bounding box center [784, 644] width 855 height 98
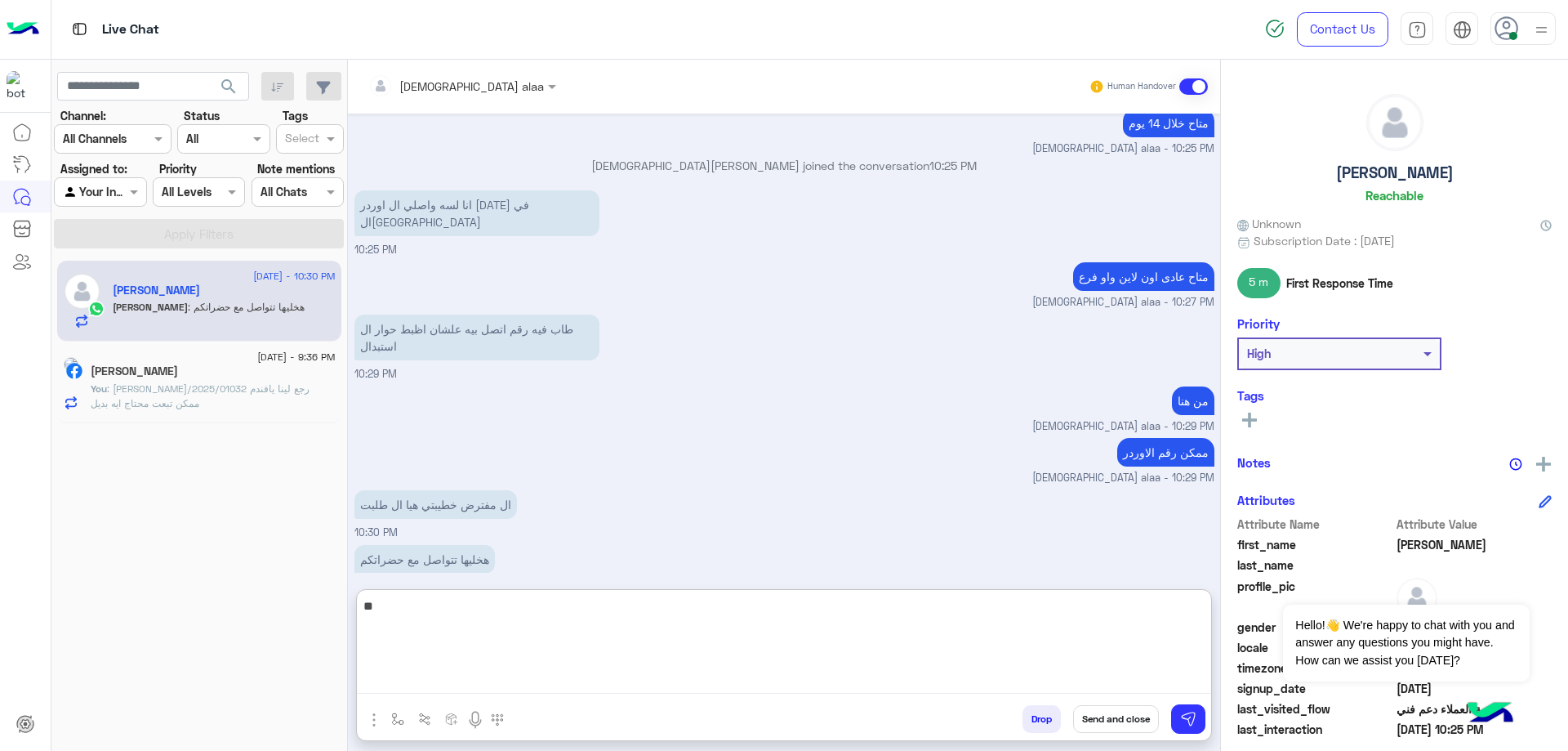
type textarea "*"
type textarea "****"
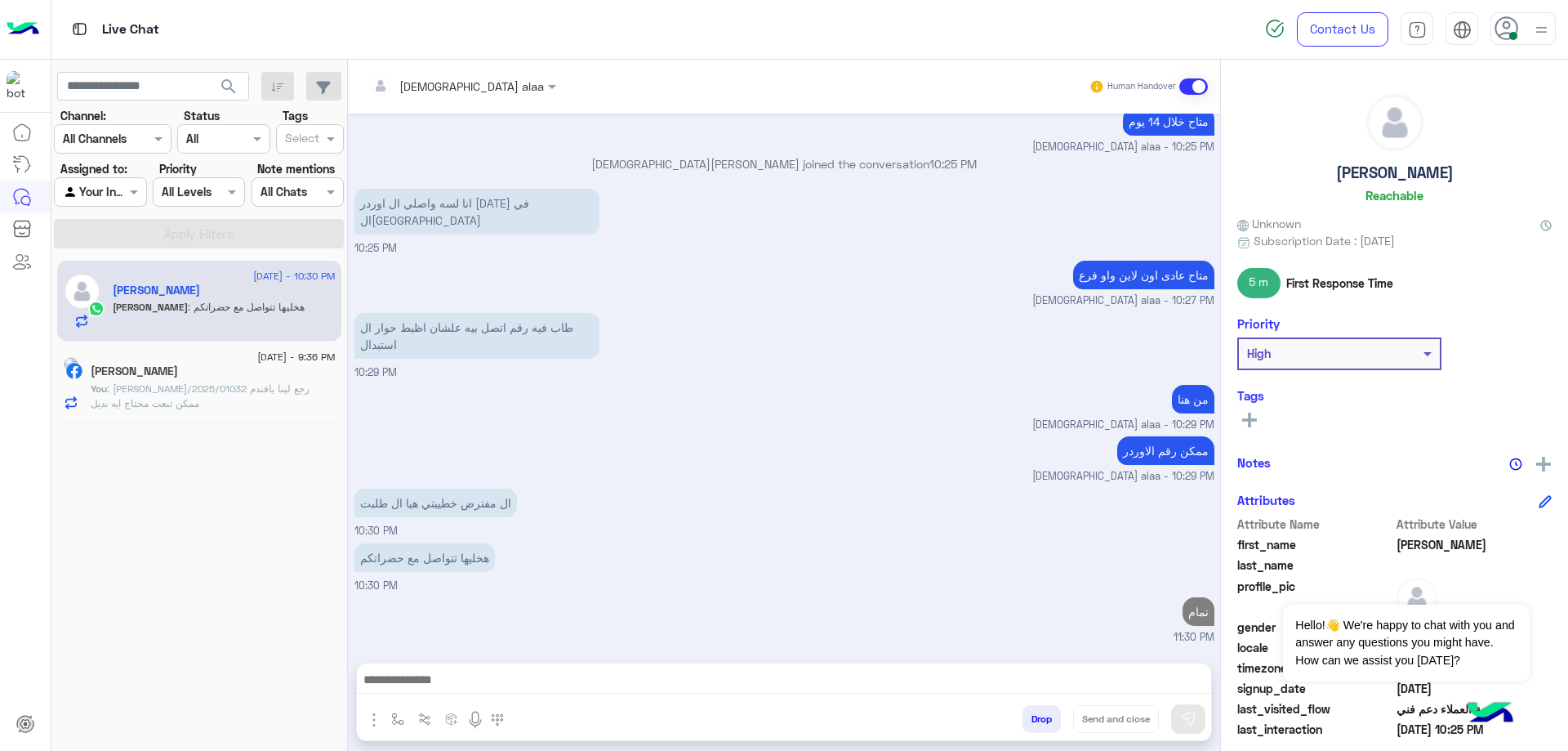
scroll to position [1729, 0]
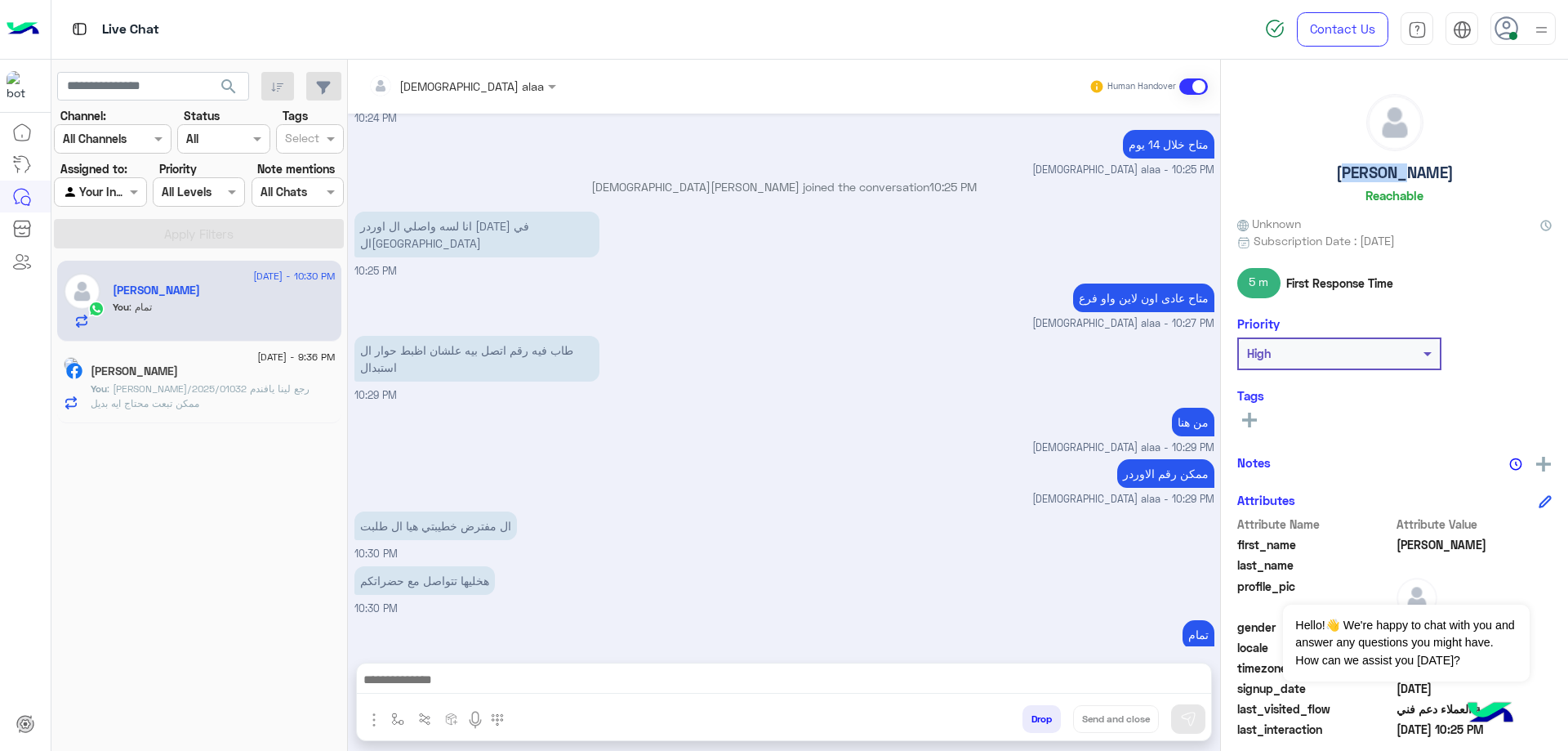
drag, startPoint x: 1348, startPoint y: 177, endPoint x: 1426, endPoint y: 174, distance: 78.1
click at [1426, 174] on div "[PERSON_NAME]" at bounding box center [1394, 152] width 314 height 115
click at [1035, 721] on button "Drop" at bounding box center [1042, 719] width 38 height 28
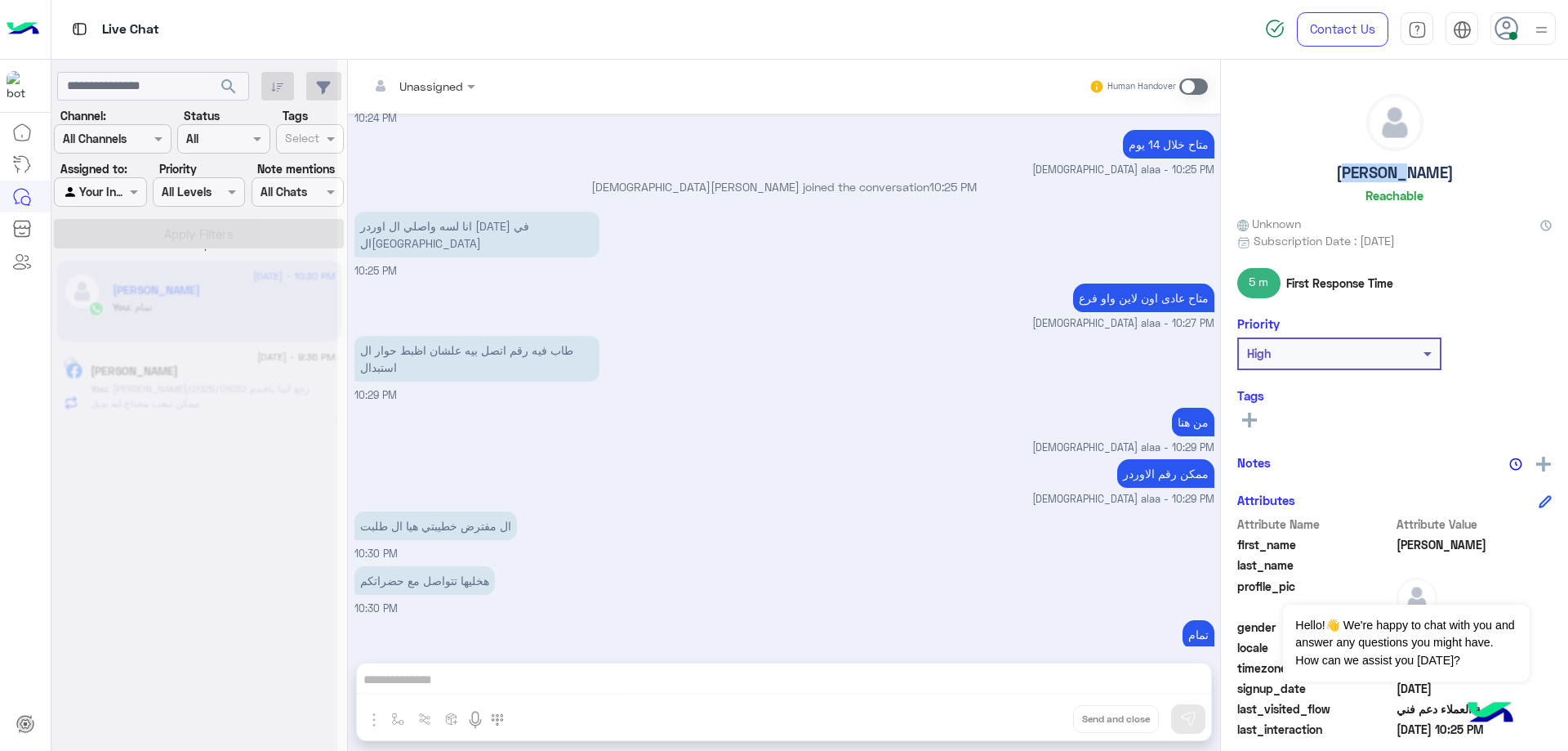
scroll to position [1759, 0]
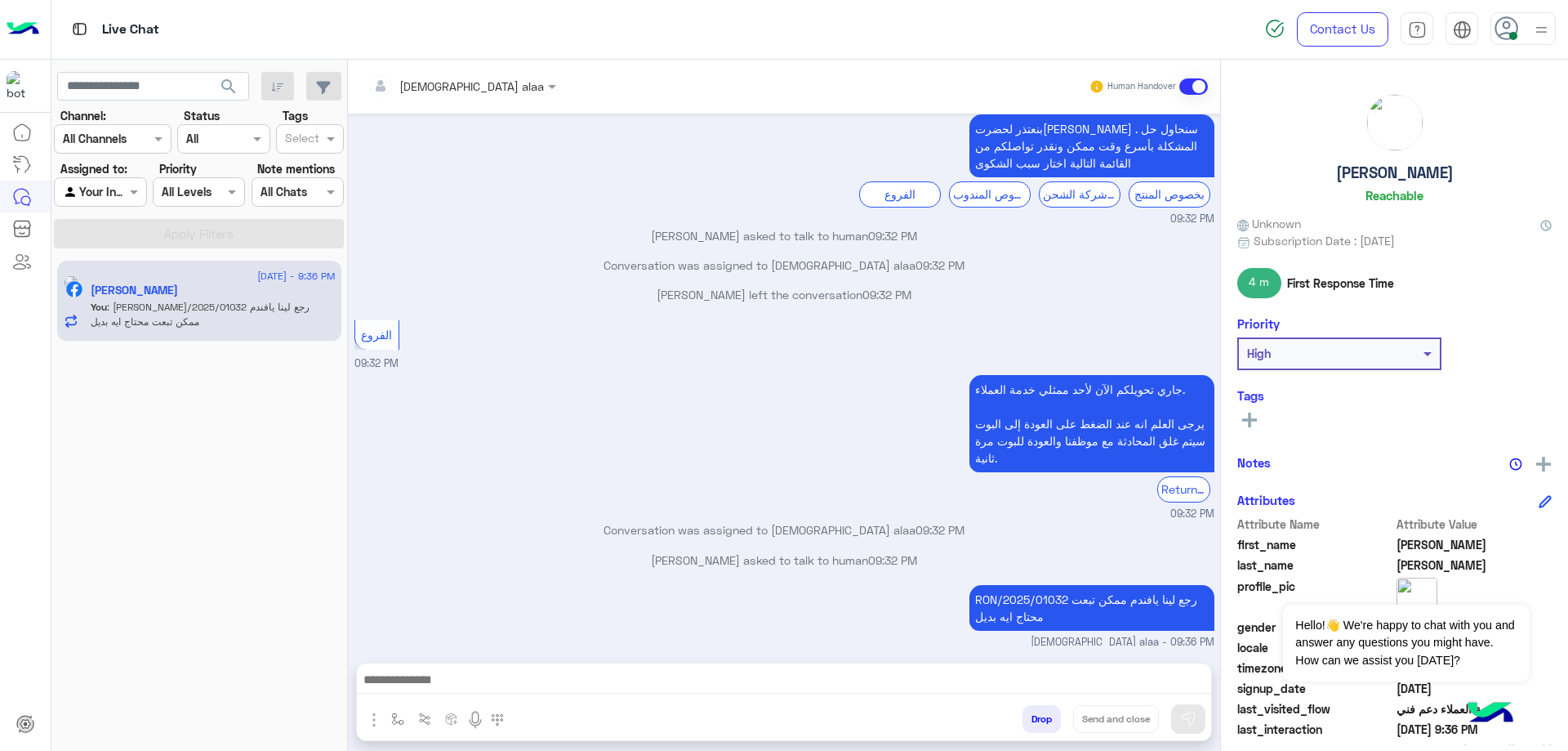
scroll to position [1333, 0]
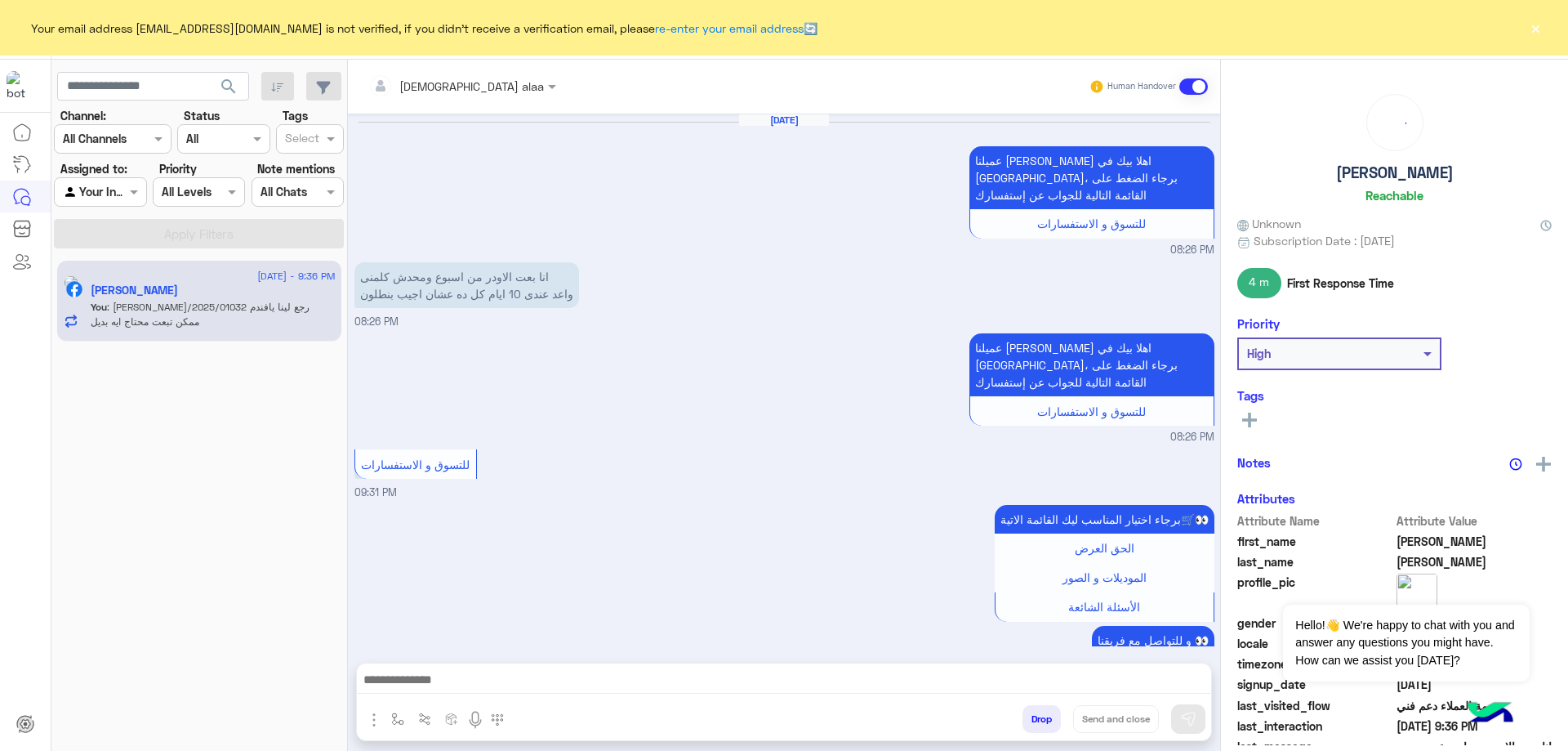
scroll to position [1334, 0]
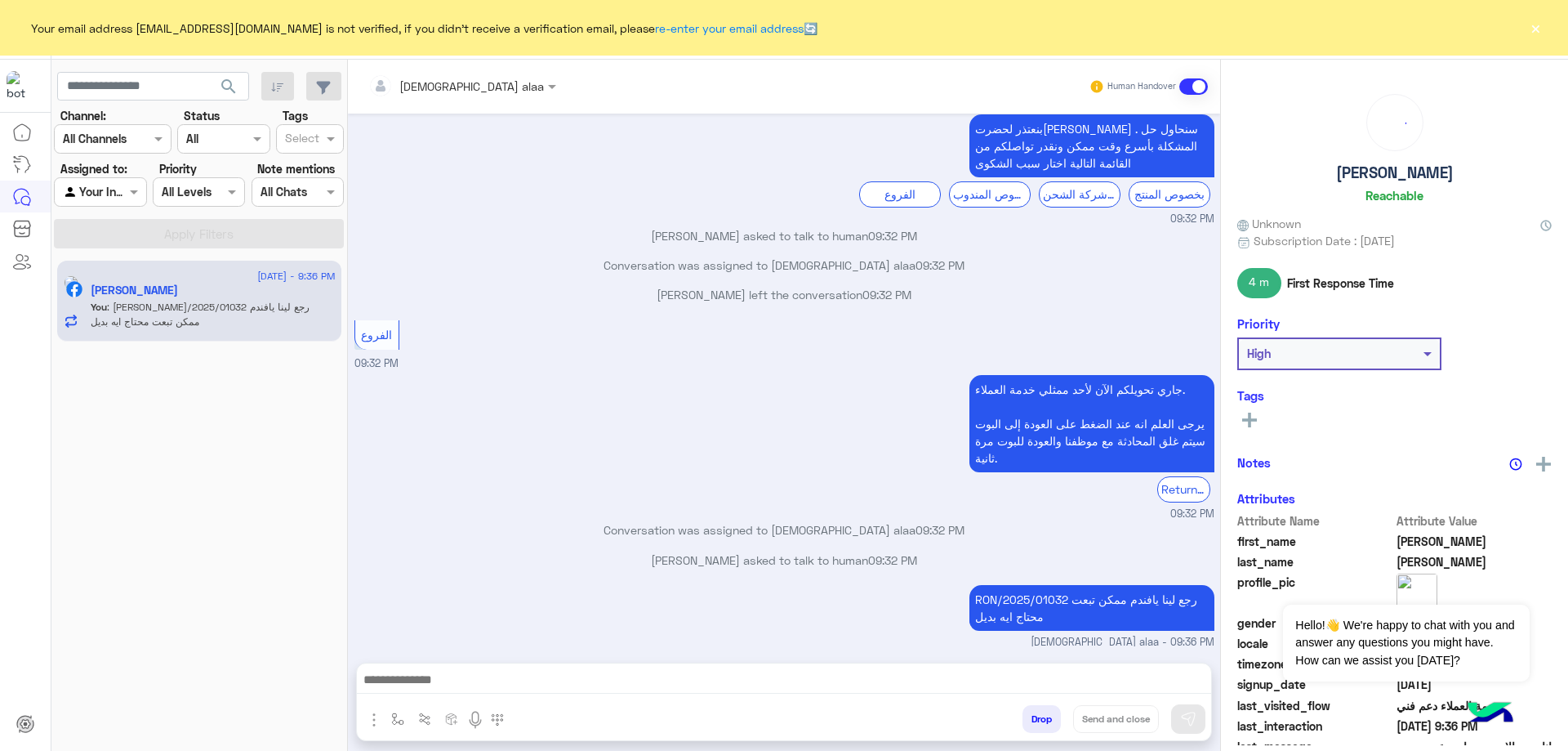
click at [1534, 28] on button "×" at bounding box center [1535, 28] width 17 height 17
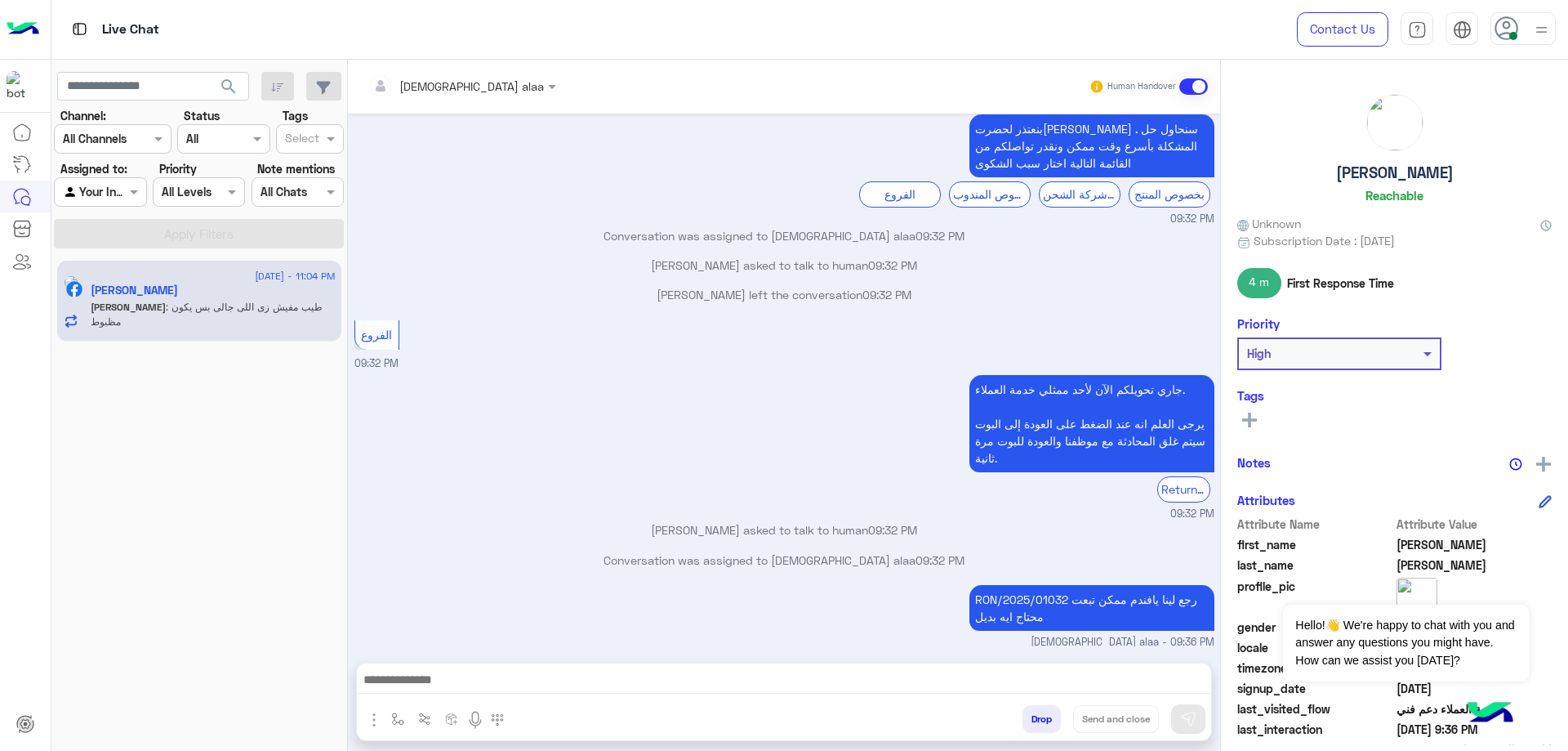
scroll to position [1388, 0]
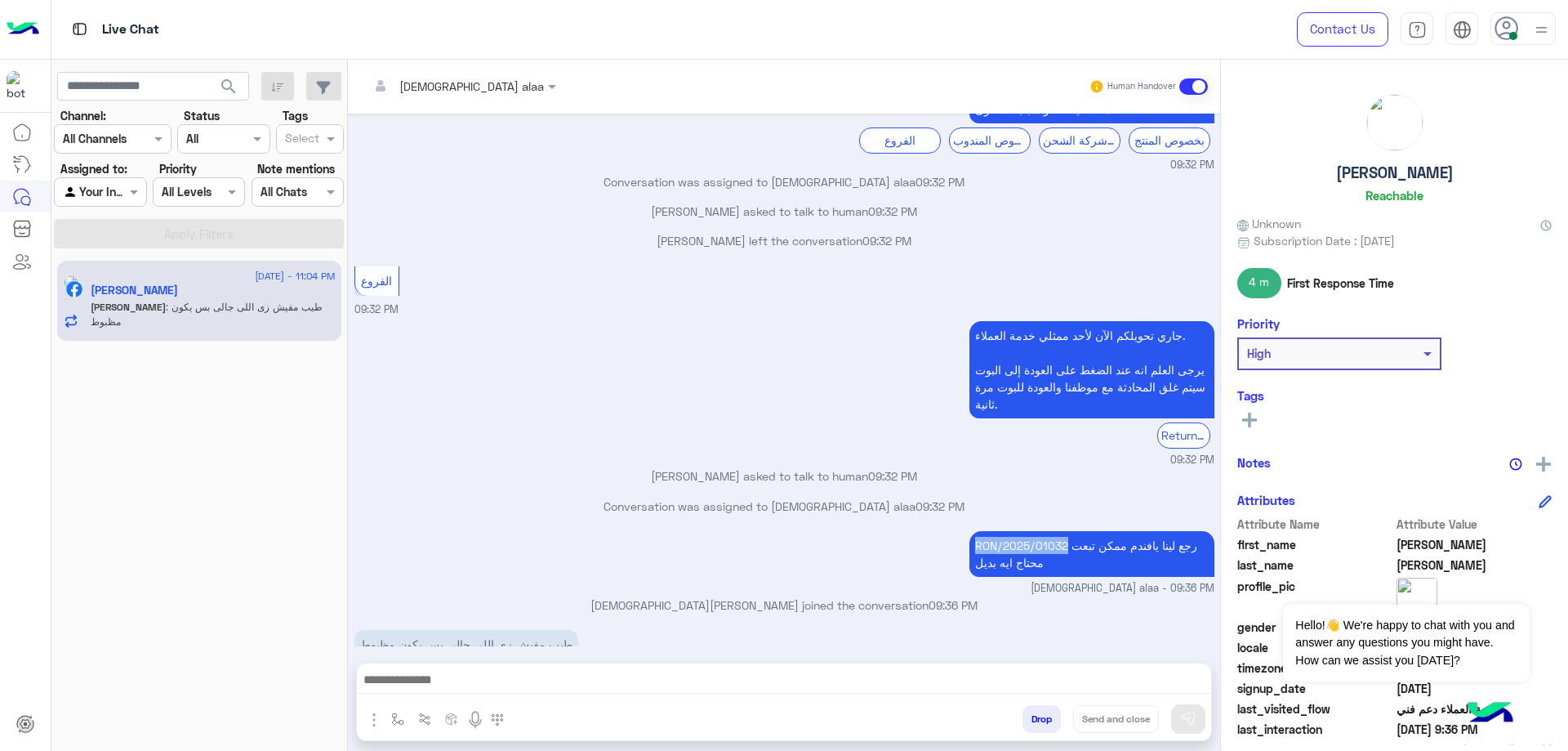
drag, startPoint x: 1059, startPoint y: 510, endPoint x: 964, endPoint y: 508, distance: 95.0
click at [970, 531] on p "RON/2025/01032 رجع لينا يافندم ممكن تبعت محتاج ايه بديل" at bounding box center [1092, 553] width 245 height 46
copy p "RON/2025/01032"
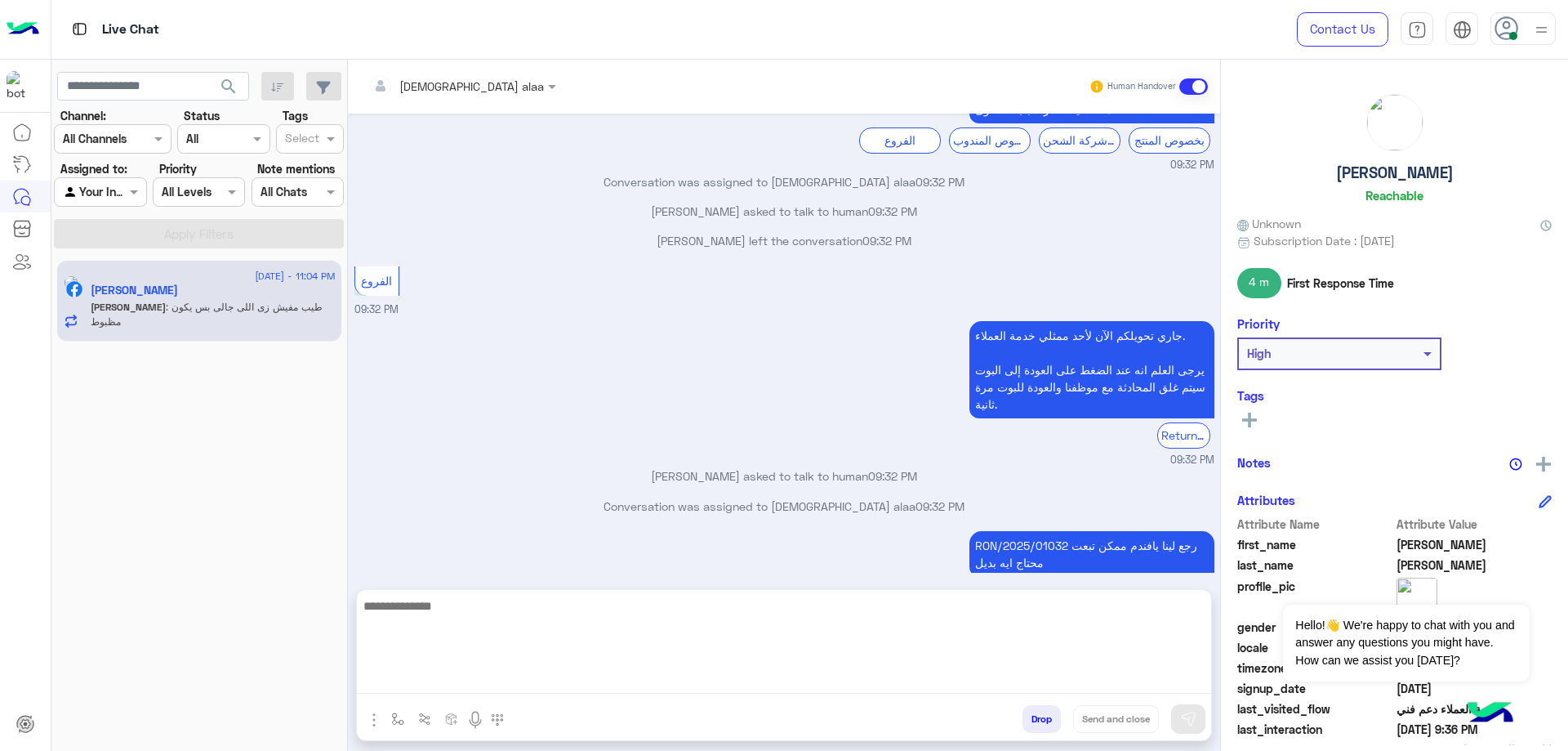
click at [567, 676] on textarea at bounding box center [784, 644] width 855 height 98
type textarea "**********"
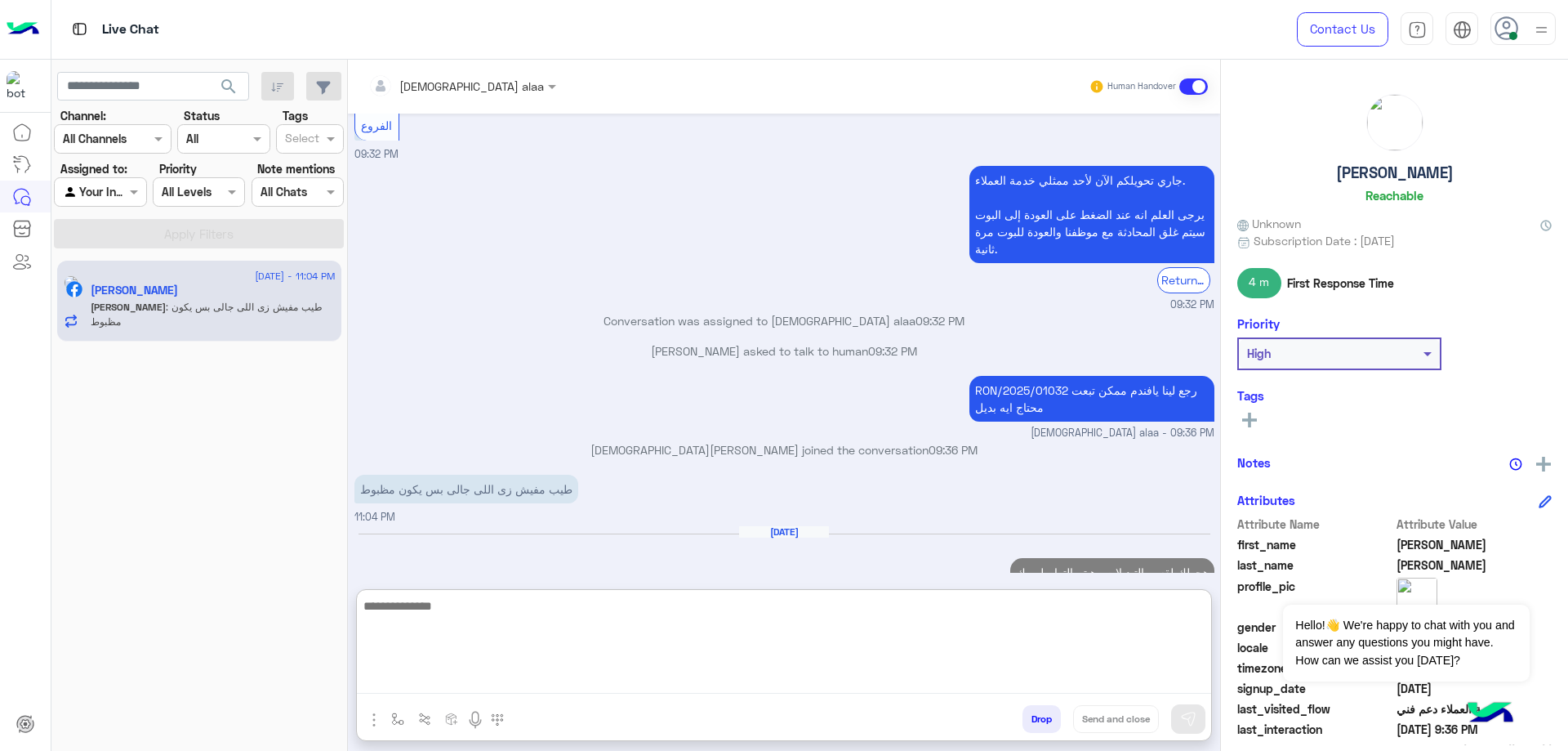
scroll to position [1513, 0]
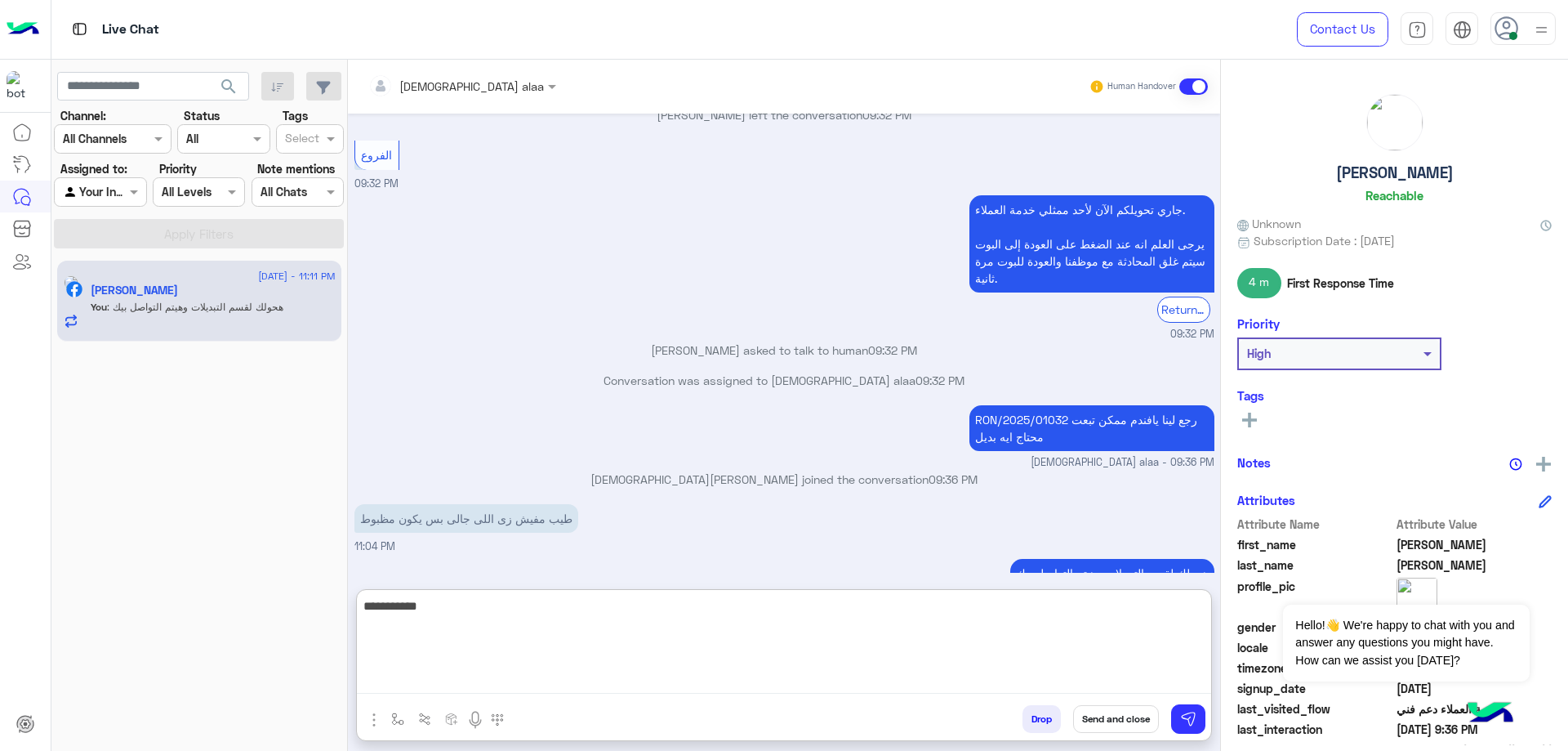
type textarea "**********"
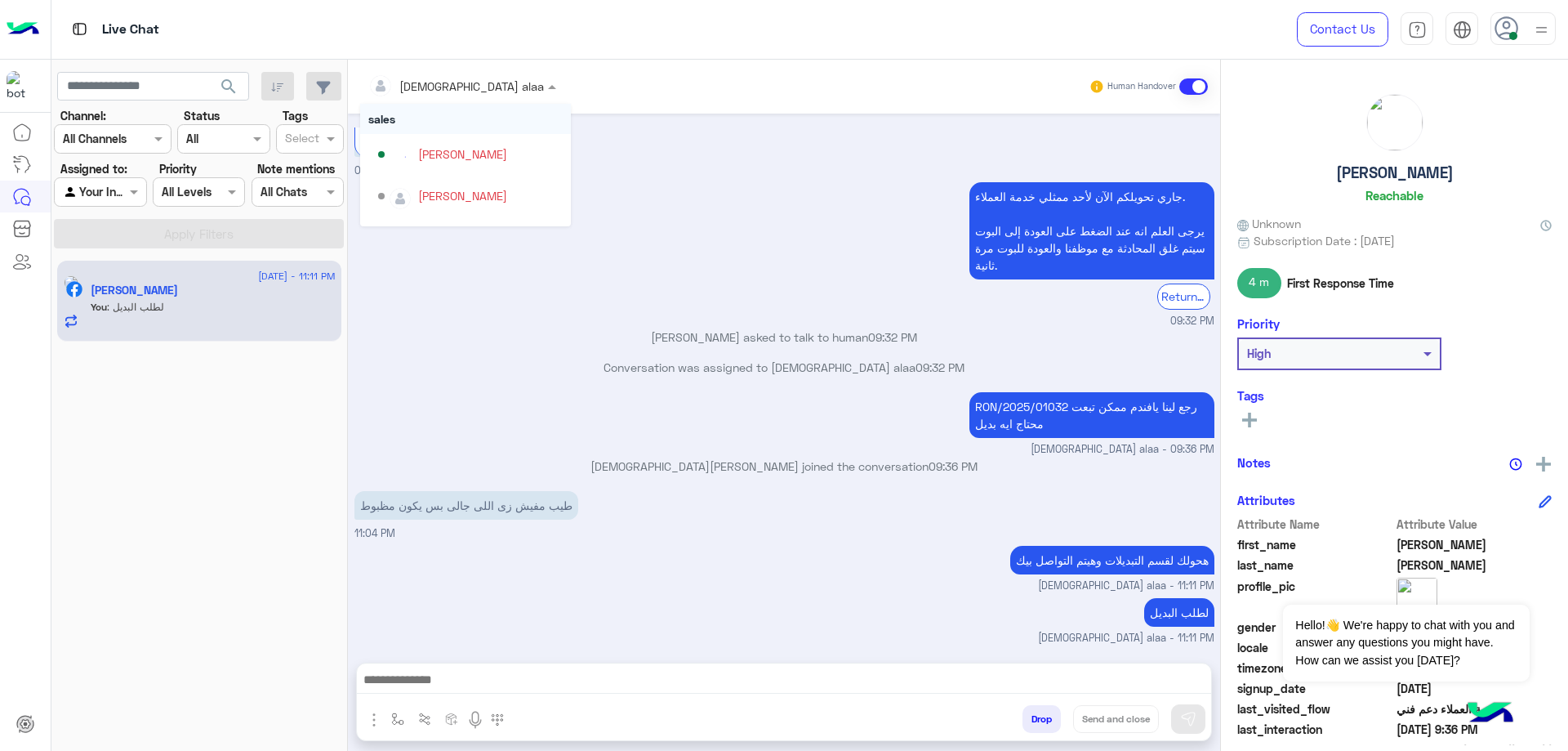
click at [409, 91] on input "text" at bounding box center [438, 86] width 139 height 17
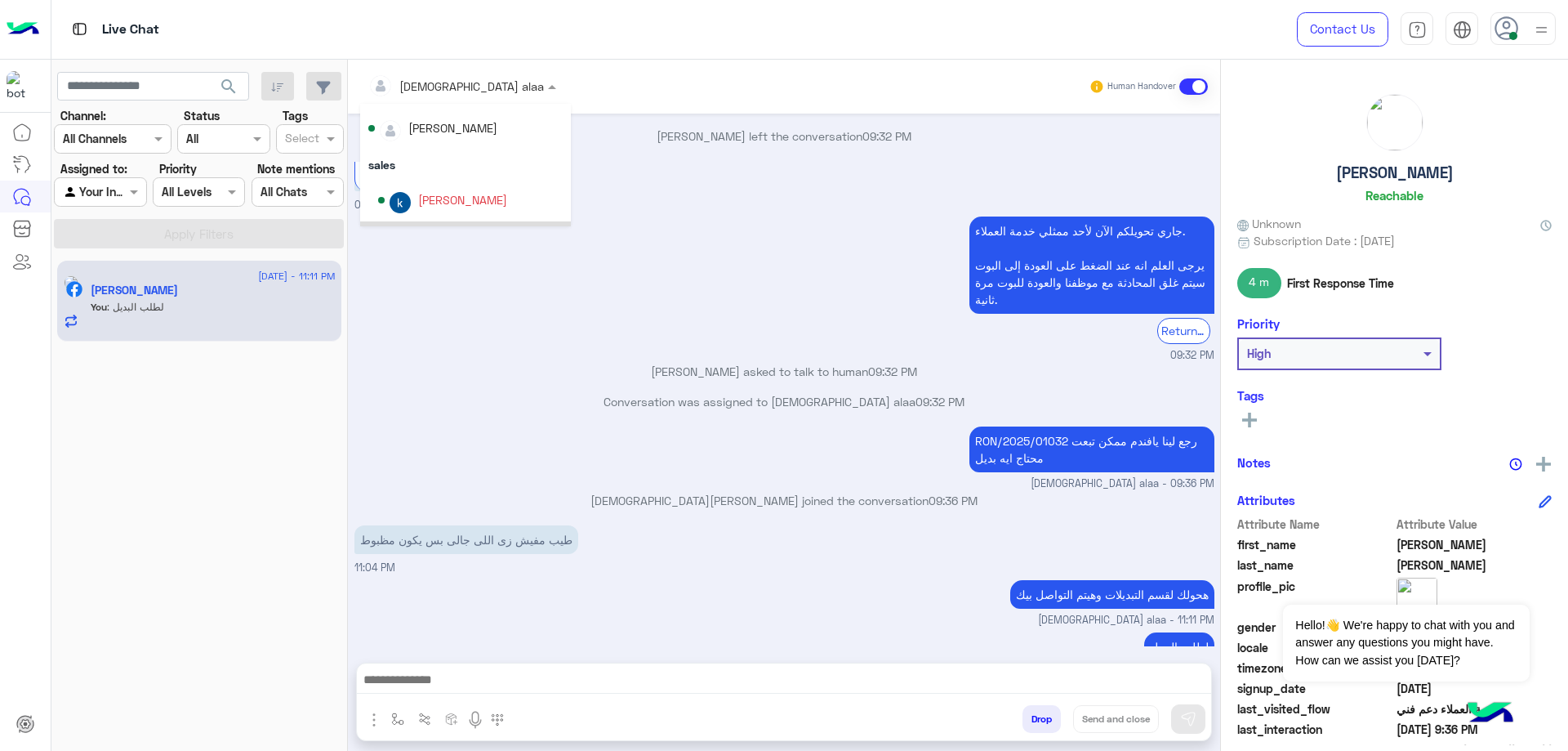
scroll to position [0, 0]
click at [460, 166] on div "[PERSON_NAME]" at bounding box center [453, 166] width 89 height 17
